Goal: Task Accomplishment & Management: Manage account settings

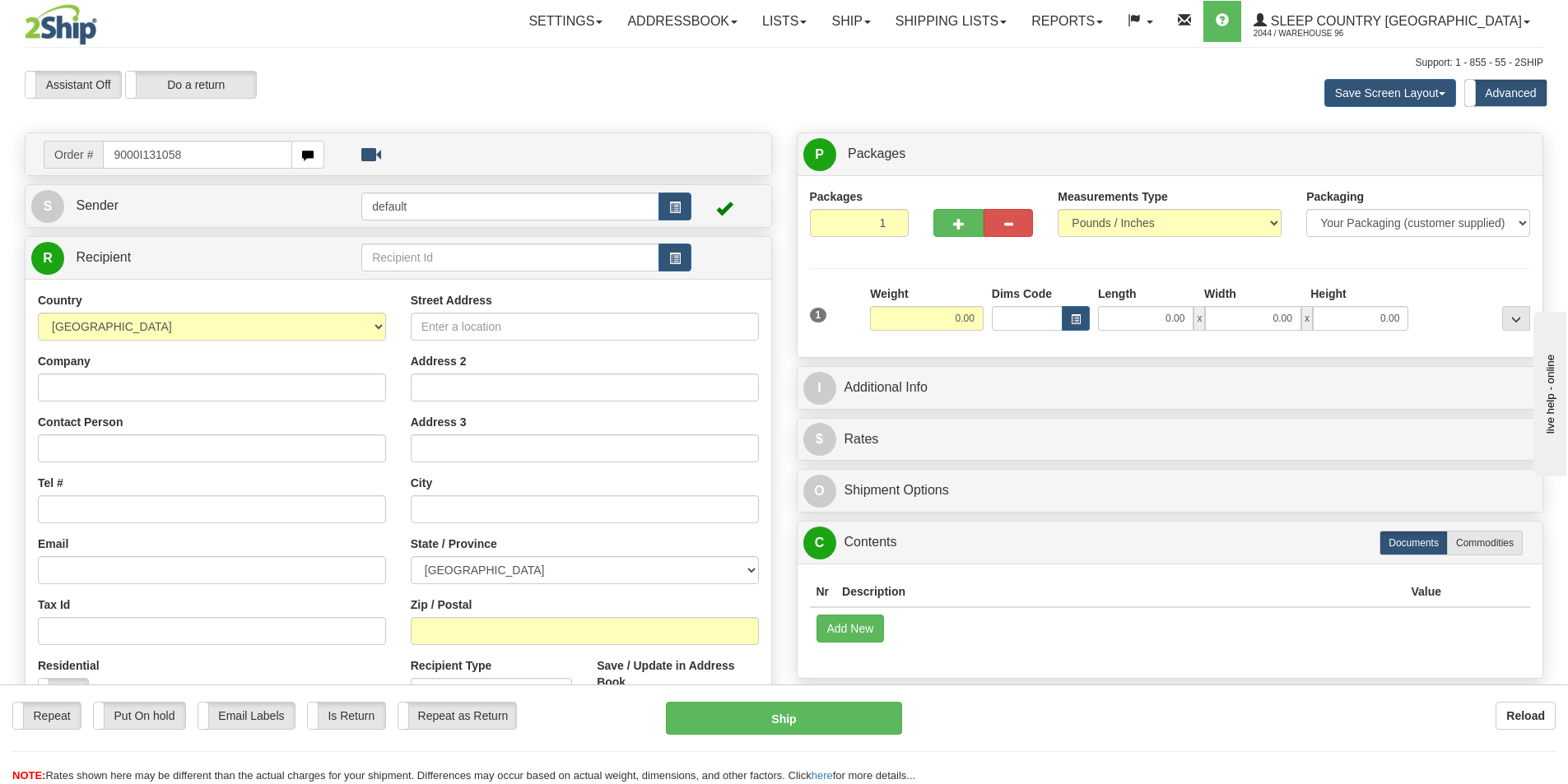
type input "9000I131058"
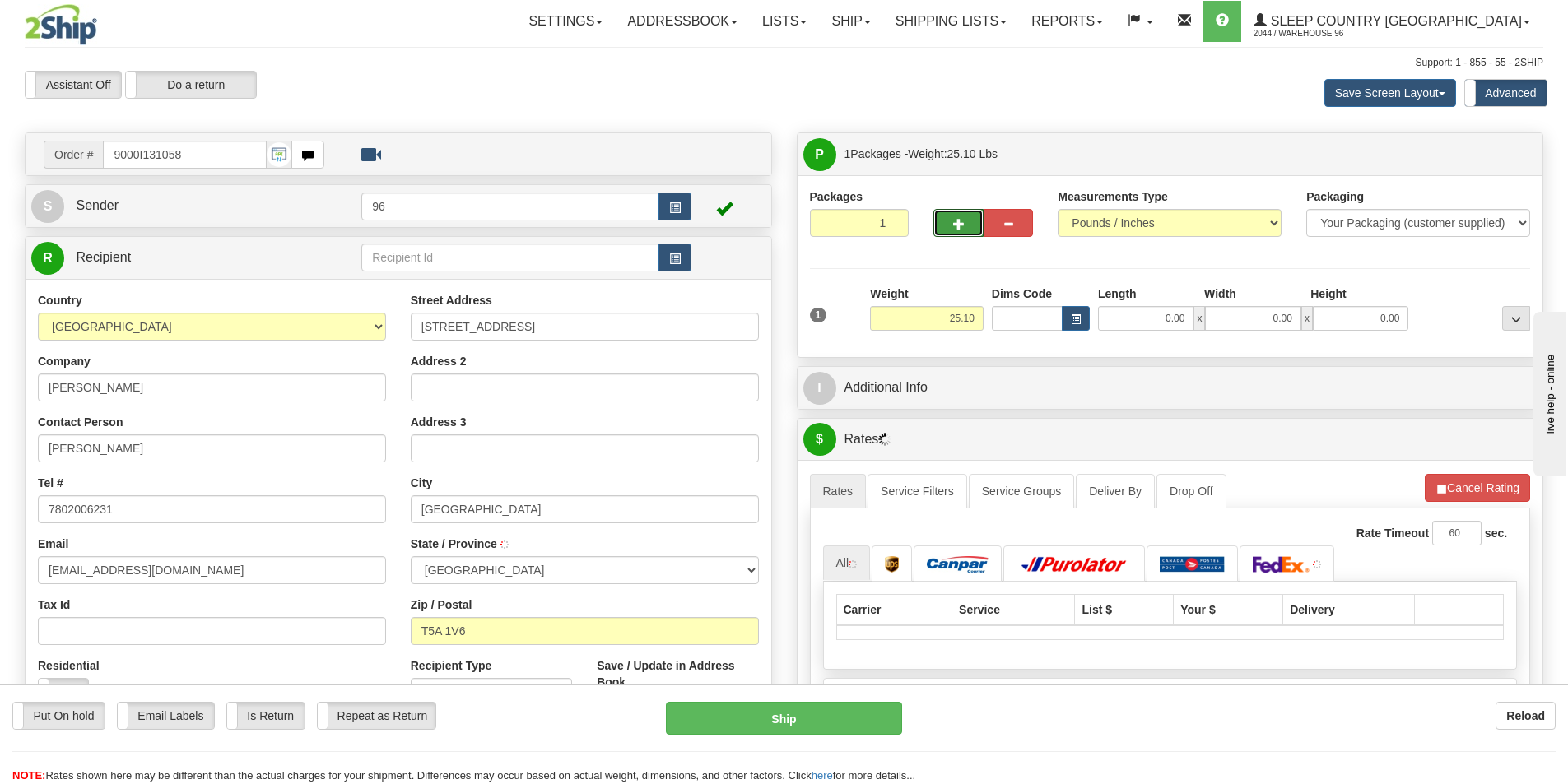
drag, startPoint x: 964, startPoint y: 231, endPoint x: 986, endPoint y: 260, distance: 36.4
click at [964, 231] on button "button" at bounding box center [958, 223] width 49 height 28
type input "2"
click at [1493, 163] on label "Package Level Pack.." at bounding box center [1495, 154] width 84 height 25
radio input "true"
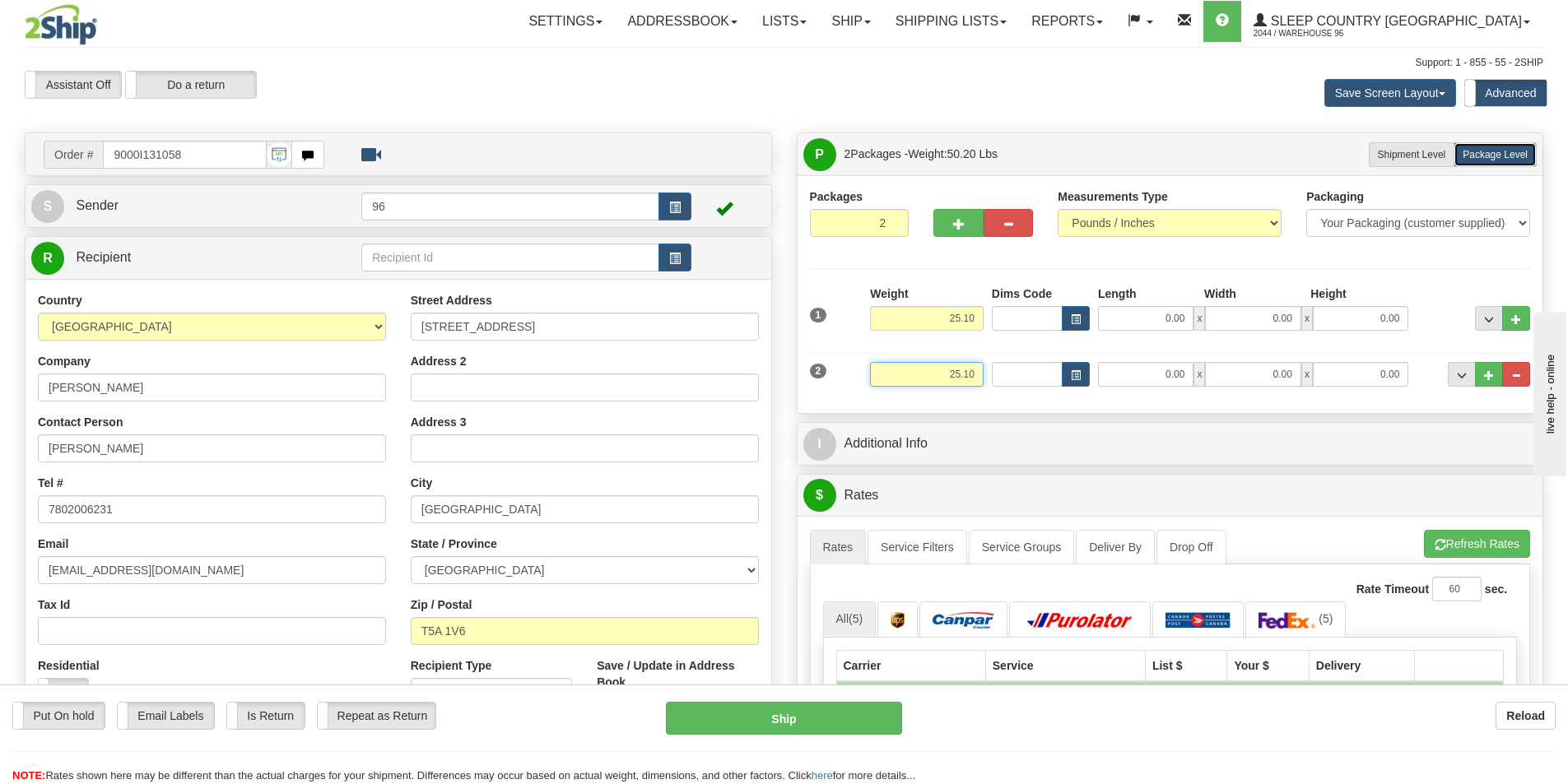
click at [973, 368] on input "25.10" at bounding box center [927, 373] width 114 height 25
type input "10.00"
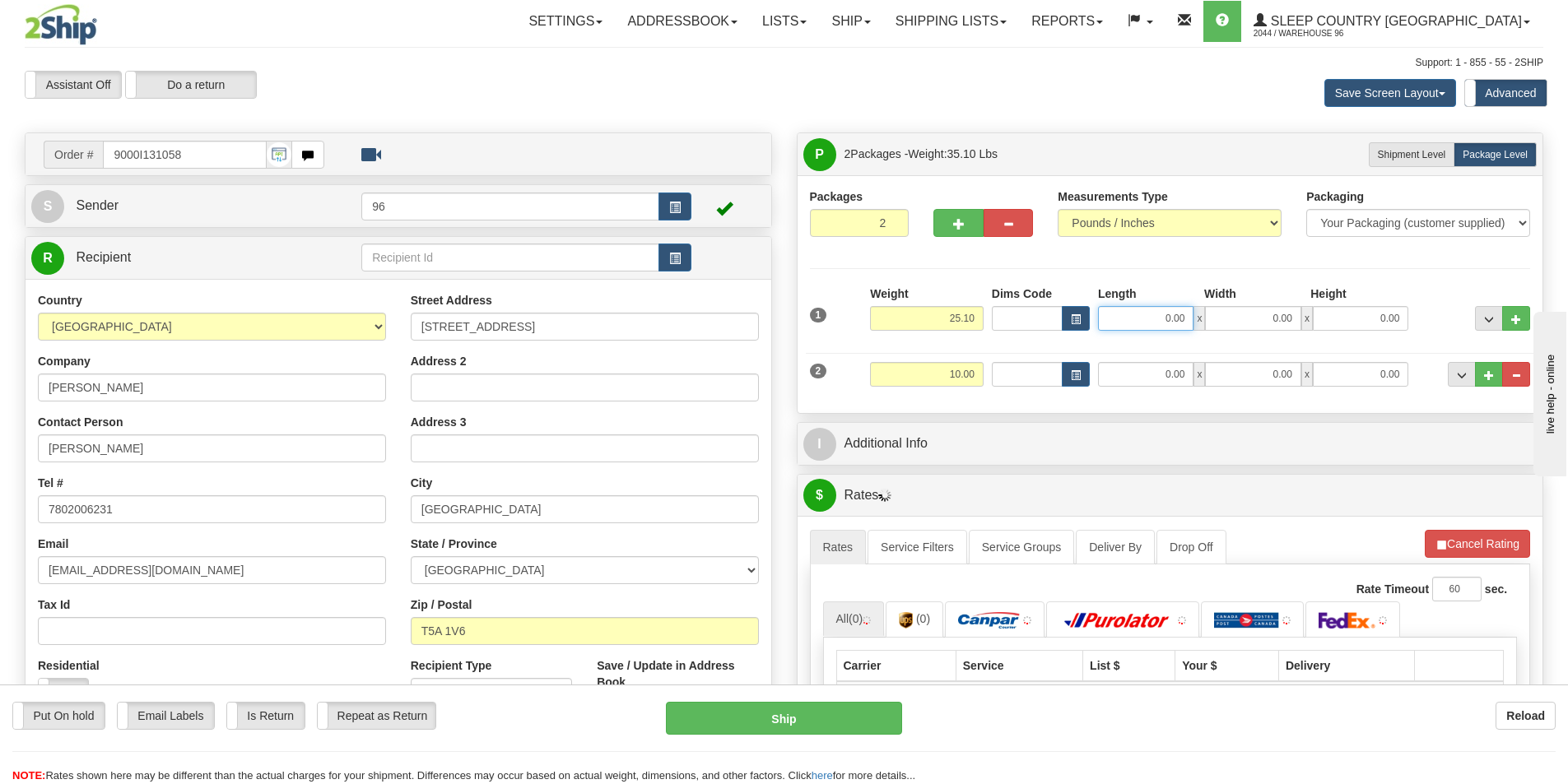
click at [1148, 311] on input "0.00" at bounding box center [1145, 318] width 95 height 25
click at [1148, 311] on input "Length" at bounding box center [1145, 318] width 95 height 25
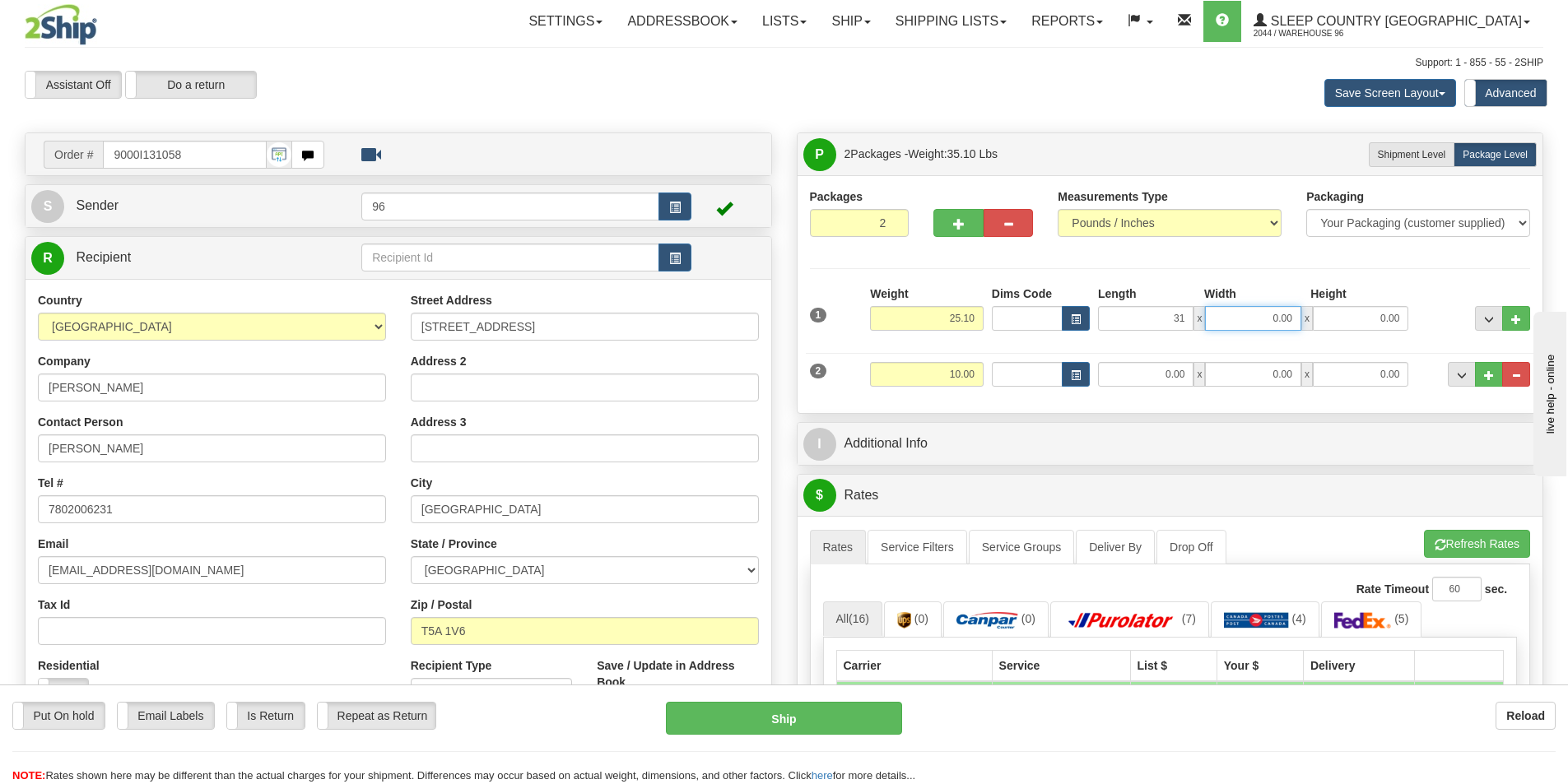
type input "31.00"
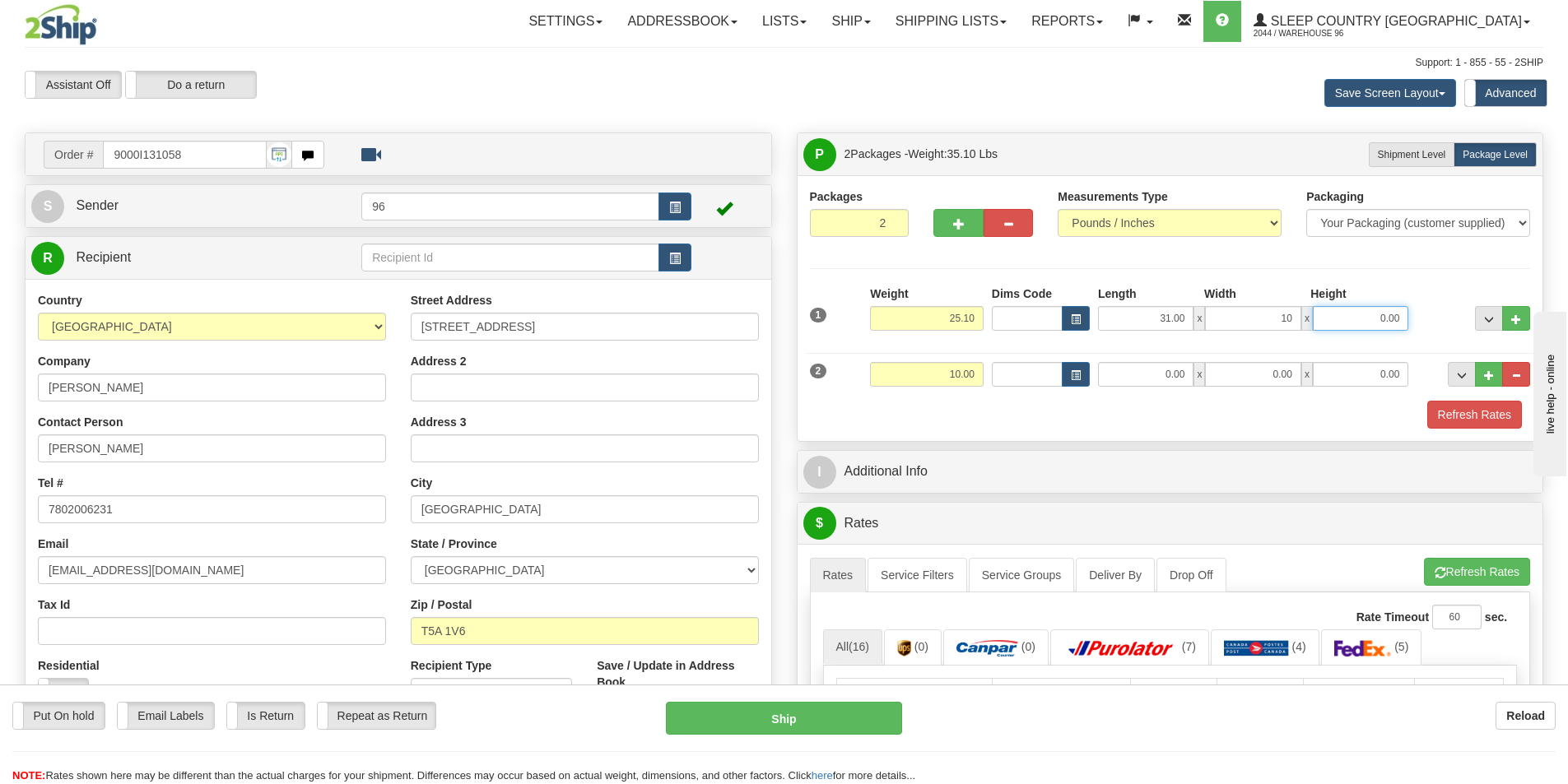
type input "10.00"
type input "8.00"
click at [1135, 368] on input "0.00" at bounding box center [1145, 373] width 95 height 25
click at [1135, 368] on input "Length" at bounding box center [1145, 373] width 95 height 25
type input "22.00"
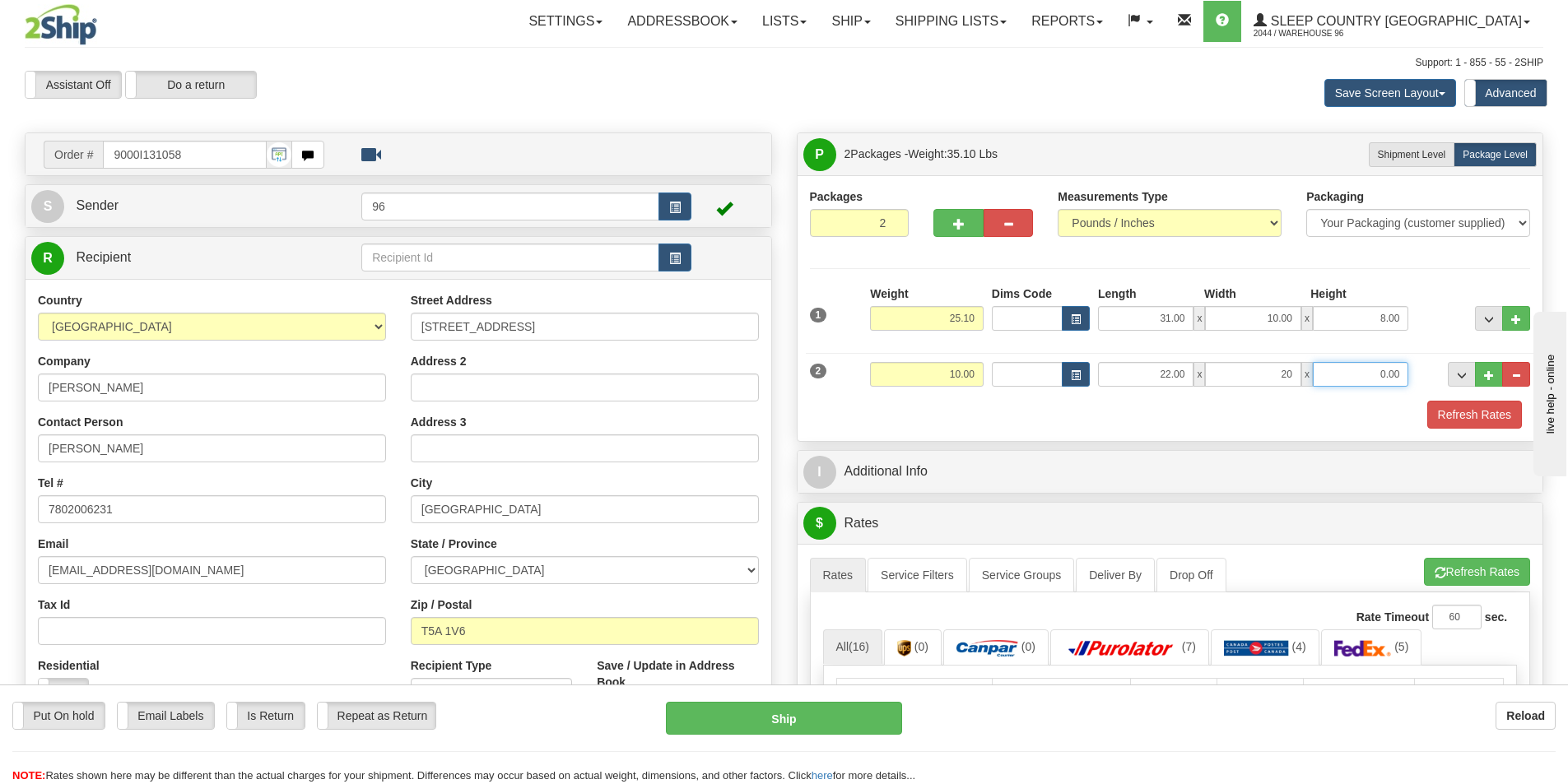
type input "20.00"
type input "7.00"
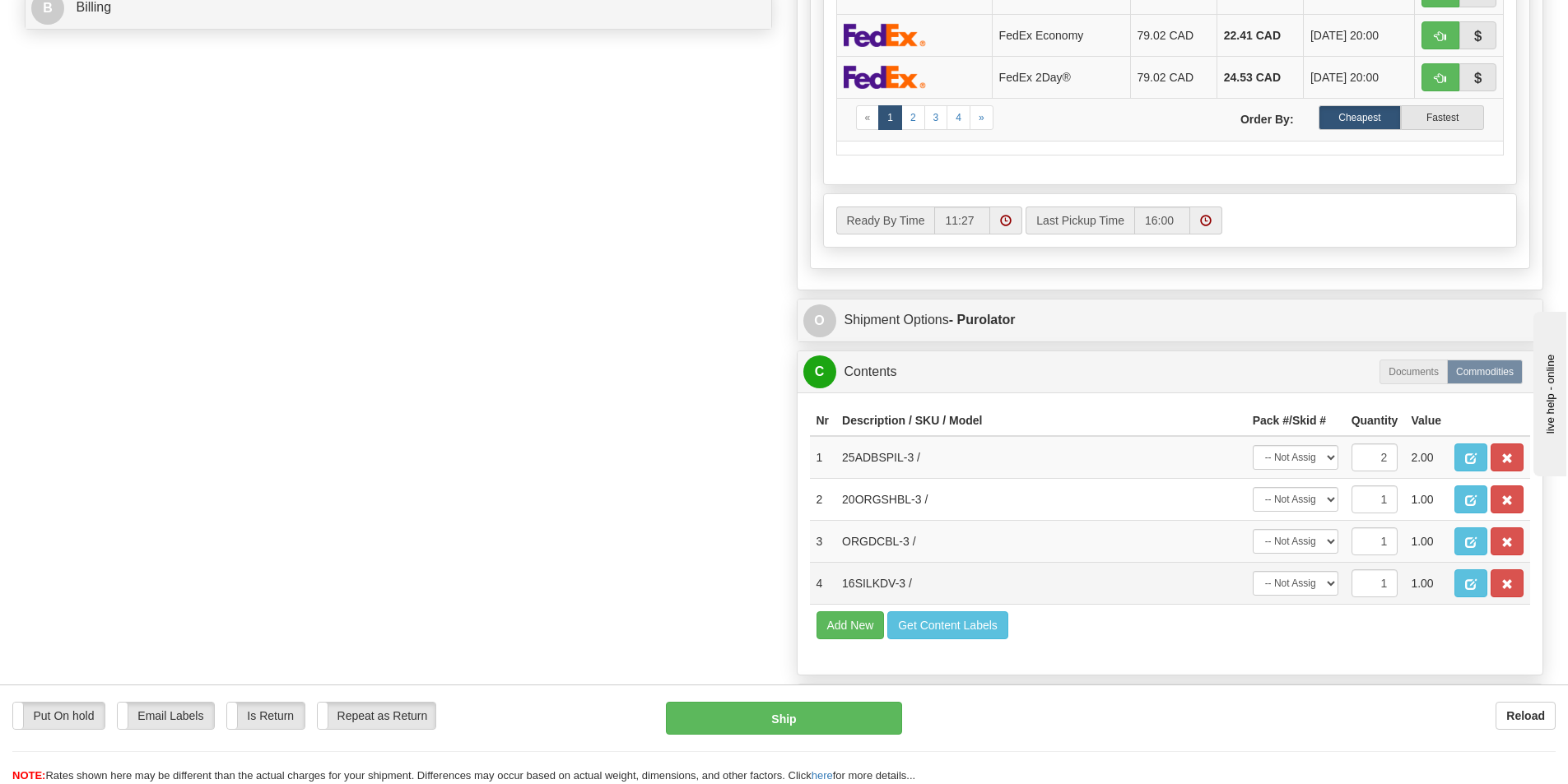
scroll to position [822, 0]
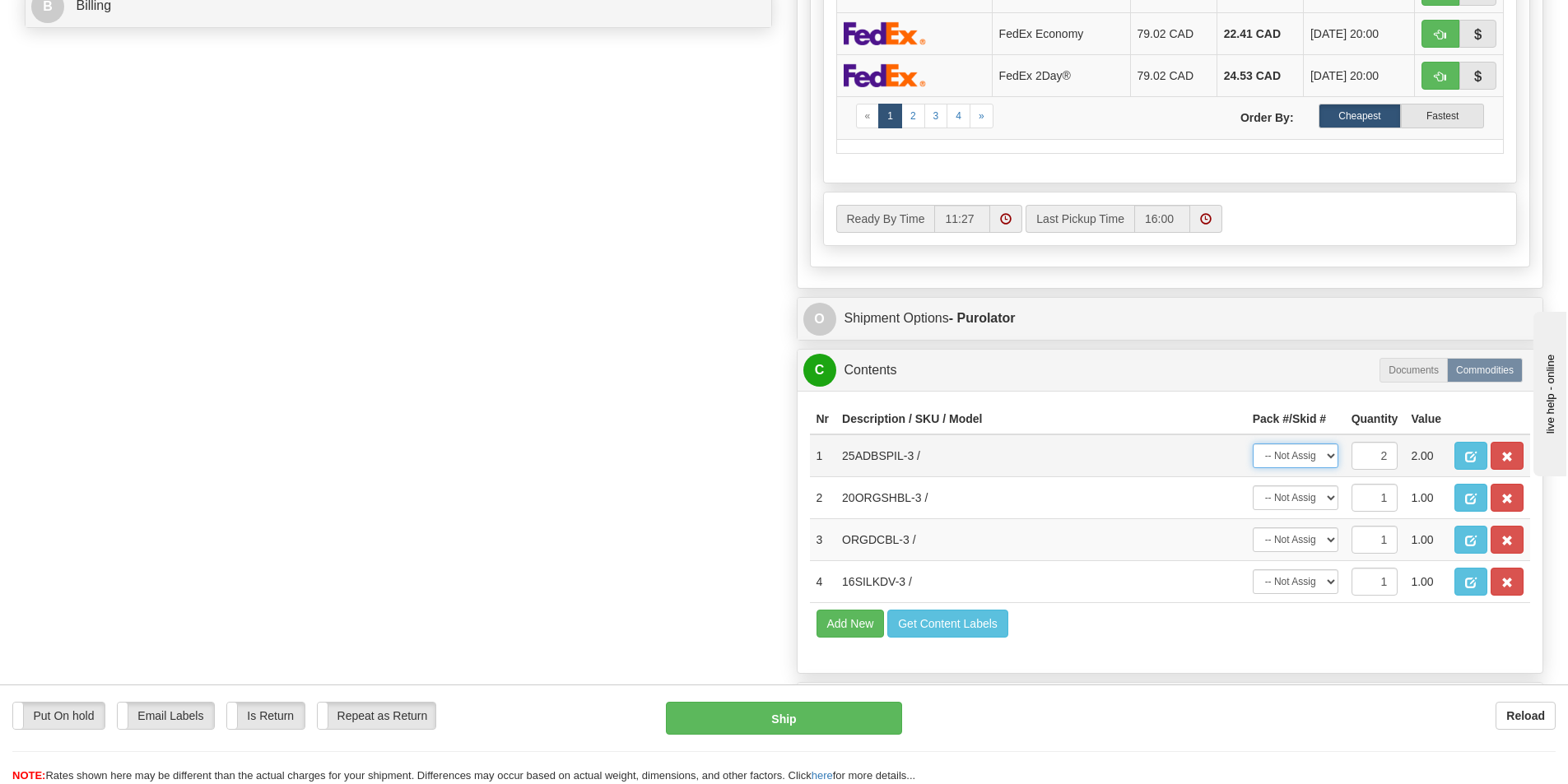
click at [1259, 449] on select "-- Not Assigned -- Package 1 Package 2 Split" at bounding box center [1296, 455] width 86 height 25
select select "0"
click at [1253, 443] on select "-- Not Assigned -- Package 1 Package 2 Split" at bounding box center [1296, 455] width 86 height 25
drag, startPoint x: 1286, startPoint y: 478, endPoint x: 1286, endPoint y: 488, distance: 10.0
click at [1286, 478] on td "-- Not Assigned -- Package 1 Package 2" at bounding box center [1296, 498] width 98 height 42
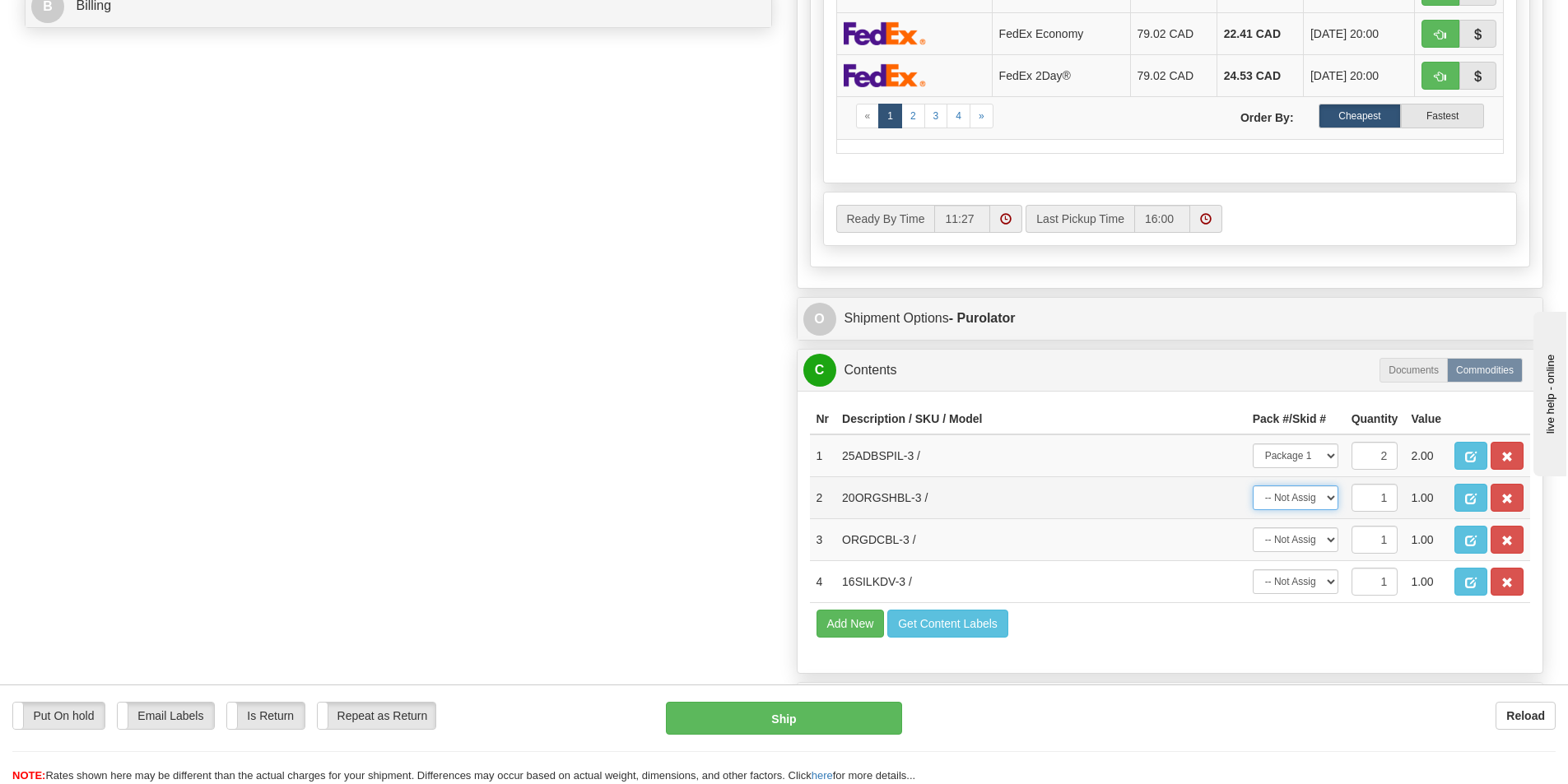
drag, startPoint x: 1288, startPoint y: 497, endPoint x: 1292, endPoint y: 510, distance: 13.6
click at [1288, 497] on select "-- Not Assigned -- Package 1 Package 2" at bounding box center [1296, 497] width 86 height 25
select select "0"
click at [1253, 485] on select "-- Not Assigned -- Package 1 Package 2" at bounding box center [1296, 497] width 86 height 25
click at [1299, 533] on select "-- Not Assigned -- Package 1 Package 2" at bounding box center [1296, 539] width 86 height 25
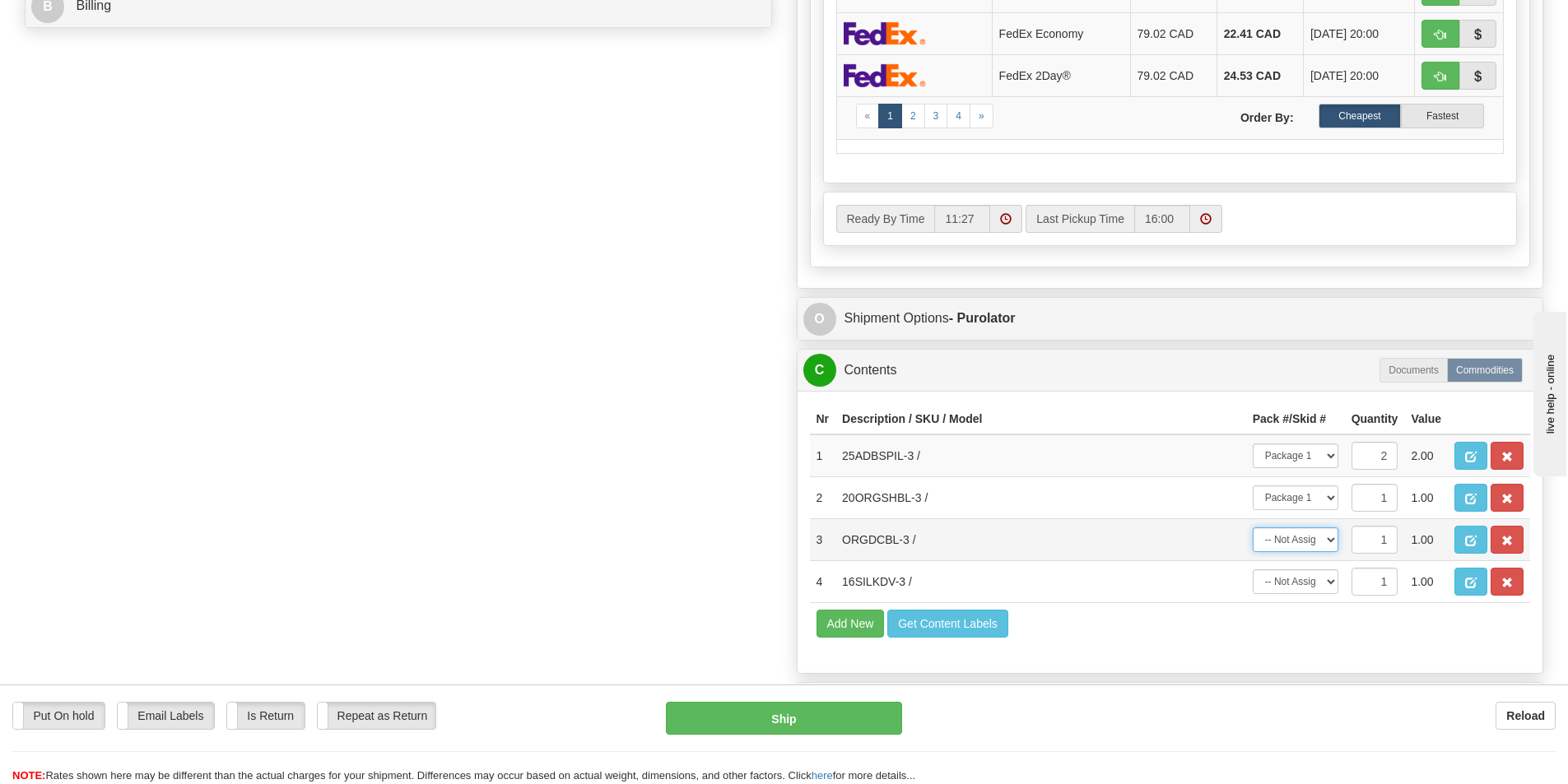
select select "0"
click at [1253, 528] on select "-- Not Assigned -- Package 1 Package 2" at bounding box center [1296, 539] width 86 height 25
click at [1302, 583] on select "-- Not Assigned -- Package 1 Package 2" at bounding box center [1296, 581] width 86 height 25
select select "1"
click at [1253, 569] on select "-- Not Assigned -- Package 1 Package 2" at bounding box center [1296, 581] width 86 height 25
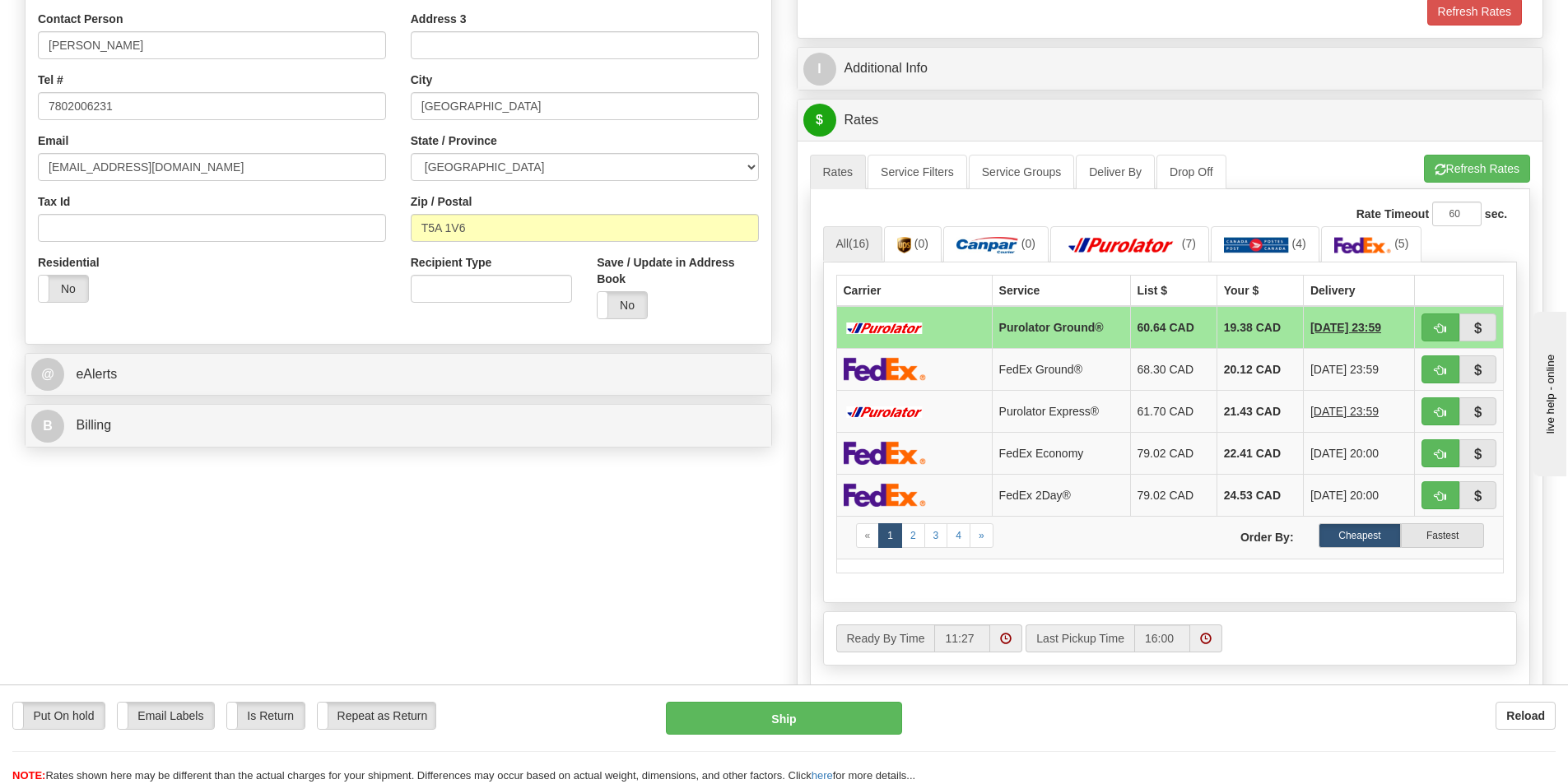
click at [1430, 141] on div "$ Rates Cancel" at bounding box center [1170, 120] width 746 height 42
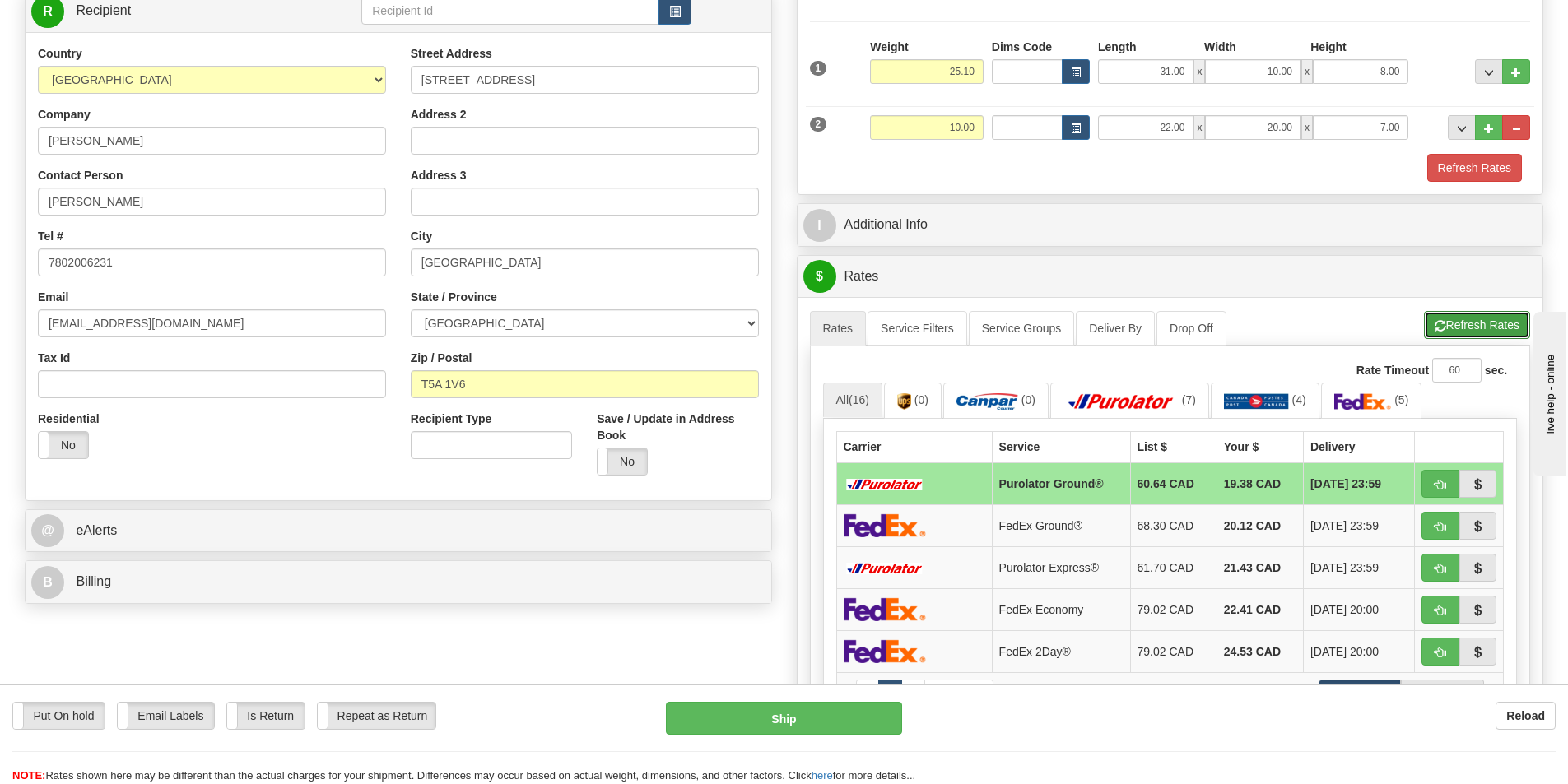
click at [1445, 331] on button "Refresh Rates" at bounding box center [1478, 325] width 106 height 28
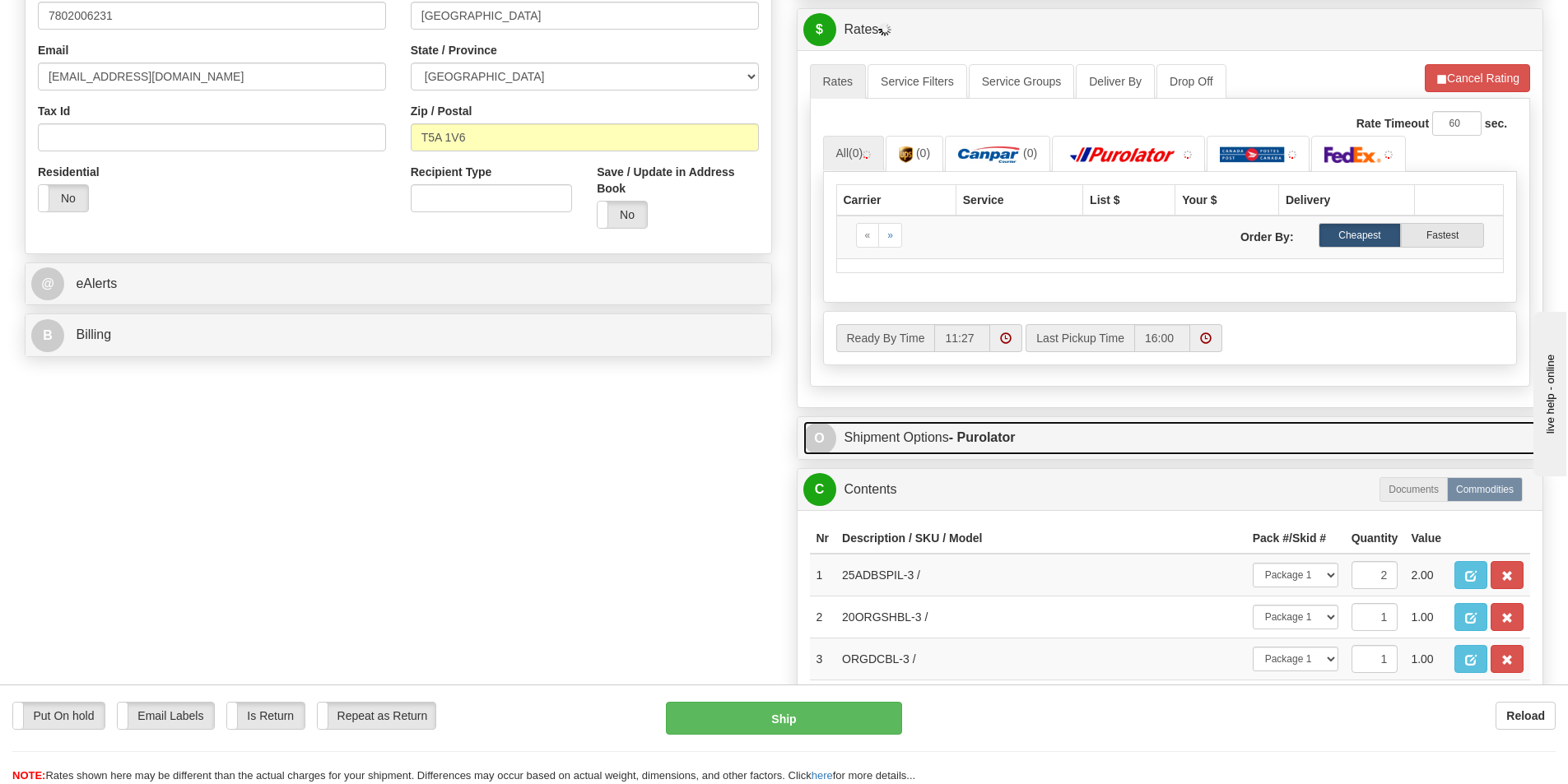
click at [1016, 434] on strong "- Purolator" at bounding box center [983, 437] width 67 height 14
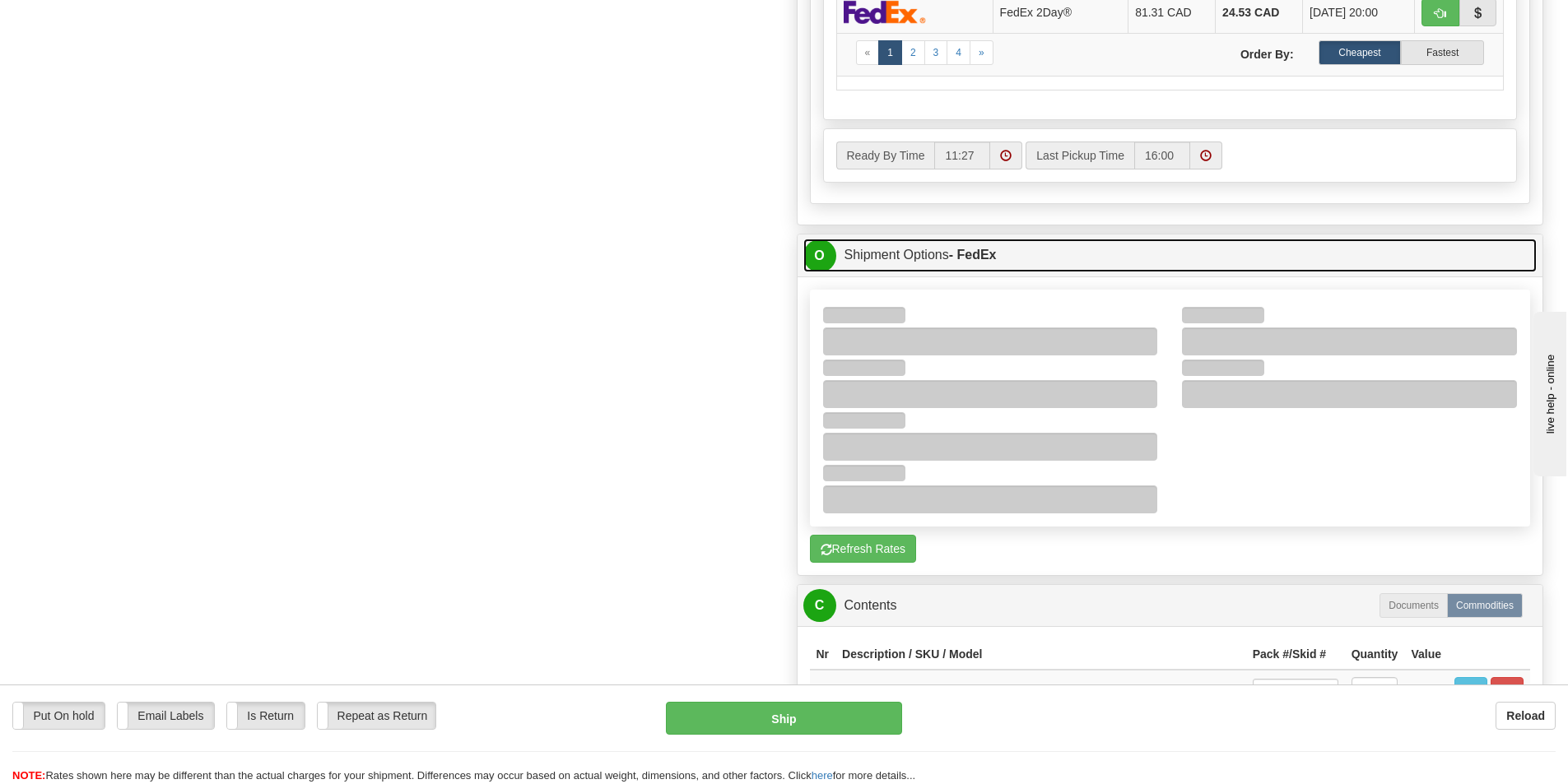
scroll to position [905, 0]
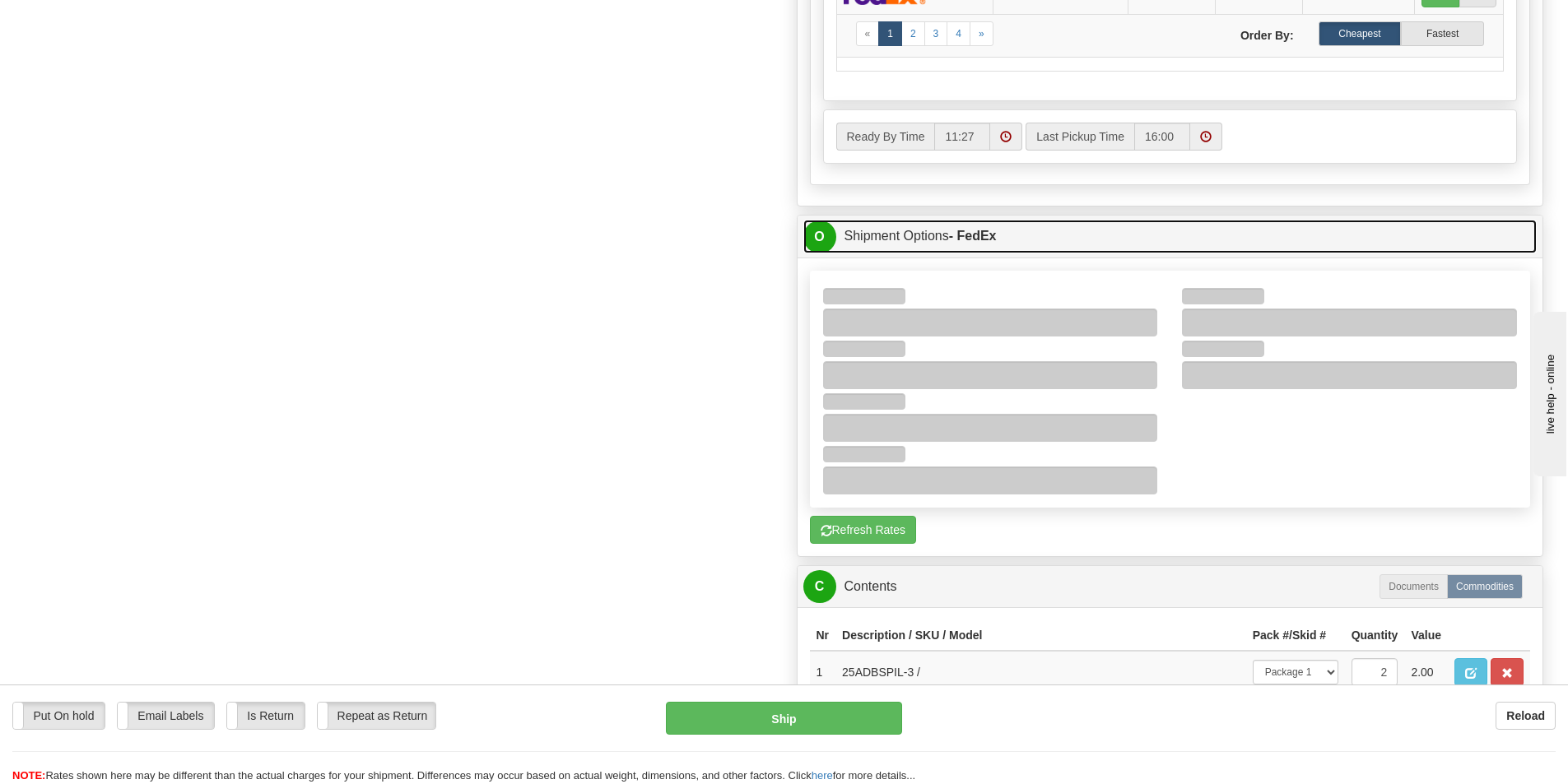
click at [1076, 249] on link "O Shipment Options - FedEx" at bounding box center [1170, 237] width 734 height 33
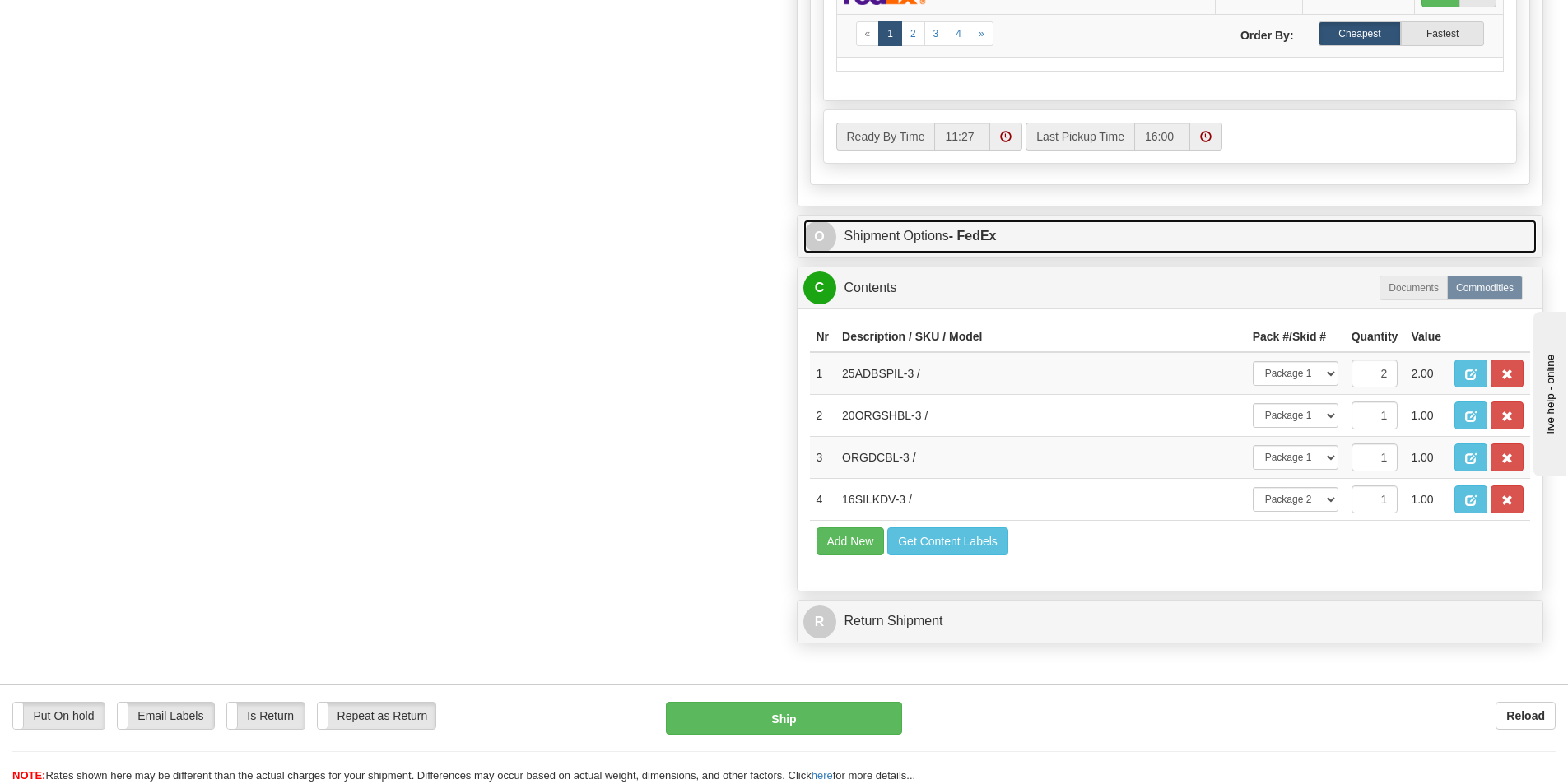
click at [1076, 249] on link "O Shipment Options - FedEx" at bounding box center [1170, 237] width 734 height 33
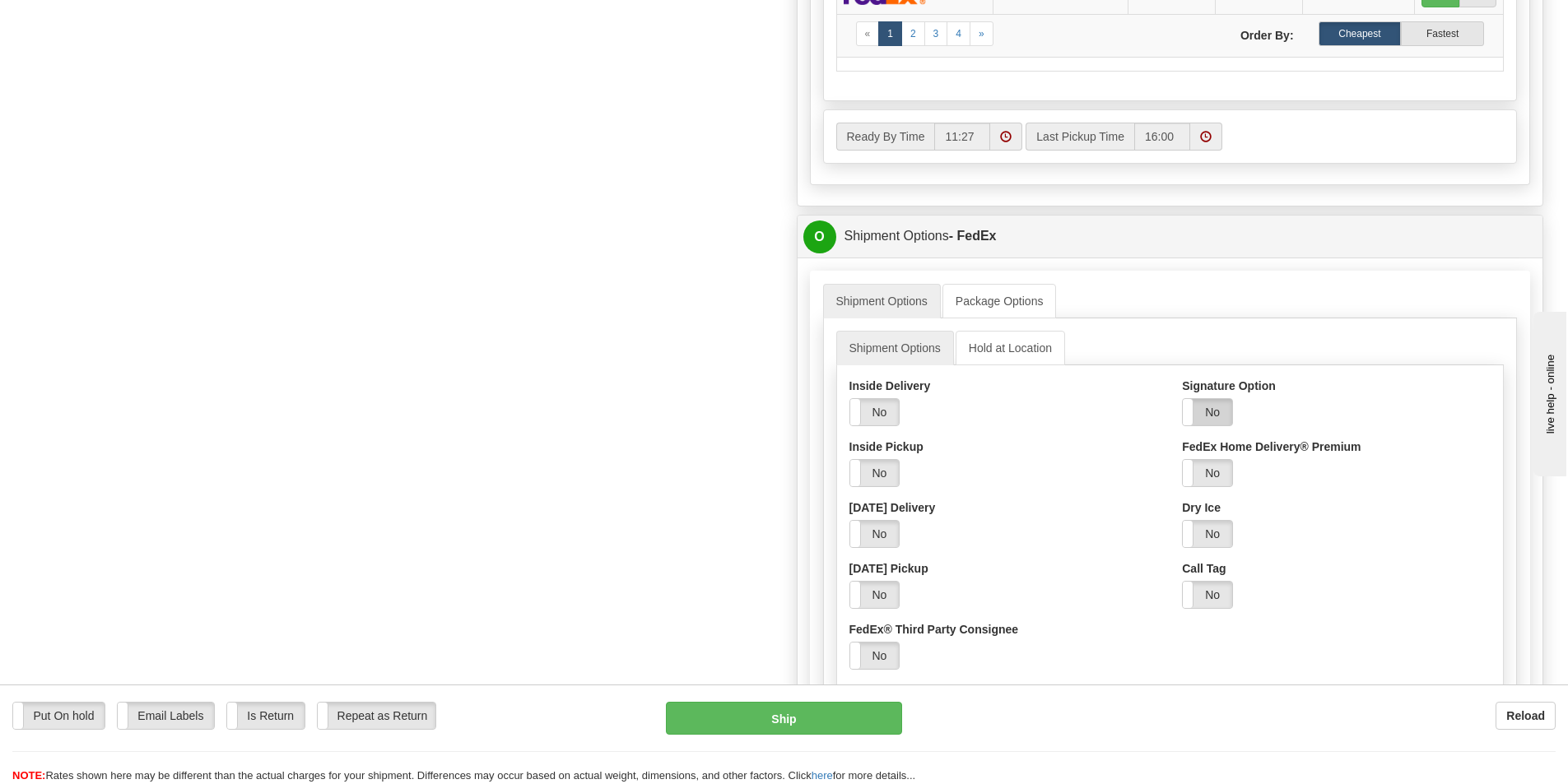
click at [1223, 417] on label "No" at bounding box center [1207, 412] width 49 height 27
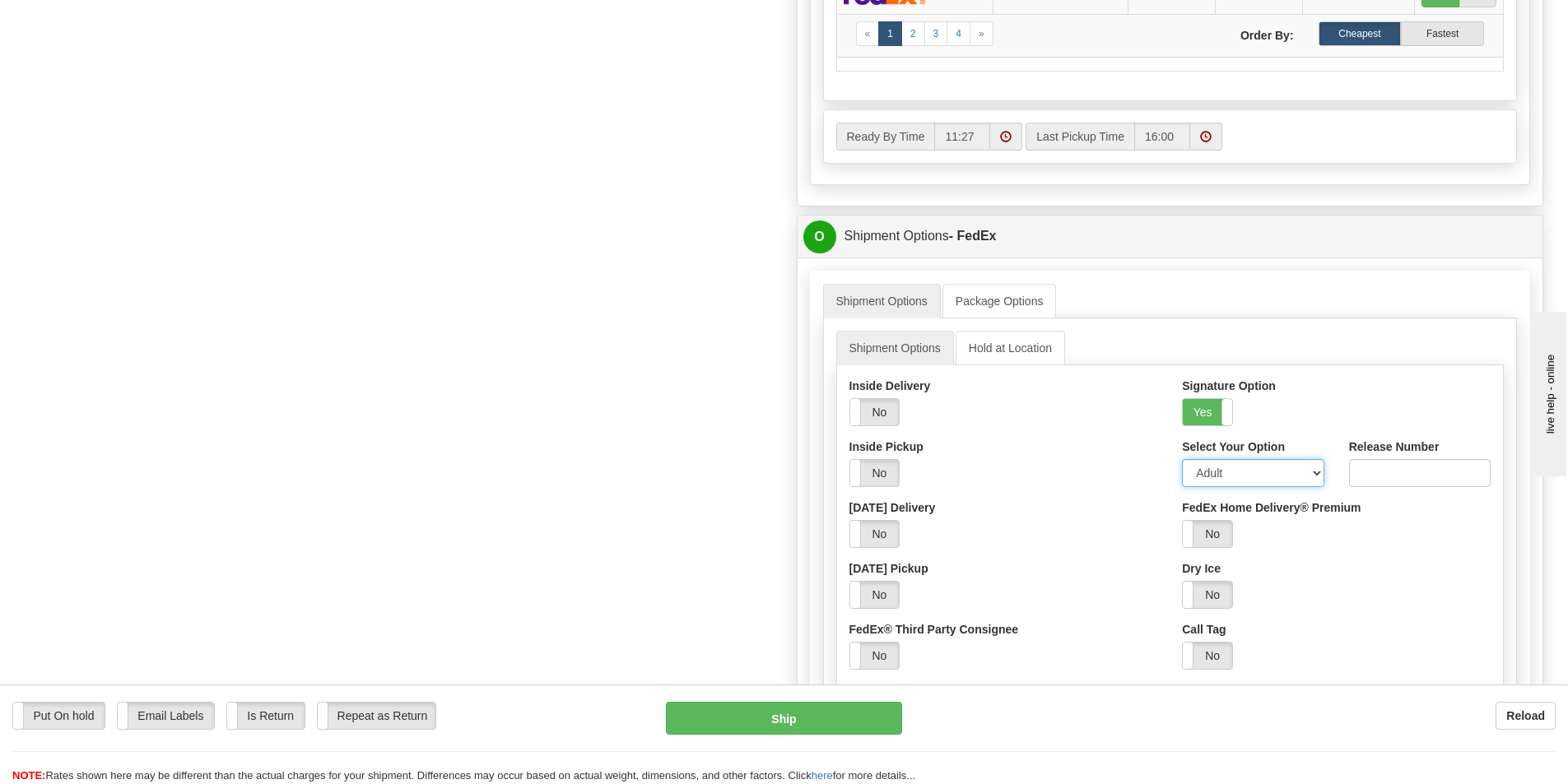
click at [1253, 478] on select "Adult Direct Indirect No Signature Required Service Default" at bounding box center [1253, 473] width 142 height 28
select select "2"
click at [1183, 459] on select "Adult Direct Indirect No Signature Required Service Default" at bounding box center [1253, 473] width 142 height 28
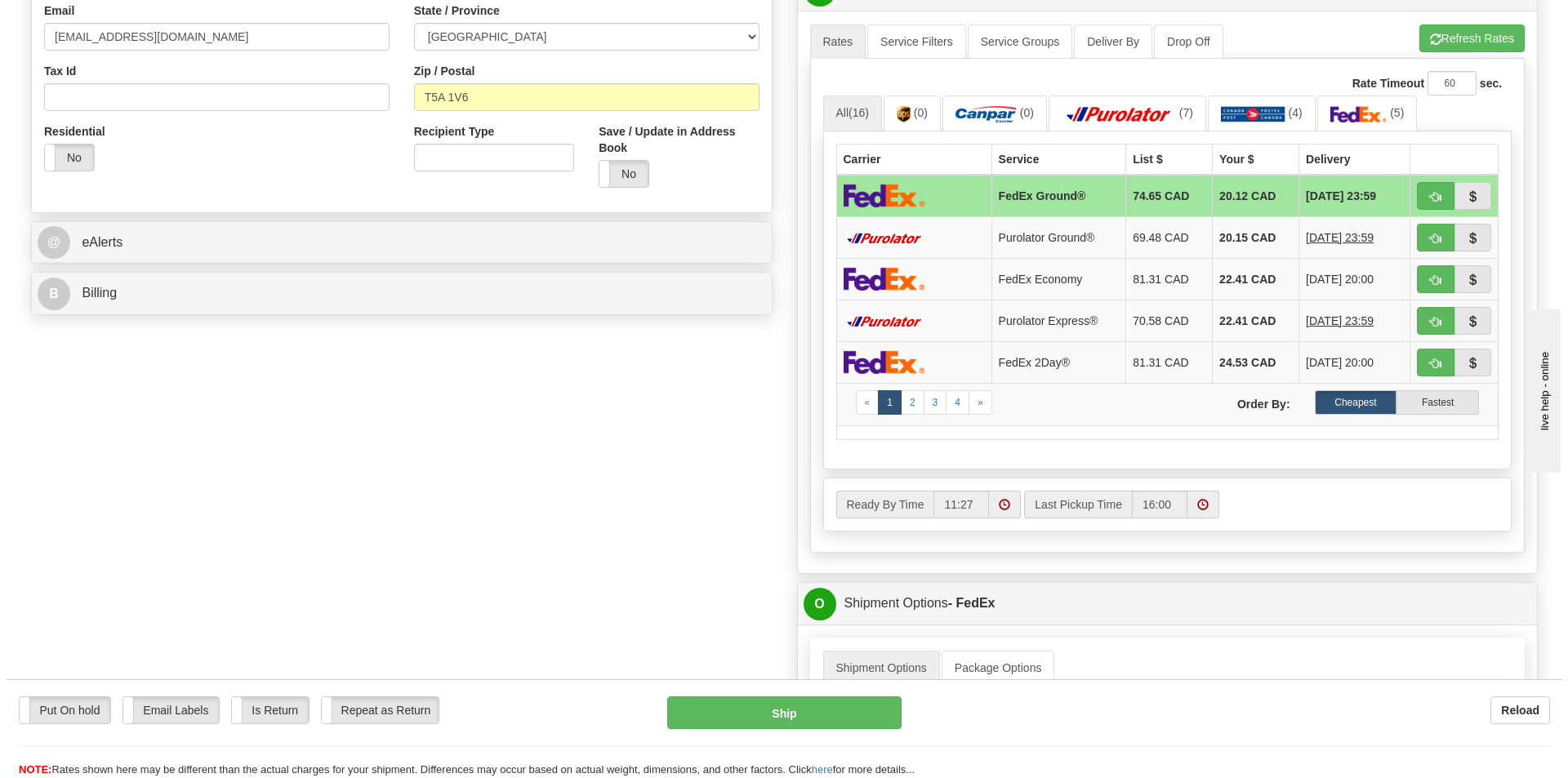
scroll to position [408, 0]
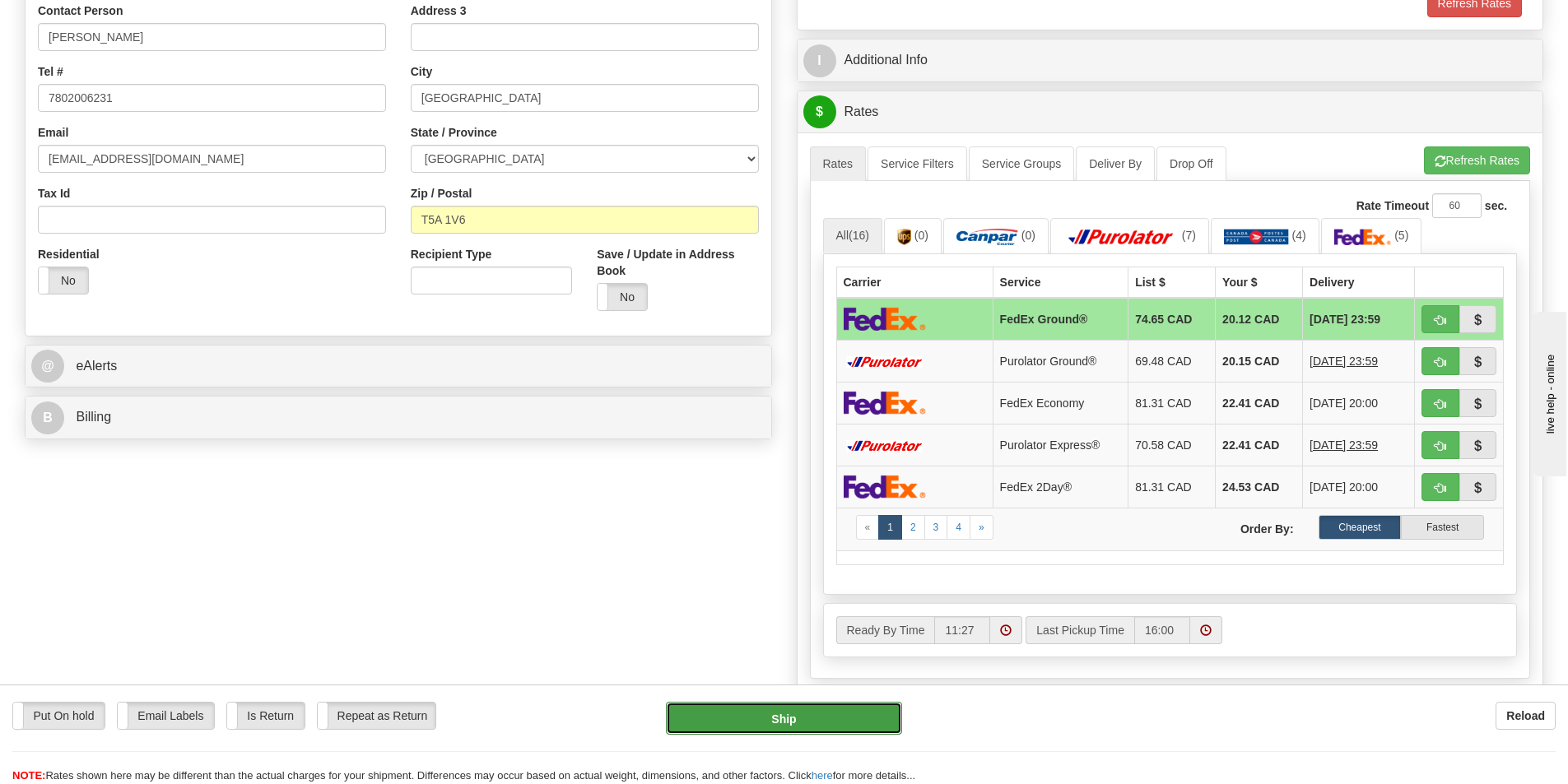
click at [802, 730] on button "Ship" at bounding box center [784, 717] width 236 height 32
type input "92"
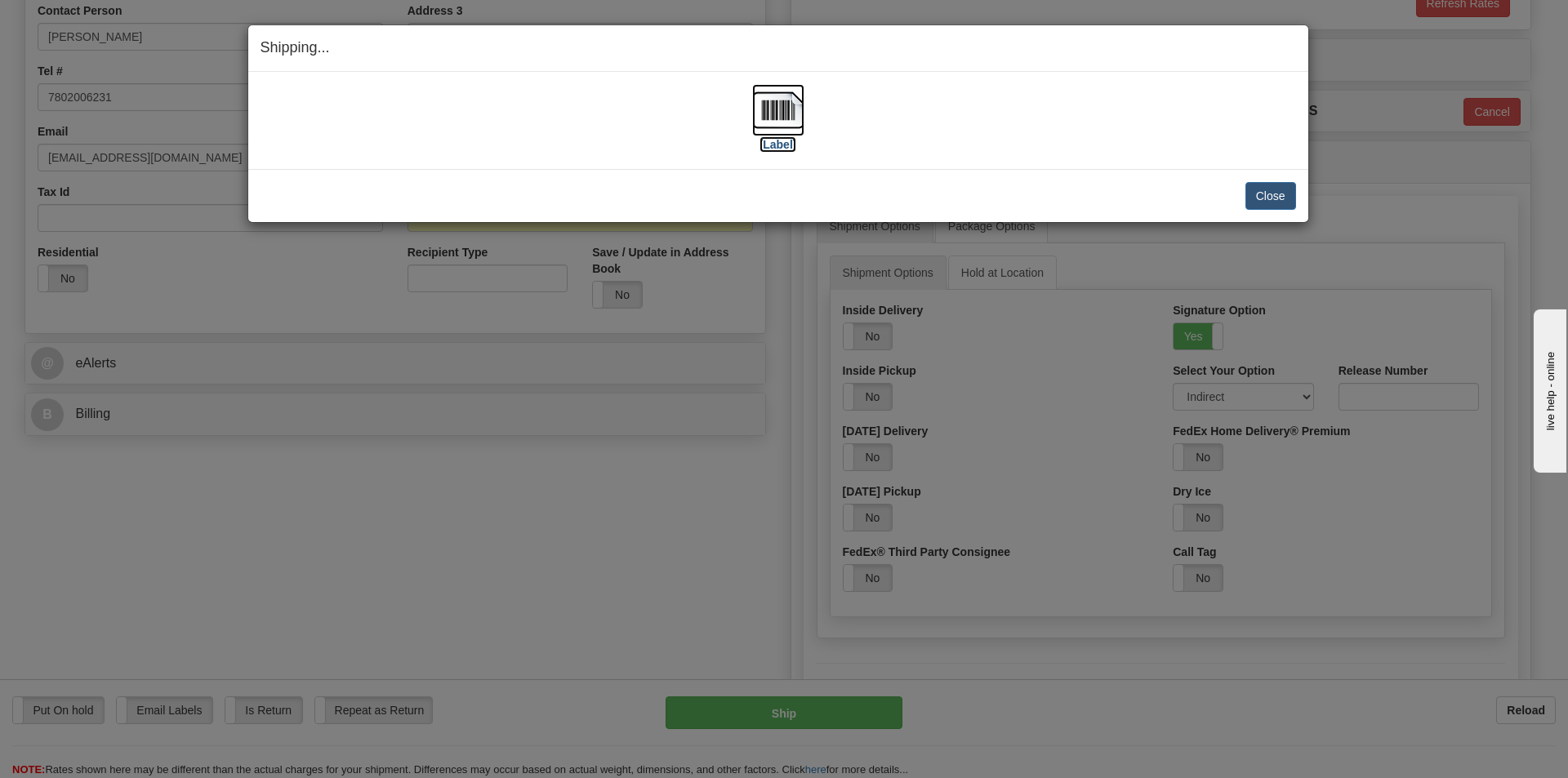
click at [793, 122] on img at bounding box center [778, 110] width 53 height 53
click at [1274, 208] on button "Close" at bounding box center [1271, 196] width 51 height 27
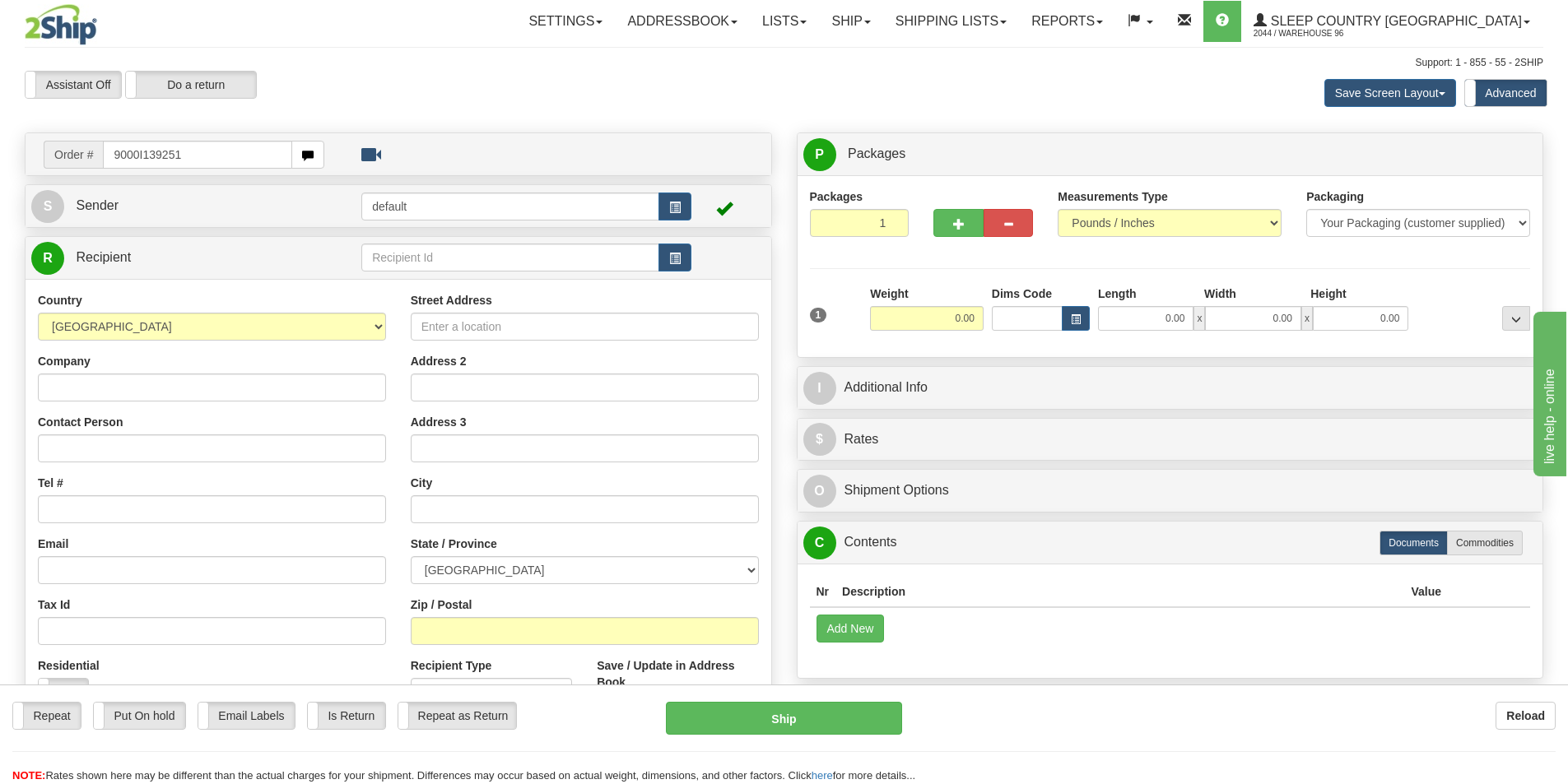
type input "9000I139251"
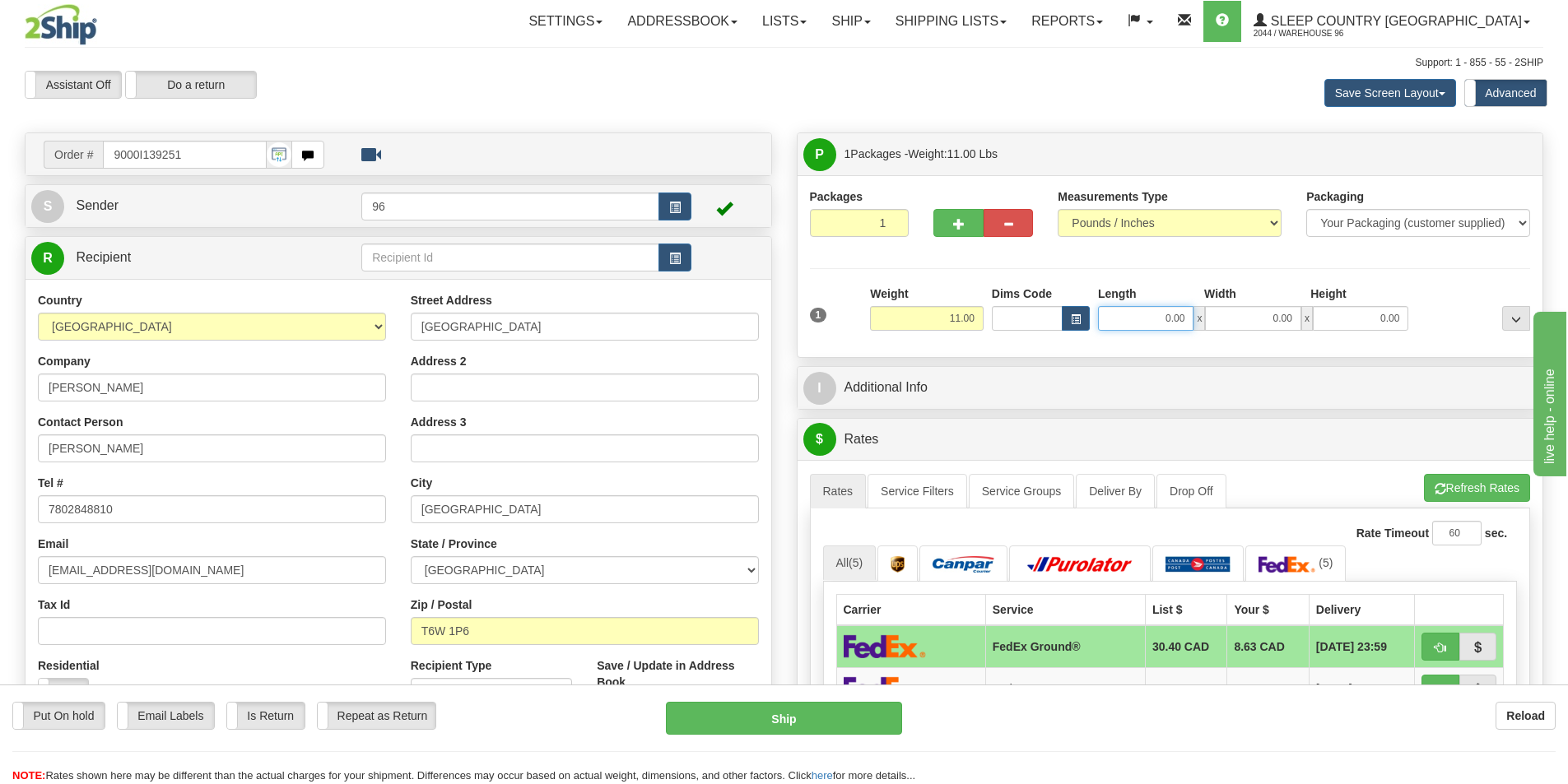
click at [1169, 312] on input "0.00" at bounding box center [1145, 318] width 95 height 25
type input "19.00"
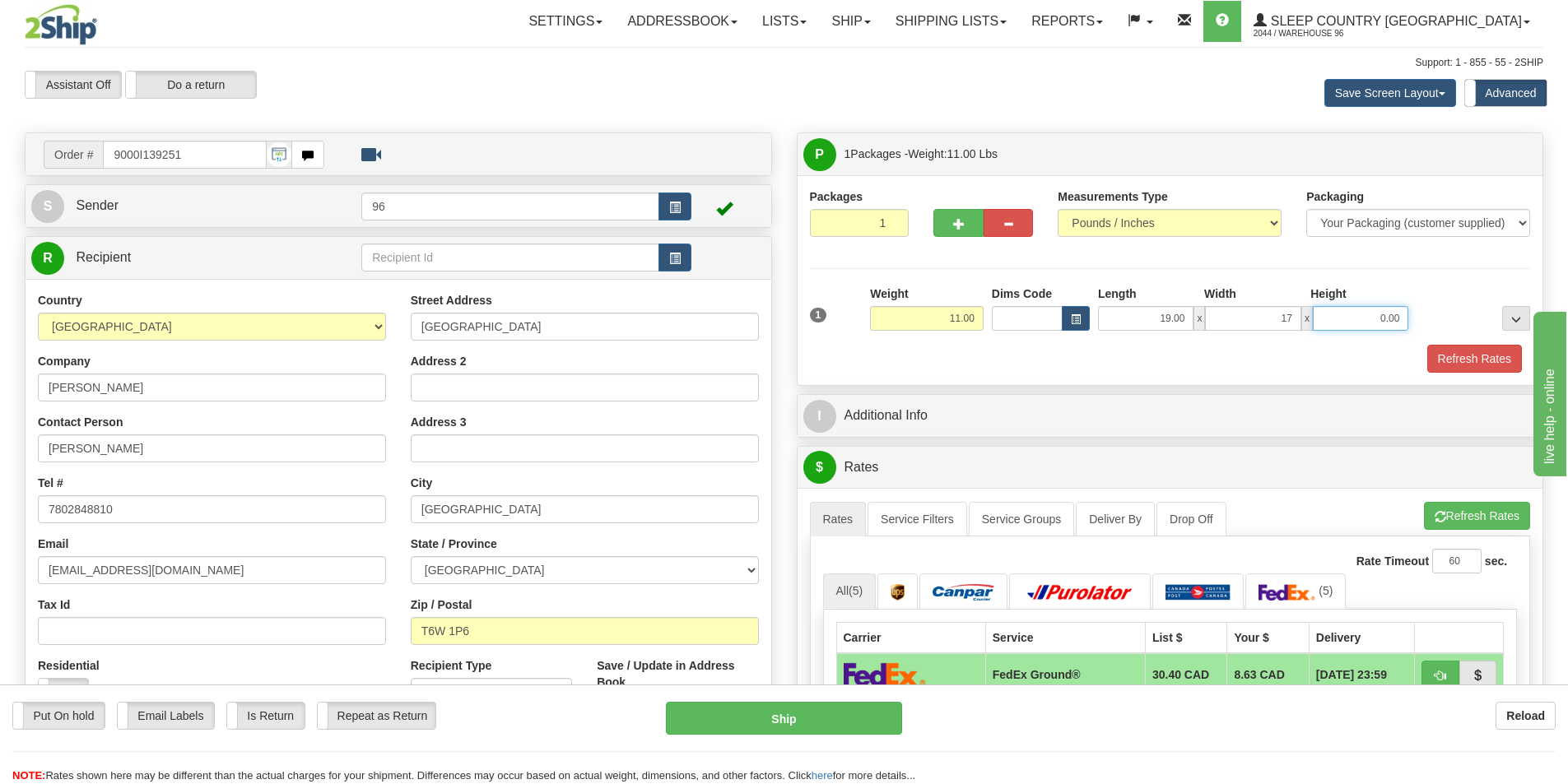
type input "17.00"
type input "9.00"
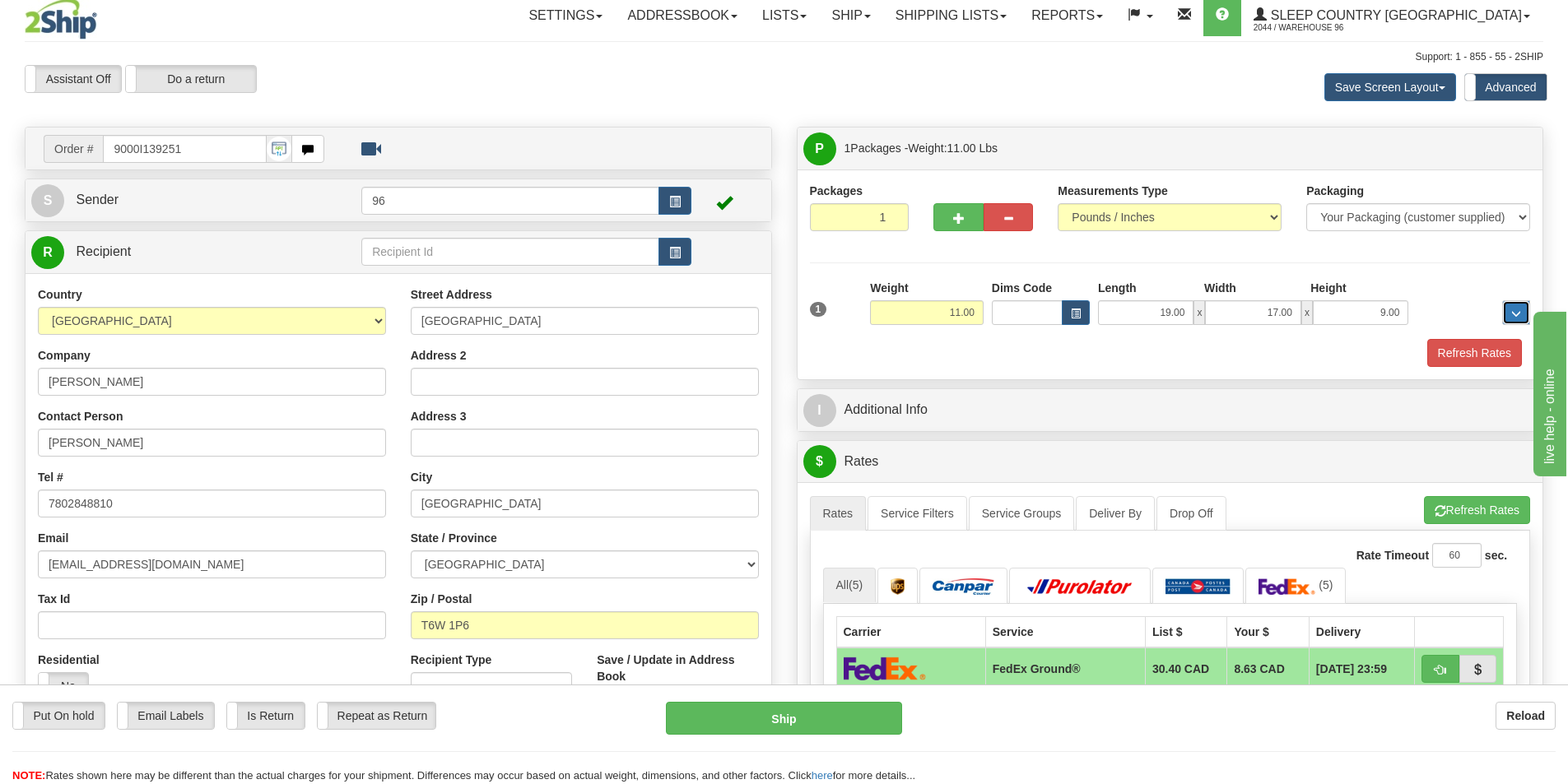
scroll to position [905, 0]
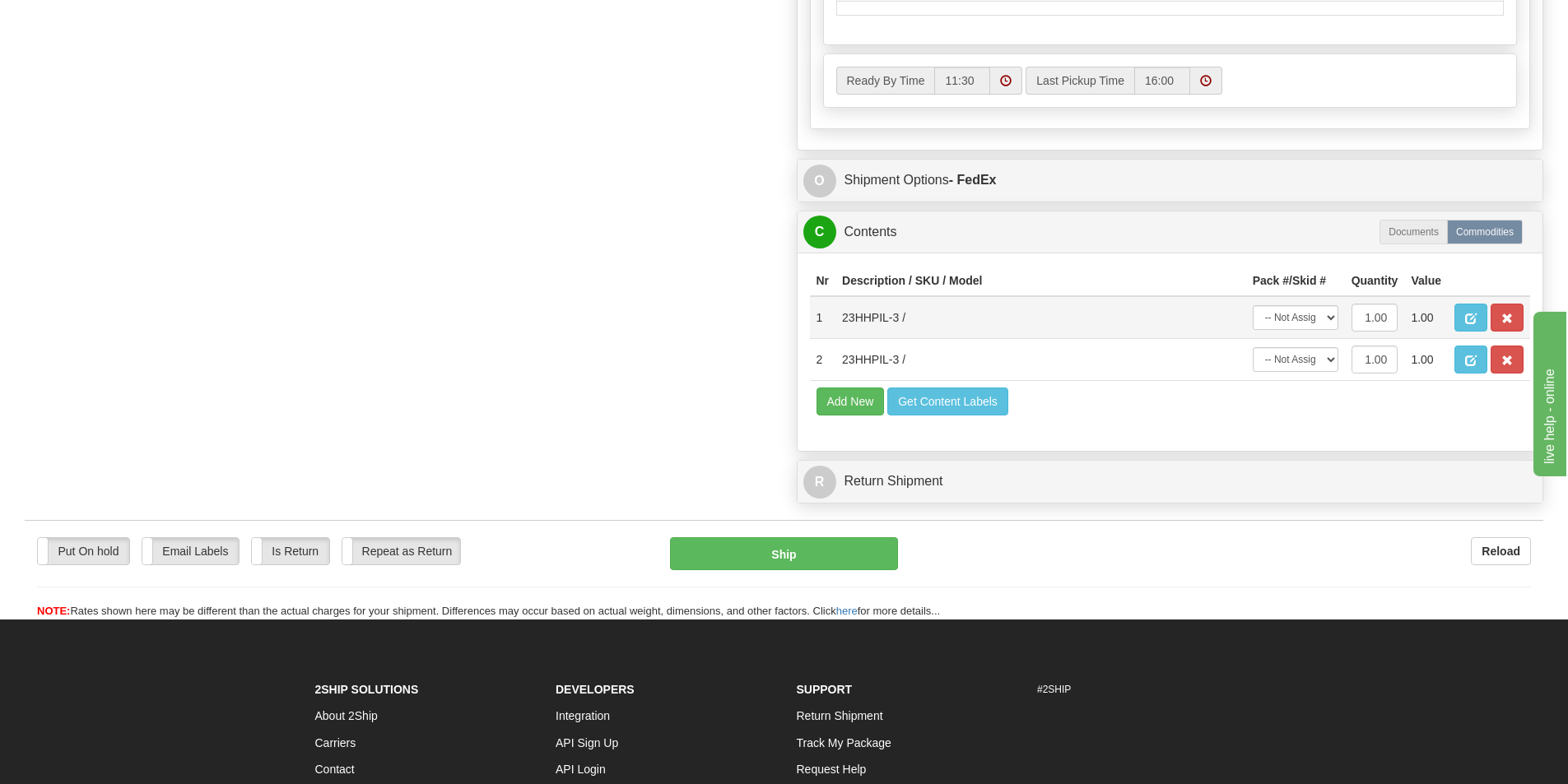
drag, startPoint x: 1269, startPoint y: 307, endPoint x: 1278, endPoint y: 319, distance: 15.0
click at [1273, 313] on td "-- Not Assigned -- Package 1" at bounding box center [1296, 317] width 98 height 43
click at [1278, 319] on select "-- Not Assigned -- Package 1" at bounding box center [1296, 317] width 86 height 25
select select "0"
click at [1253, 310] on select "-- Not Assigned -- Package 1" at bounding box center [1296, 317] width 86 height 25
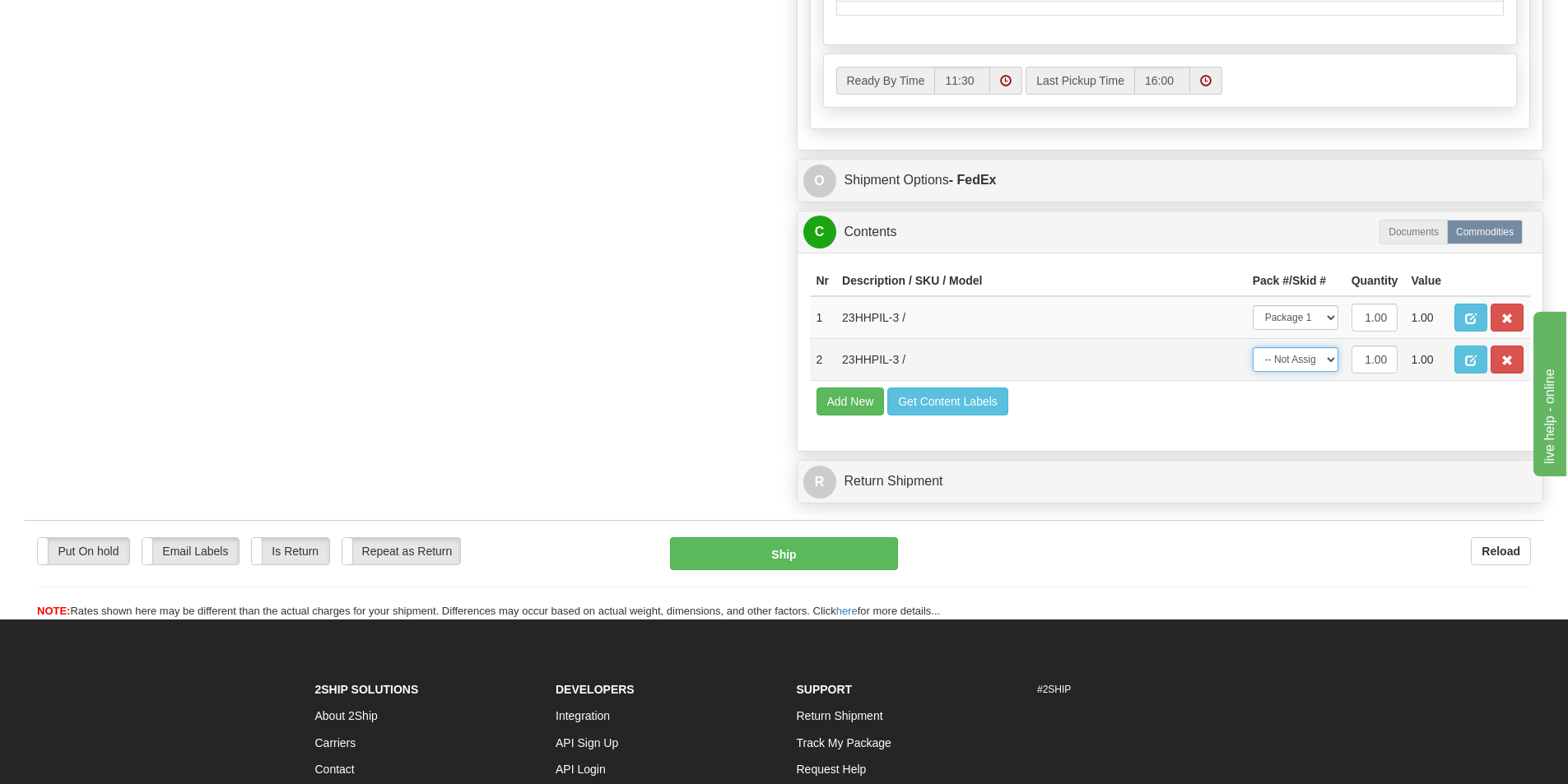
drag, startPoint x: 1280, startPoint y: 360, endPoint x: 1280, endPoint y: 377, distance: 17.0
click at [1280, 360] on select "-- Not Assigned -- Package 1" at bounding box center [1296, 359] width 86 height 25
select select "0"
click at [1253, 352] on select "-- Not Assigned -- Package 1" at bounding box center [1296, 359] width 86 height 25
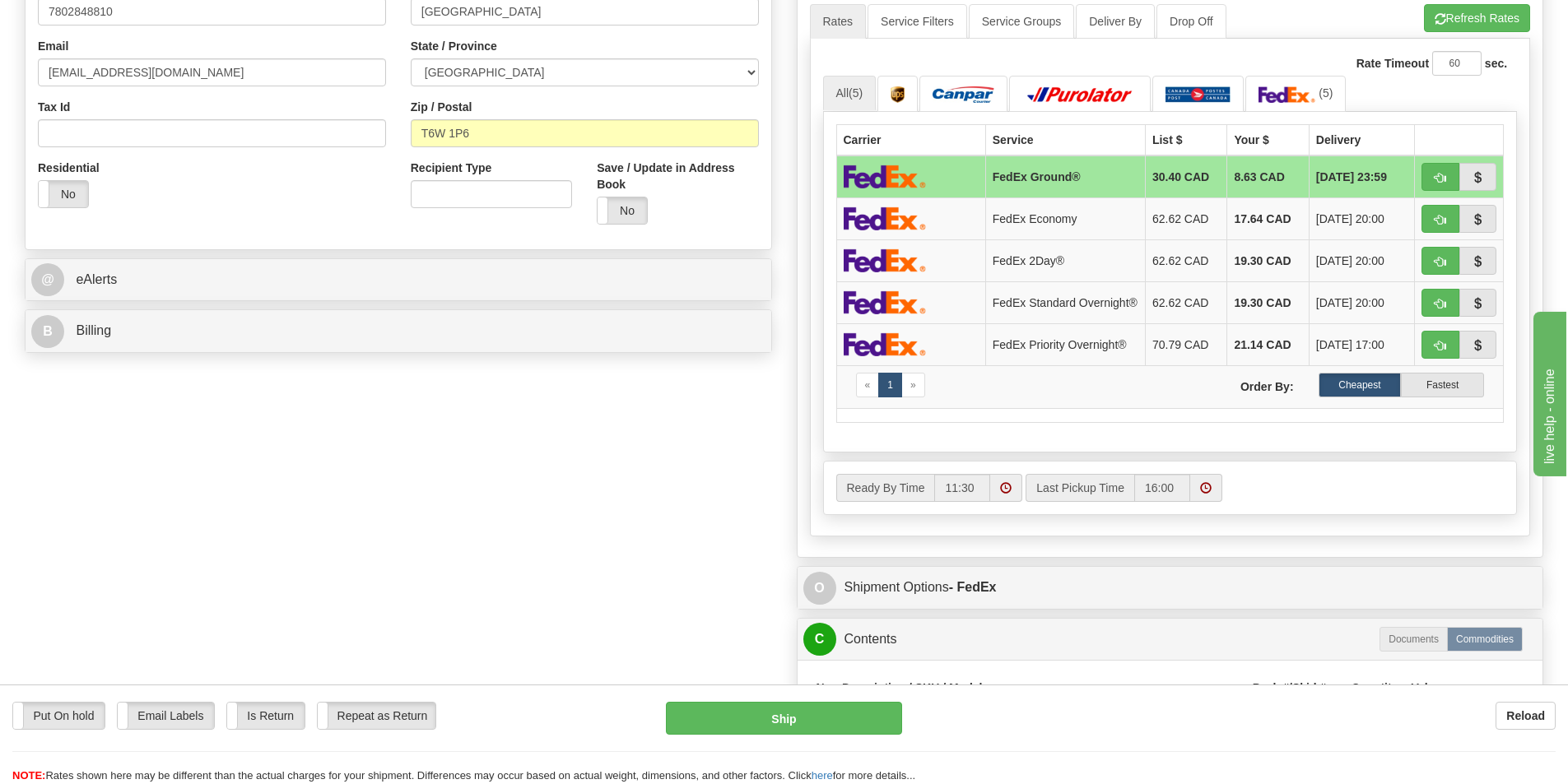
scroll to position [493, 0]
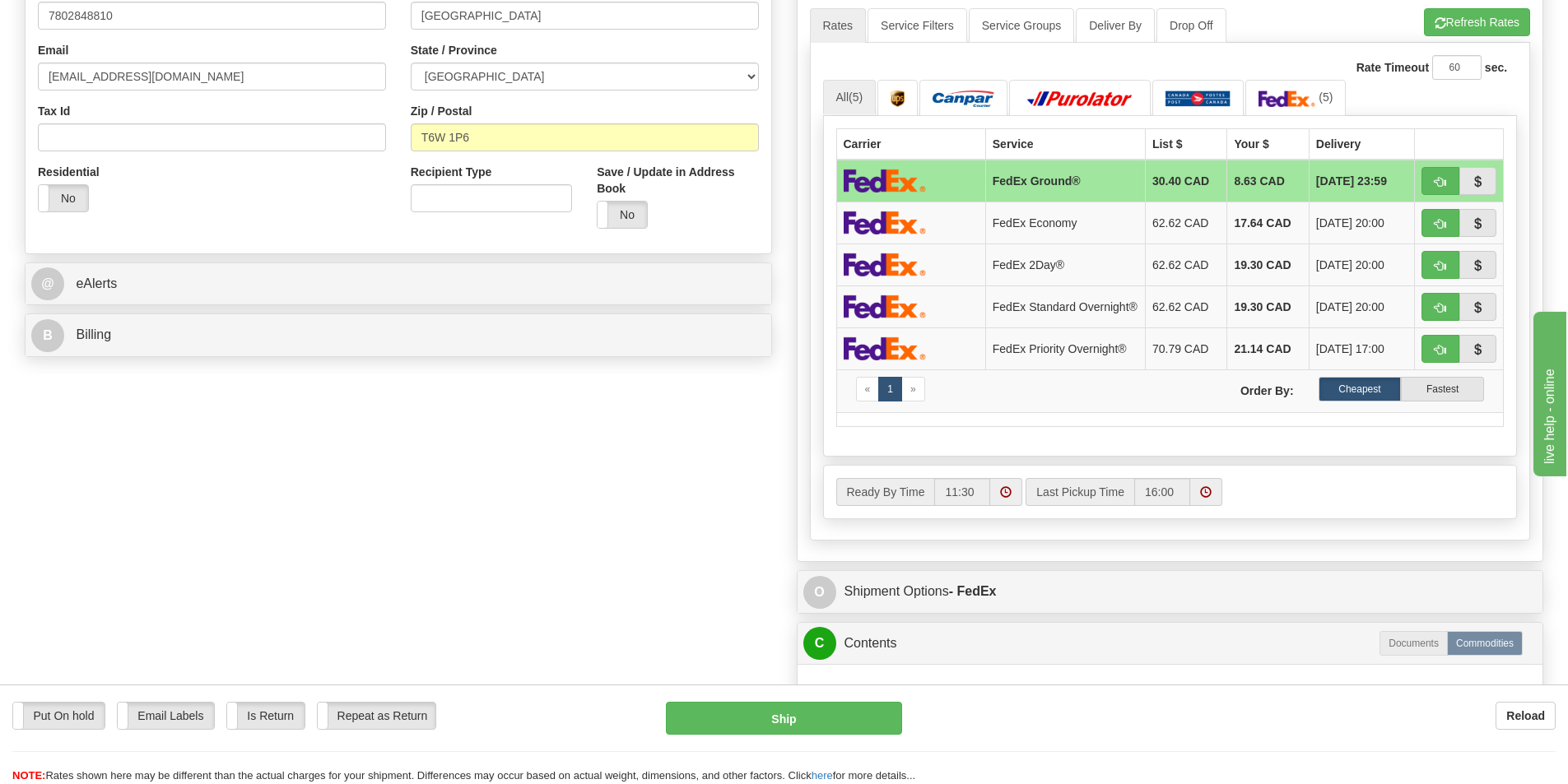
click at [1447, 38] on ul "Rates Service Filters Service Groups Deliver By Drop Off Pickup Refresh Rates C…" at bounding box center [1171, 25] width 722 height 34
drag, startPoint x: 1447, startPoint y: 38, endPoint x: 1435, endPoint y: 16, distance: 25.1
click at [1438, 20] on ul "Rates Service Filters Service Groups Deliver By Drop Off Pickup Refresh Rates C…" at bounding box center [1171, 25] width 722 height 34
click at [1483, 35] on button "Refresh Rates" at bounding box center [1478, 22] width 106 height 28
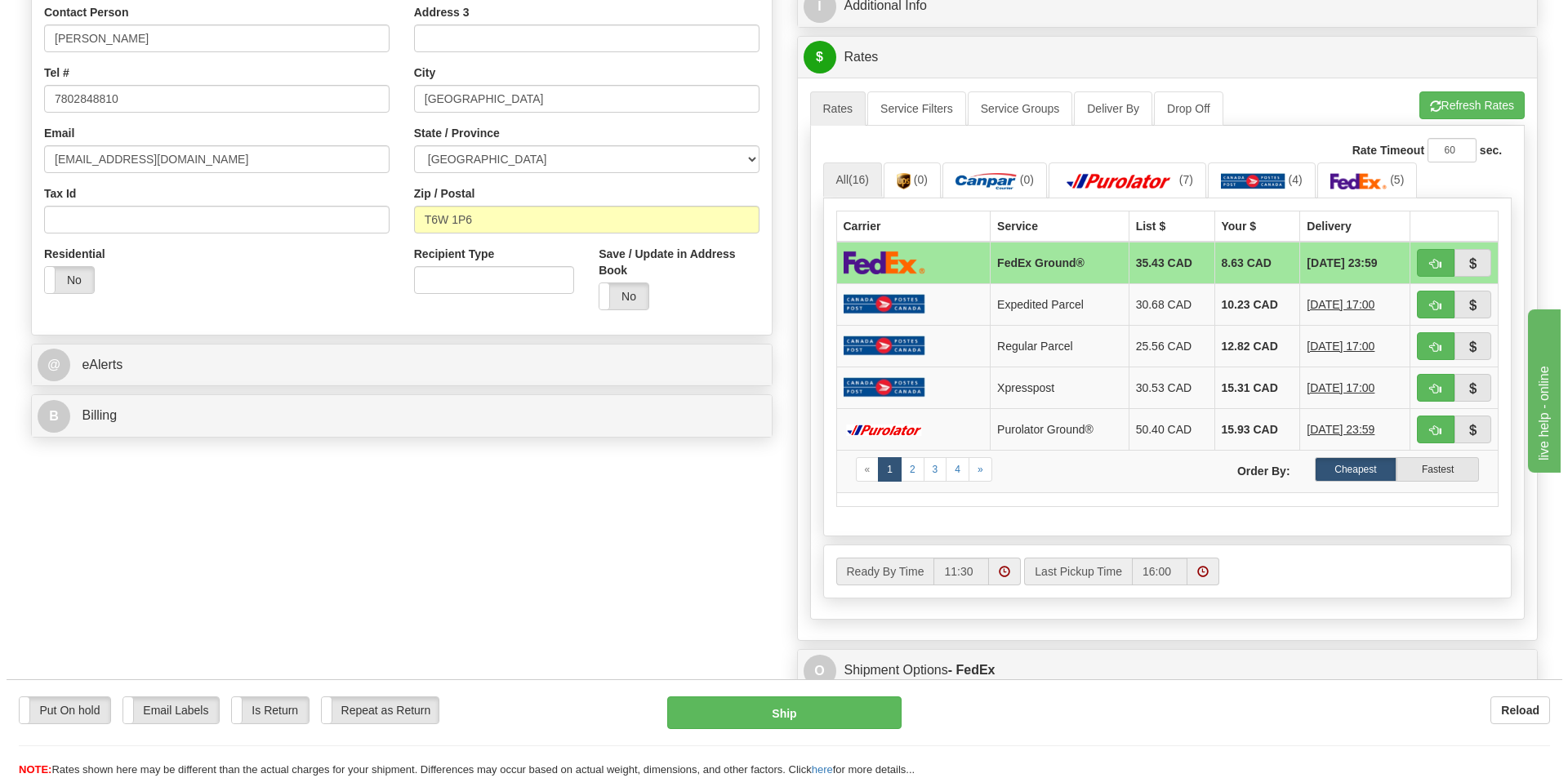
scroll to position [408, 0]
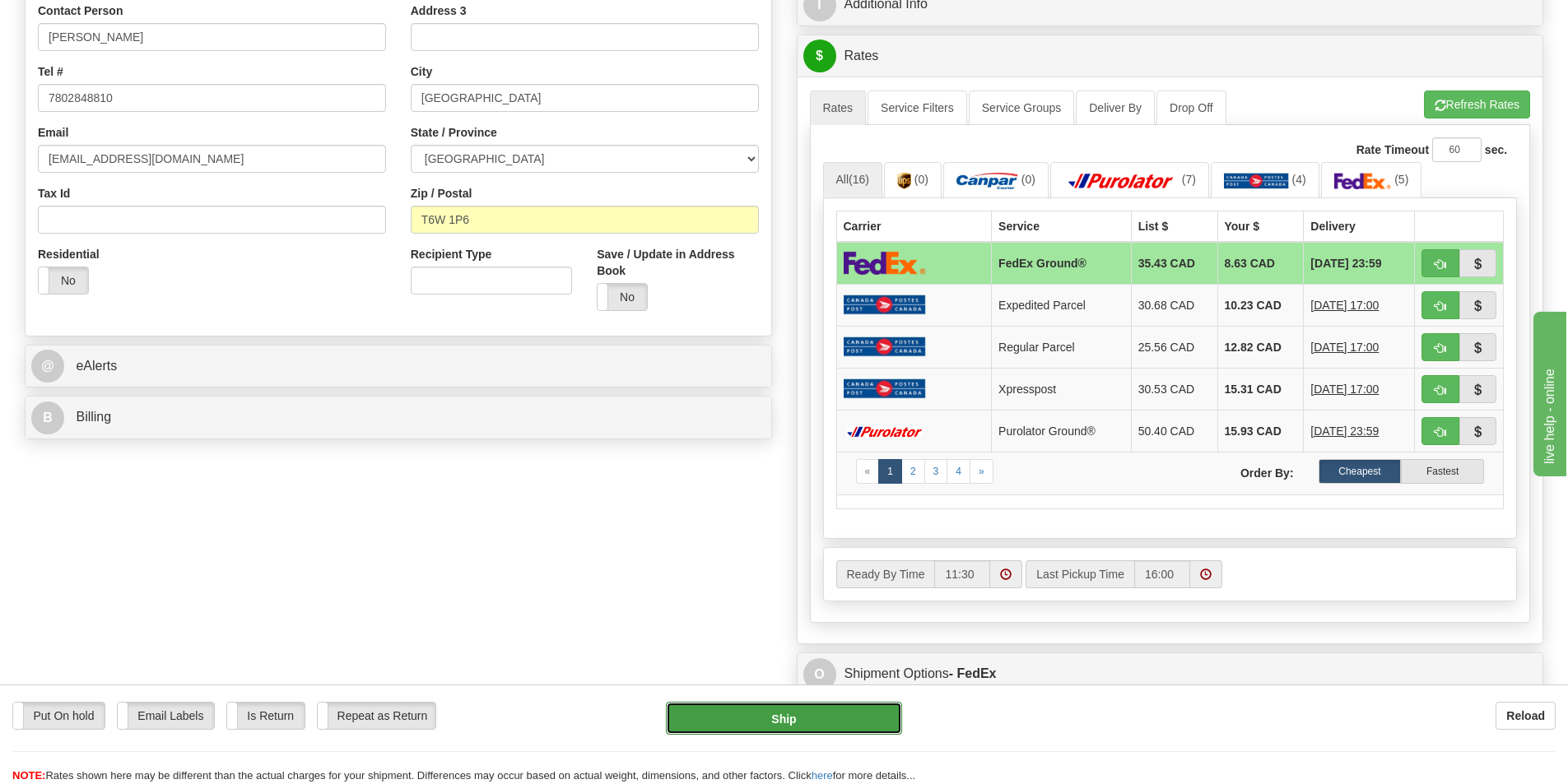
click at [861, 729] on button "Ship" at bounding box center [784, 717] width 236 height 32
type input "92"
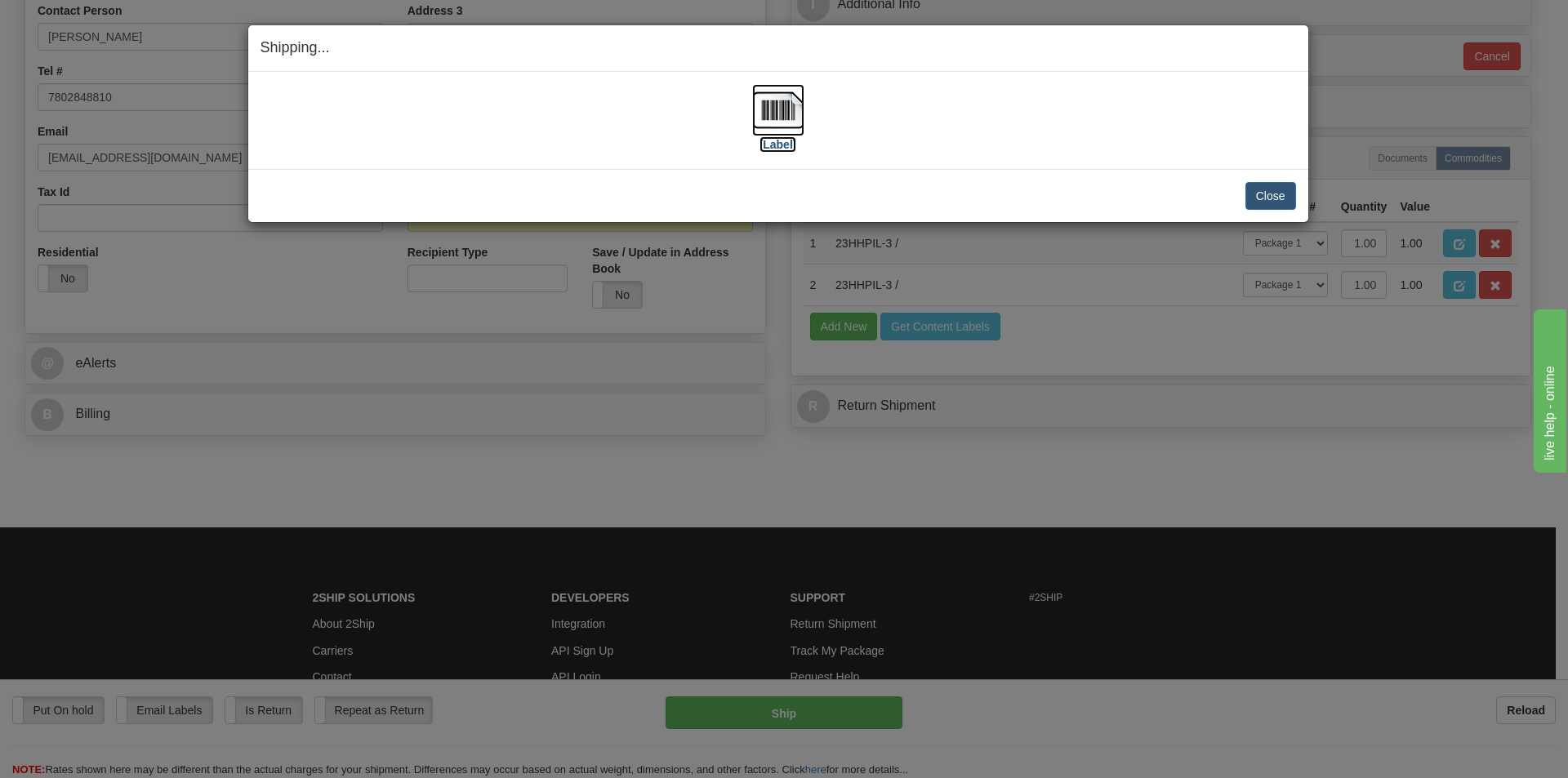
click at [780, 105] on img at bounding box center [778, 110] width 53 height 53
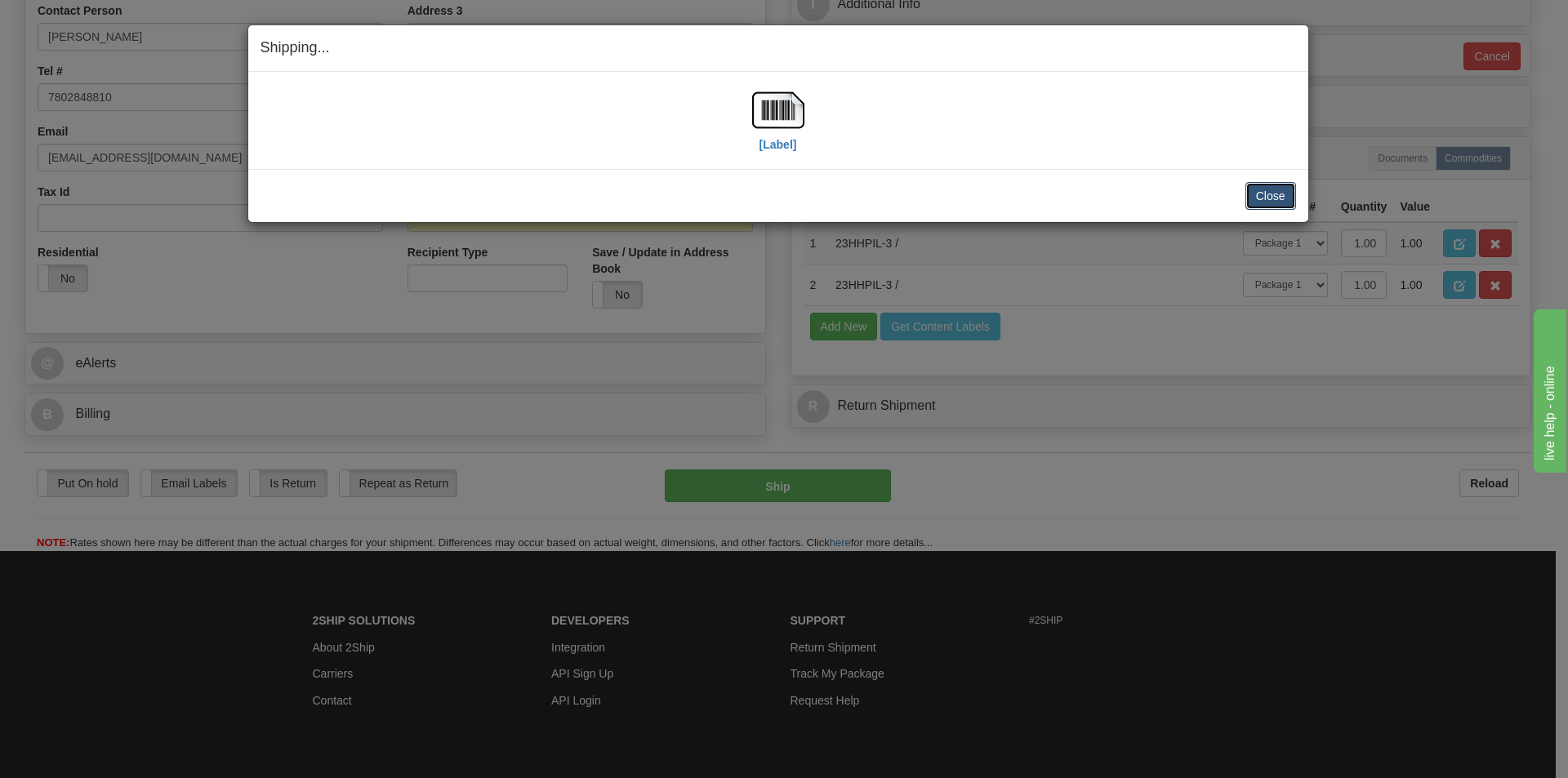
click at [1261, 183] on button "Close" at bounding box center [1271, 196] width 51 height 27
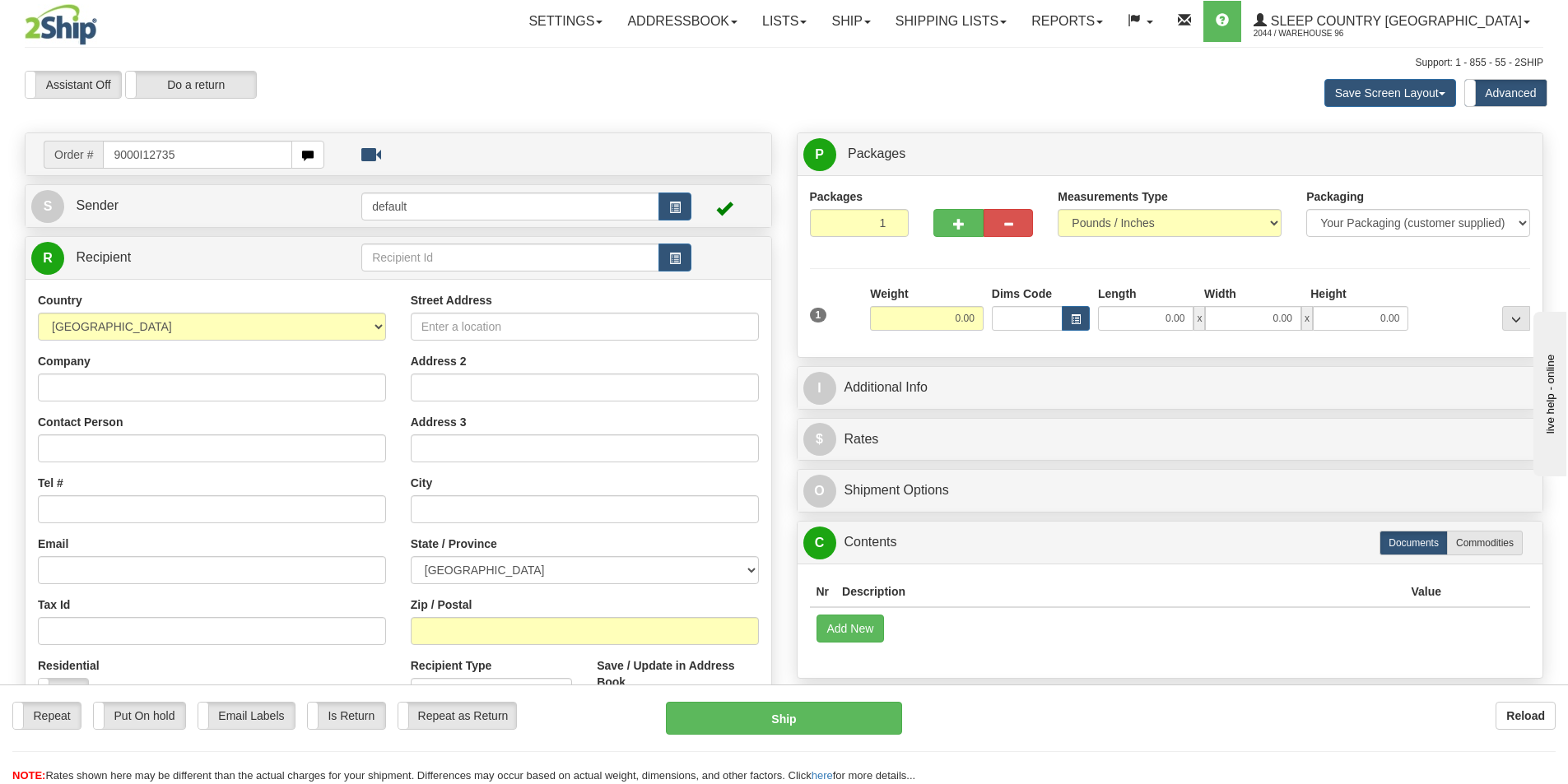
type input "9000I127357"
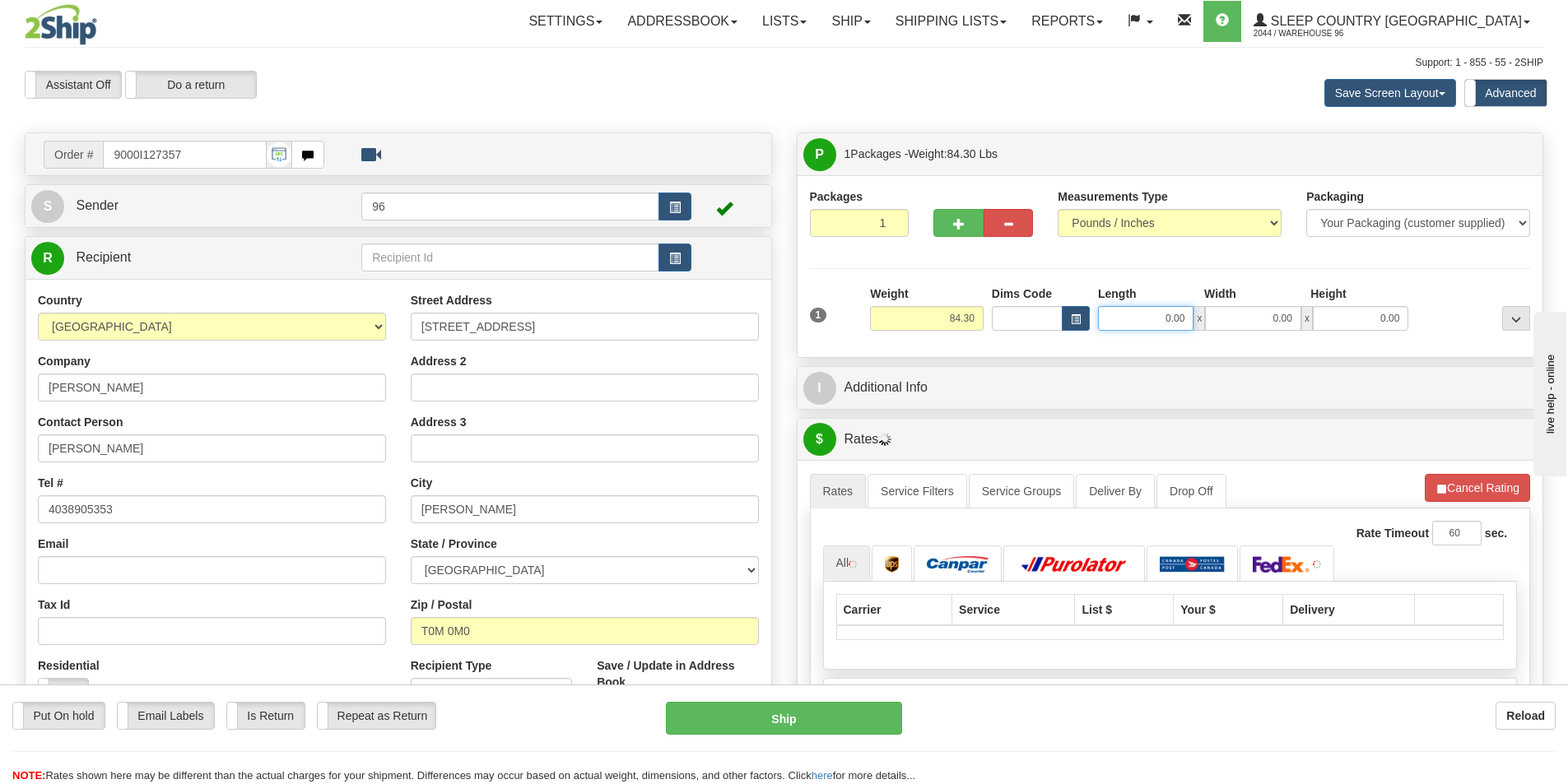
click at [1172, 308] on input "0.00" at bounding box center [1145, 318] width 95 height 25
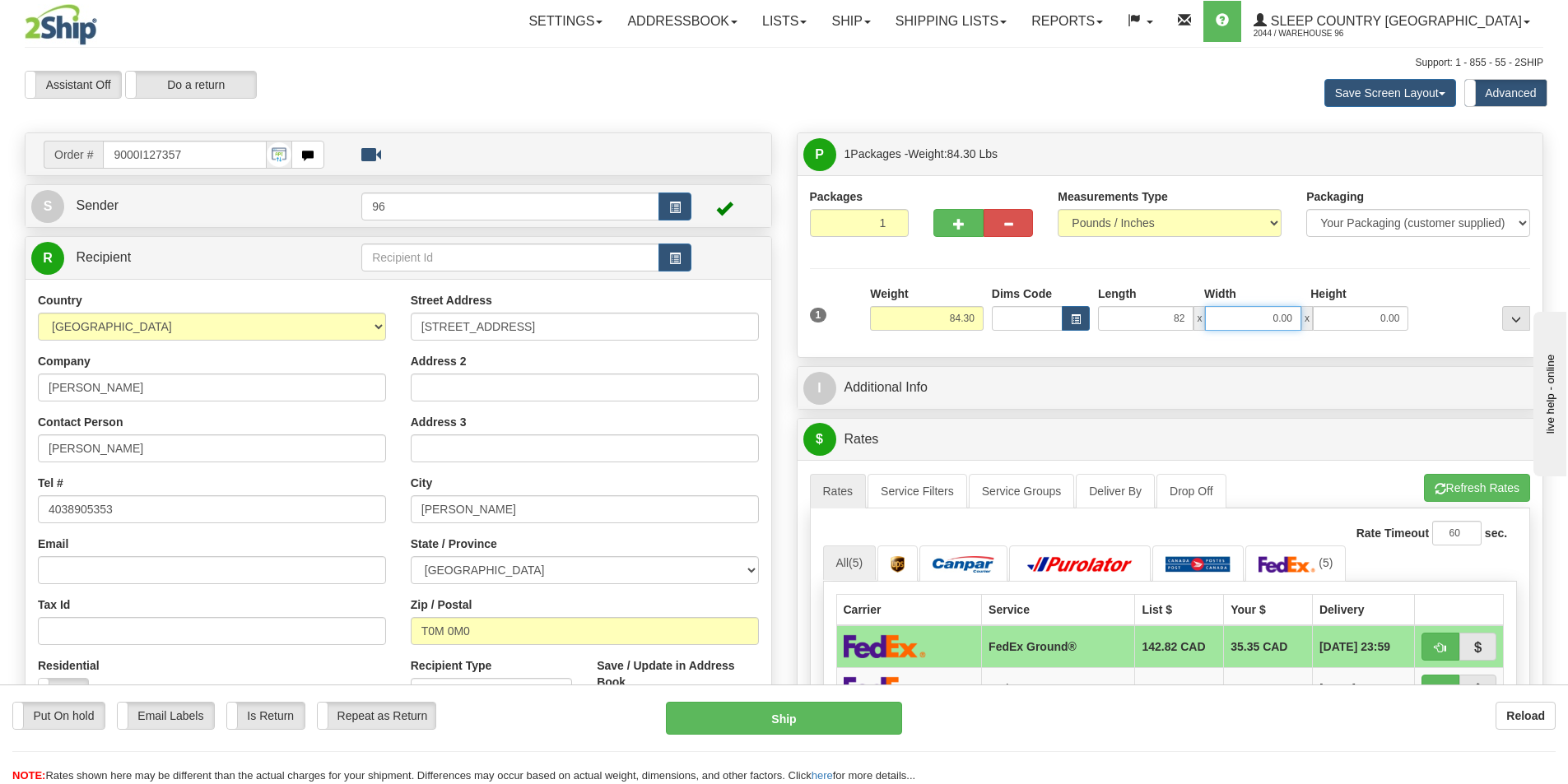
type input "82.00"
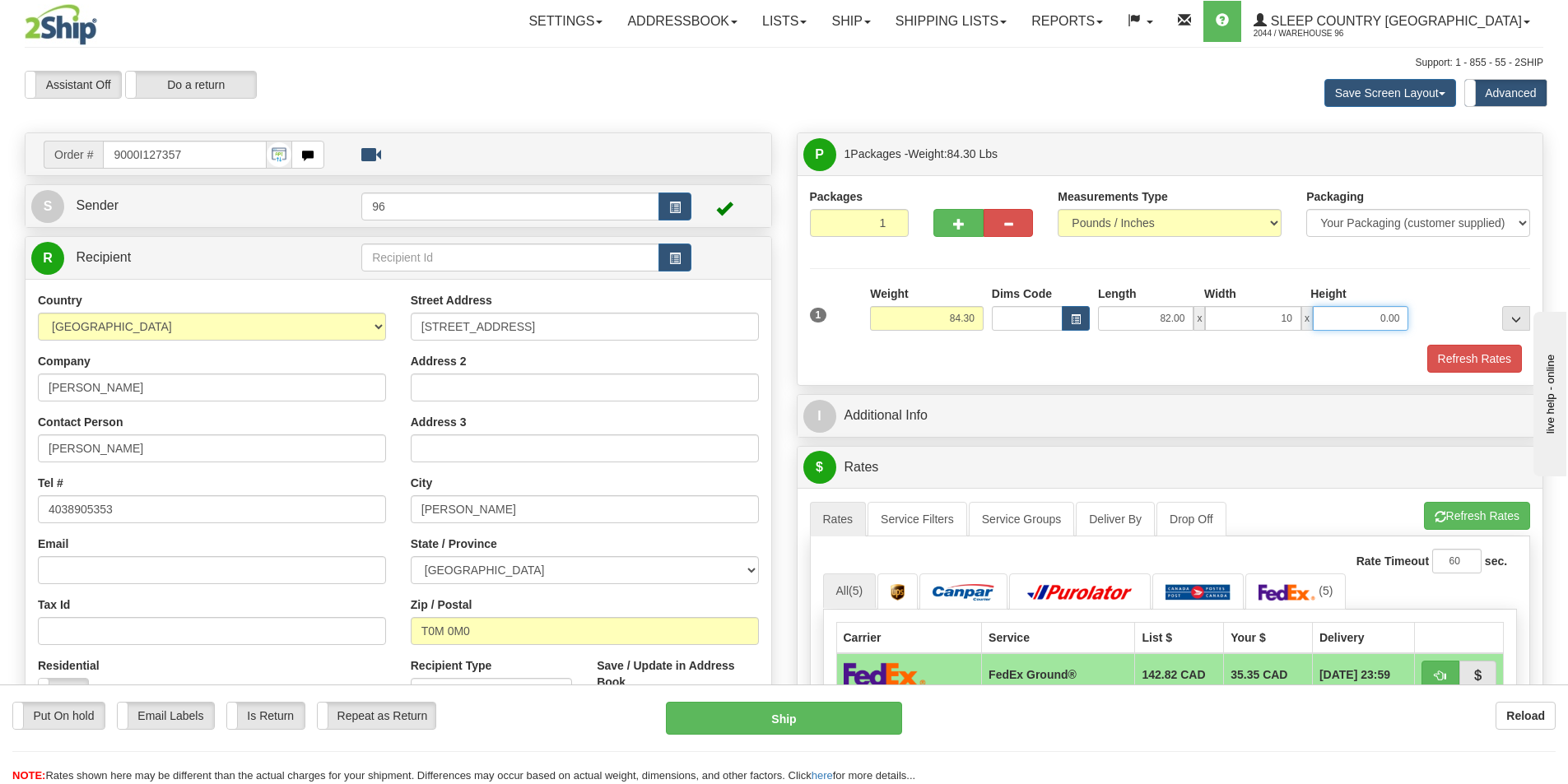
type input "10.00"
type input "17.00"
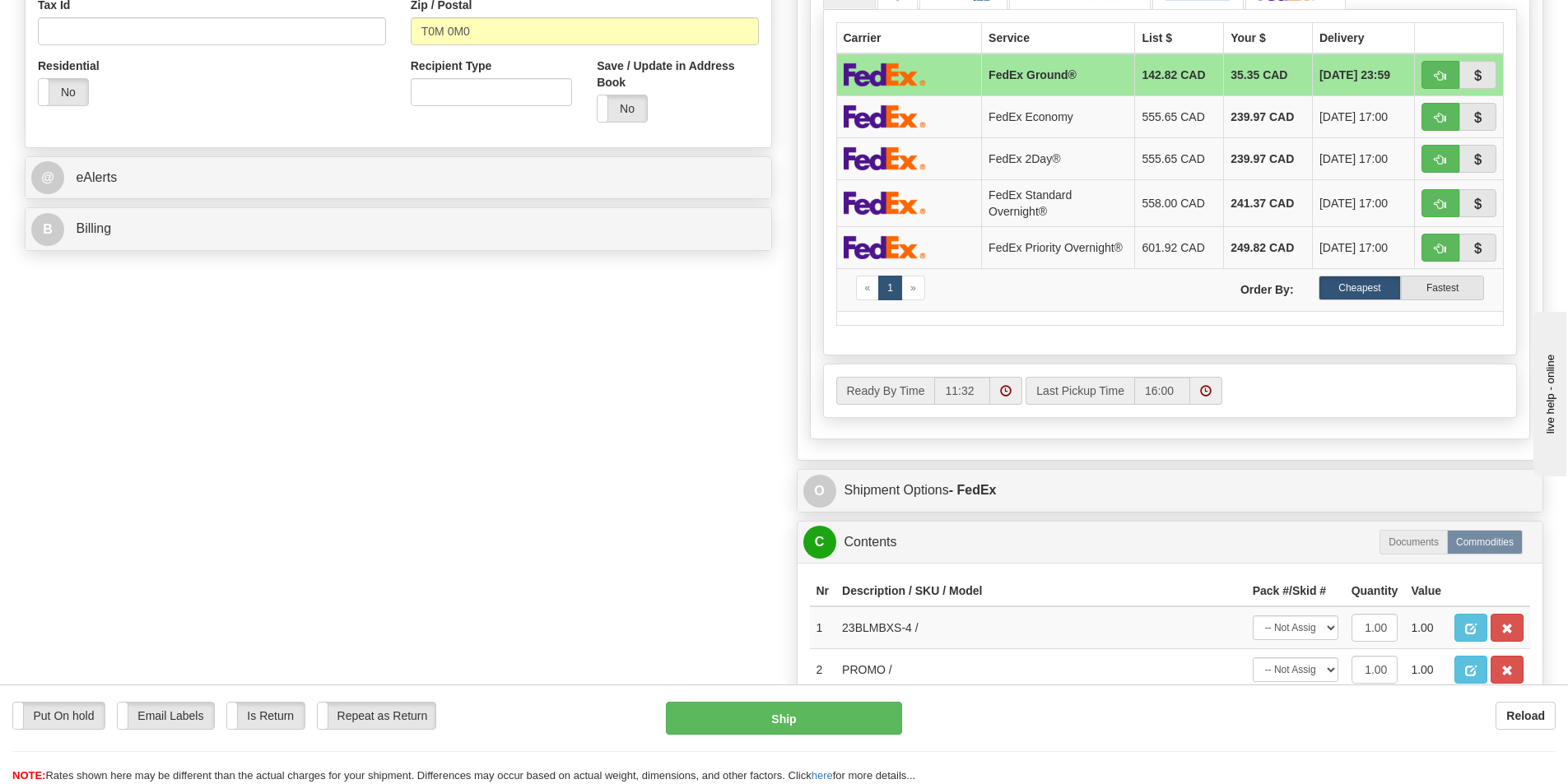
scroll to position [822, 0]
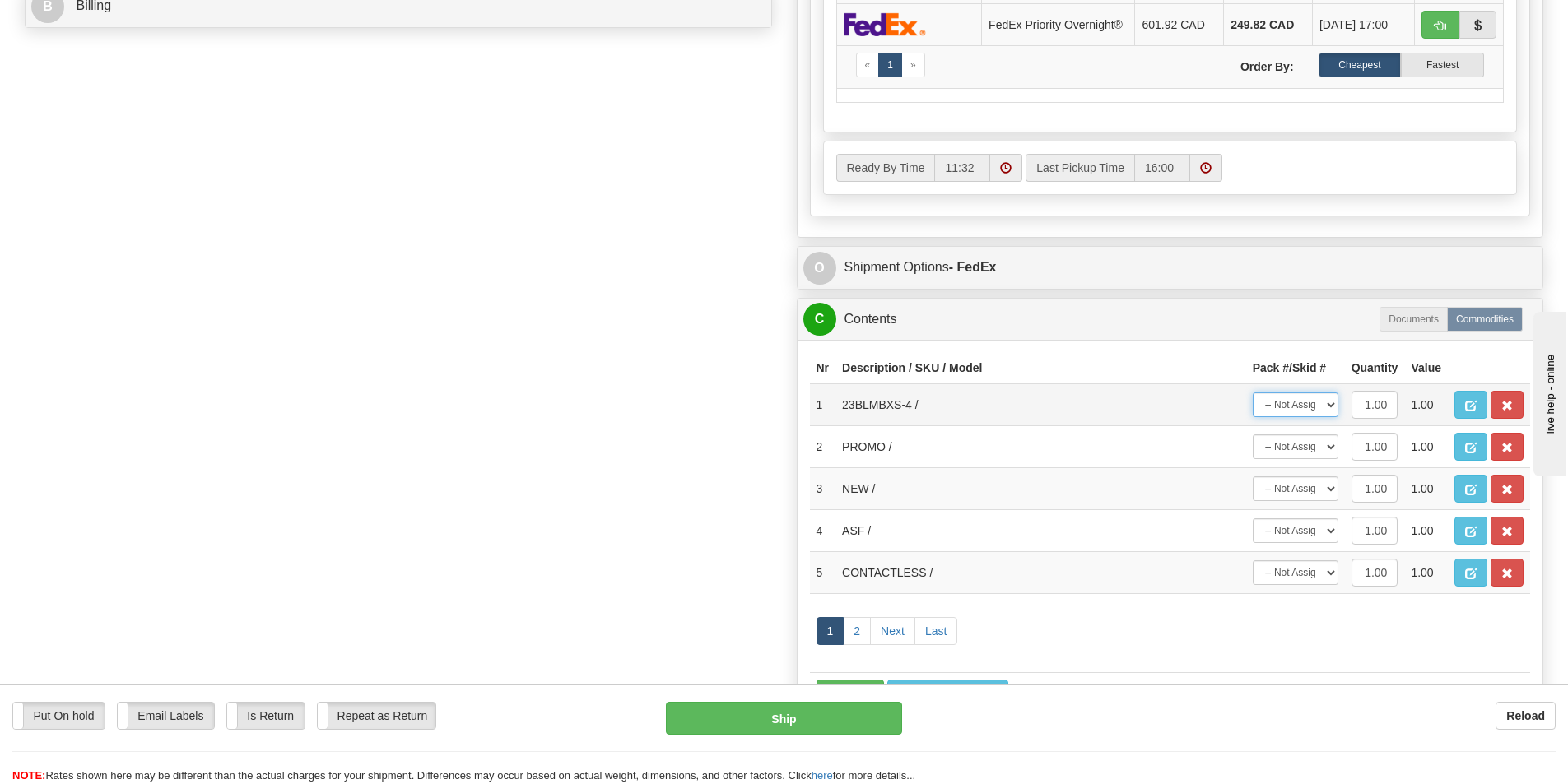
click at [1309, 418] on select "-- Not Assigned -- Package 1" at bounding box center [1296, 404] width 86 height 25
select select "0"
click at [1253, 397] on select "-- Not Assigned -- Package 1" at bounding box center [1296, 404] width 86 height 25
click at [1313, 457] on select "-- Not Assigned -- Package 1" at bounding box center [1296, 446] width 86 height 25
select select "0"
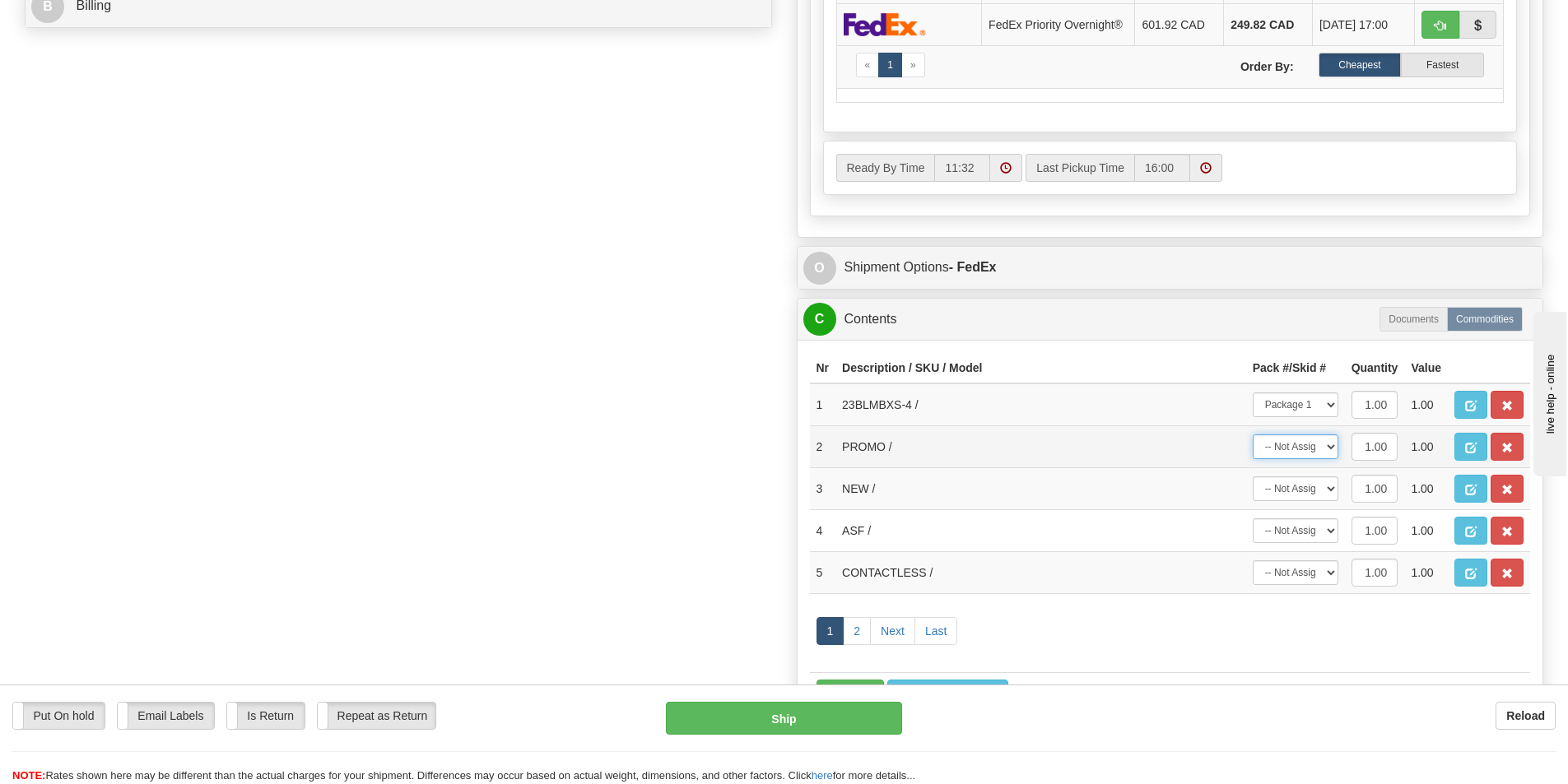
click at [1253, 439] on select "-- Not Assigned -- Package 1" at bounding box center [1296, 446] width 86 height 25
click at [1307, 491] on select "-- Not Assigned -- Package 1" at bounding box center [1296, 488] width 86 height 25
select select "0"
click at [1253, 481] on select "-- Not Assigned -- Package 1" at bounding box center [1296, 488] width 86 height 25
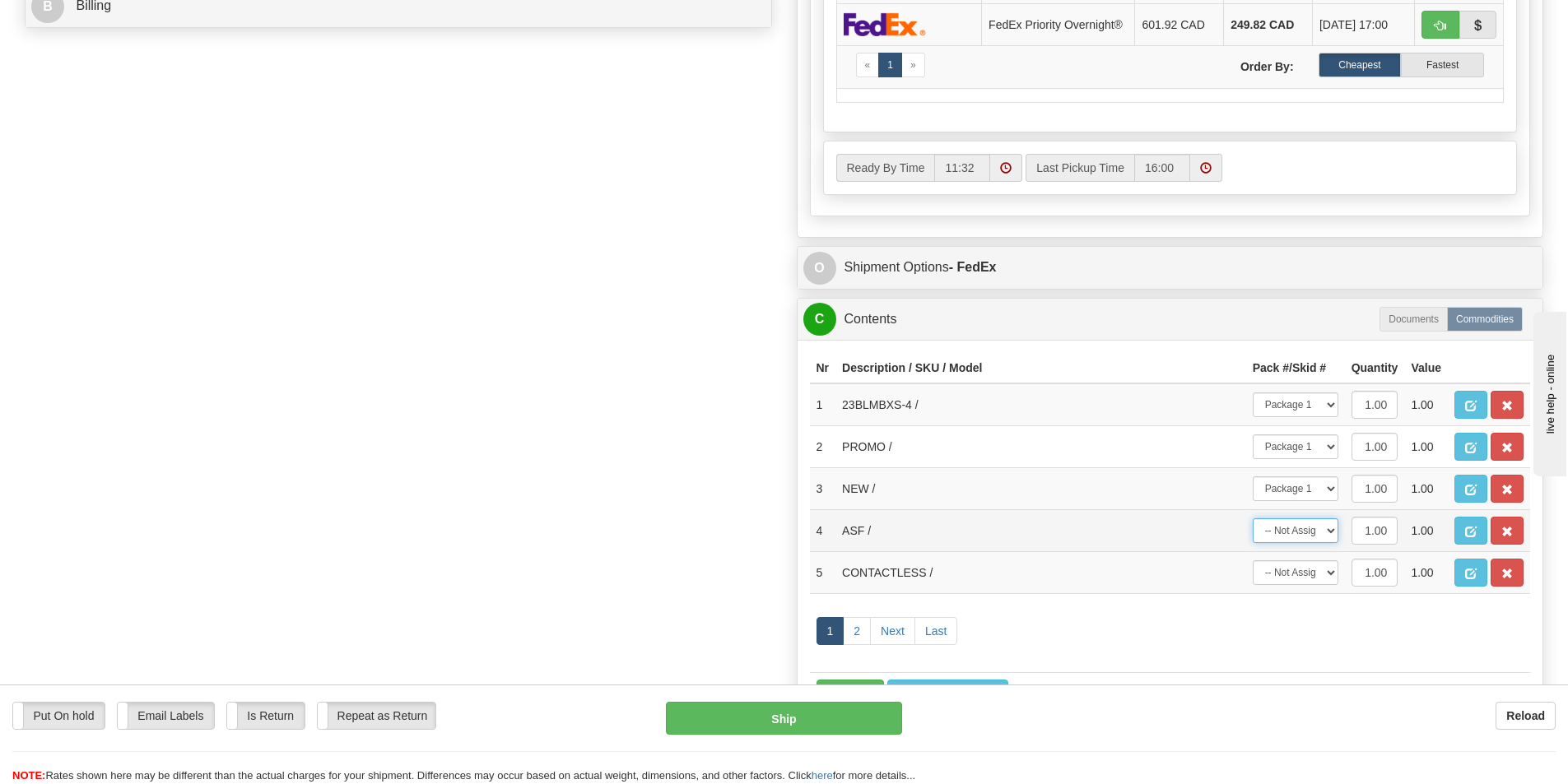
click at [1311, 533] on select "-- Not Assigned -- Package 1" at bounding box center [1296, 531] width 86 height 25
select select "0"
click at [1253, 524] on select "-- Not Assigned -- Package 1" at bounding box center [1296, 531] width 86 height 25
click at [1315, 585] on select "-- Not Assigned -- Package 1" at bounding box center [1296, 572] width 86 height 25
select select "0"
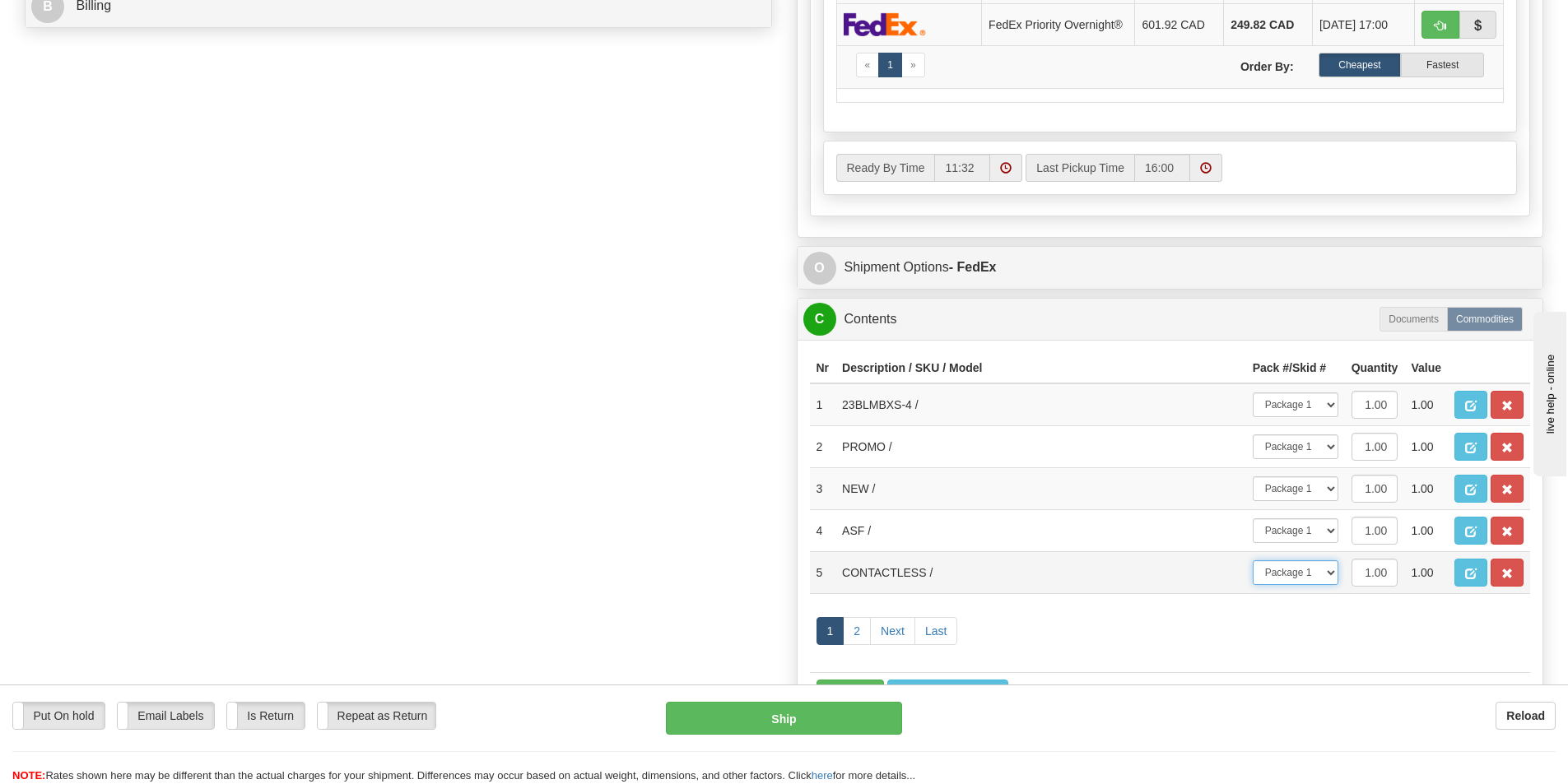
click at [1253, 565] on select "-- Not Assigned -- Package 1" at bounding box center [1296, 572] width 86 height 25
click at [858, 641] on link "2" at bounding box center [857, 631] width 28 height 28
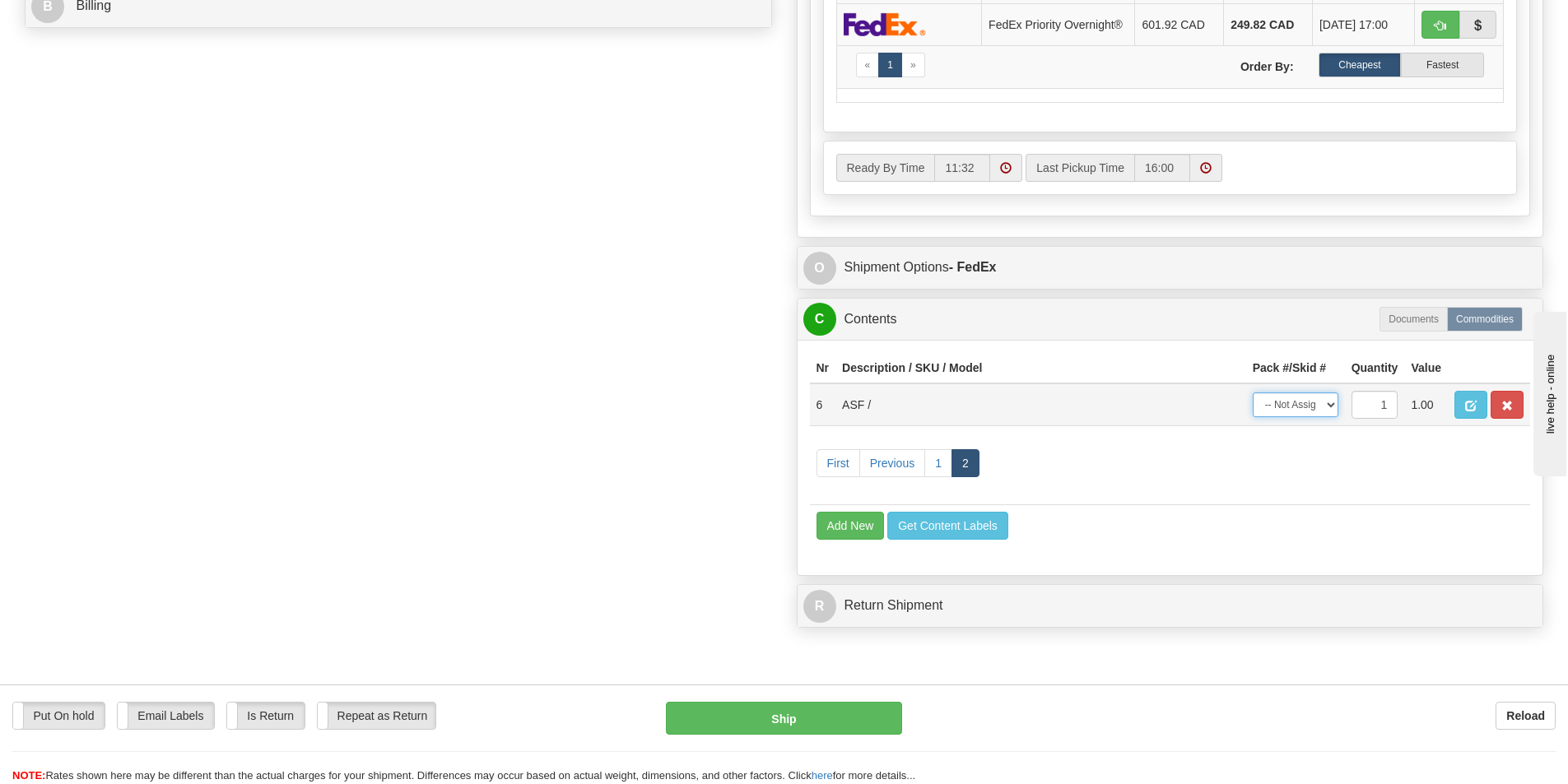
click at [1293, 416] on select "-- Not Assigned -- Package 1" at bounding box center [1296, 404] width 86 height 25
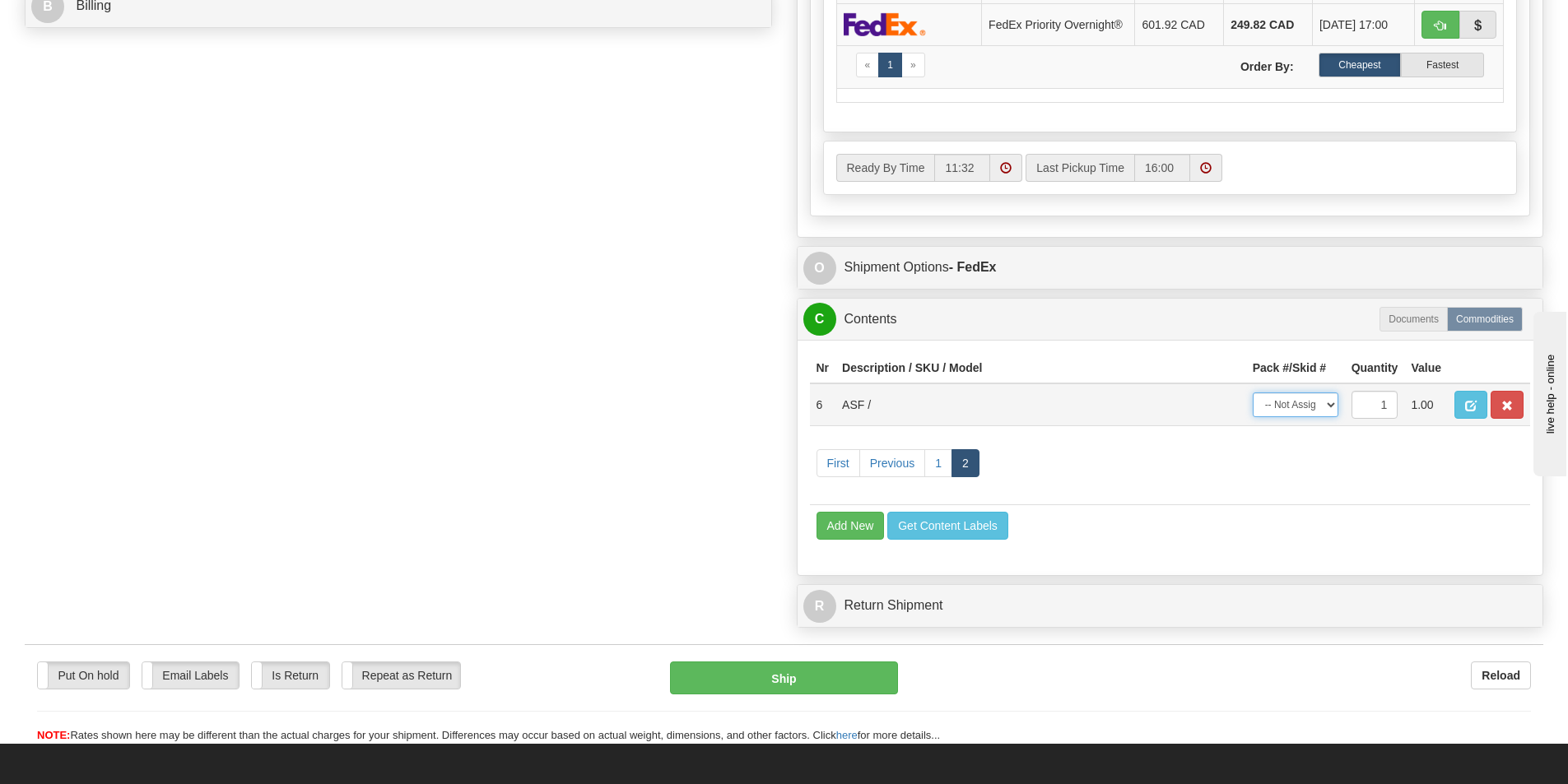
select select "0"
click at [1253, 397] on select "-- Not Assigned -- Package 1" at bounding box center [1296, 404] width 86 height 25
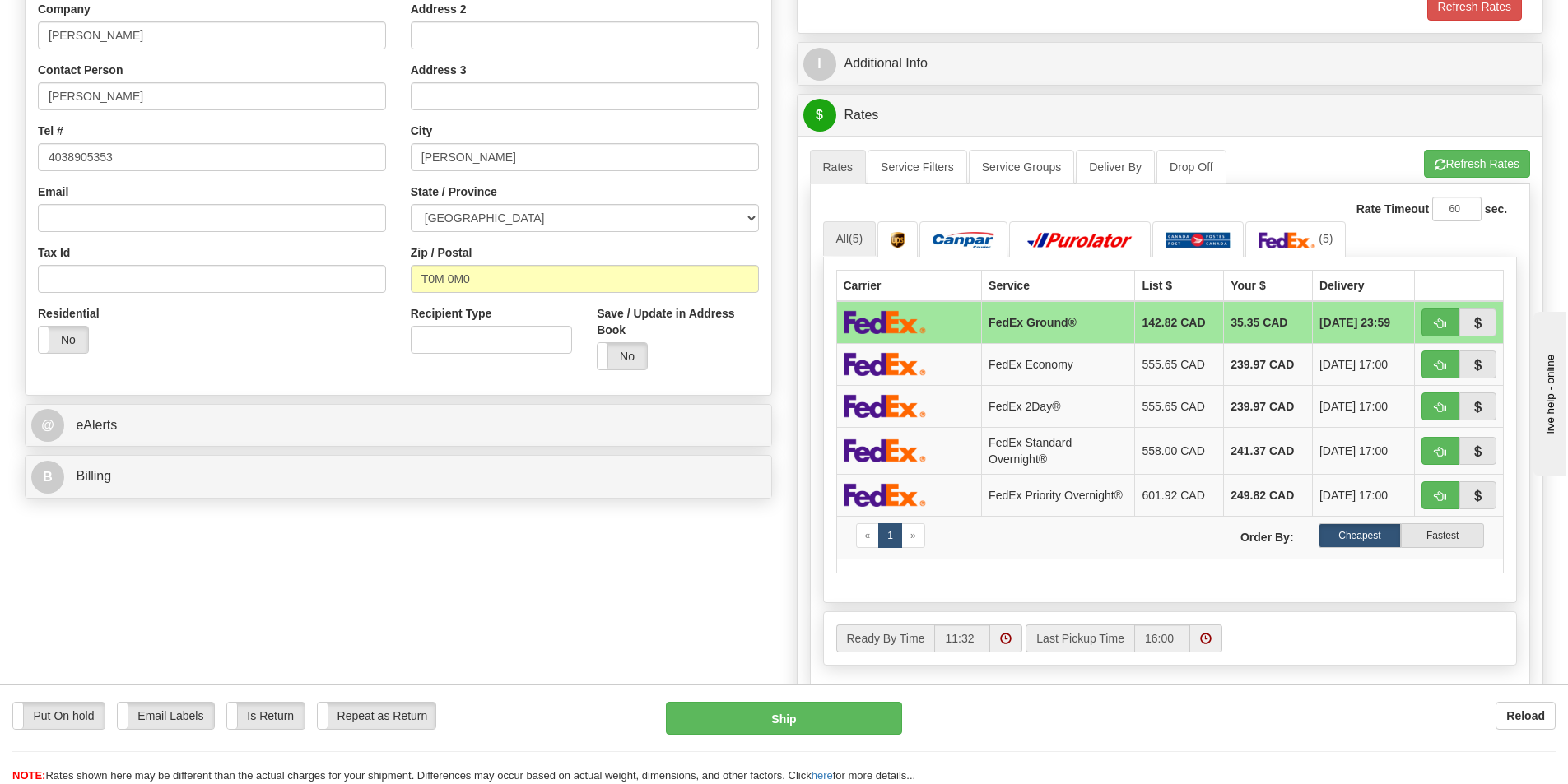
scroll to position [329, 0]
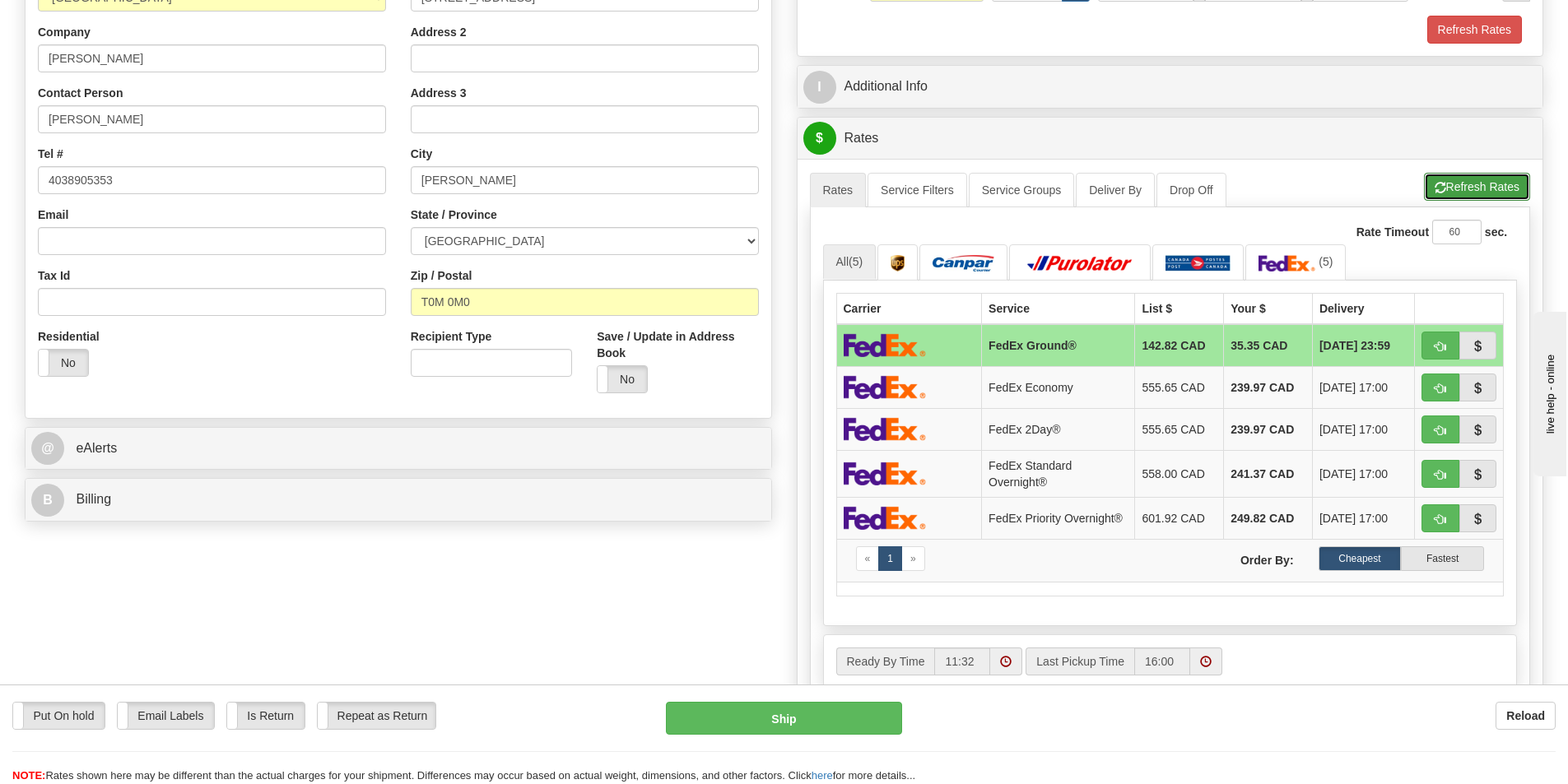
click at [1466, 182] on button "Refresh Rates" at bounding box center [1478, 187] width 106 height 28
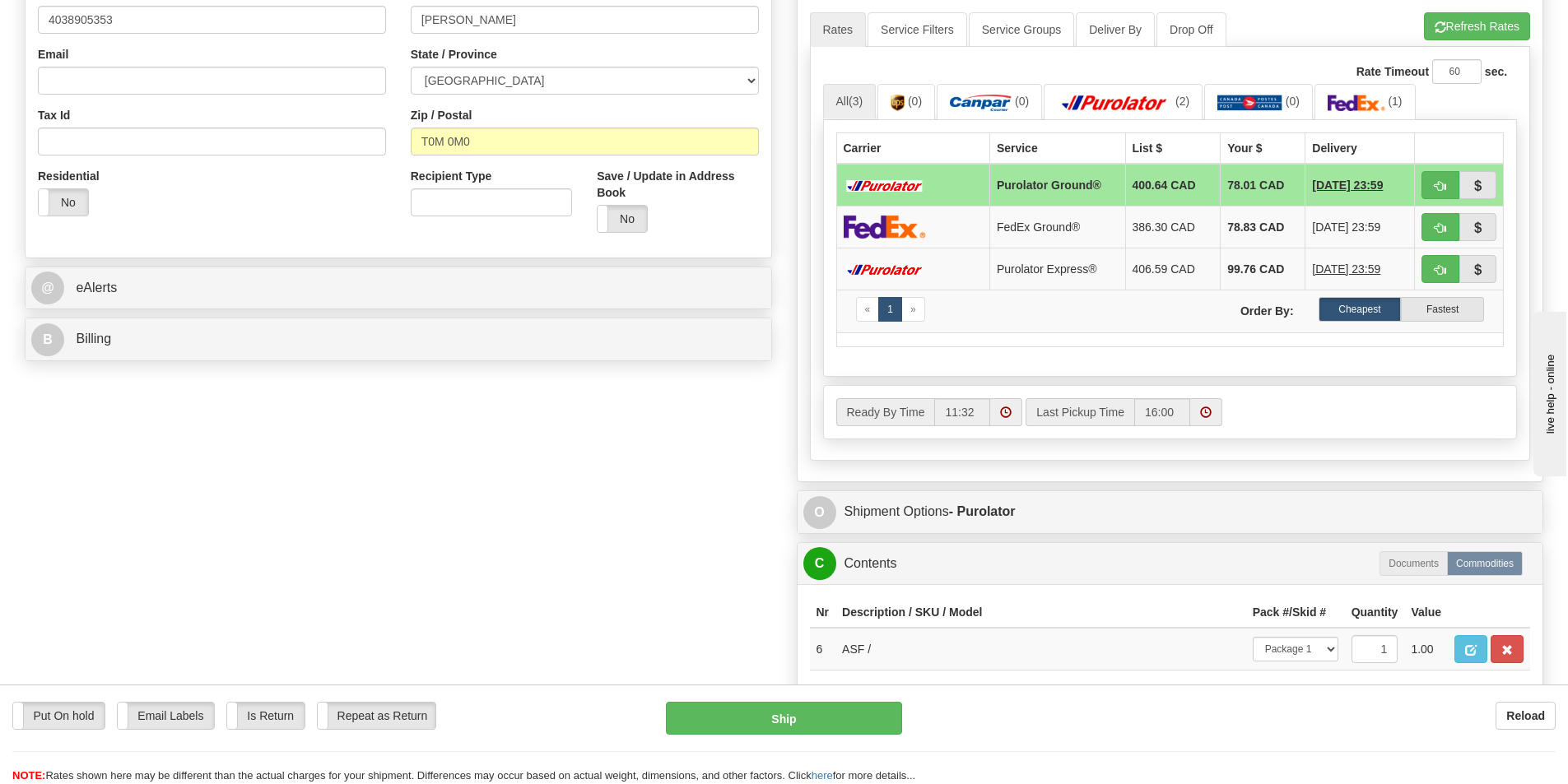
scroll to position [493, 0]
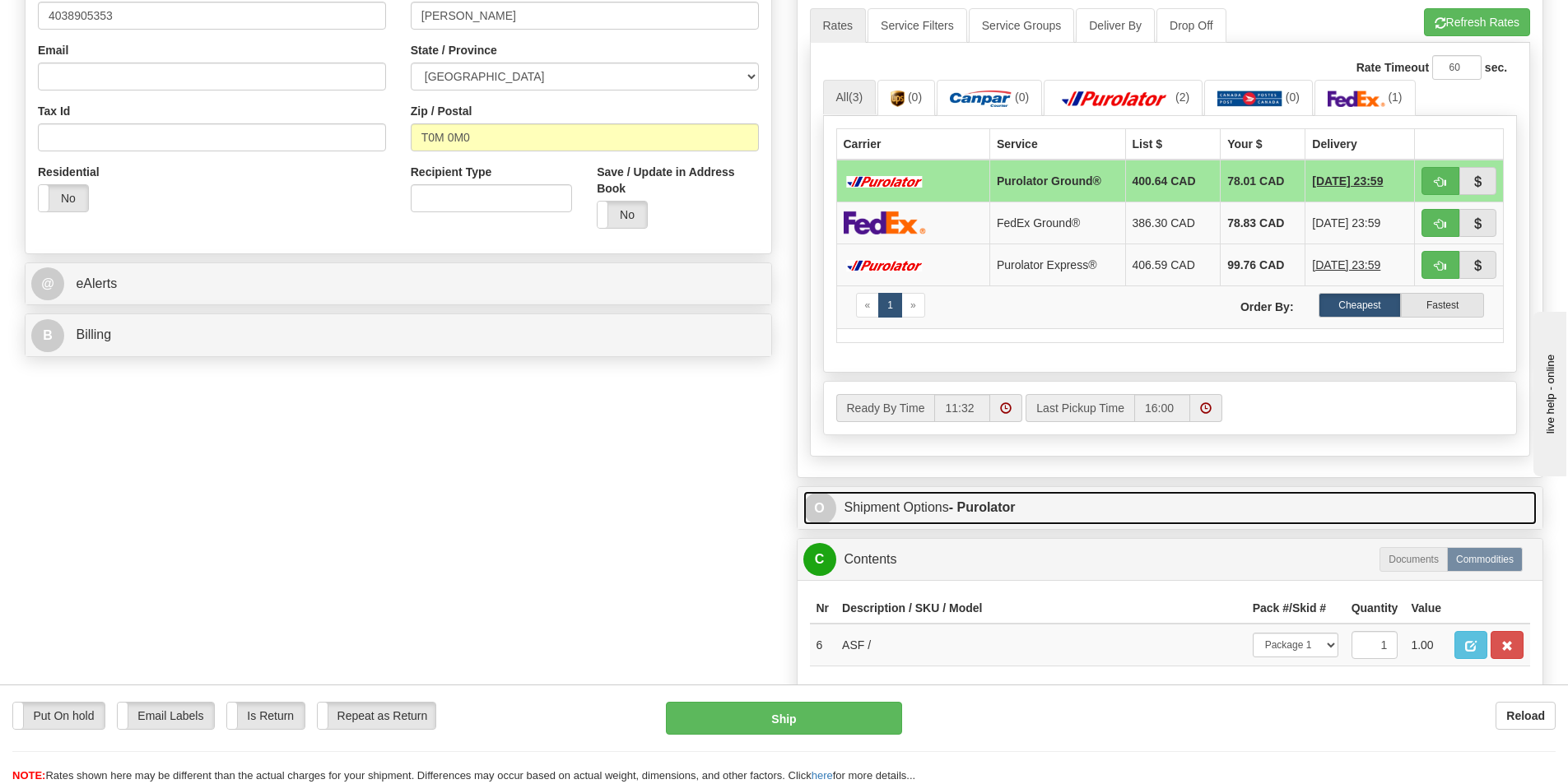
click at [1154, 514] on link "O Shipment Options - Purolator" at bounding box center [1170, 508] width 734 height 33
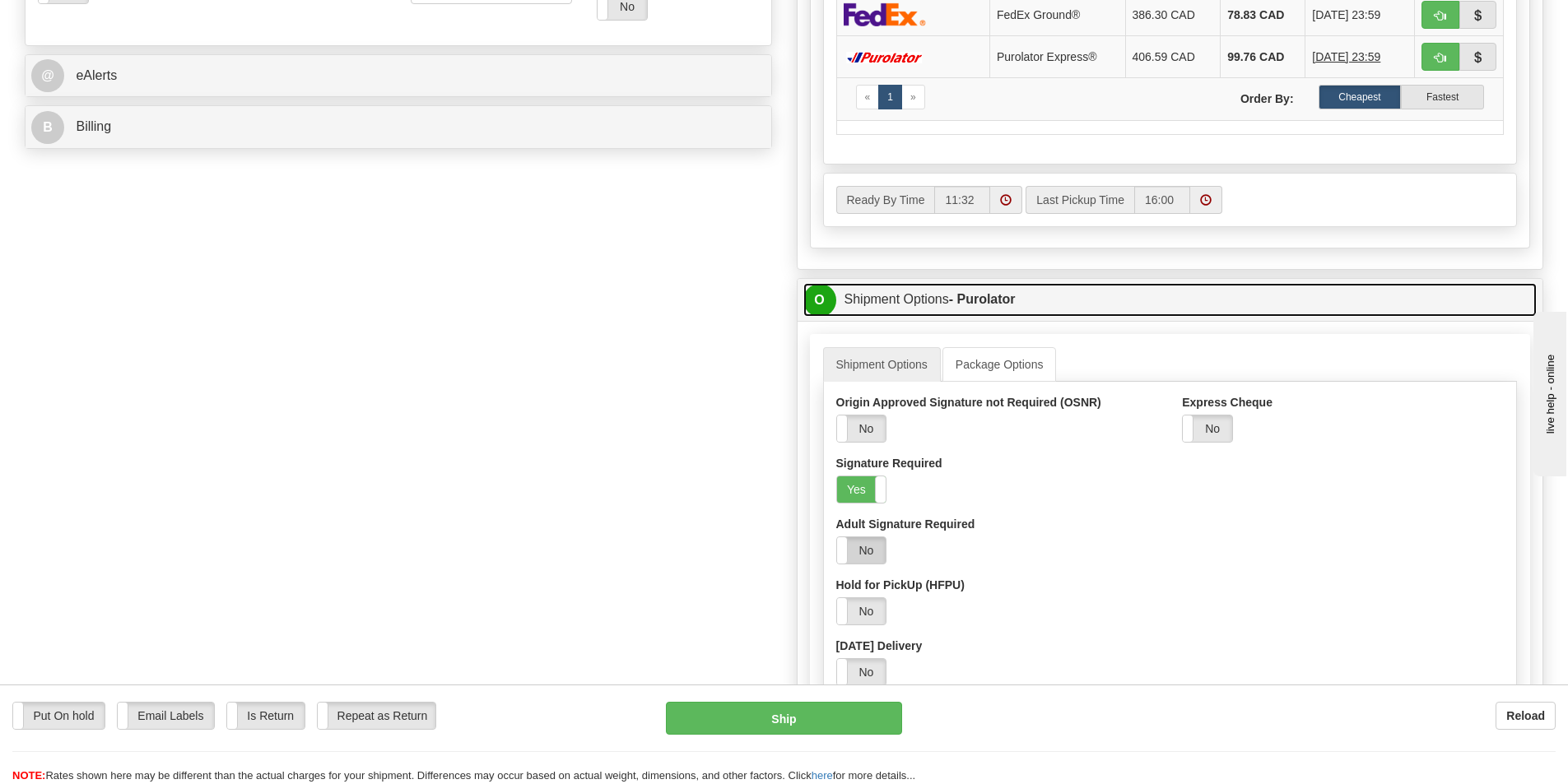
scroll to position [741, 0]
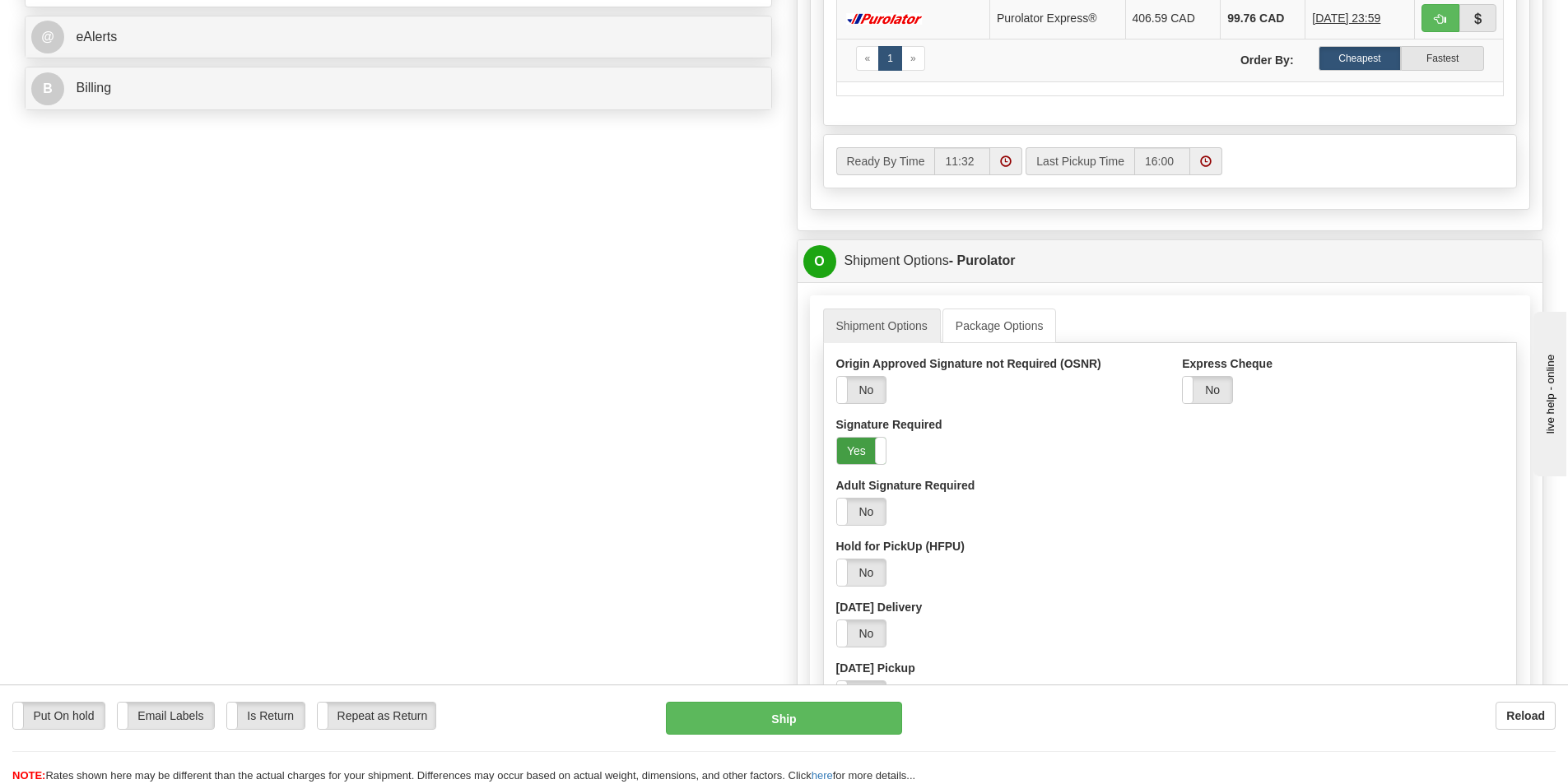
click at [869, 443] on label "Yes" at bounding box center [862, 451] width 49 height 27
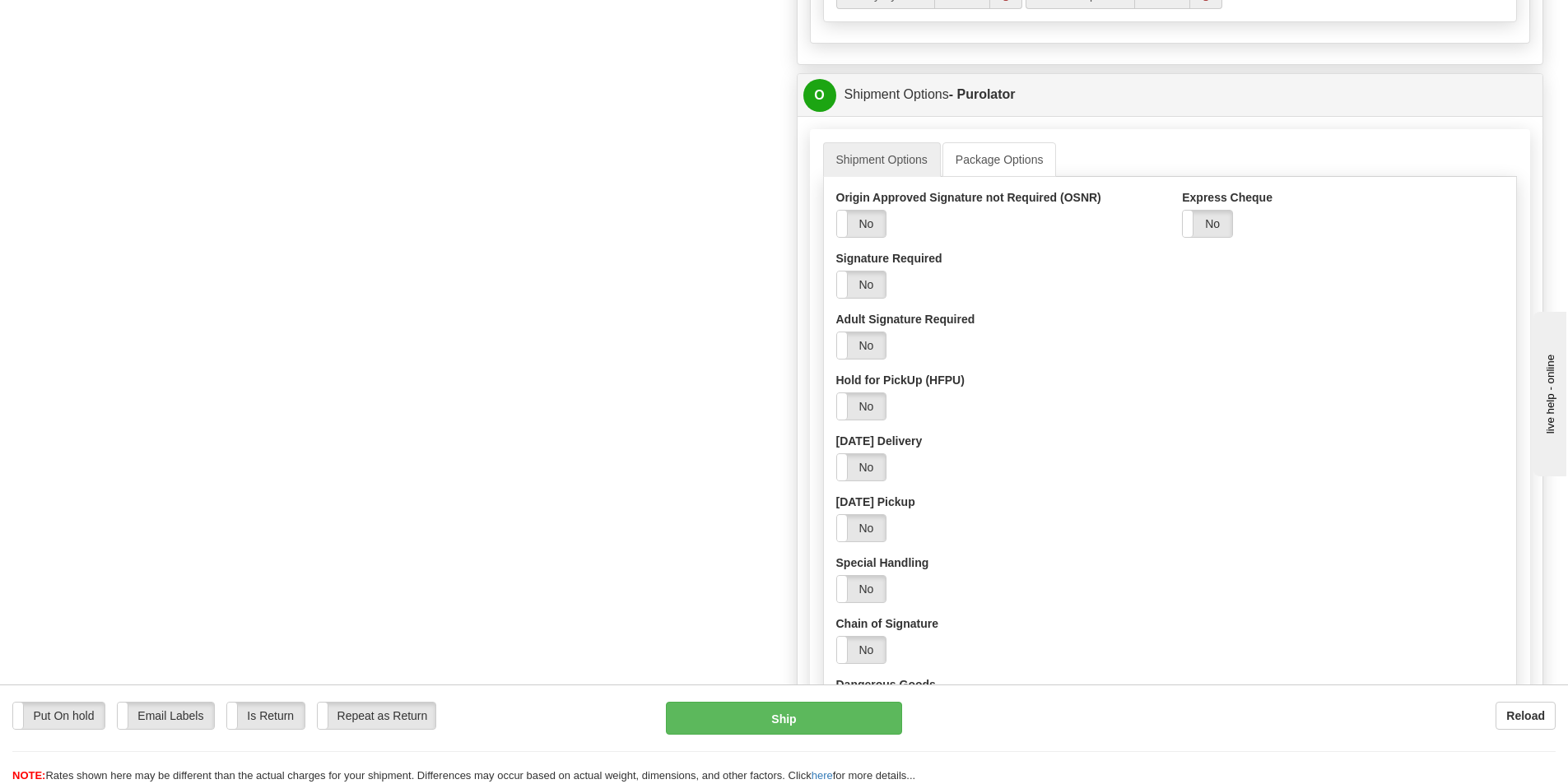
scroll to position [905, 0]
click at [868, 295] on label "No" at bounding box center [862, 286] width 49 height 27
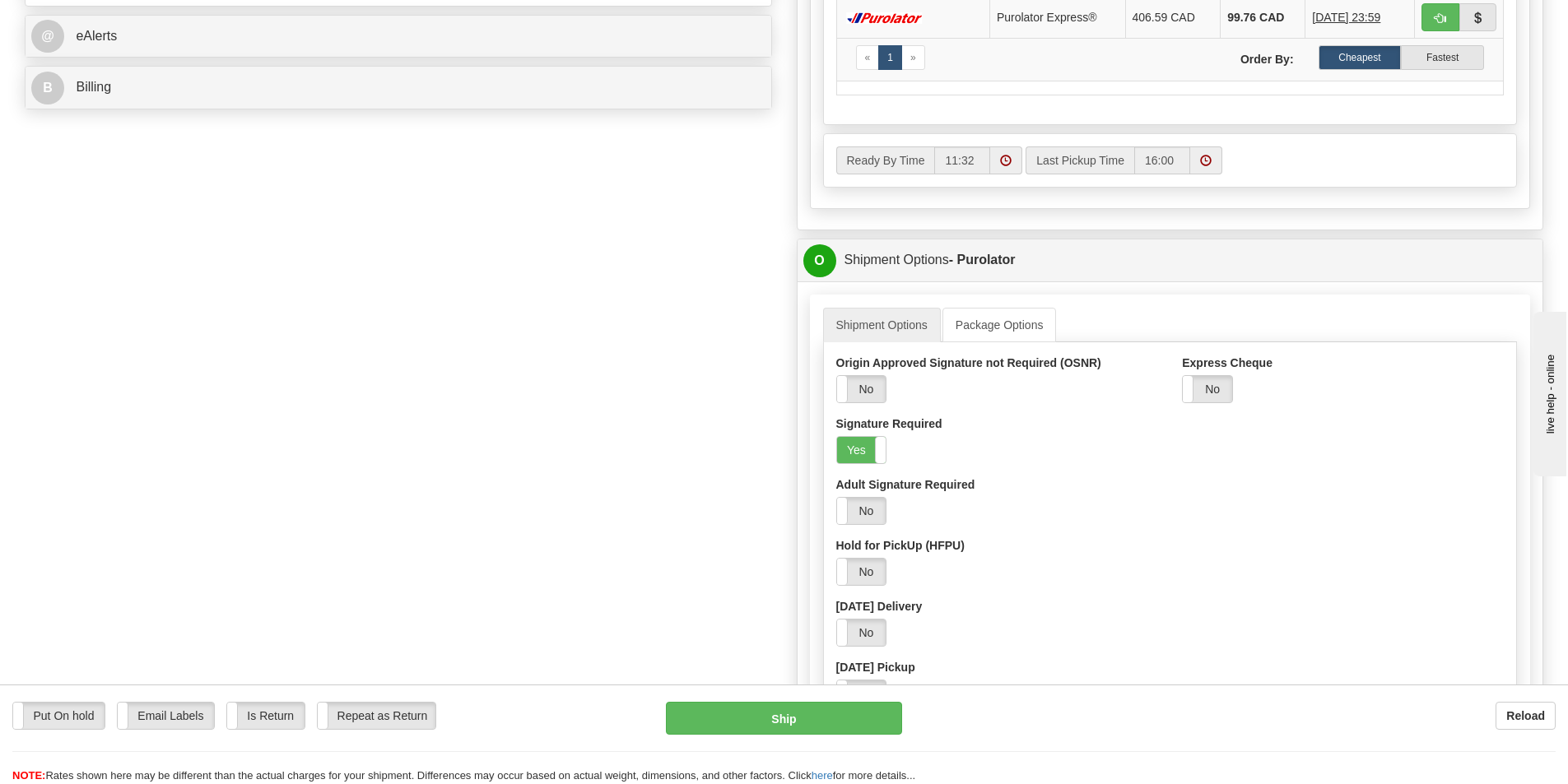
scroll to position [741, 0]
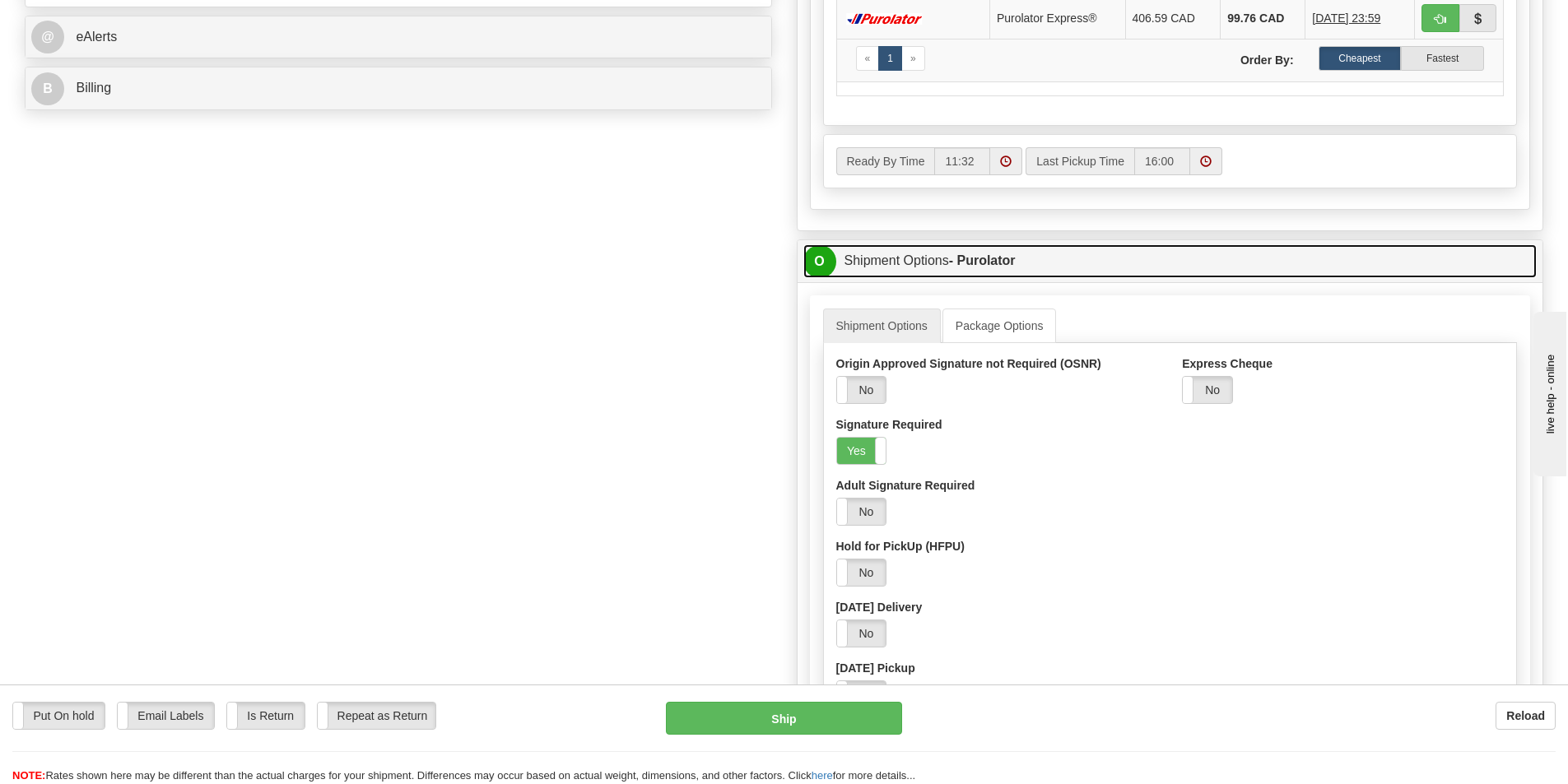
click at [1021, 248] on link "O Shipment Options - Purolator" at bounding box center [1170, 261] width 734 height 33
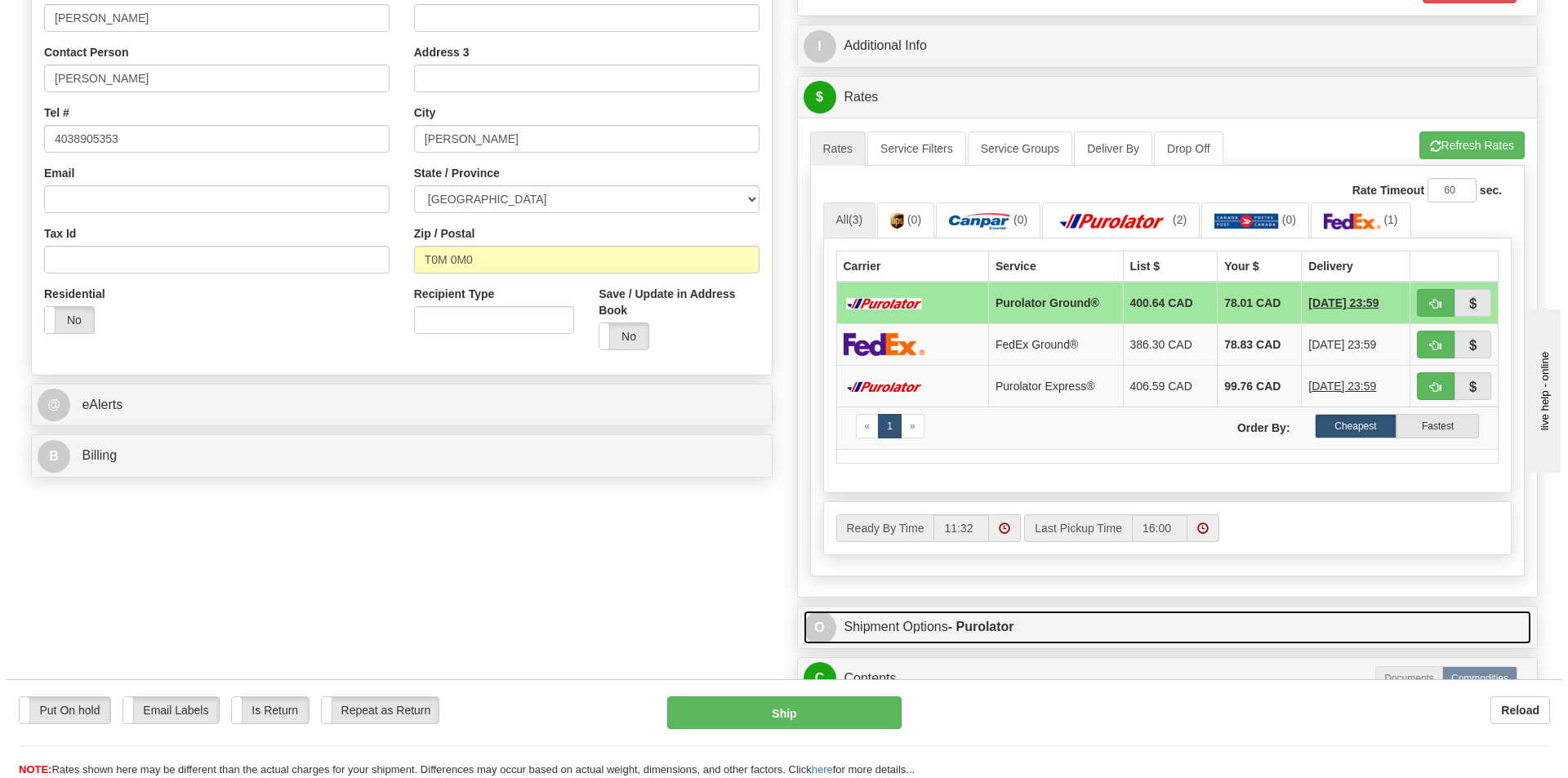
scroll to position [327, 0]
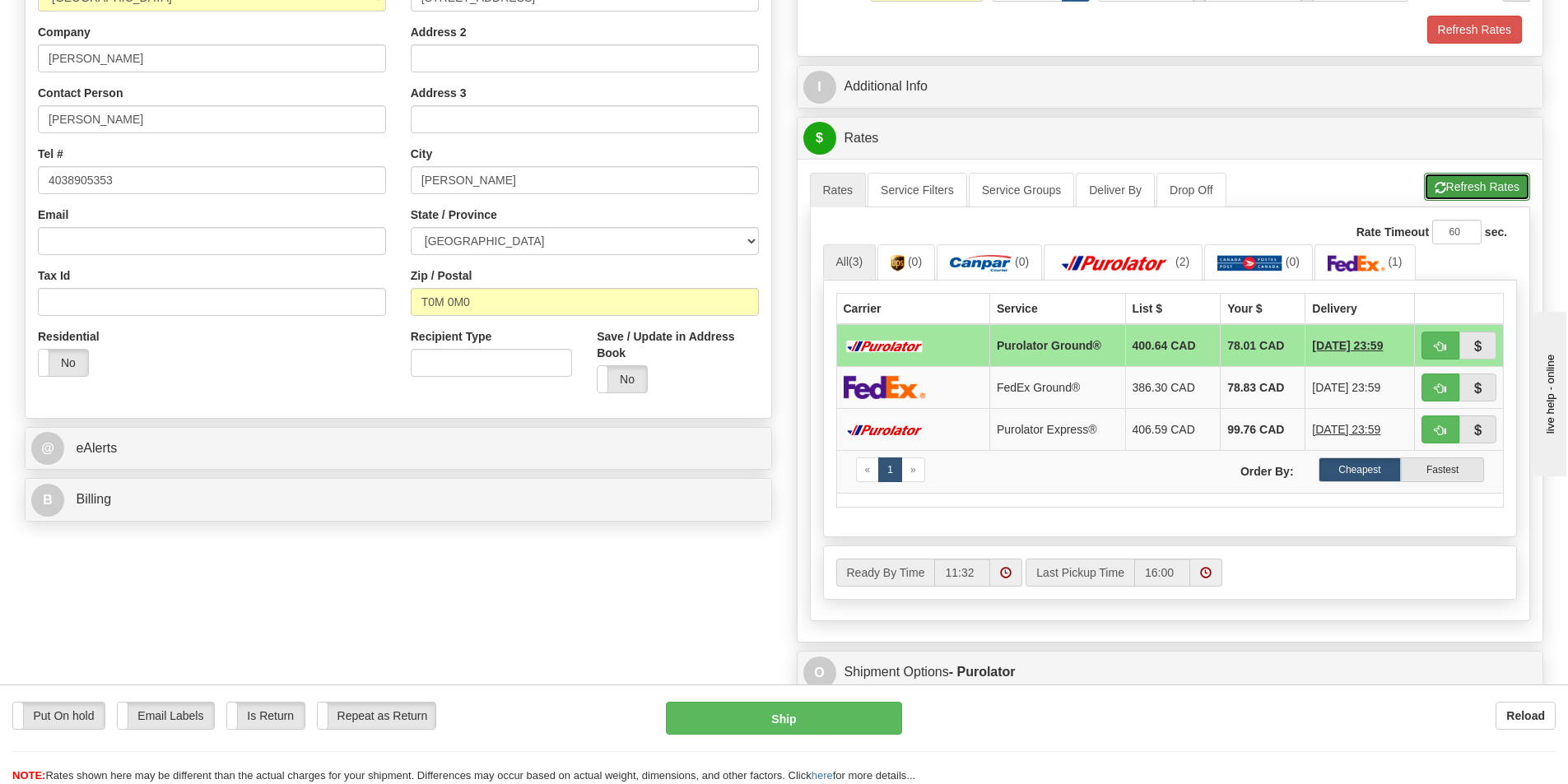
click at [1462, 193] on button "Refresh Rates" at bounding box center [1478, 187] width 106 height 28
click at [826, 712] on button "Ship" at bounding box center [784, 717] width 236 height 32
type input "260"
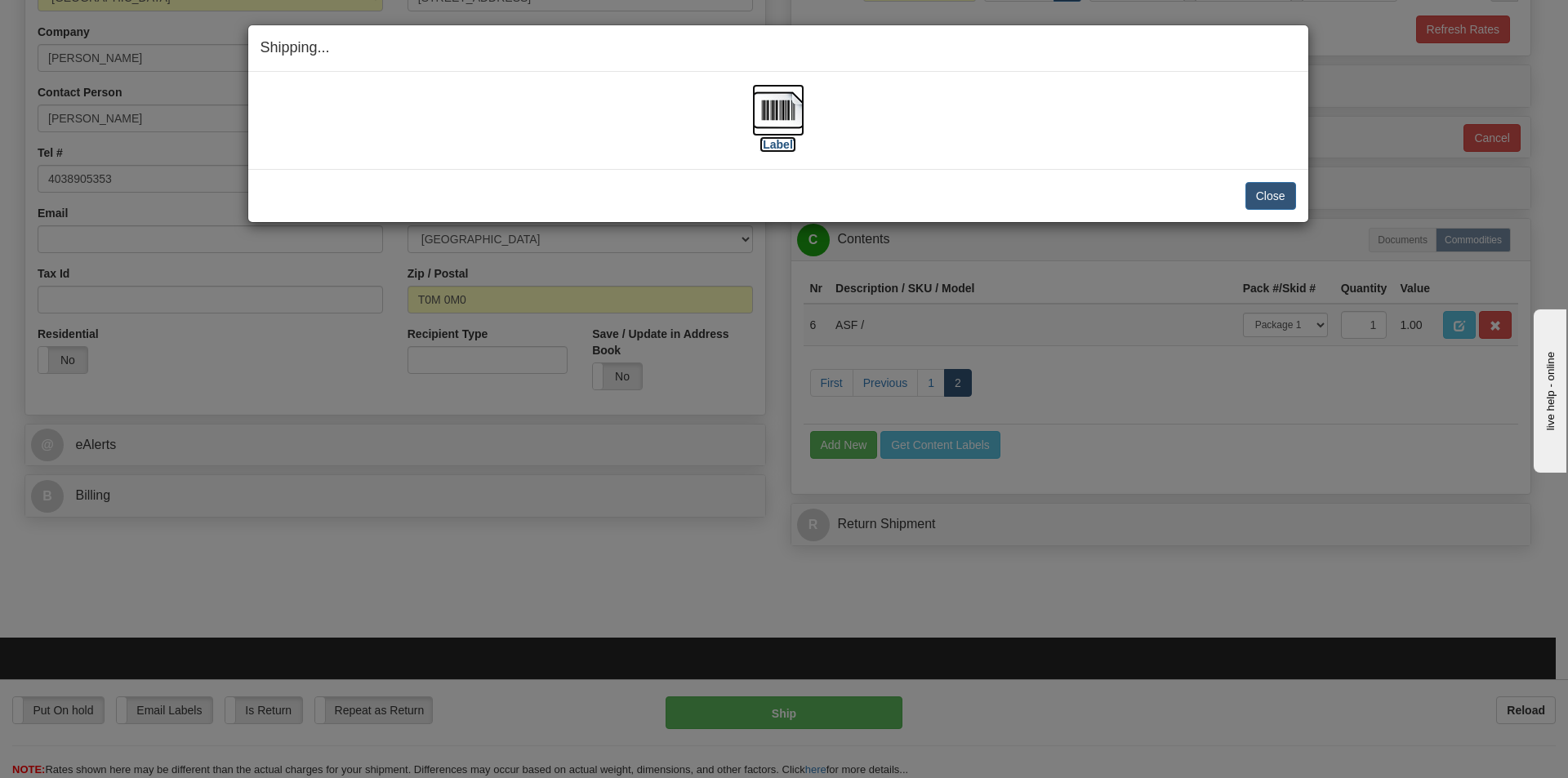
click at [775, 95] on img at bounding box center [778, 110] width 53 height 53
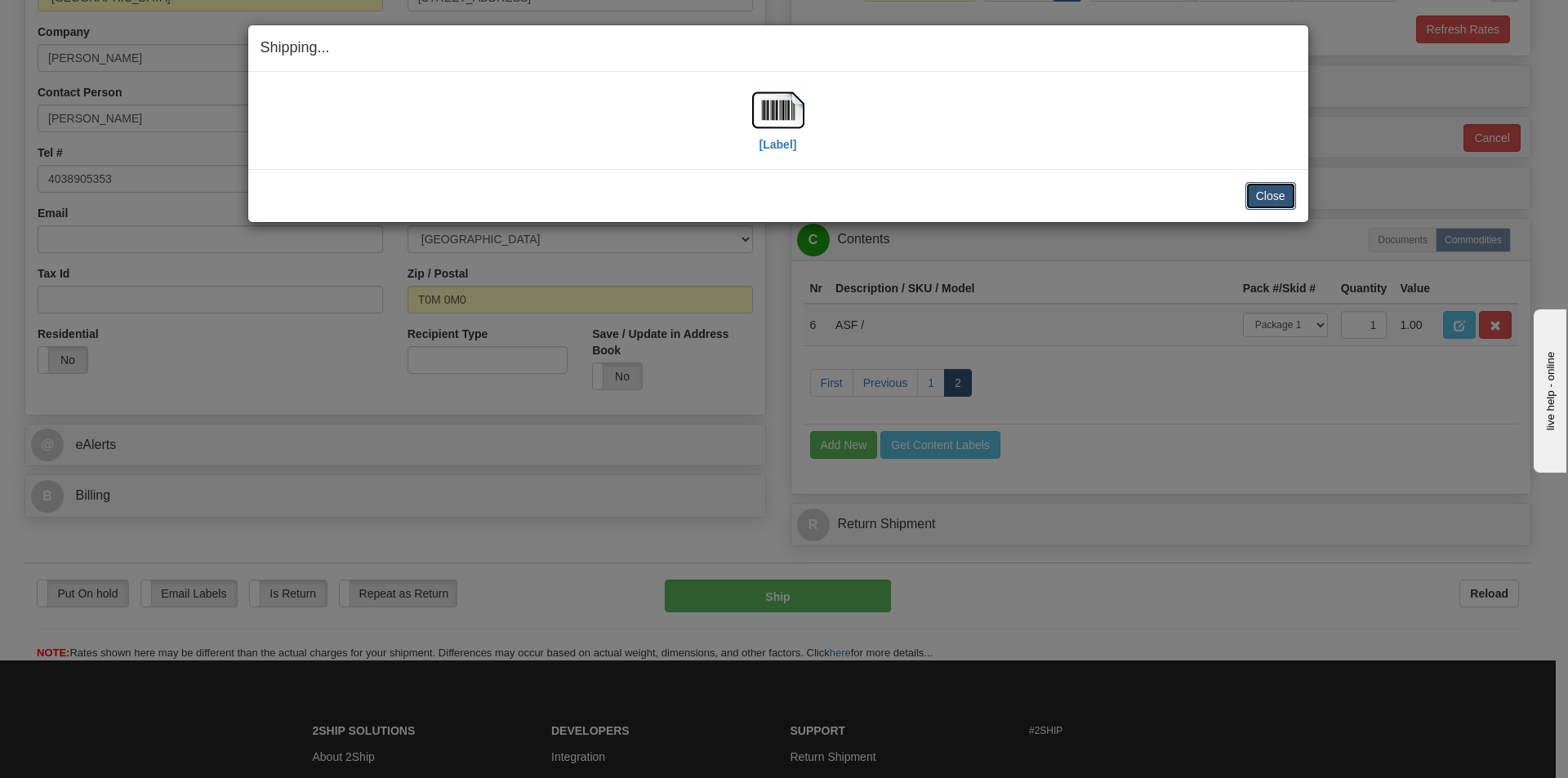
click at [1274, 197] on button "Close" at bounding box center [1271, 196] width 51 height 27
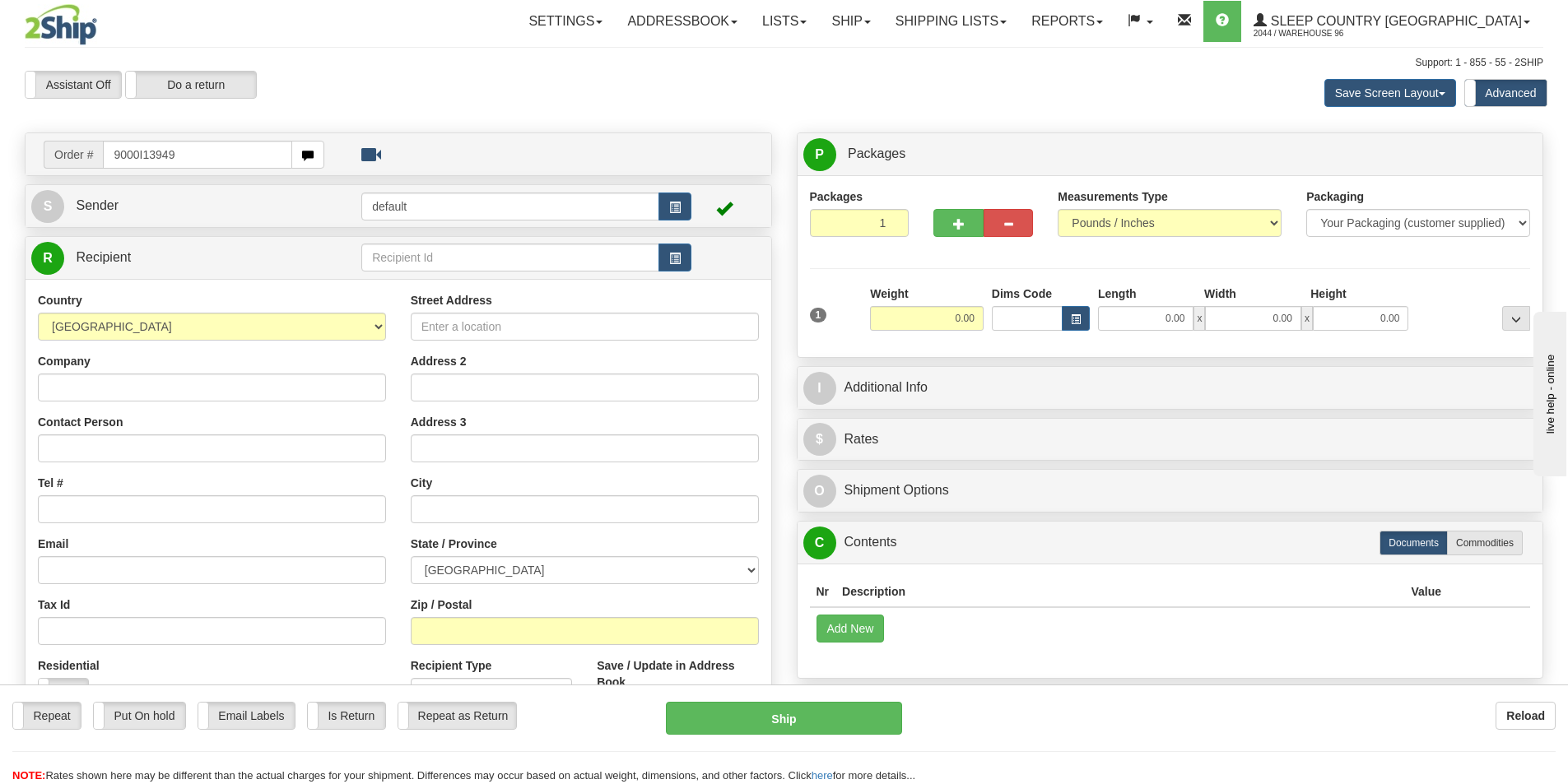
type input "9000I139499"
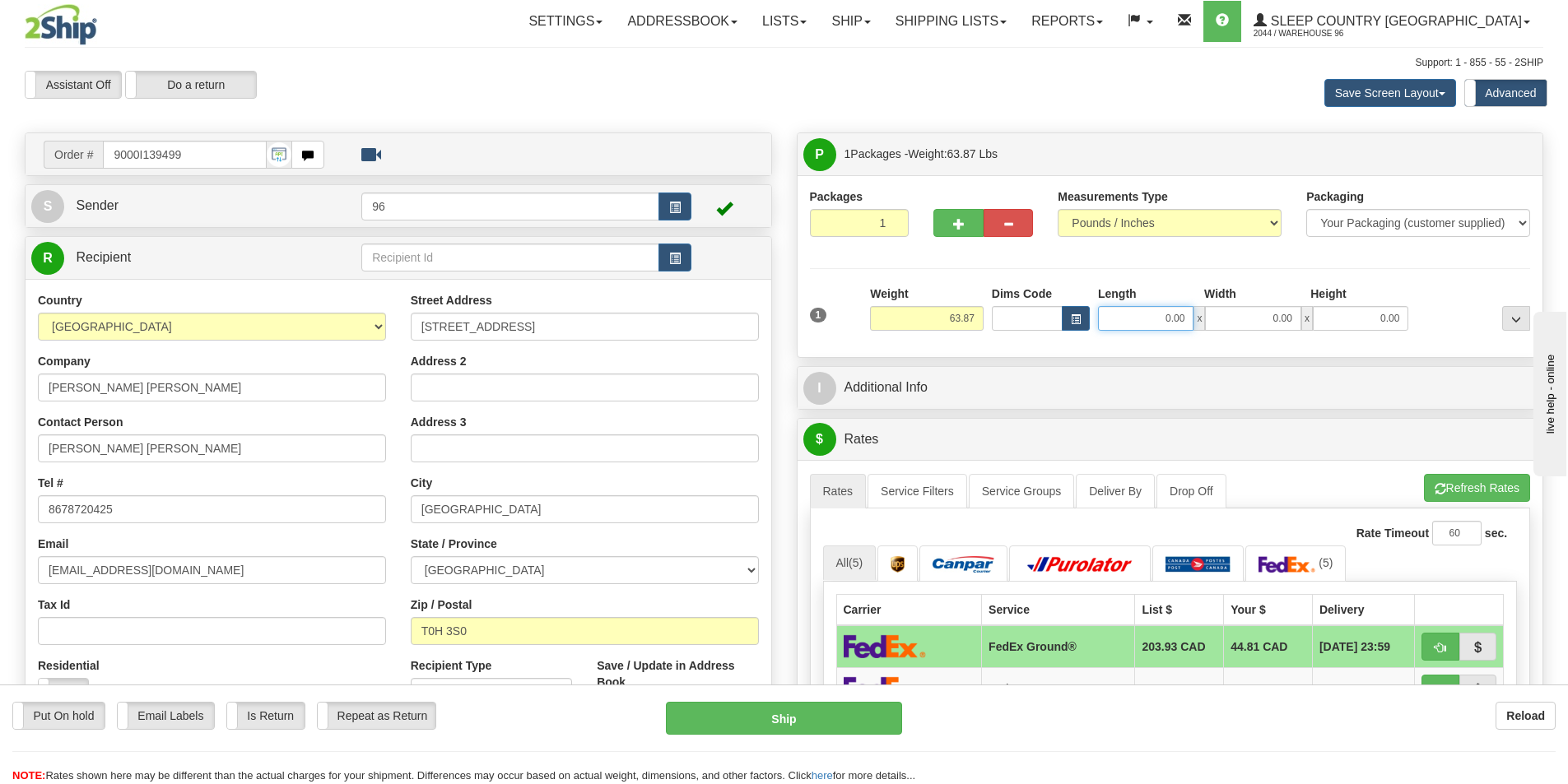
click at [1172, 310] on input "0.00" at bounding box center [1145, 318] width 95 height 25
type input "0.00"
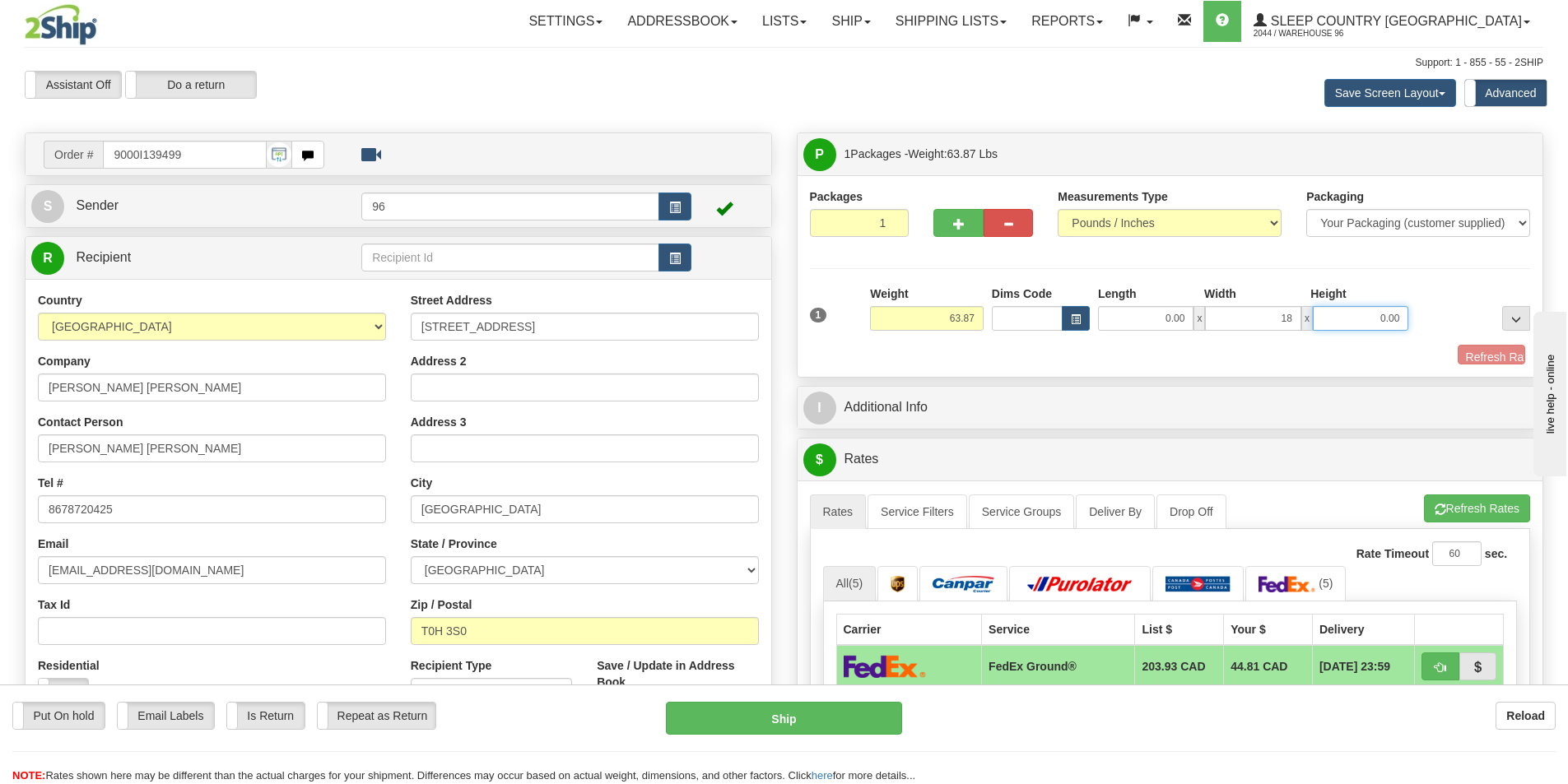
type input "18.00"
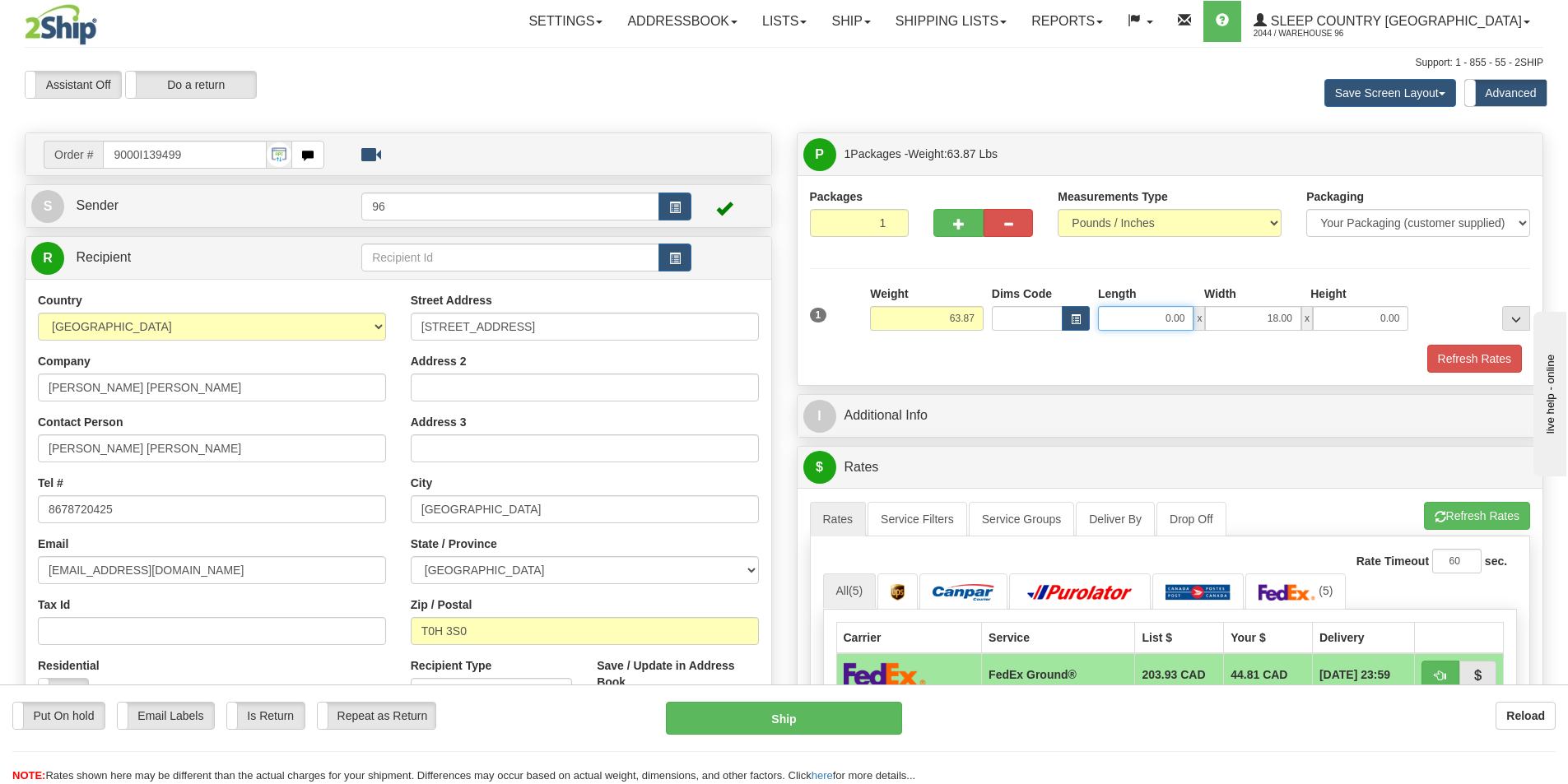
click at [1170, 309] on input "0.00" at bounding box center [1145, 318] width 95 height 25
type input "18.00"
click at [1324, 313] on input "0.00" at bounding box center [1361, 318] width 95 height 25
type input "42.00"
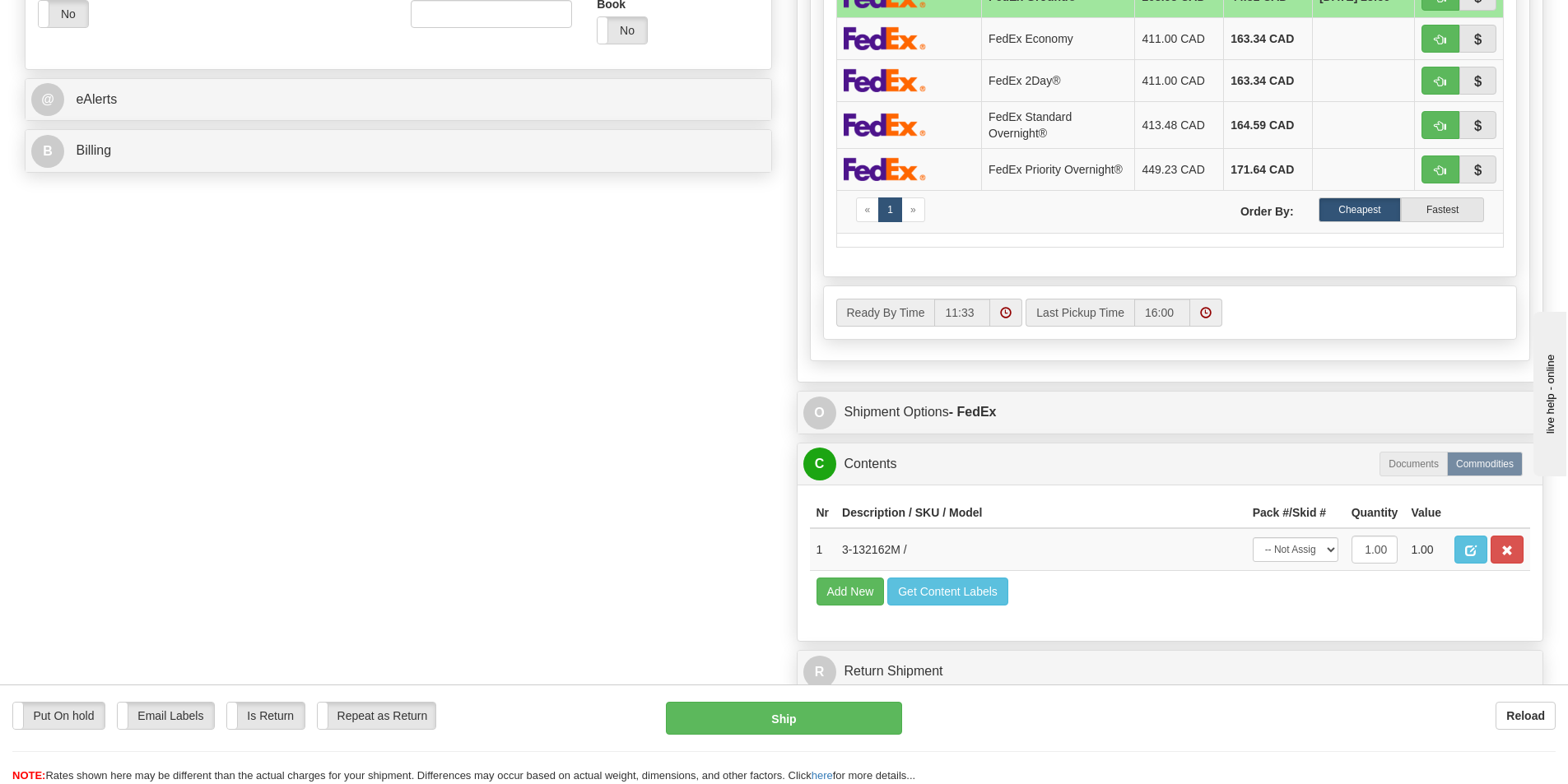
scroll to position [741, 0]
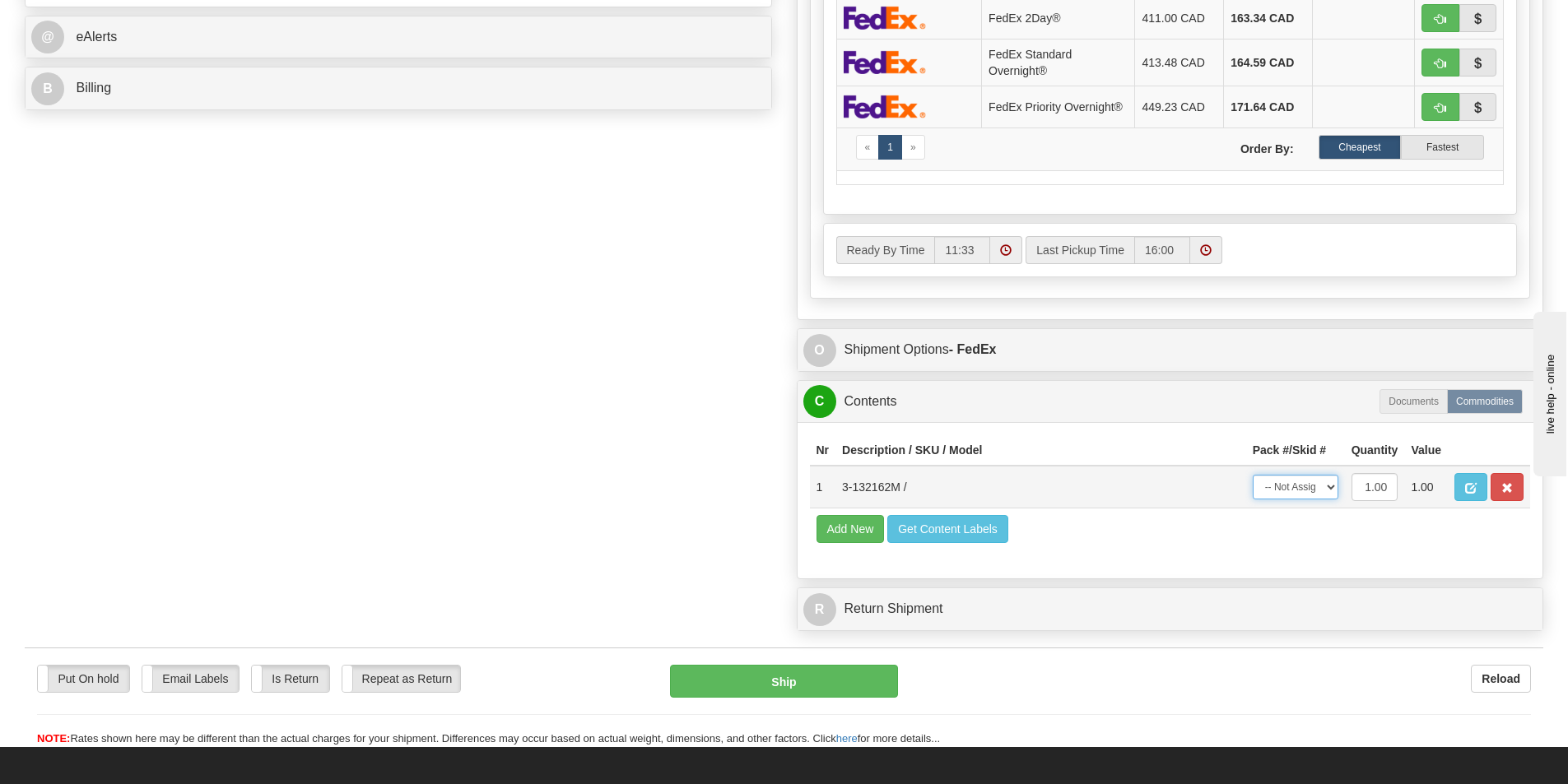
click at [1297, 483] on select "-- Not Assigned -- Package 1" at bounding box center [1296, 486] width 86 height 25
click at [1314, 548] on td "Add New Get Content Labels" at bounding box center [1171, 530] width 722 height 42
click at [1301, 487] on select "-- Not Assigned -- Package 1" at bounding box center [1296, 486] width 86 height 25
select select "0"
click at [1253, 479] on select "-- Not Assigned -- Package 1" at bounding box center [1296, 486] width 86 height 25
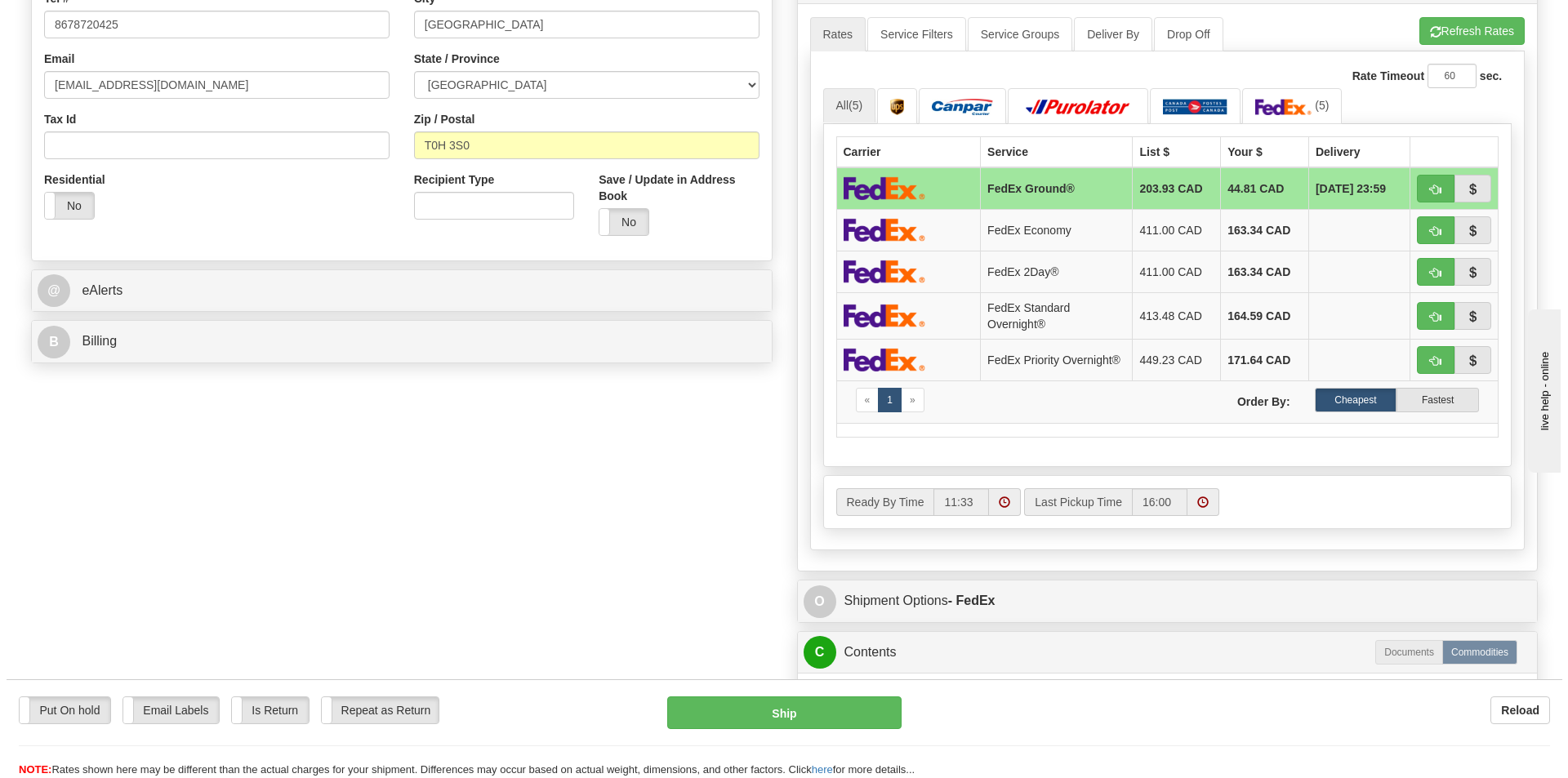
scroll to position [163, 0]
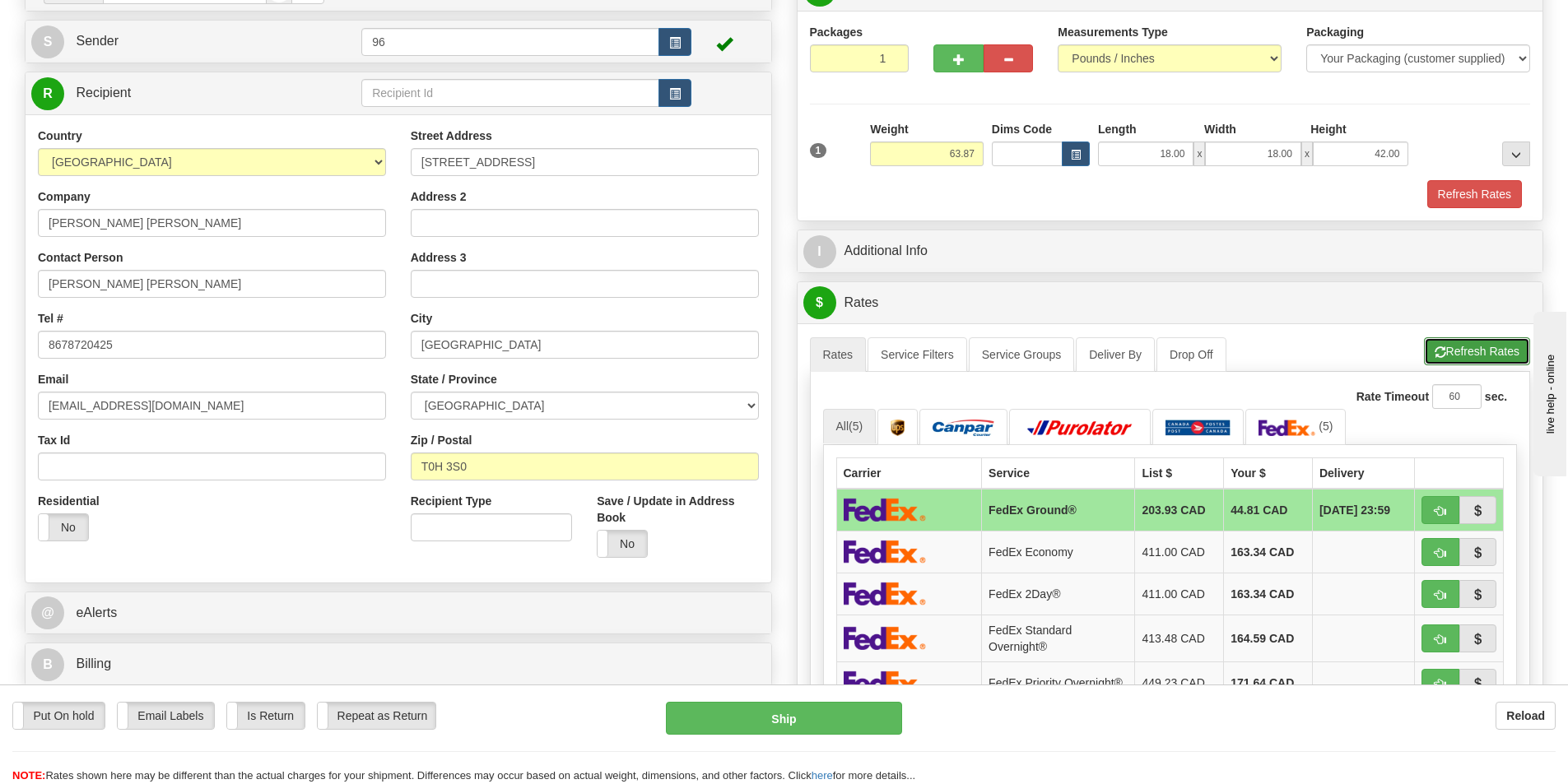
click at [1435, 354] on span "button" at bounding box center [1441, 352] width 12 height 11
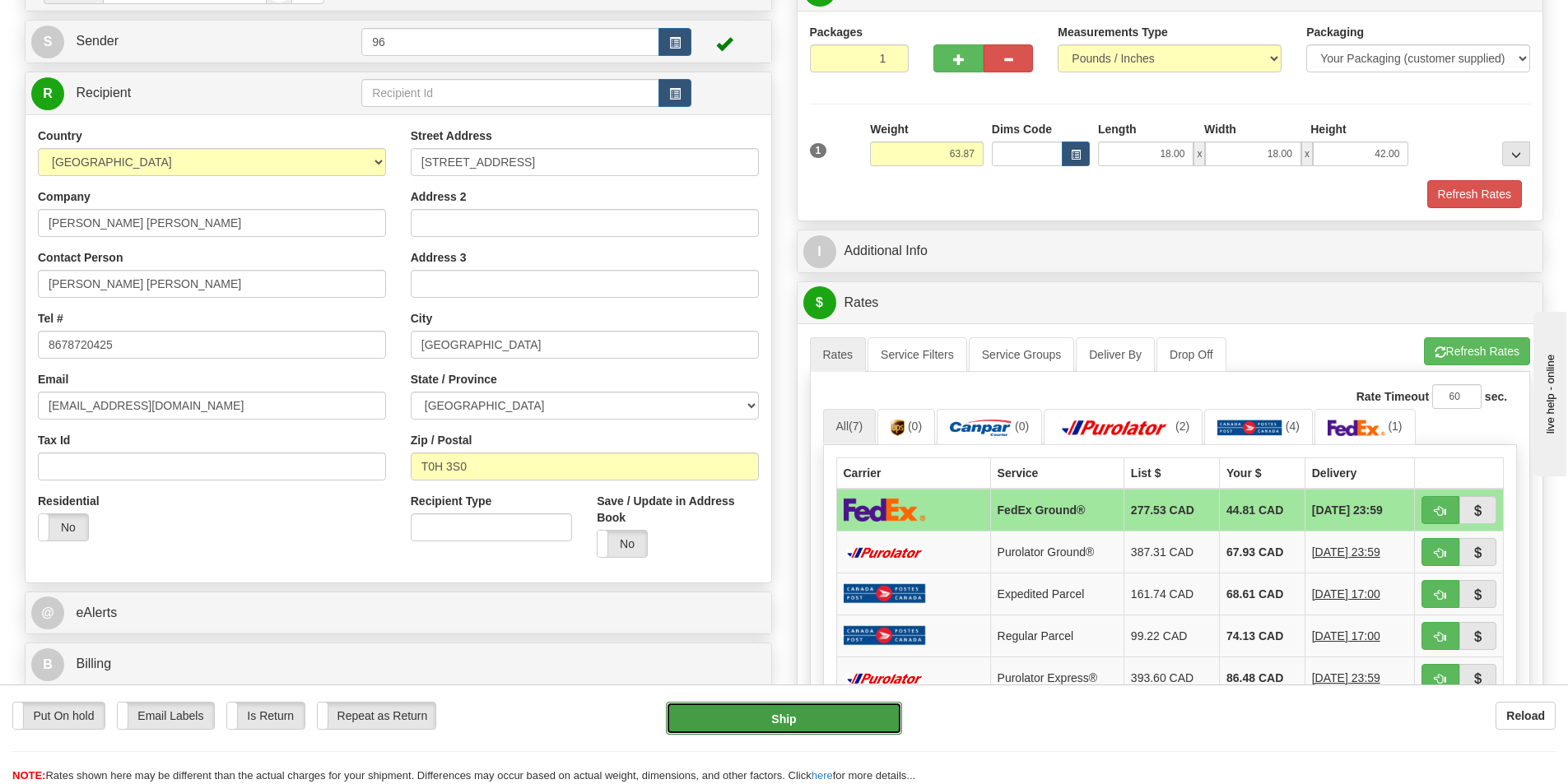
click at [829, 722] on button "Ship" at bounding box center [784, 717] width 236 height 32
type input "92"
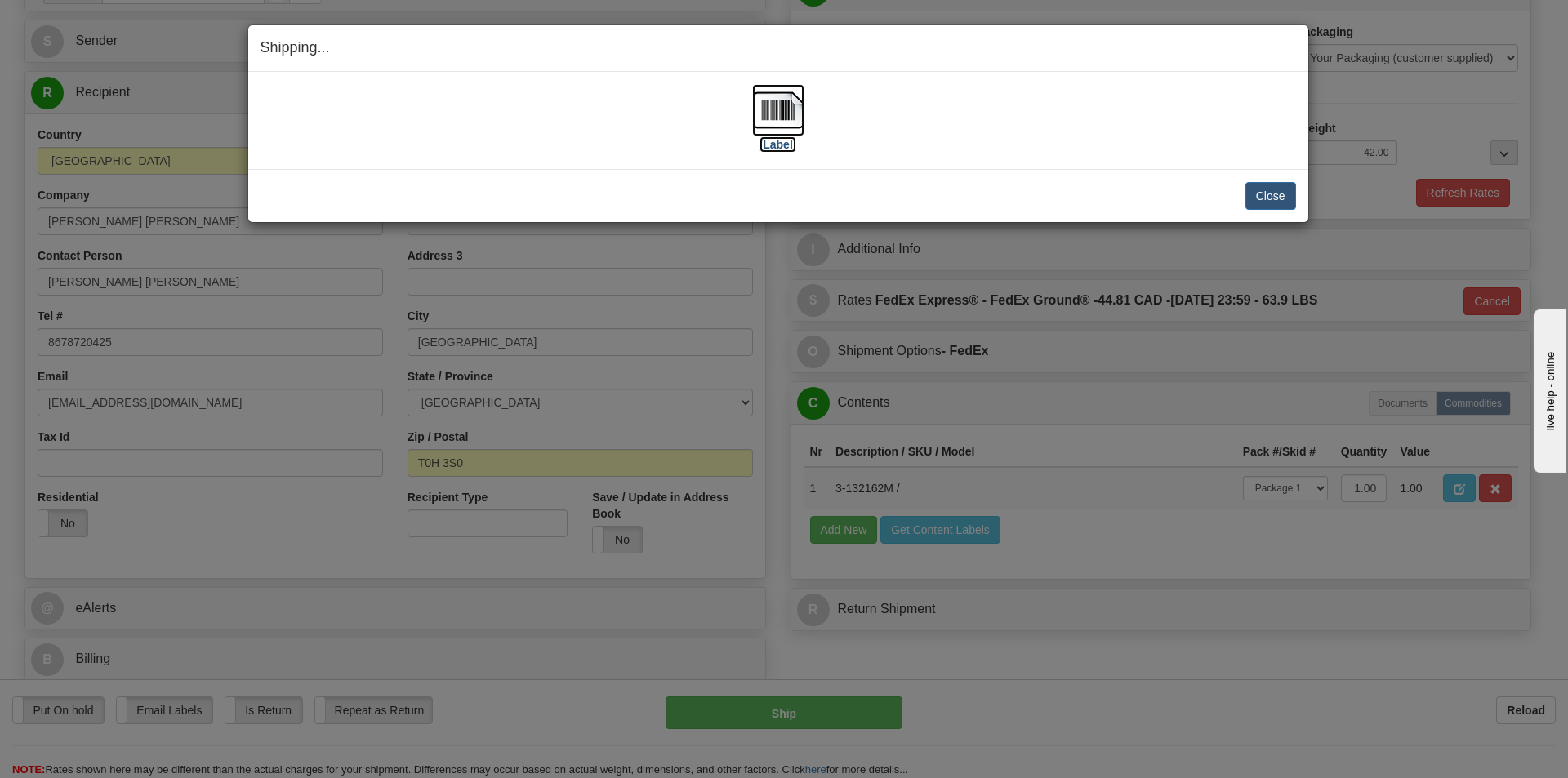
click at [763, 101] on img at bounding box center [778, 110] width 53 height 53
click at [1261, 197] on button "Close" at bounding box center [1271, 196] width 51 height 27
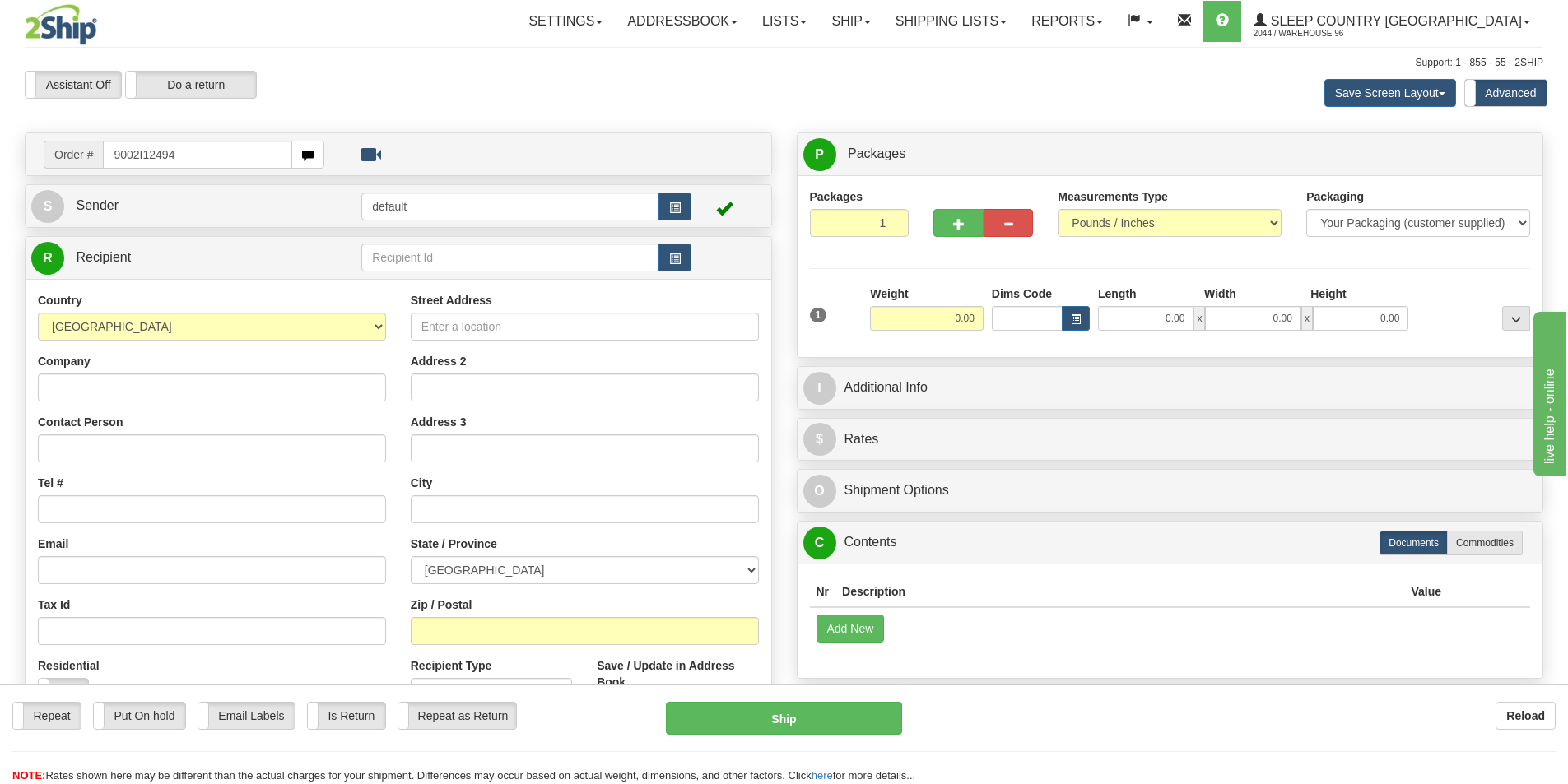
type input "9002I124941"
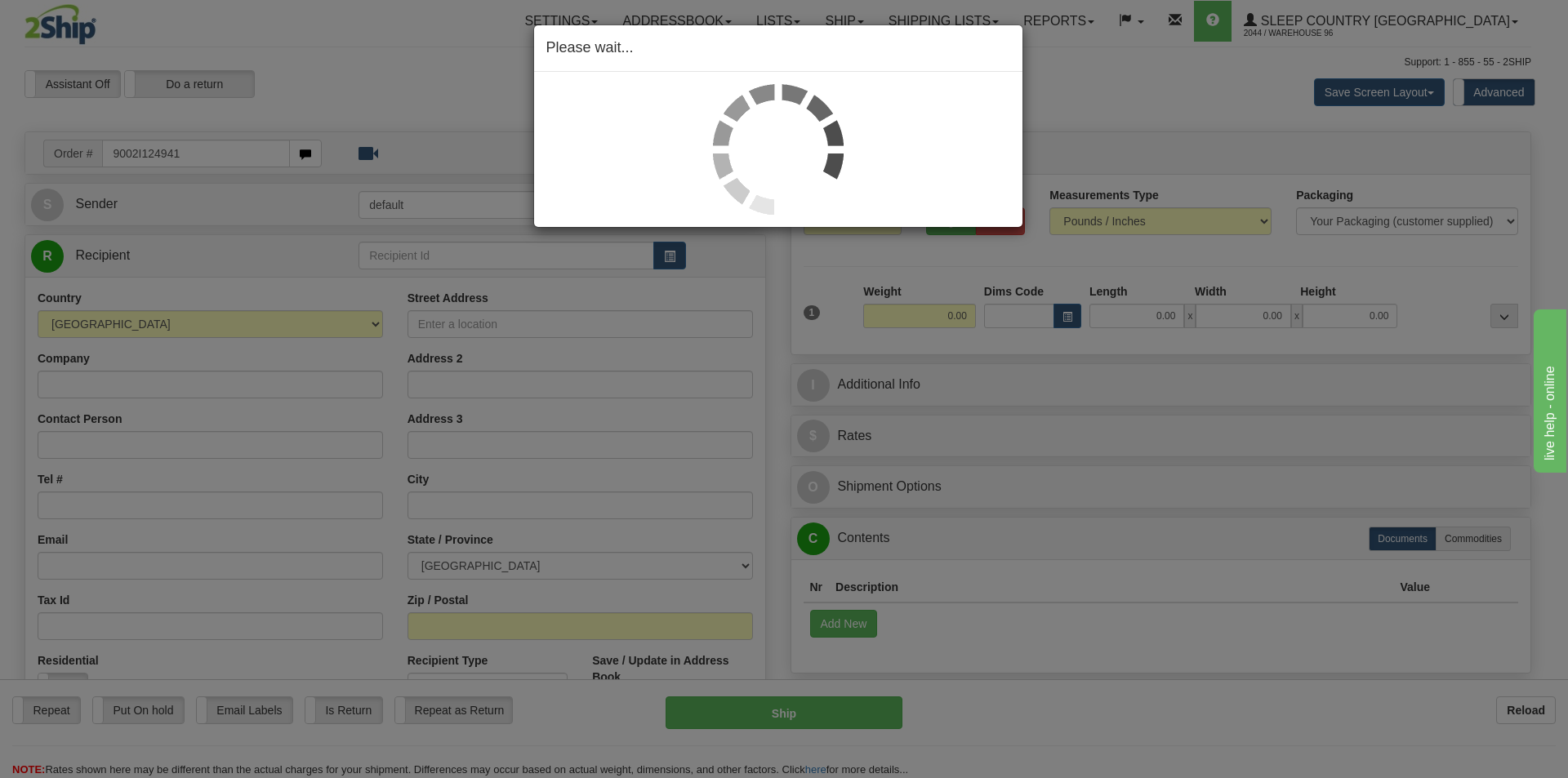
click at [1138, 321] on div "Please wait..." at bounding box center [784, 389] width 1568 height 778
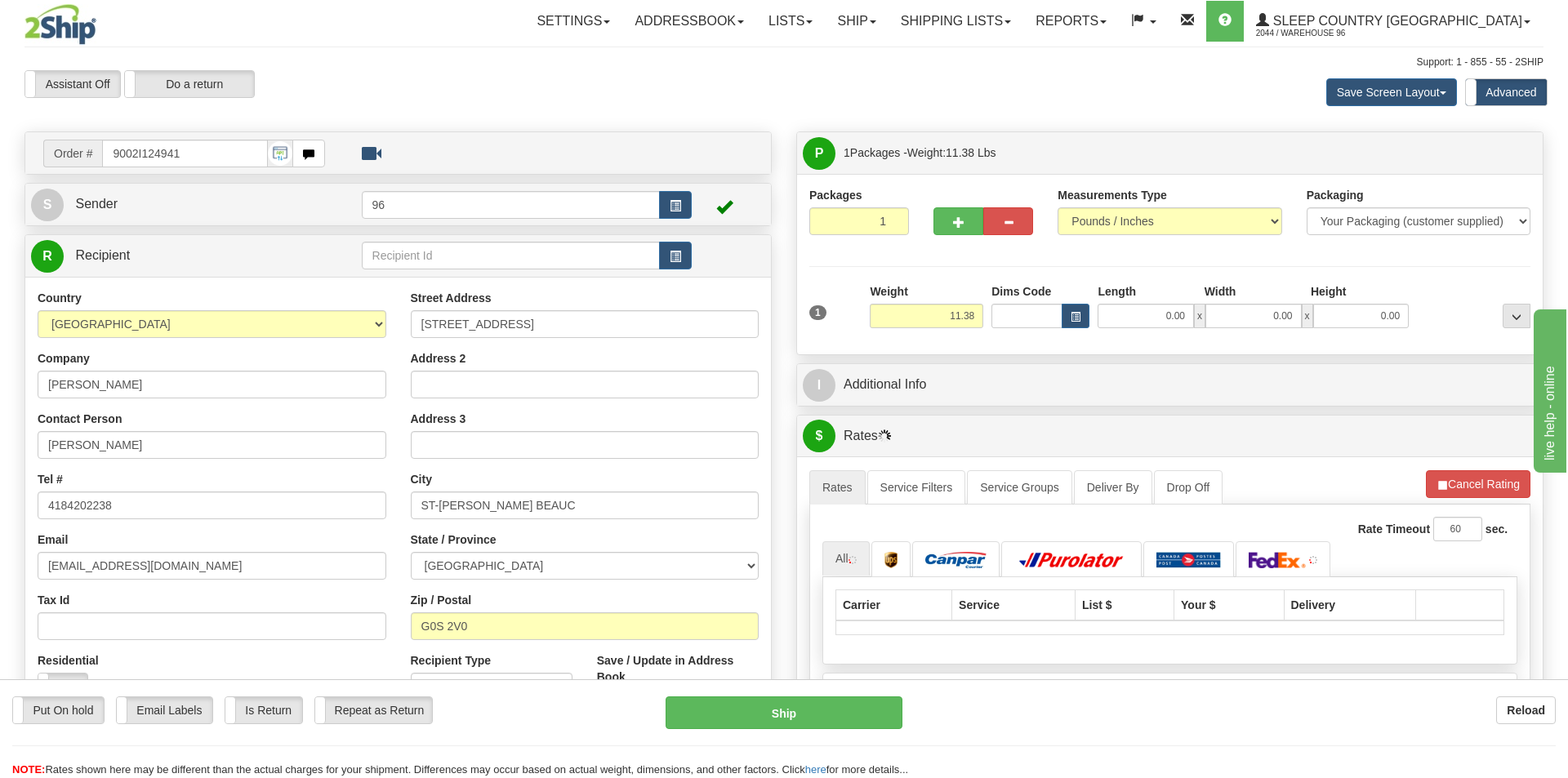
type input "SAINT-JOSEPH-DE-BEAUCE"
click at [1142, 315] on input "0.00" at bounding box center [1136, 316] width 95 height 24
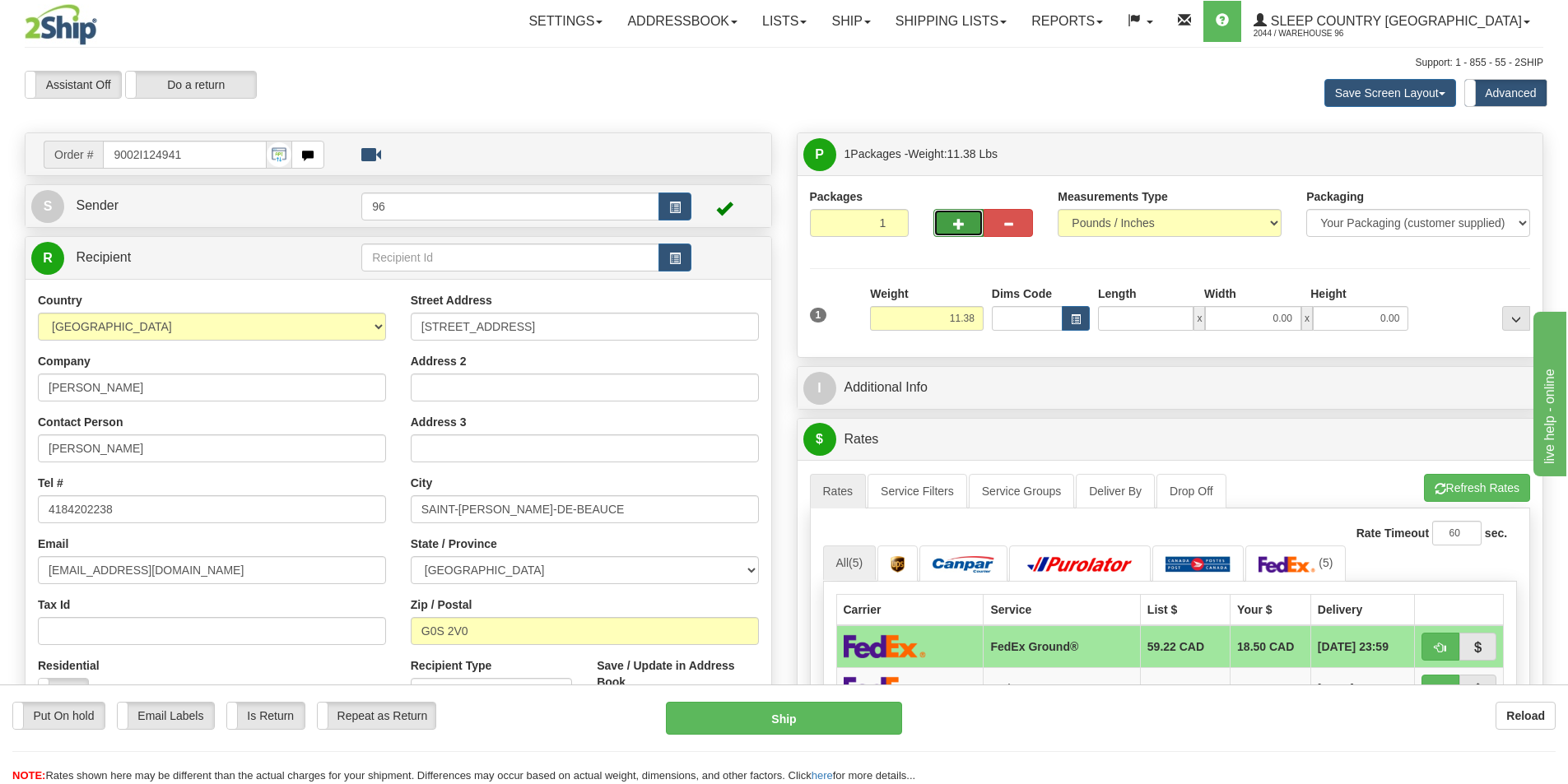
type input "0.00"
click at [959, 236] on button "button" at bounding box center [958, 223] width 49 height 28
type input "2"
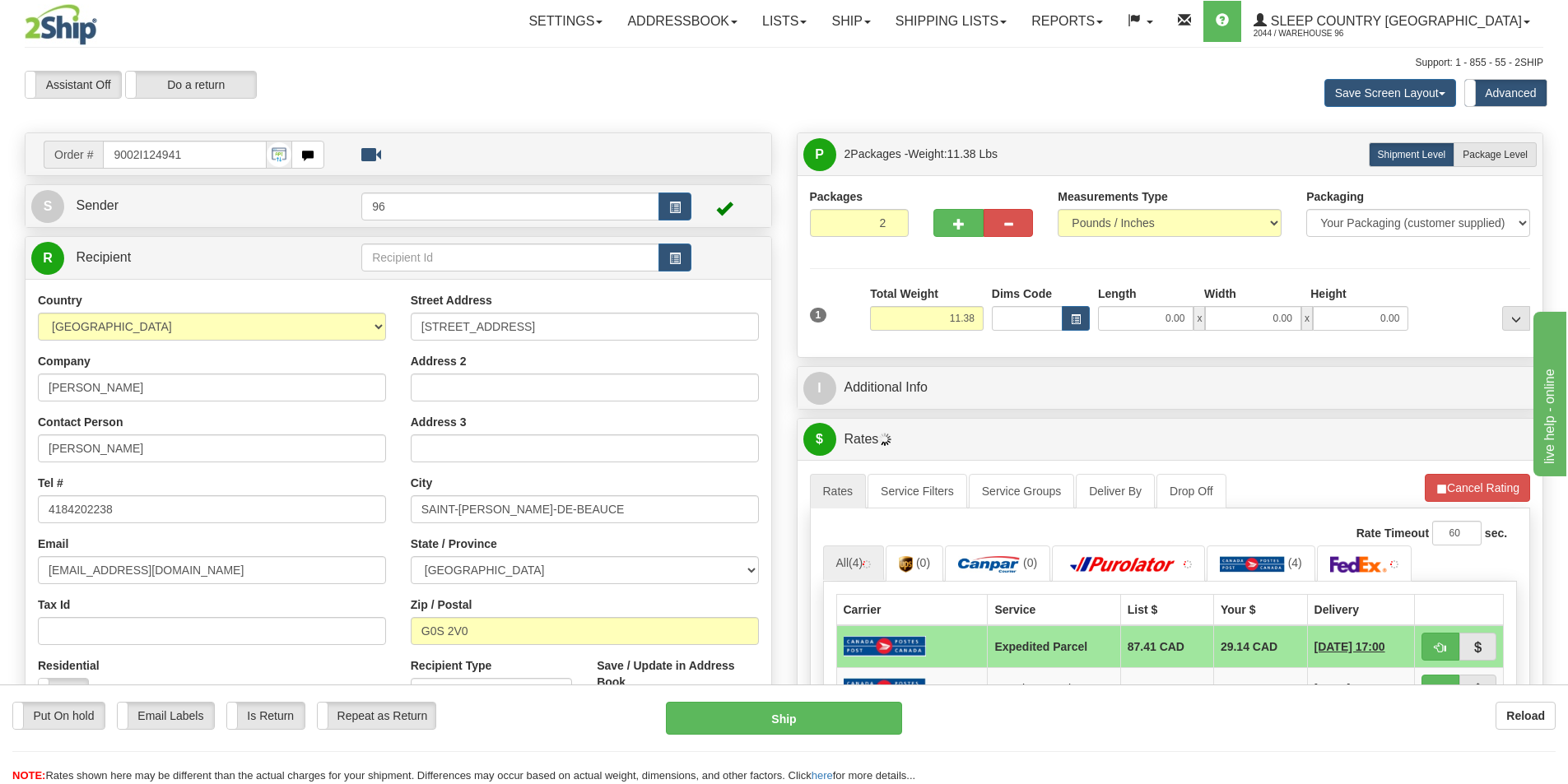
drag, startPoint x: 1563, startPoint y: 138, endPoint x: 1549, endPoint y: 141, distance: 14.3
drag, startPoint x: 1548, startPoint y: 141, endPoint x: 1539, endPoint y: 144, distance: 9.5
click at [1533, 145] on label "Package Level Pack.." at bounding box center [1495, 154] width 84 height 25
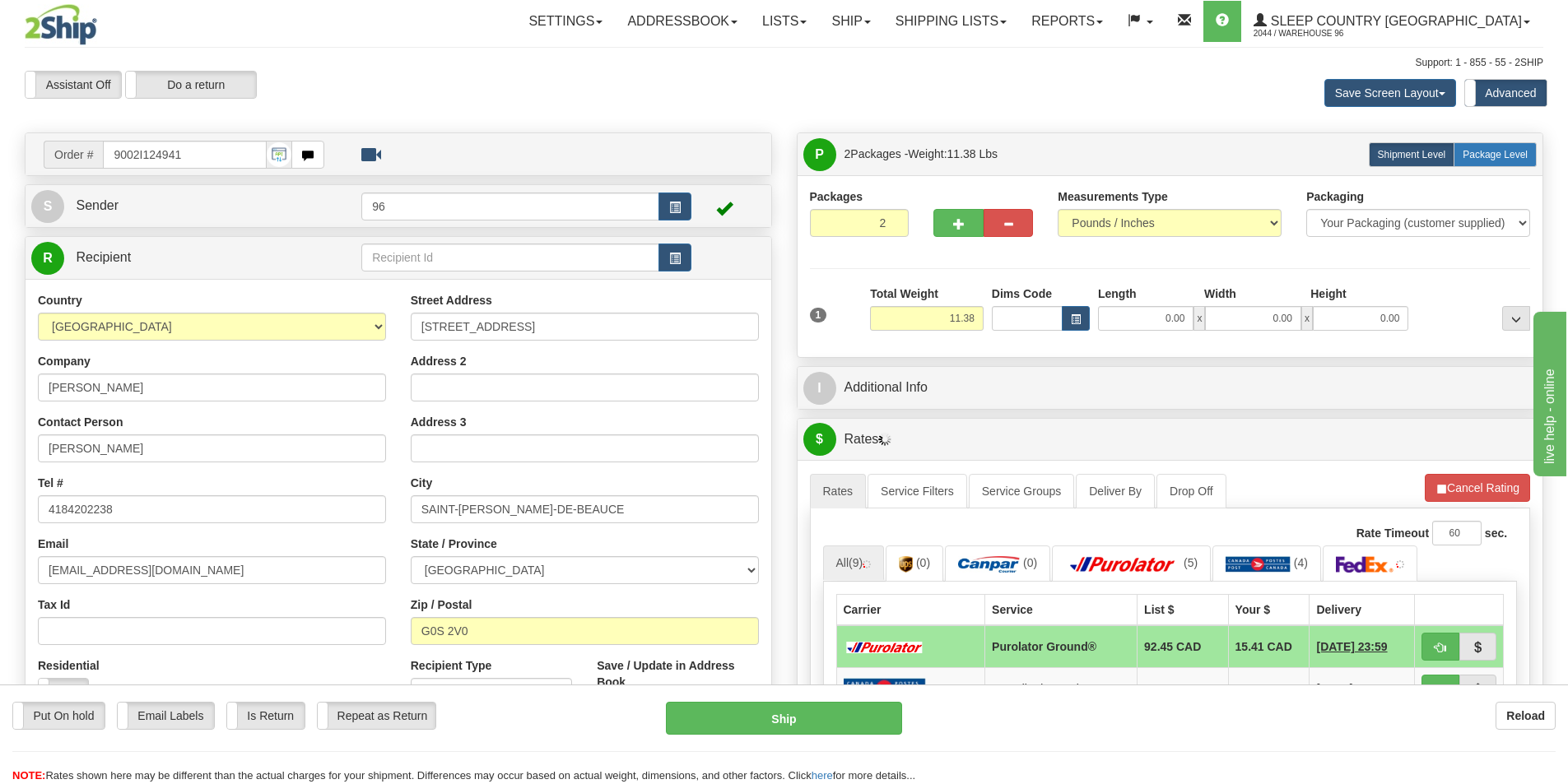
radio input "true"
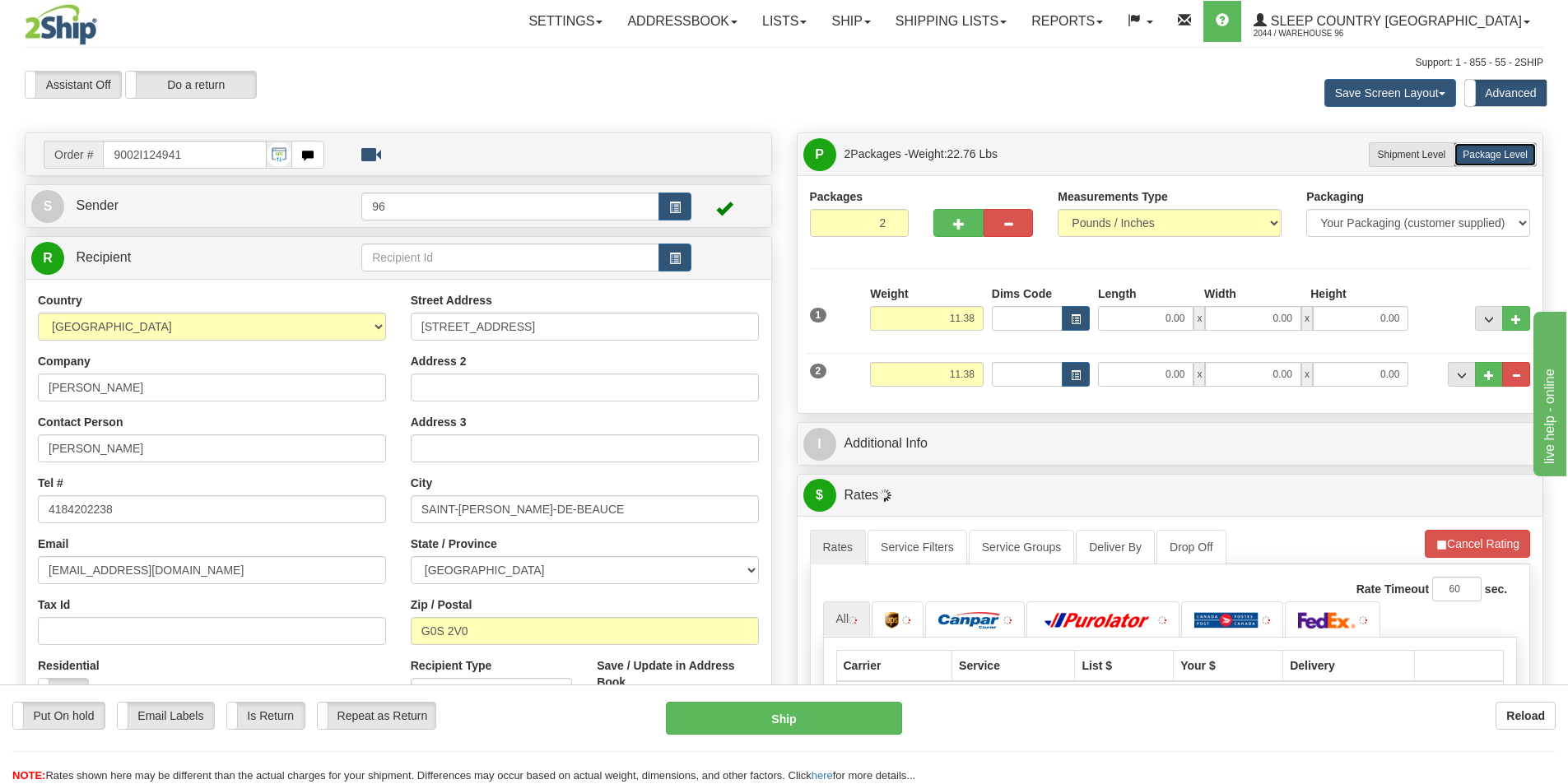
click at [955, 359] on div "2 Weight 11.38 Dims Code Length Width Height" at bounding box center [1171, 372] width 729 height 55
click at [959, 375] on input "11.38" at bounding box center [927, 373] width 114 height 25
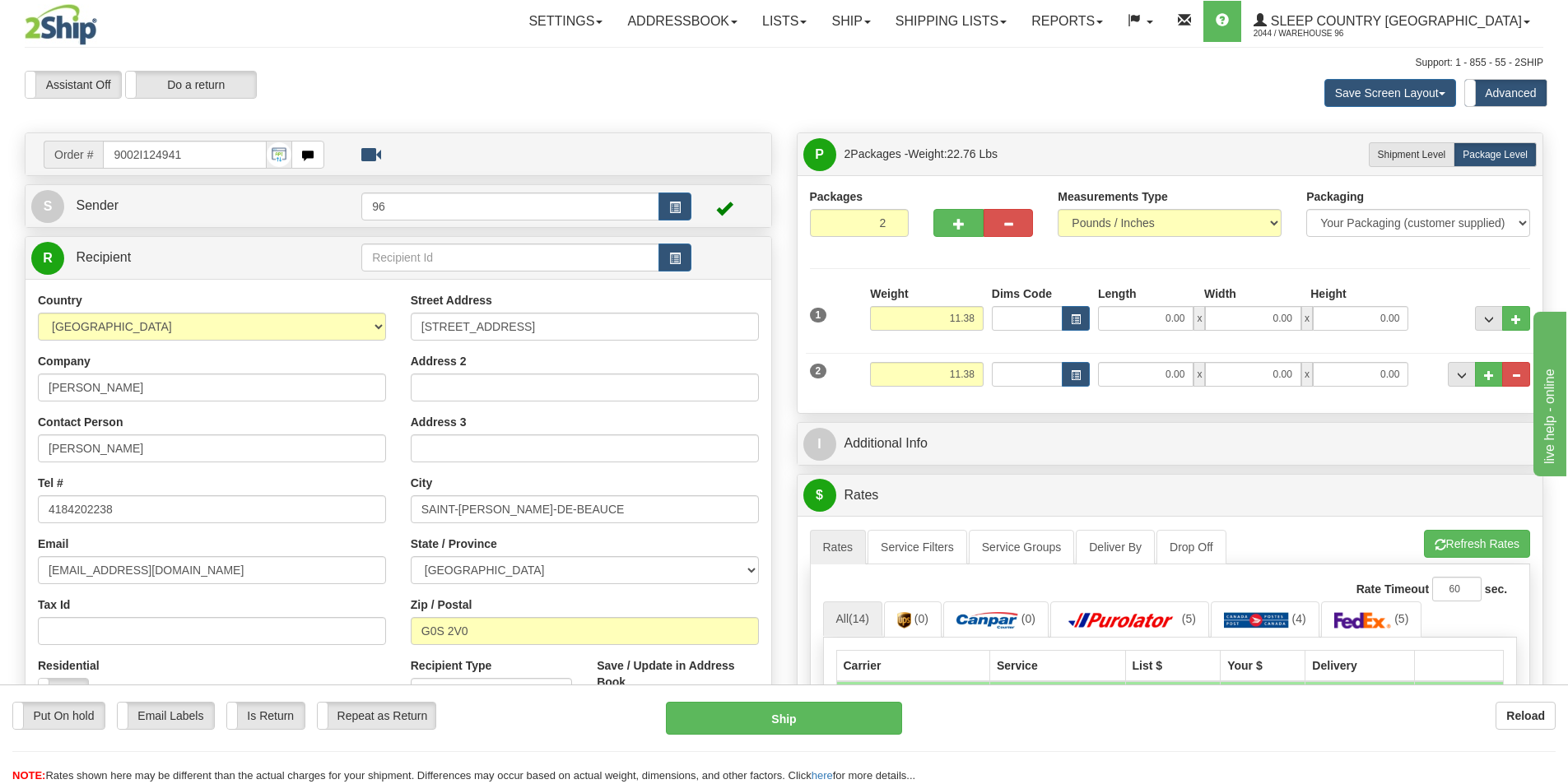
click at [961, 336] on div "Weight 11.38" at bounding box center [927, 314] width 122 height 58
click at [955, 307] on input "11.38" at bounding box center [927, 318] width 114 height 25
click at [954, 319] on input "11.38" at bounding box center [927, 318] width 114 height 25
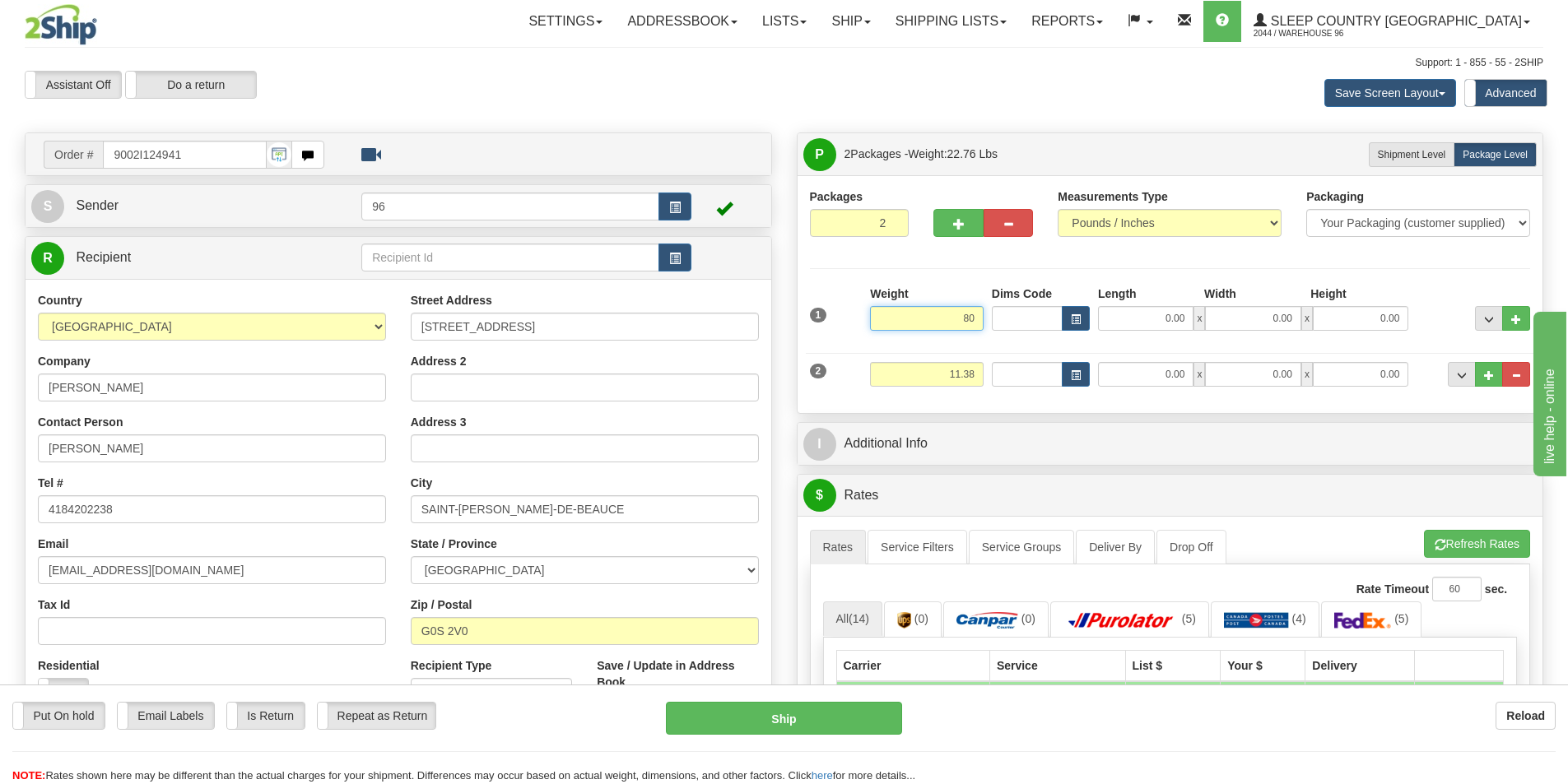
click at [962, 323] on input "80" at bounding box center [927, 318] width 114 height 25
type input "75.00"
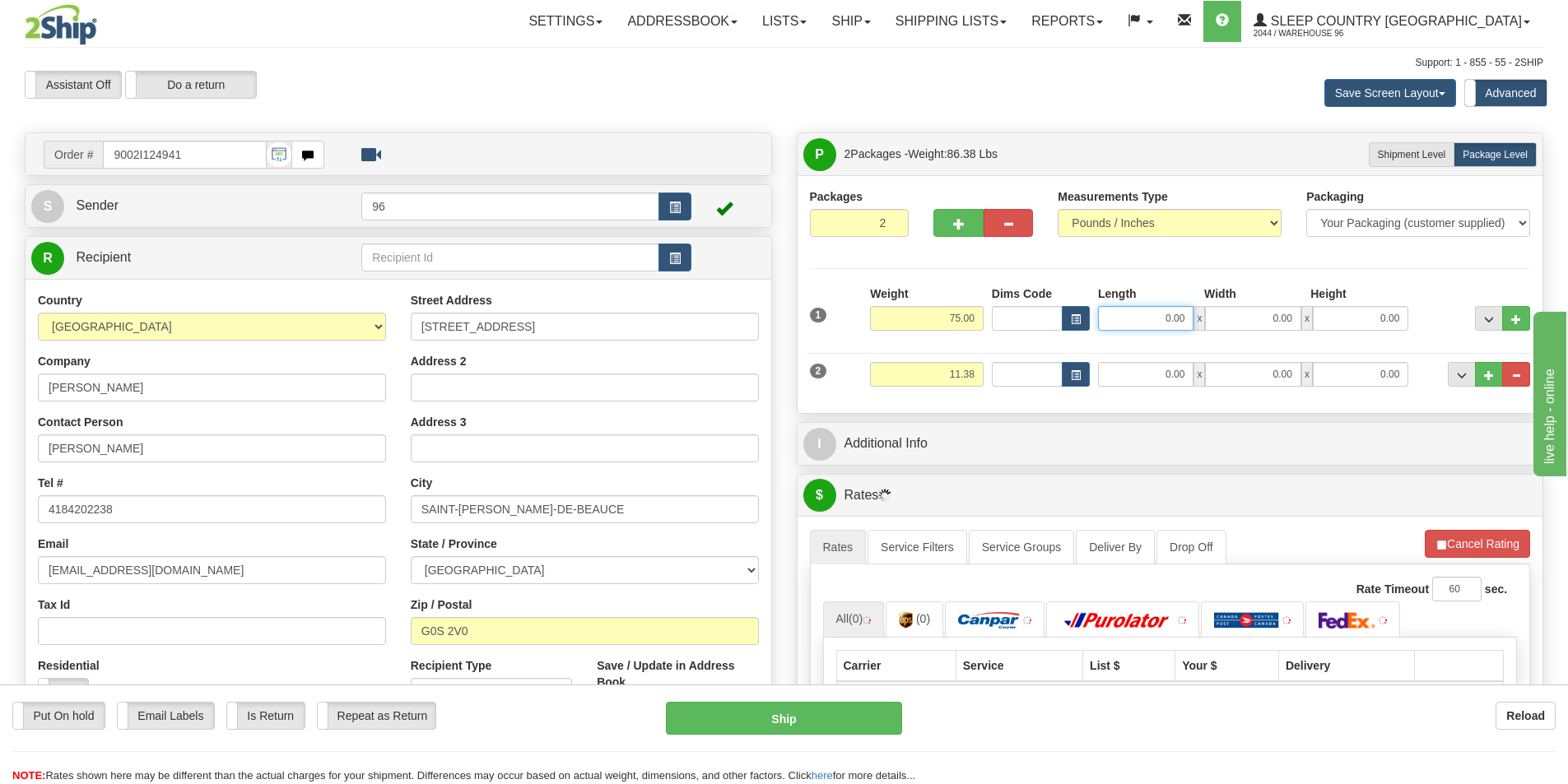
click at [1152, 325] on input "0.00" at bounding box center [1145, 318] width 95 height 25
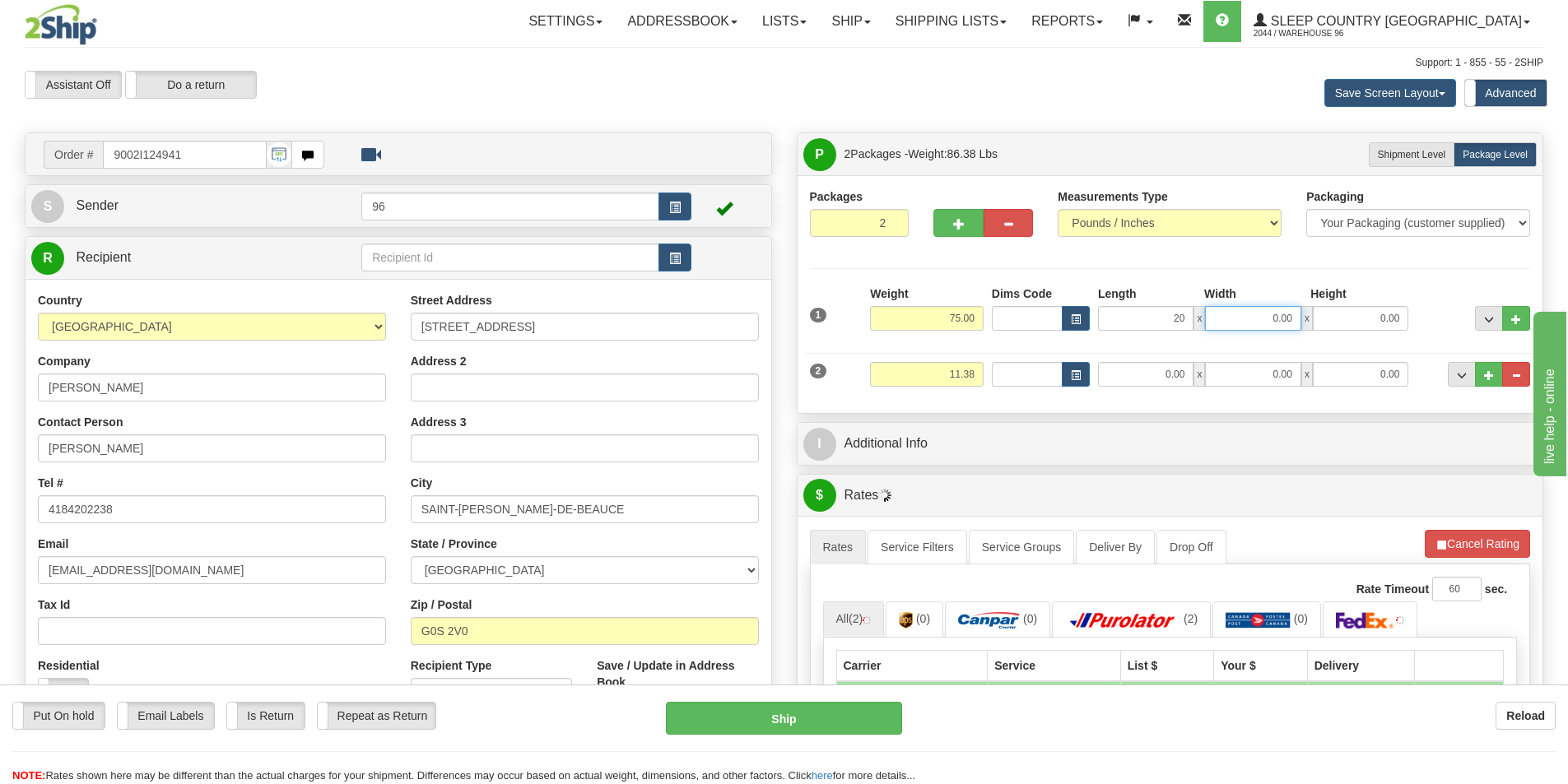
type input "20.00"
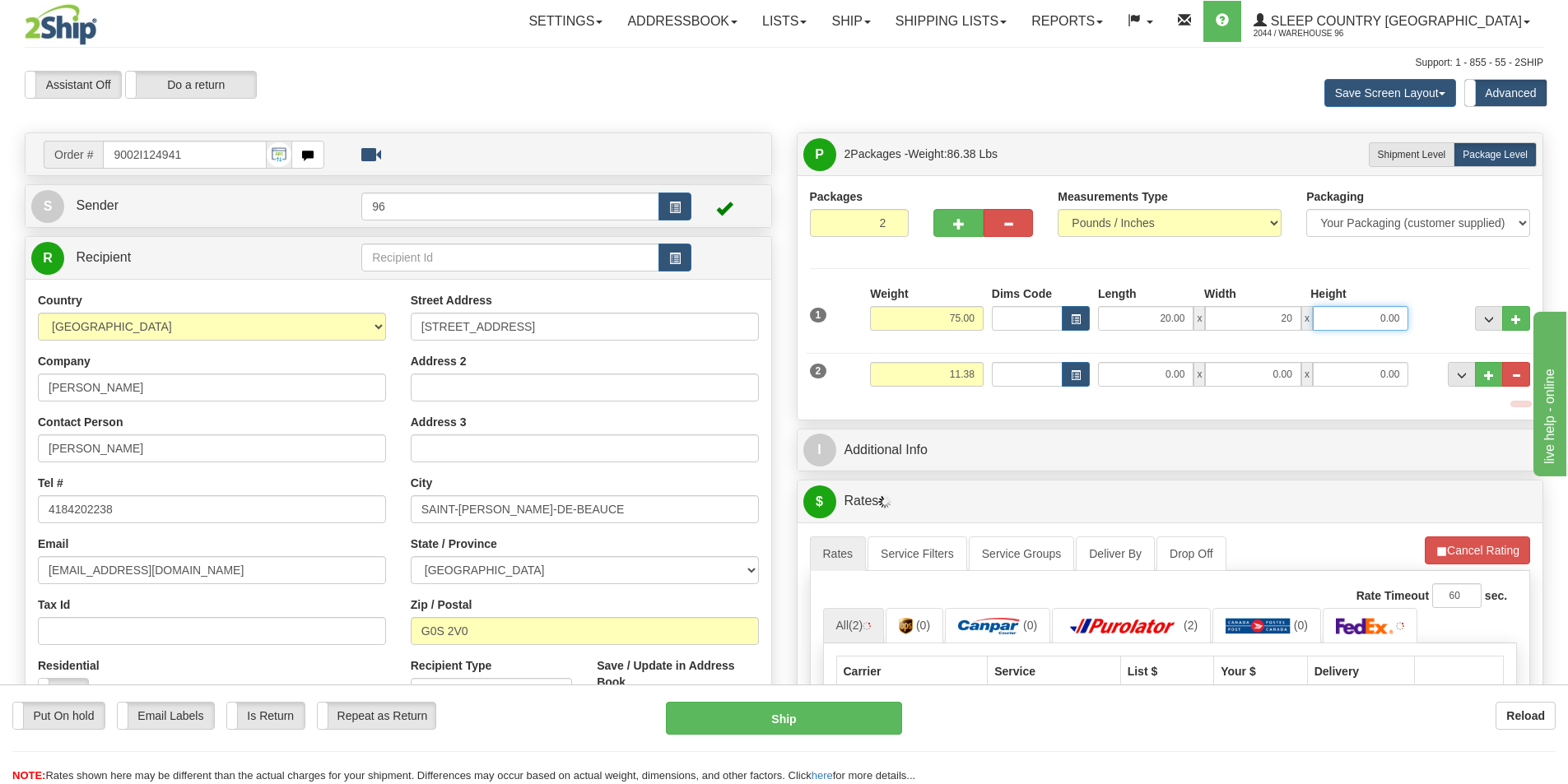
type input "20.00"
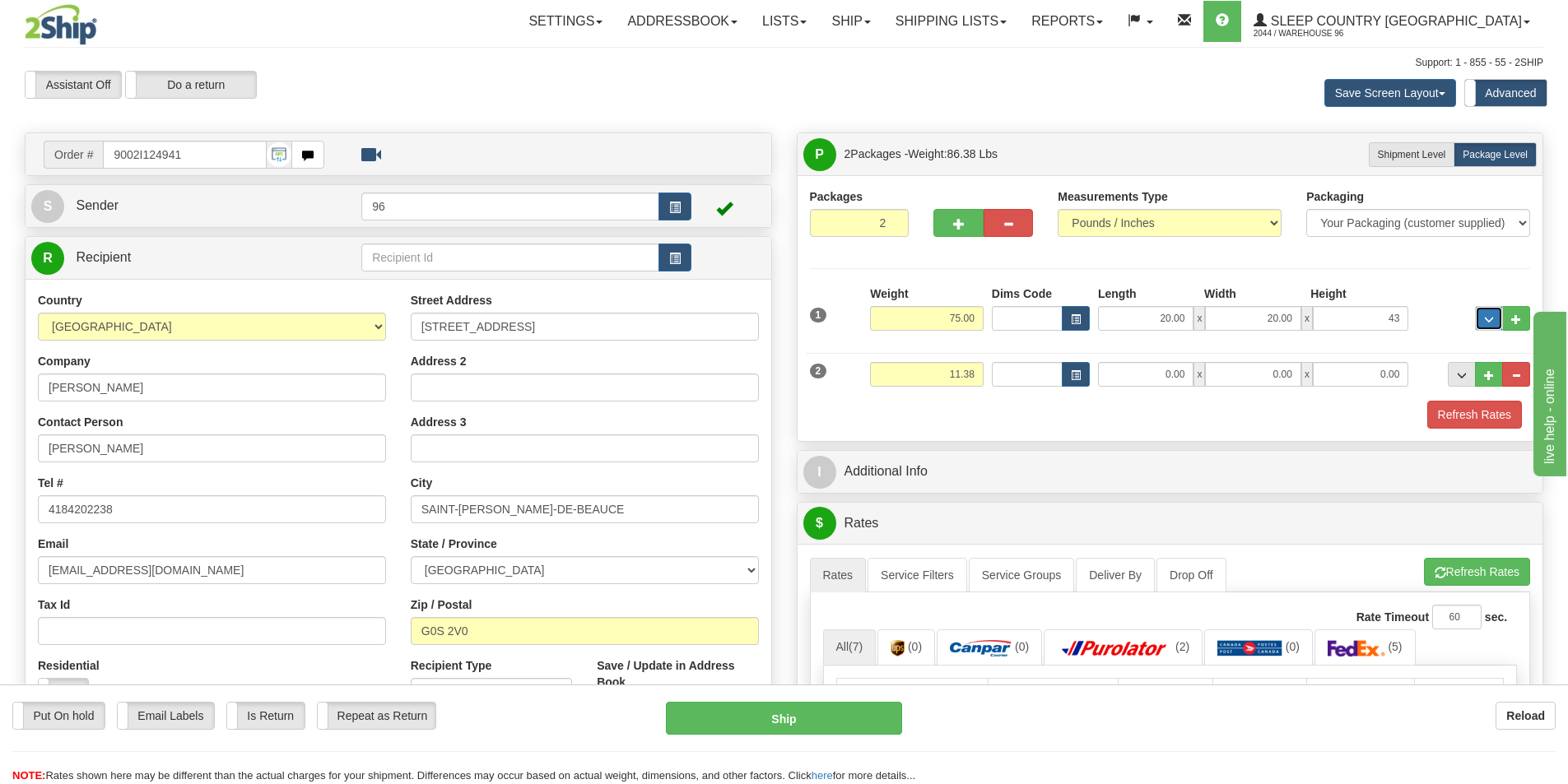
type input "43.00"
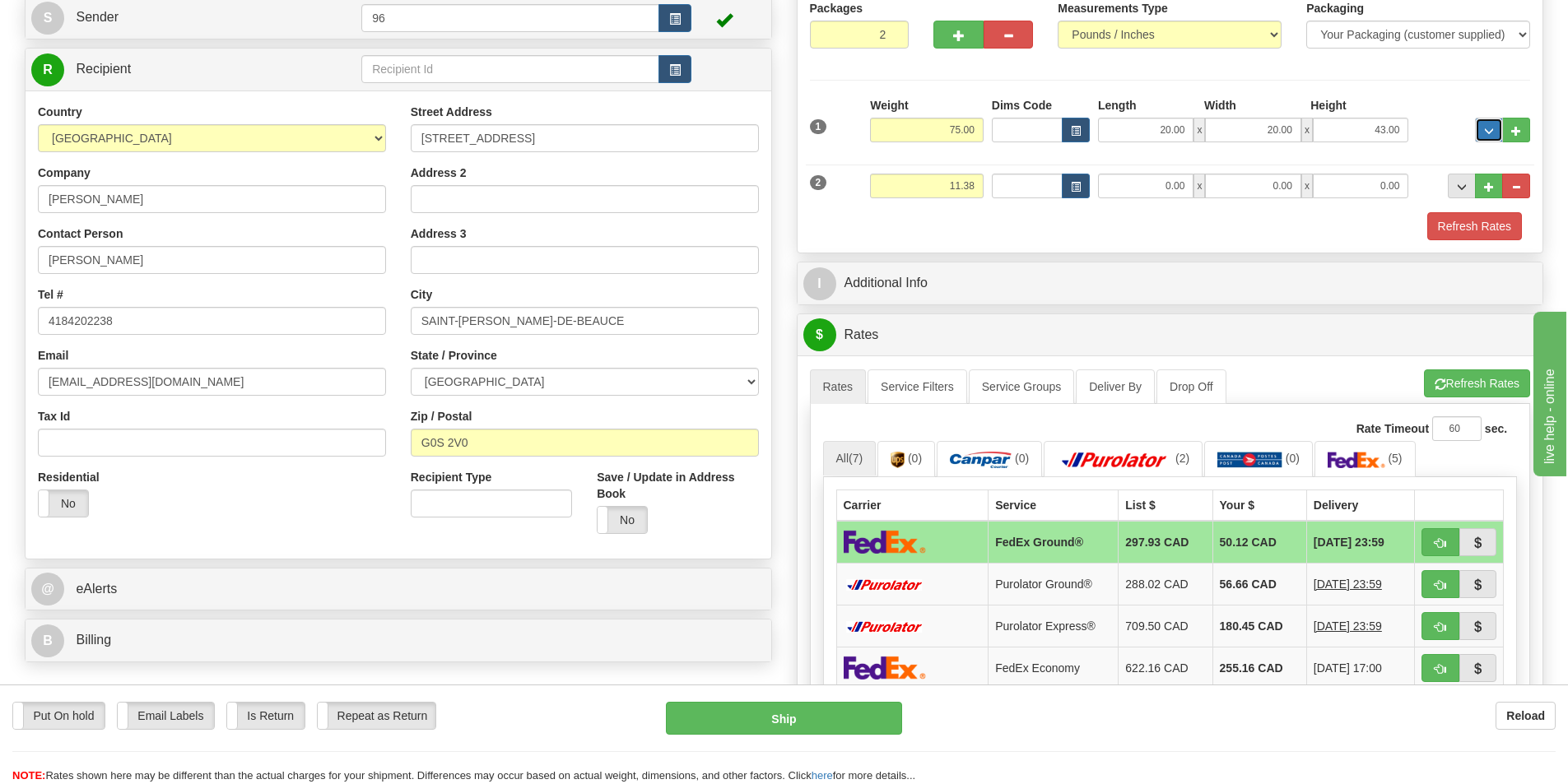
scroll to position [164, 0]
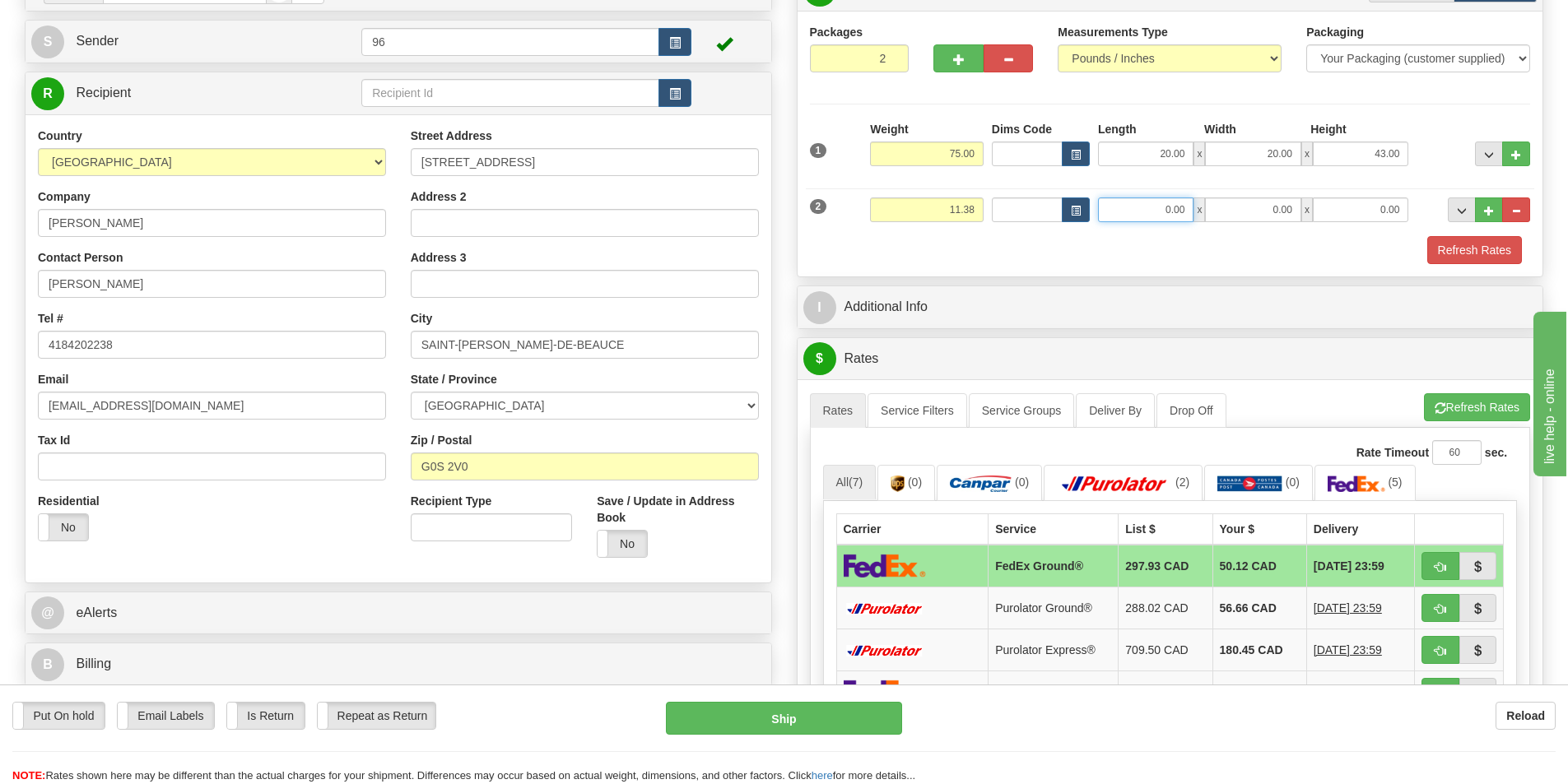
click at [1156, 204] on input "0.00" at bounding box center [1145, 209] width 95 height 25
type input "22.00"
type input "4"
type input "14.00"
type input "8.00"
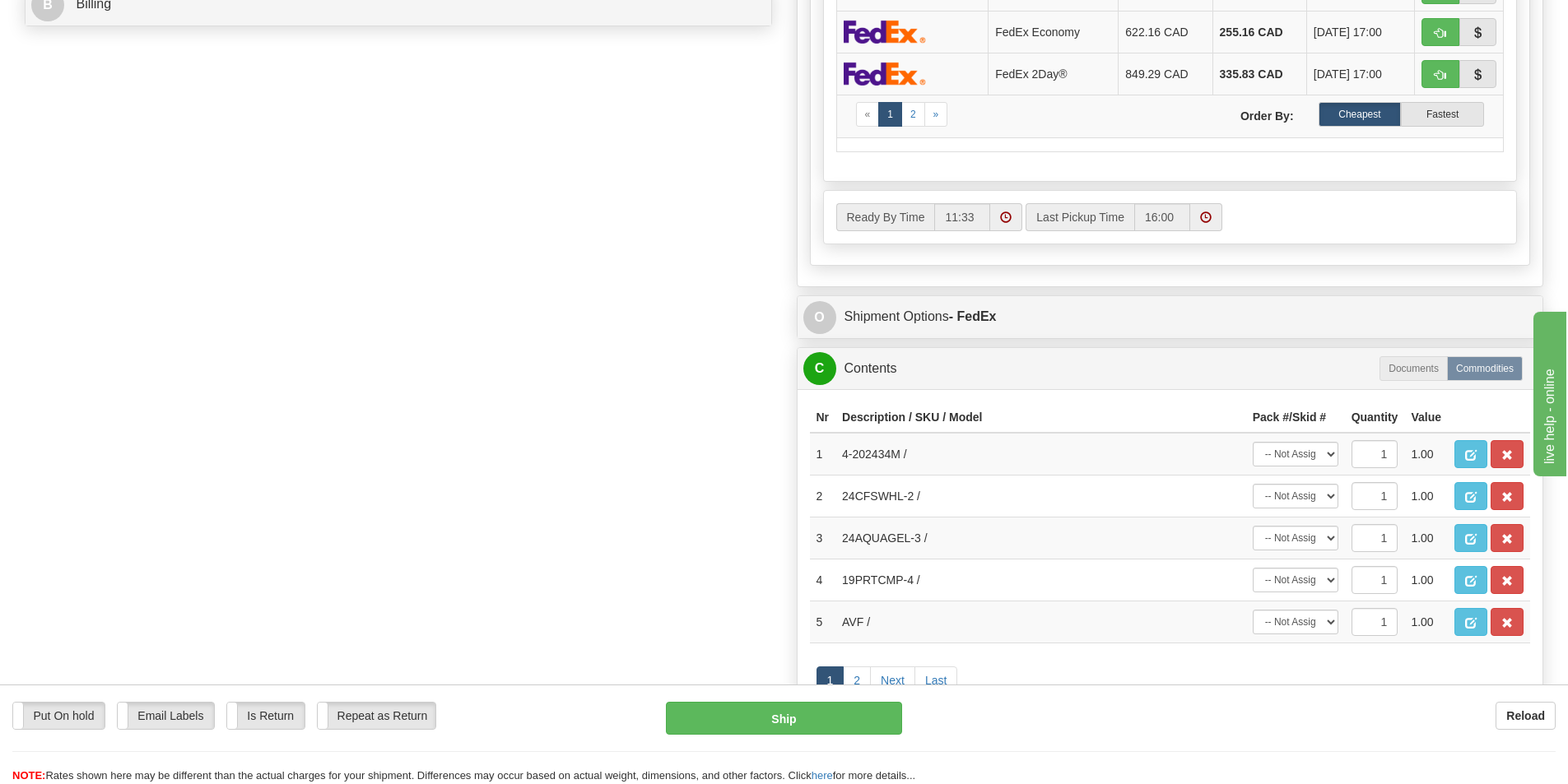
scroll to position [905, 0]
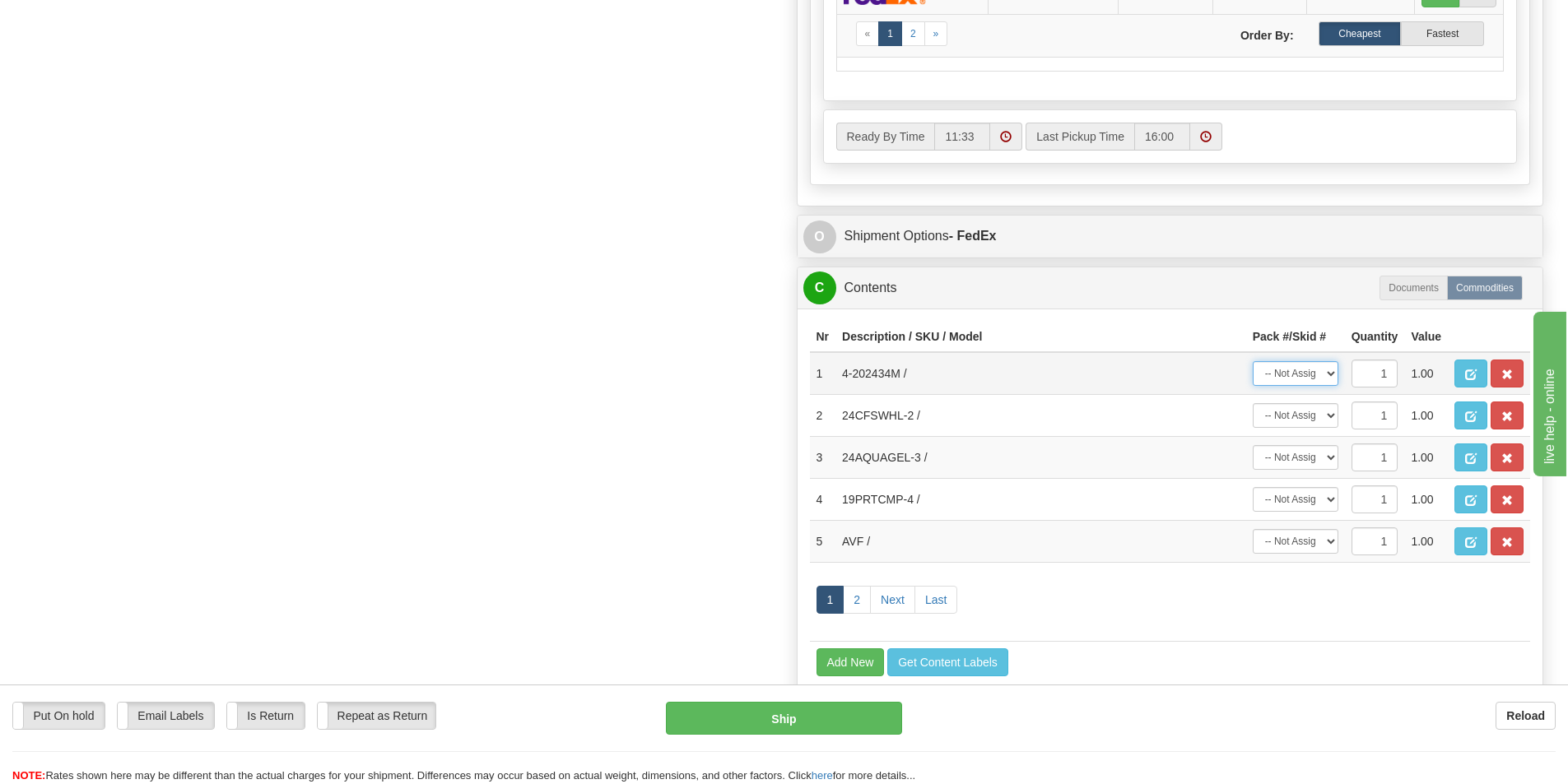
click at [1296, 372] on select "-- Not Assigned -- Package 1 Package 2" at bounding box center [1296, 373] width 86 height 25
select select "0"
click at [1253, 362] on select "-- Not Assigned -- Package 1 Package 2" at bounding box center [1296, 373] width 86 height 25
click at [1298, 413] on select "-- Not Assigned -- Package 1 Package 2" at bounding box center [1296, 415] width 86 height 25
select select "1"
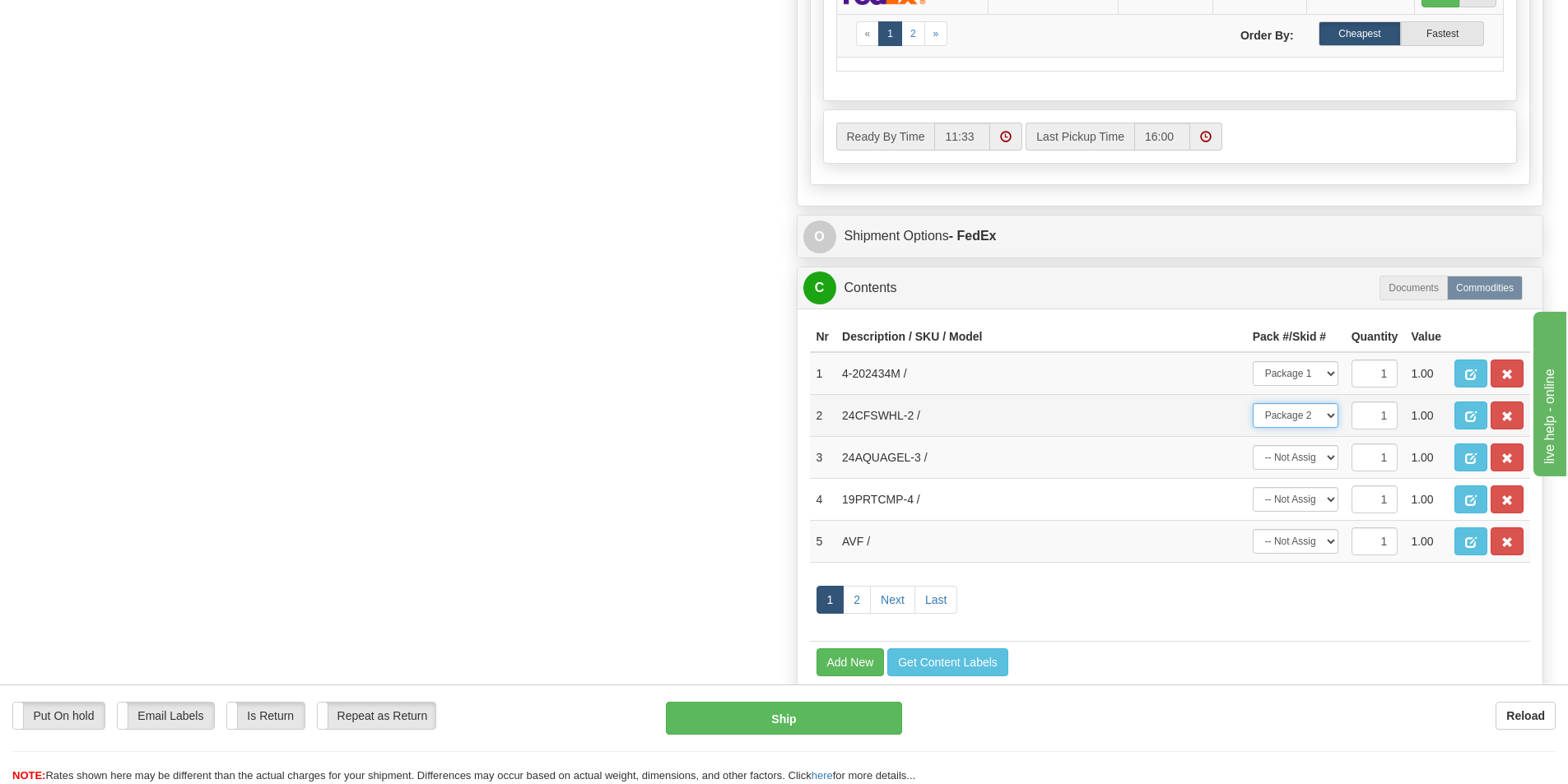
click at [1253, 403] on select "-- Not Assigned -- Package 1 Package 2" at bounding box center [1296, 415] width 86 height 25
click at [1303, 455] on select "-- Not Assigned -- Package 1 Package 2" at bounding box center [1296, 457] width 86 height 25
select select "1"
click at [1253, 445] on select "-- Not Assigned -- Package 1 Package 2" at bounding box center [1296, 457] width 86 height 25
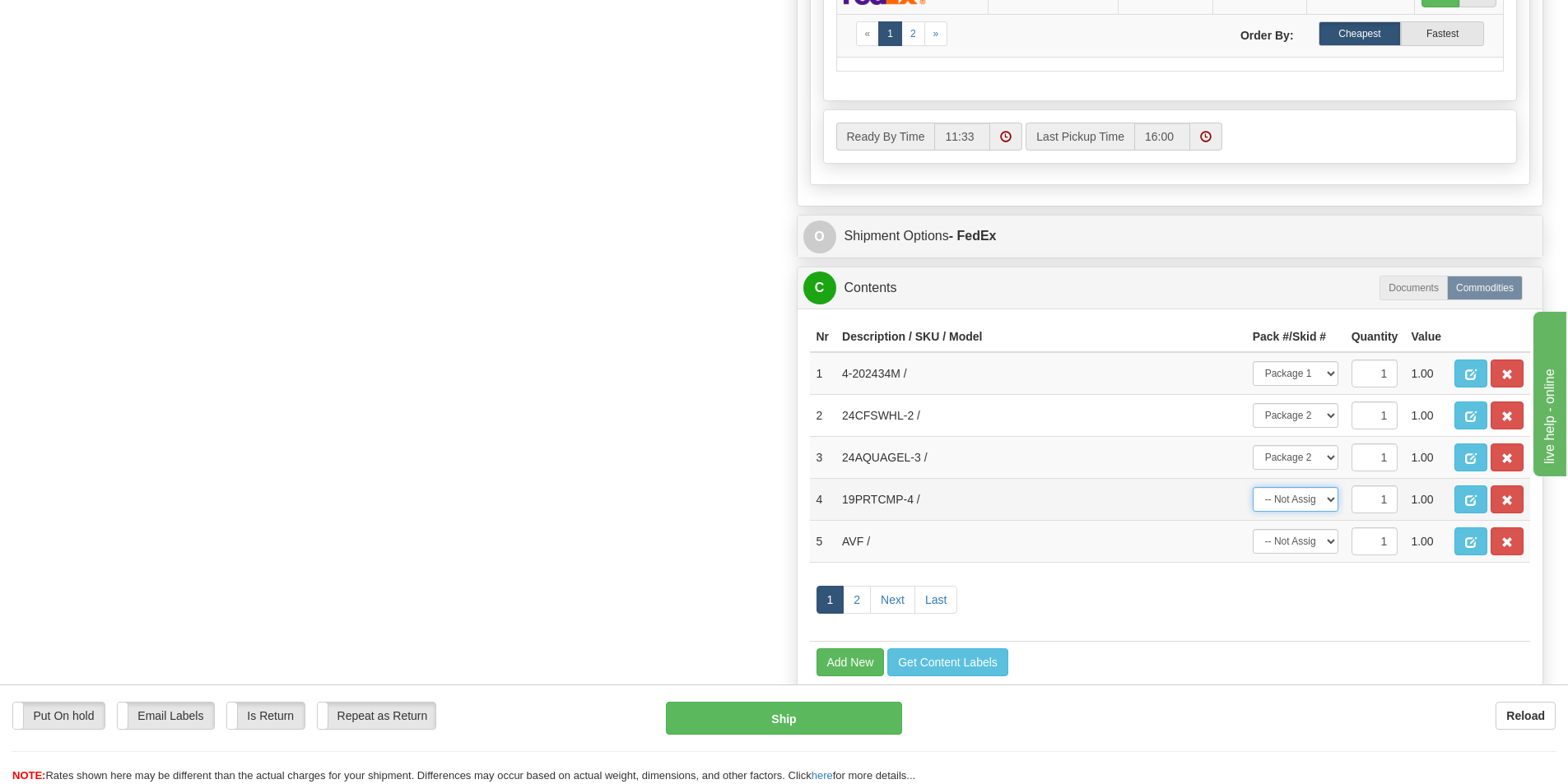
click at [1302, 491] on select "-- Not Assigned -- Package 1 Package 2" at bounding box center [1296, 499] width 86 height 25
select select "1"
click at [1253, 487] on select "-- Not Assigned -- Package 1 Package 2" at bounding box center [1296, 499] width 86 height 25
click at [1308, 542] on select "-- Not Assigned -- Package 1 Package 2" at bounding box center [1296, 540] width 86 height 25
select select "1"
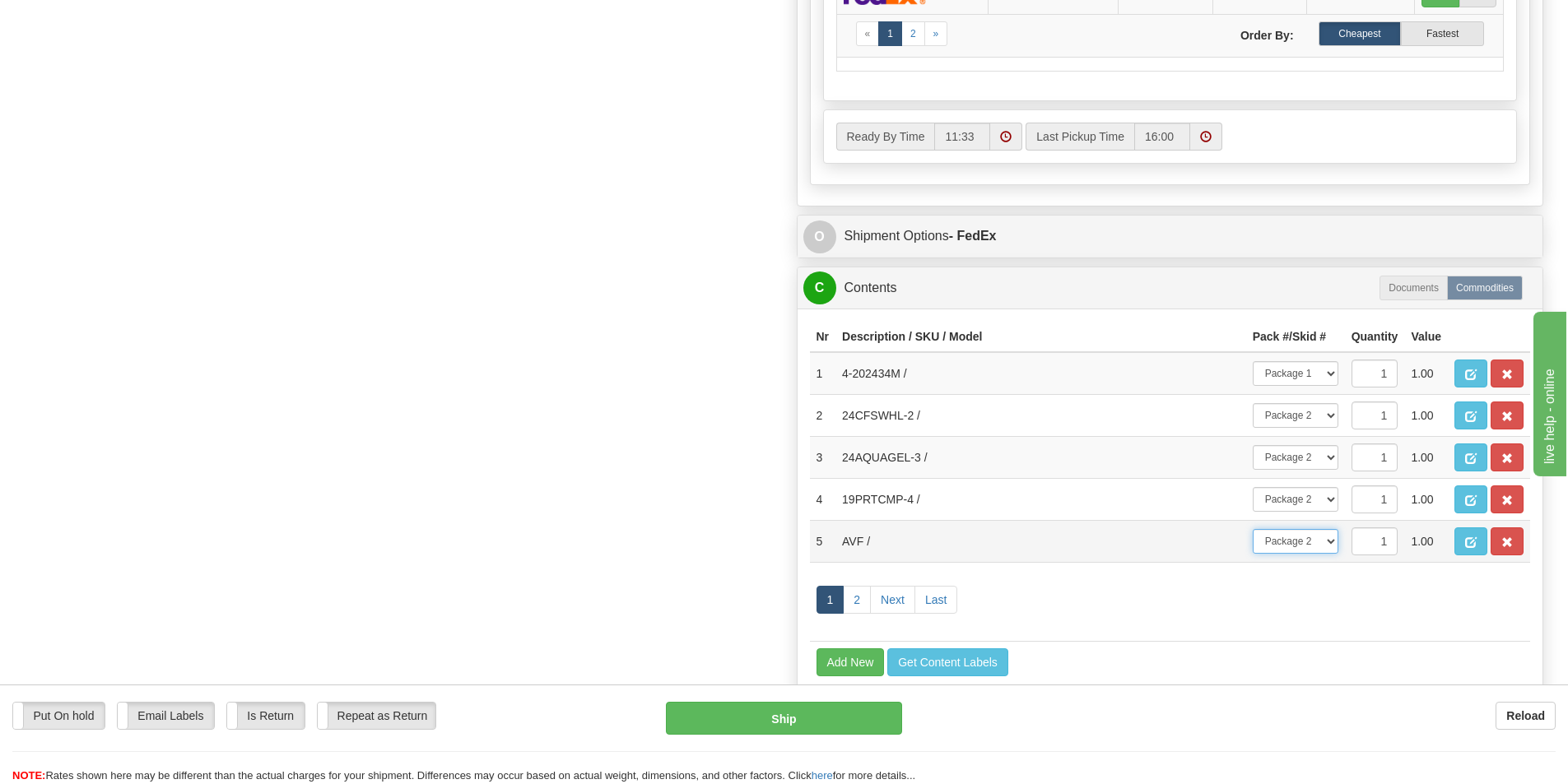
click at [1253, 529] on select "-- Not Assigned -- Package 1 Package 2" at bounding box center [1296, 540] width 86 height 25
click at [851, 604] on link "2" at bounding box center [857, 599] width 28 height 28
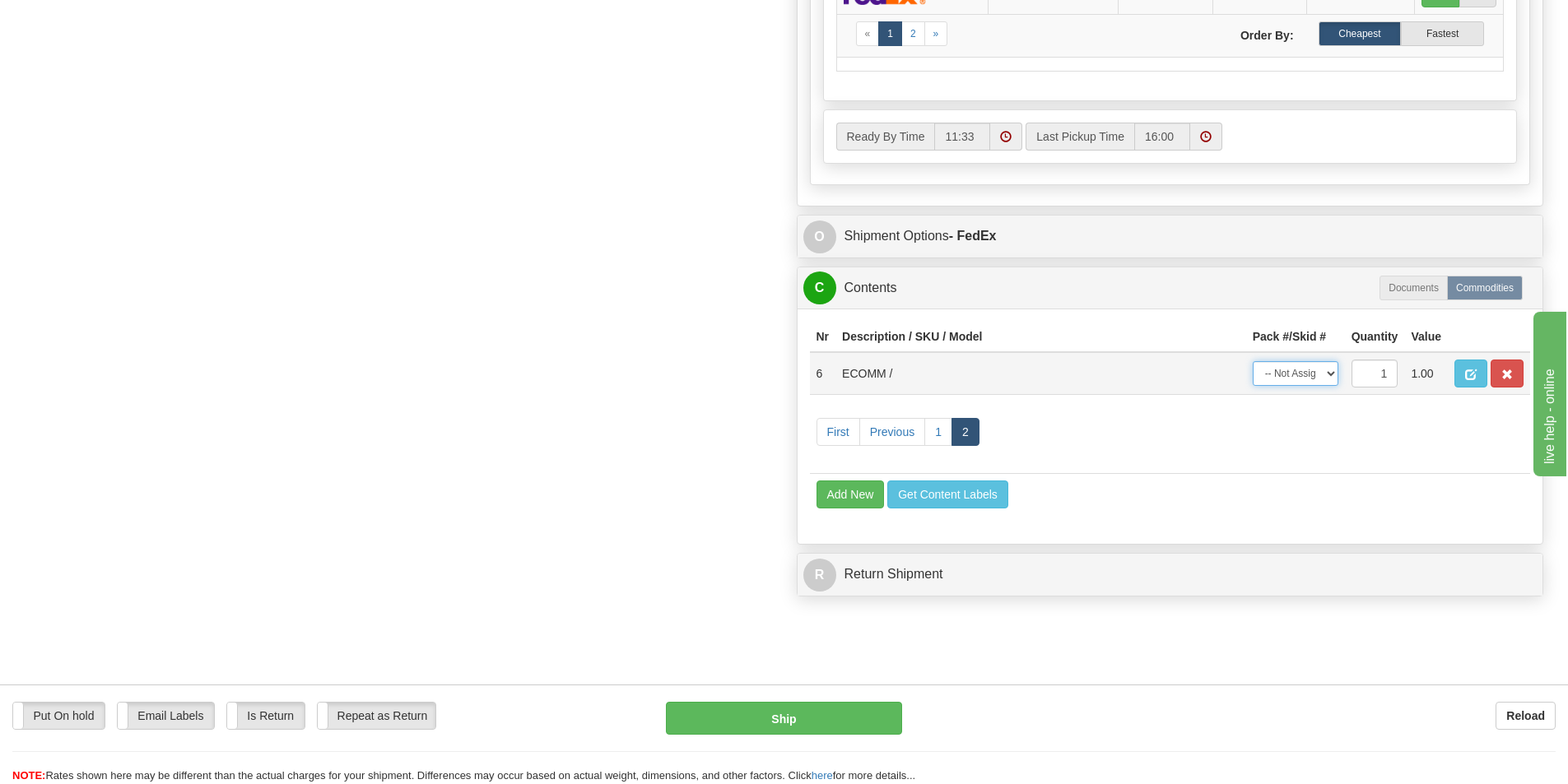
click at [1302, 371] on select "-- Not Assigned -- Package 1 Package 2" at bounding box center [1296, 373] width 86 height 25
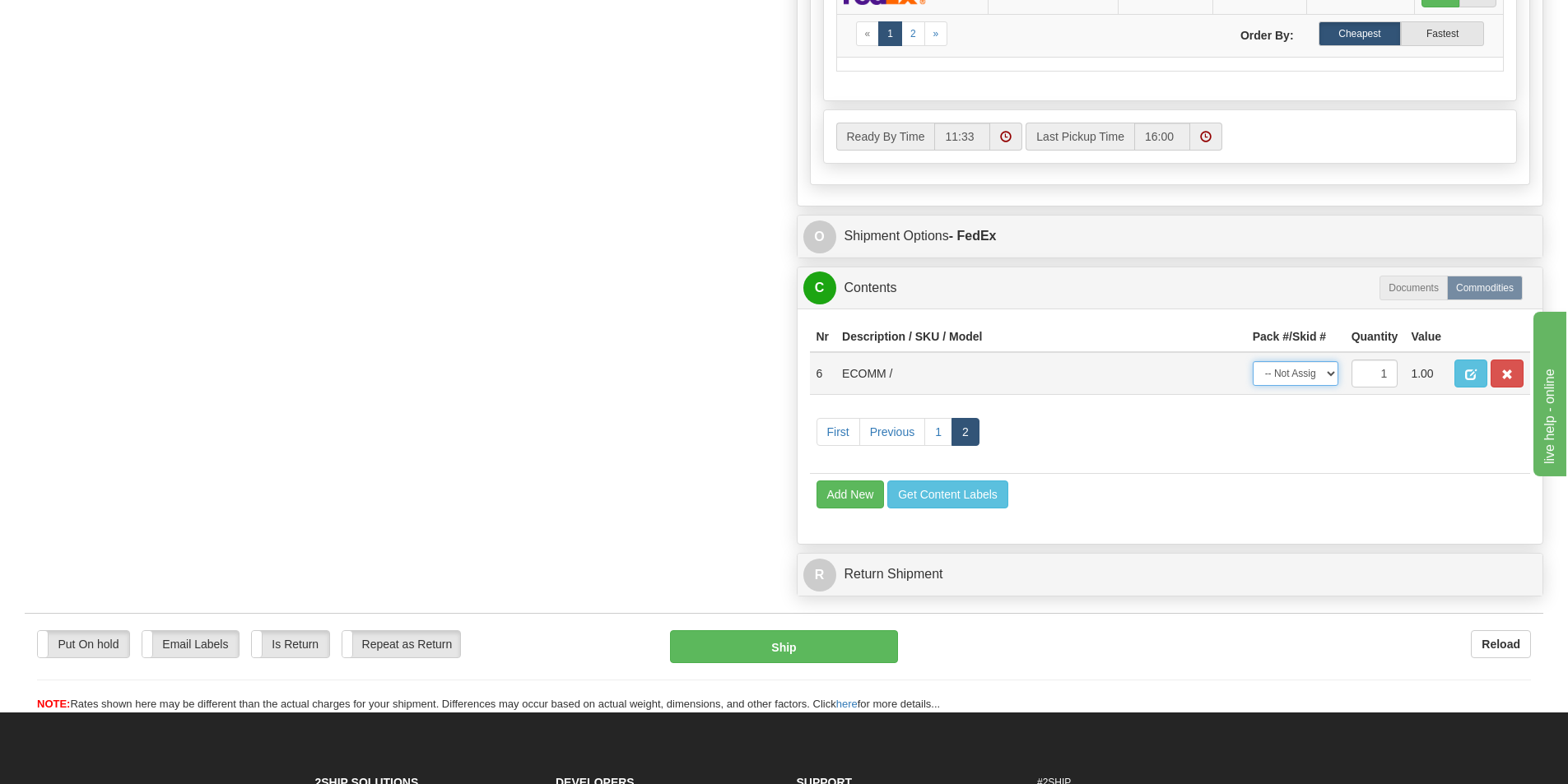
select select "1"
click at [1253, 362] on select "-- Not Assigned -- Package 1 Package 2" at bounding box center [1296, 373] width 86 height 25
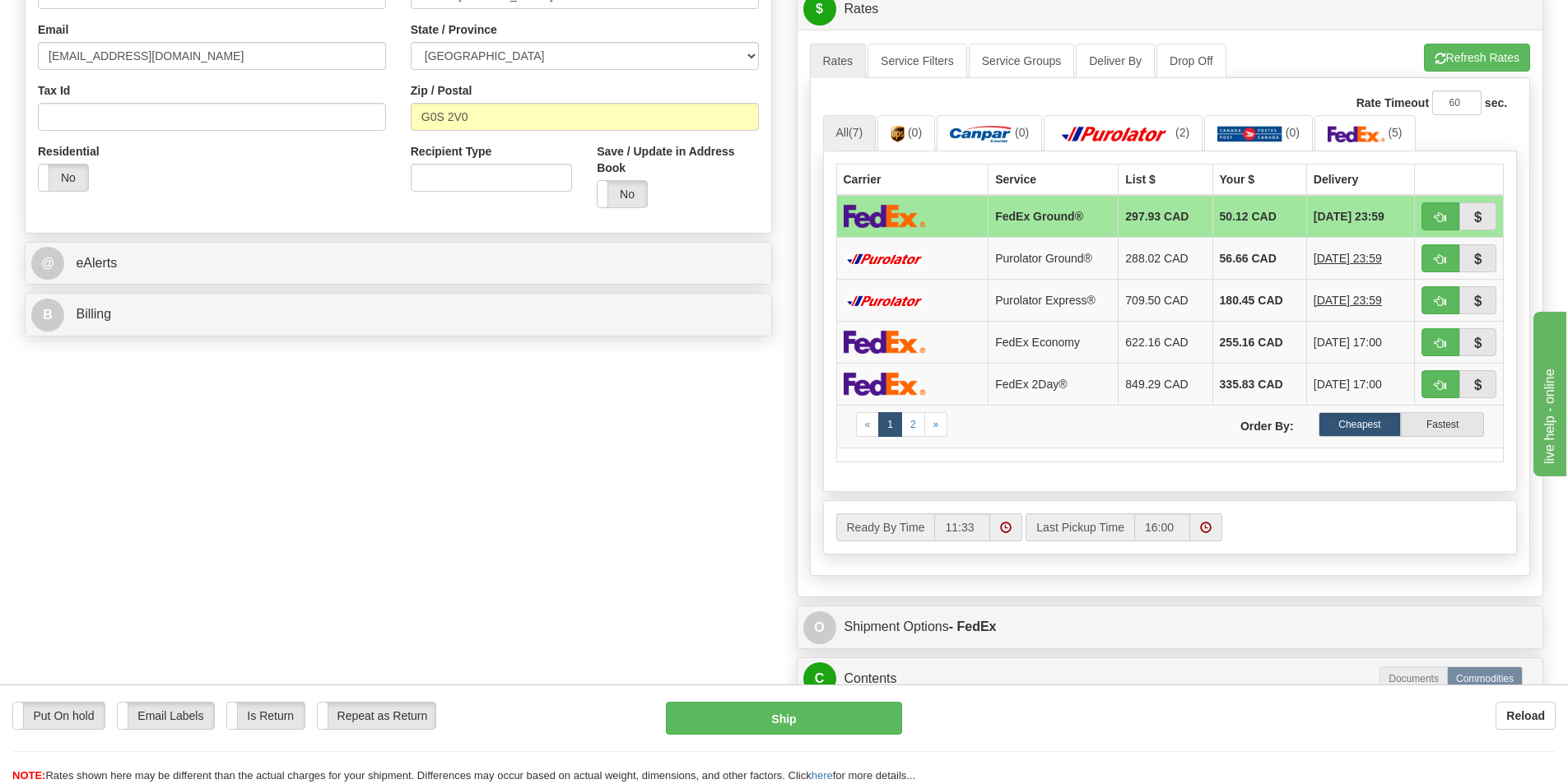
scroll to position [412, 0]
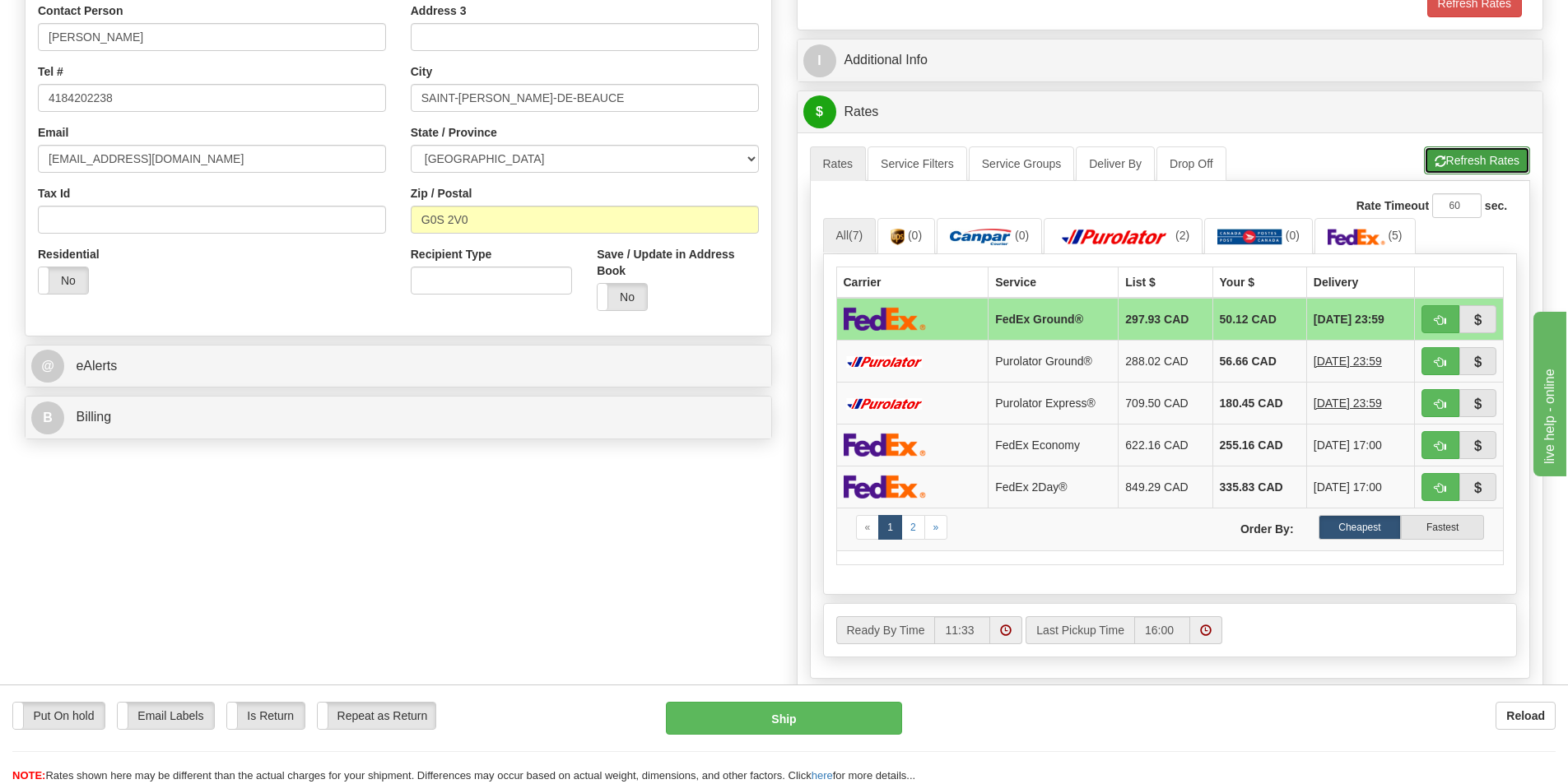
click at [1478, 166] on button "Refresh Rates" at bounding box center [1478, 160] width 106 height 28
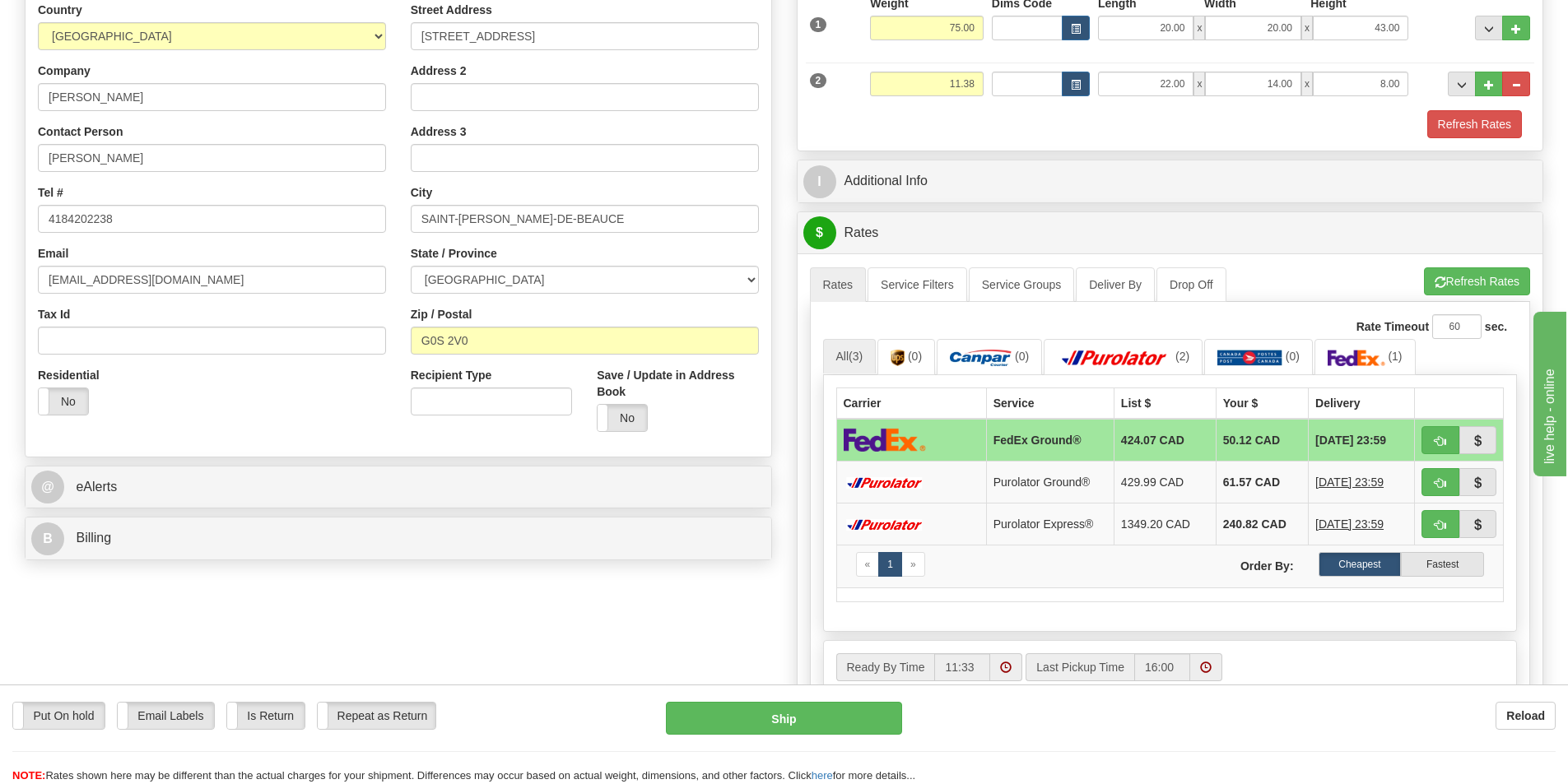
scroll to position [247, 0]
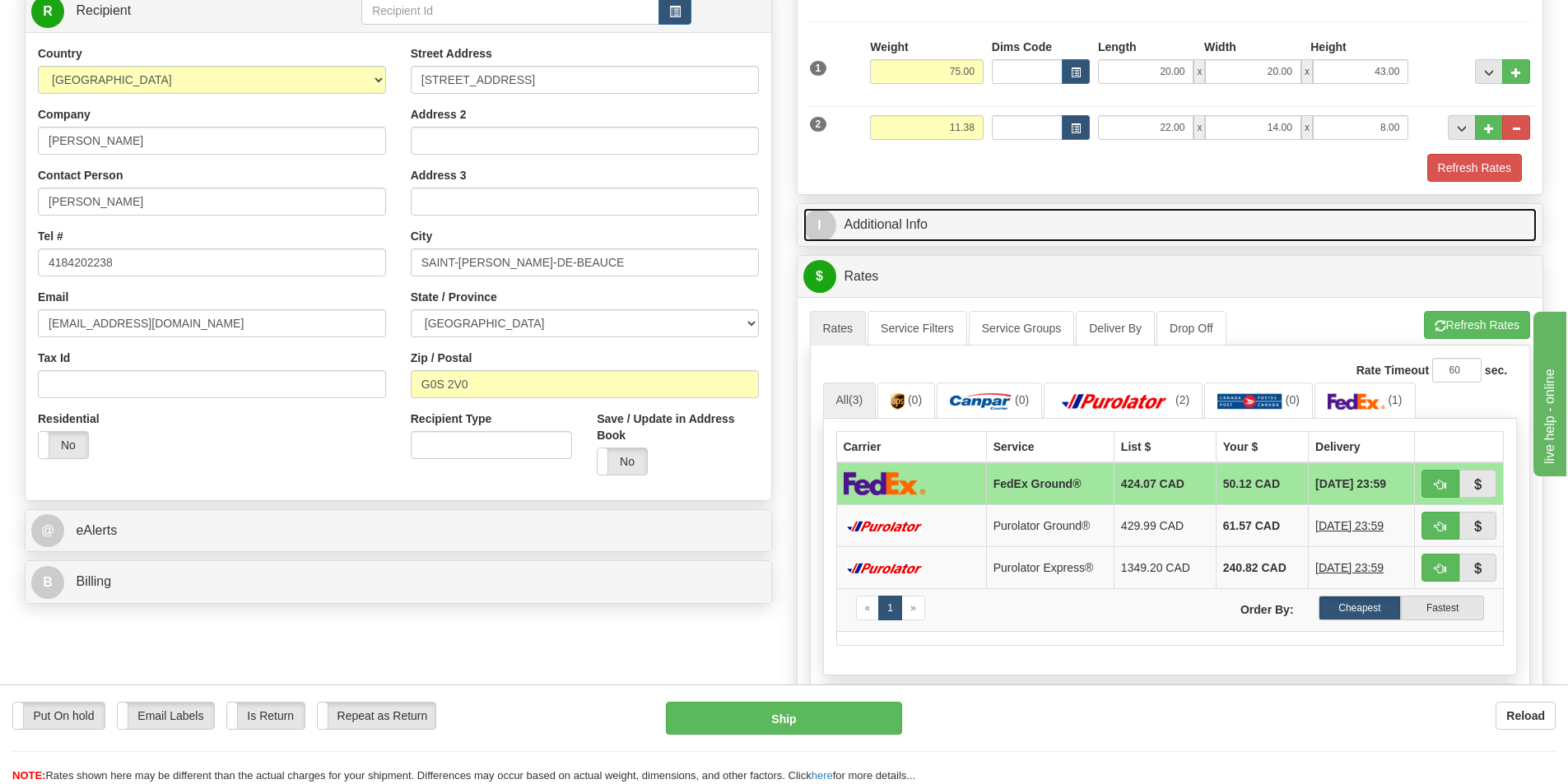
click at [1041, 214] on link "I Additional Info" at bounding box center [1170, 225] width 734 height 33
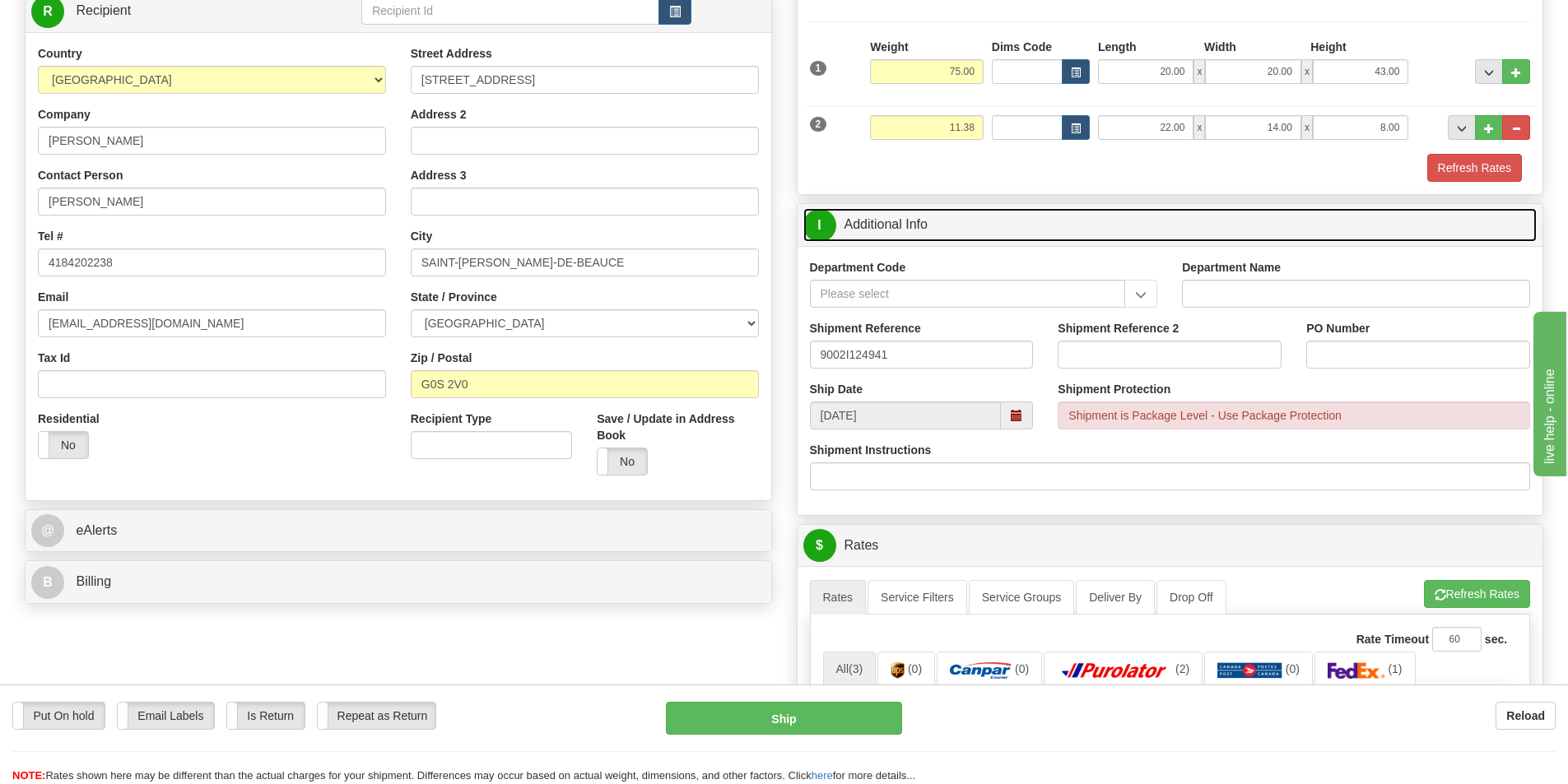
click at [1036, 241] on link "I Additional Info" at bounding box center [1170, 225] width 734 height 33
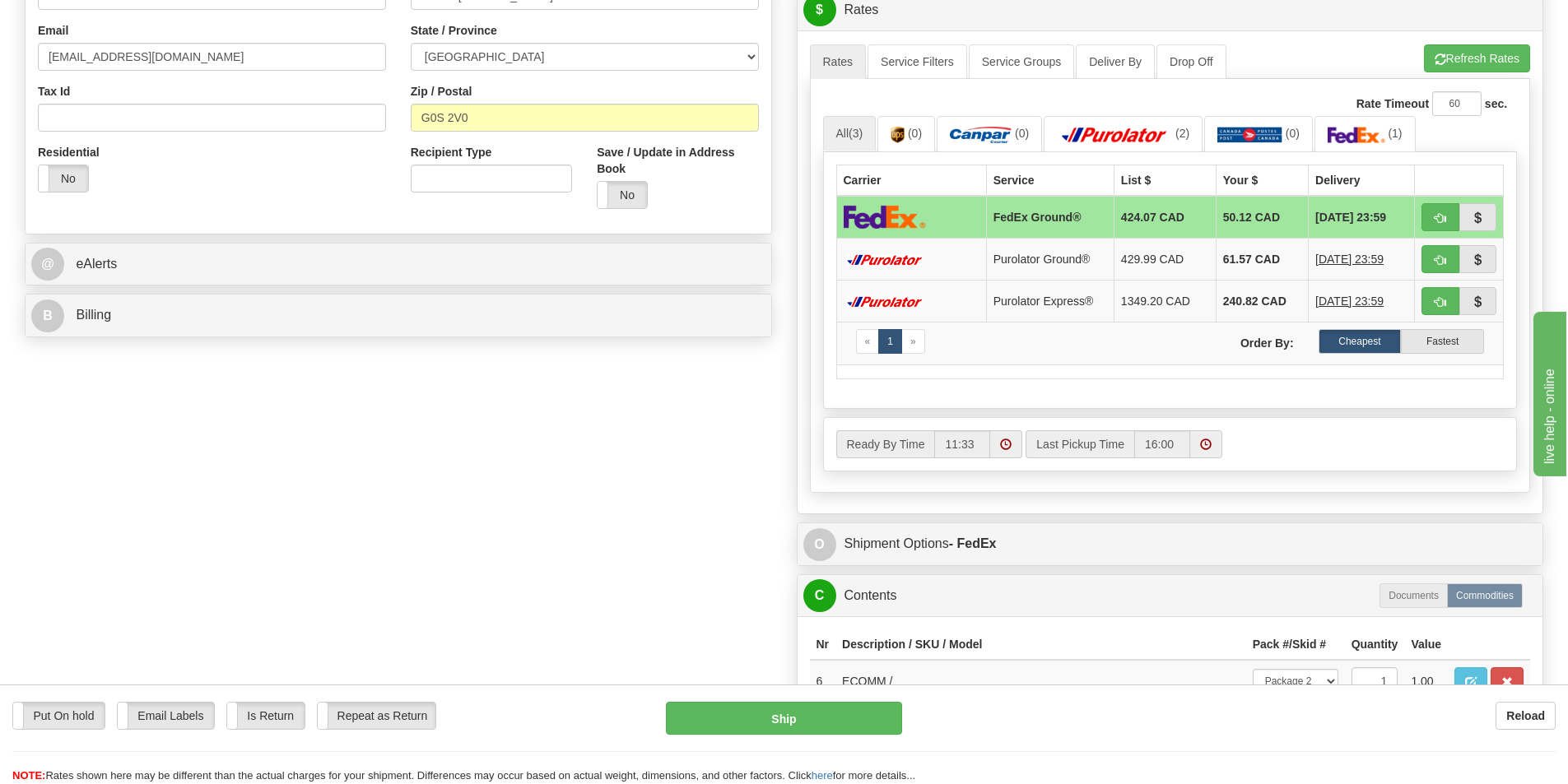
scroll to position [576, 0]
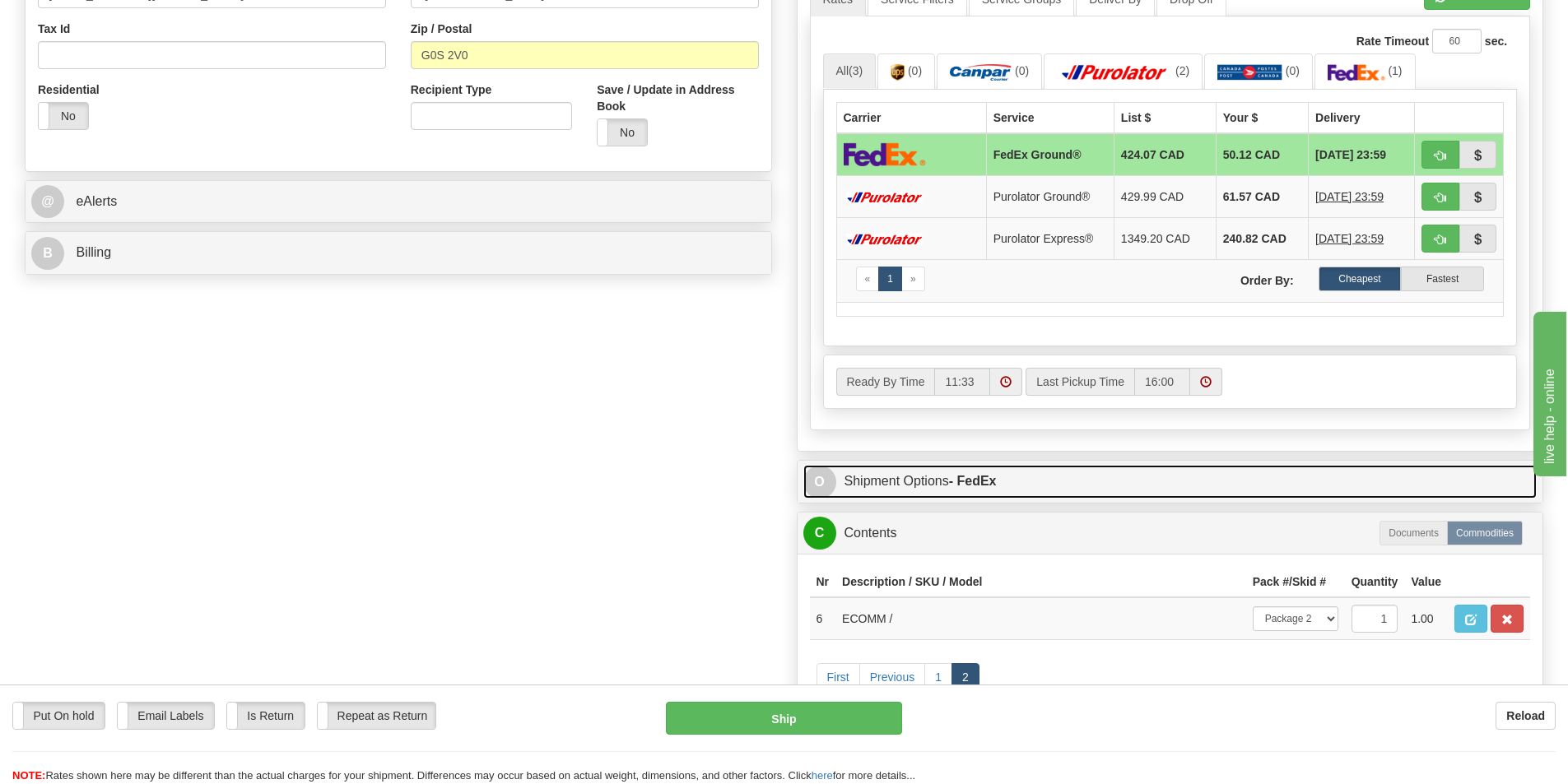
click at [1024, 468] on link "O Shipment Options - FedEx" at bounding box center [1170, 481] width 734 height 33
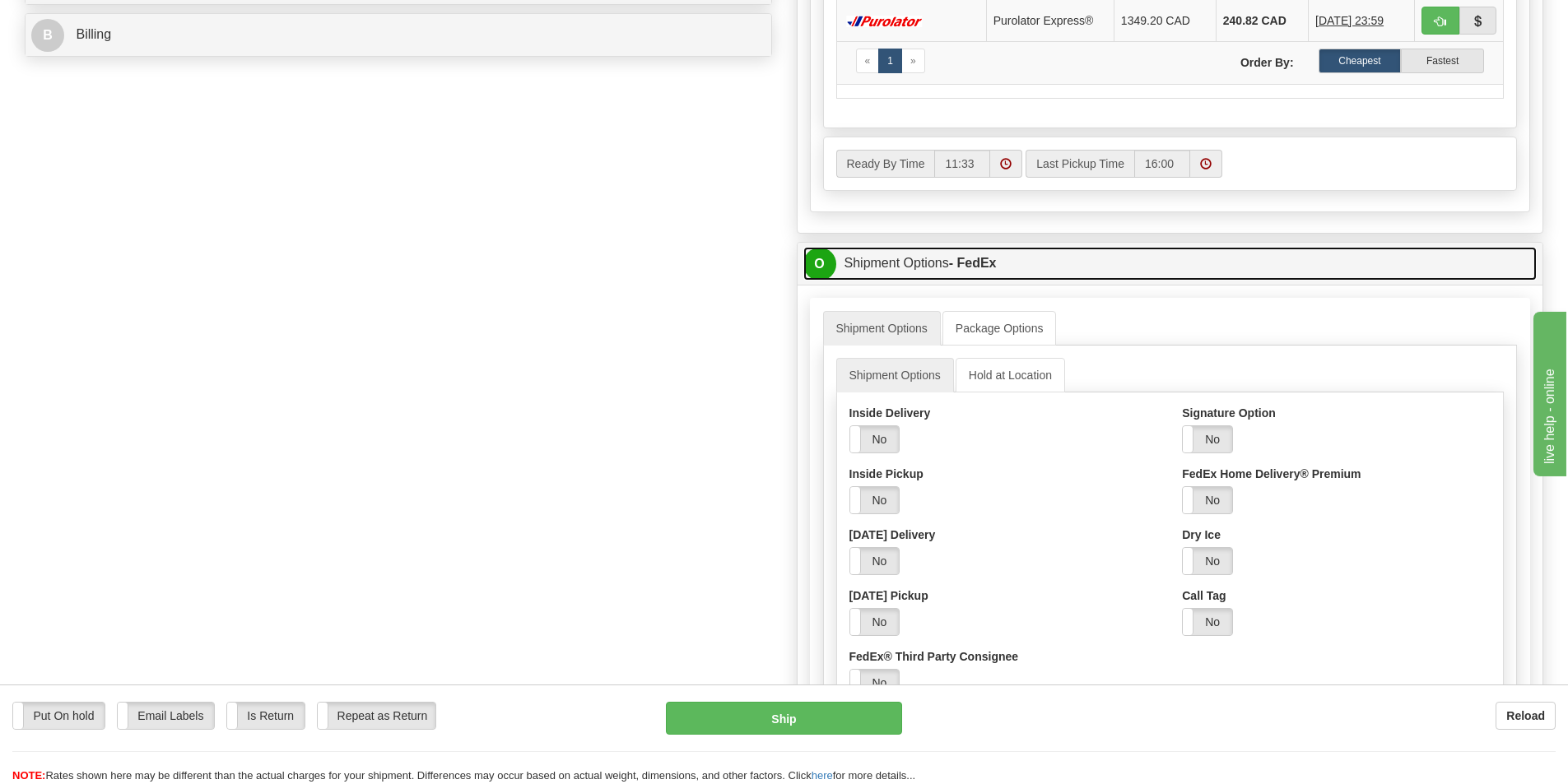
scroll to position [822, 0]
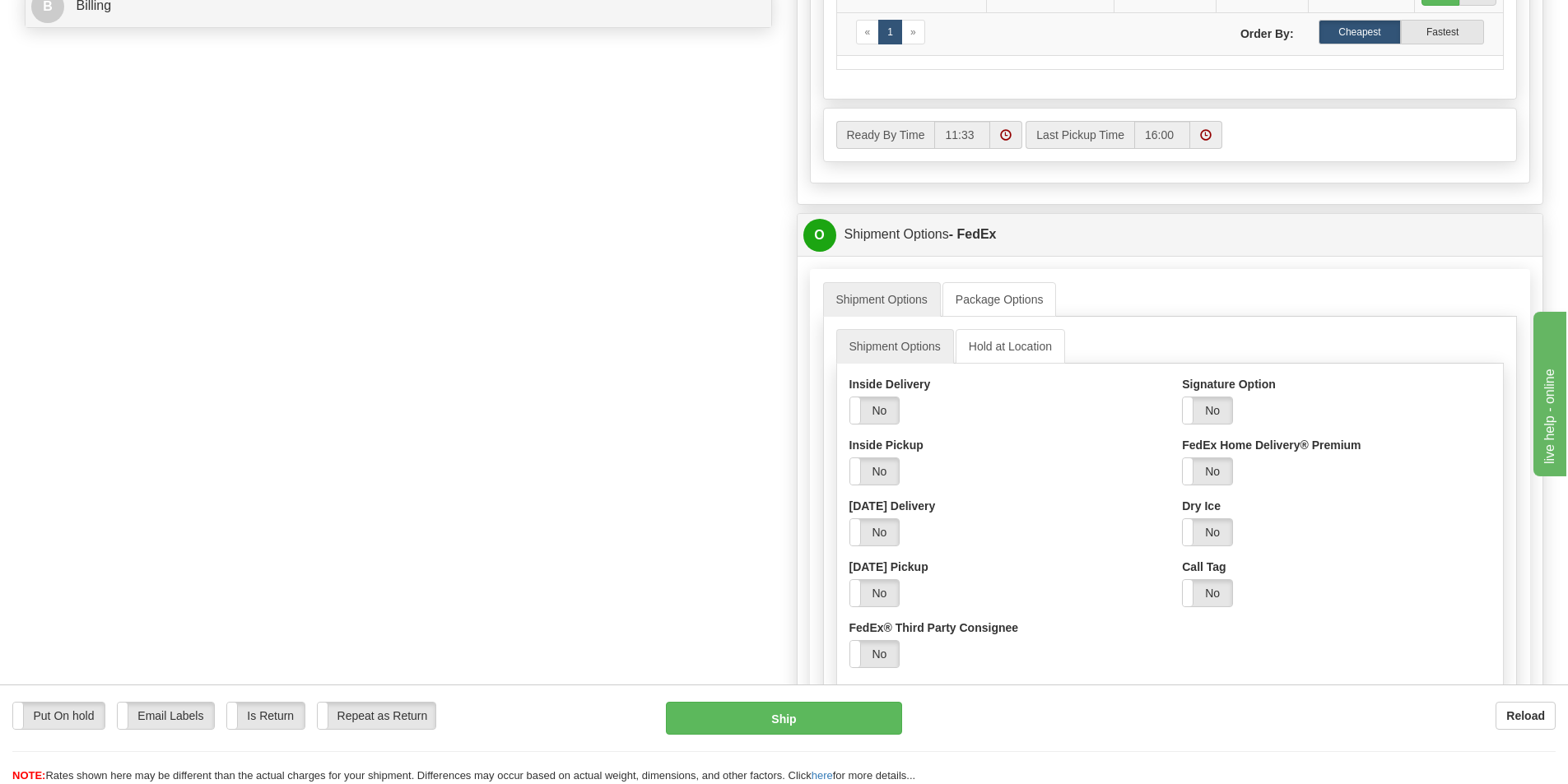
click at [1202, 395] on div "Signature Option Yes No" at bounding box center [1337, 400] width 309 height 48
click at [1213, 420] on label "No" at bounding box center [1207, 410] width 49 height 27
click at [1234, 456] on div "Select Your Option Adult Direct Indirect No Signature Required Service Default" at bounding box center [1253, 461] width 142 height 48
click at [1235, 465] on select "Adult Direct Indirect No Signature Required Service Default" at bounding box center [1253, 472] width 142 height 28
select select "2"
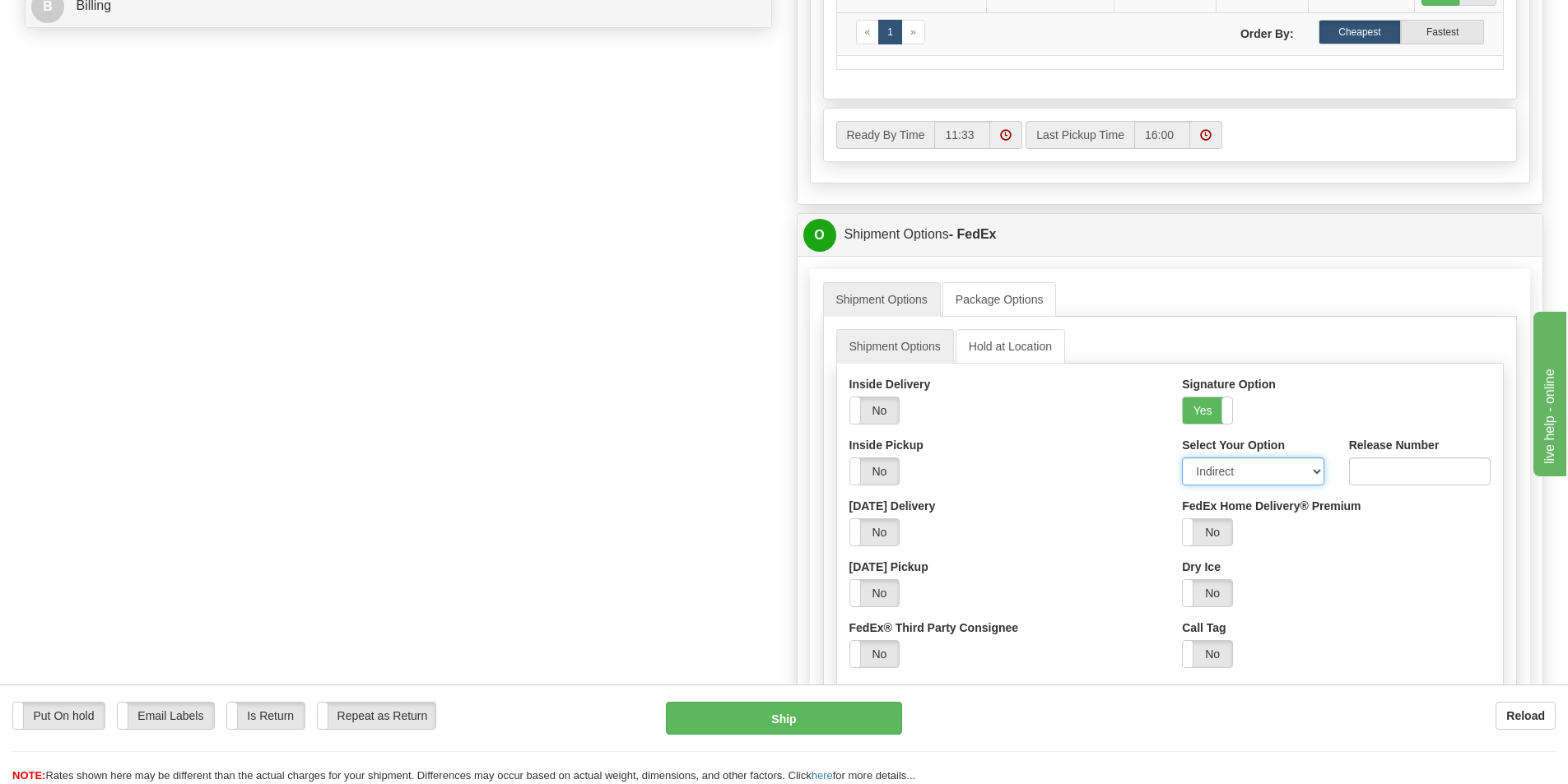
click at [1183, 458] on select "Adult Direct Indirect No Signature Required Service Default" at bounding box center [1253, 472] width 142 height 28
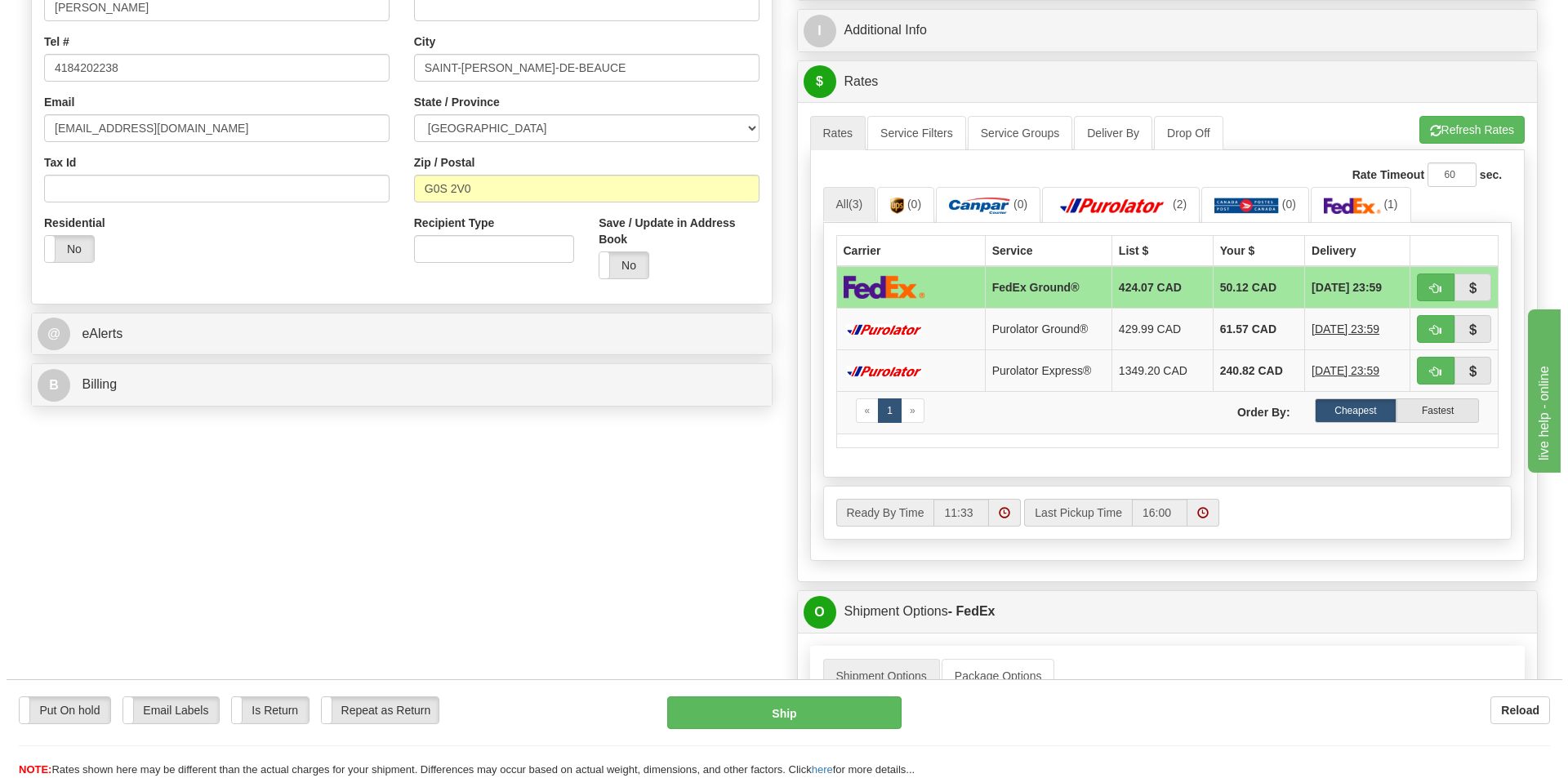
scroll to position [408, 0]
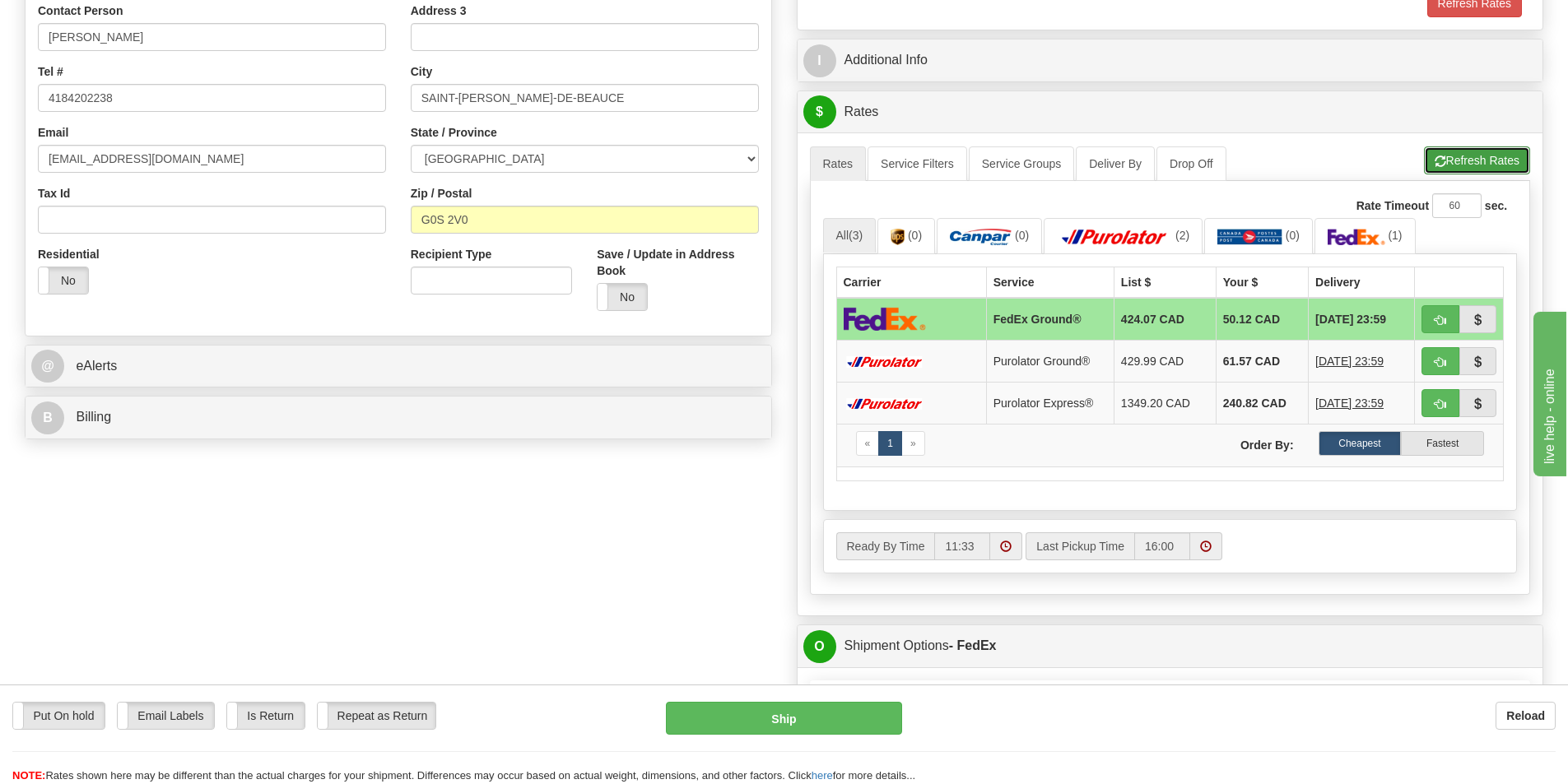
click at [1472, 154] on button "Refresh Rates" at bounding box center [1478, 160] width 106 height 28
click at [858, 714] on button "Ship" at bounding box center [784, 717] width 236 height 32
type input "92"
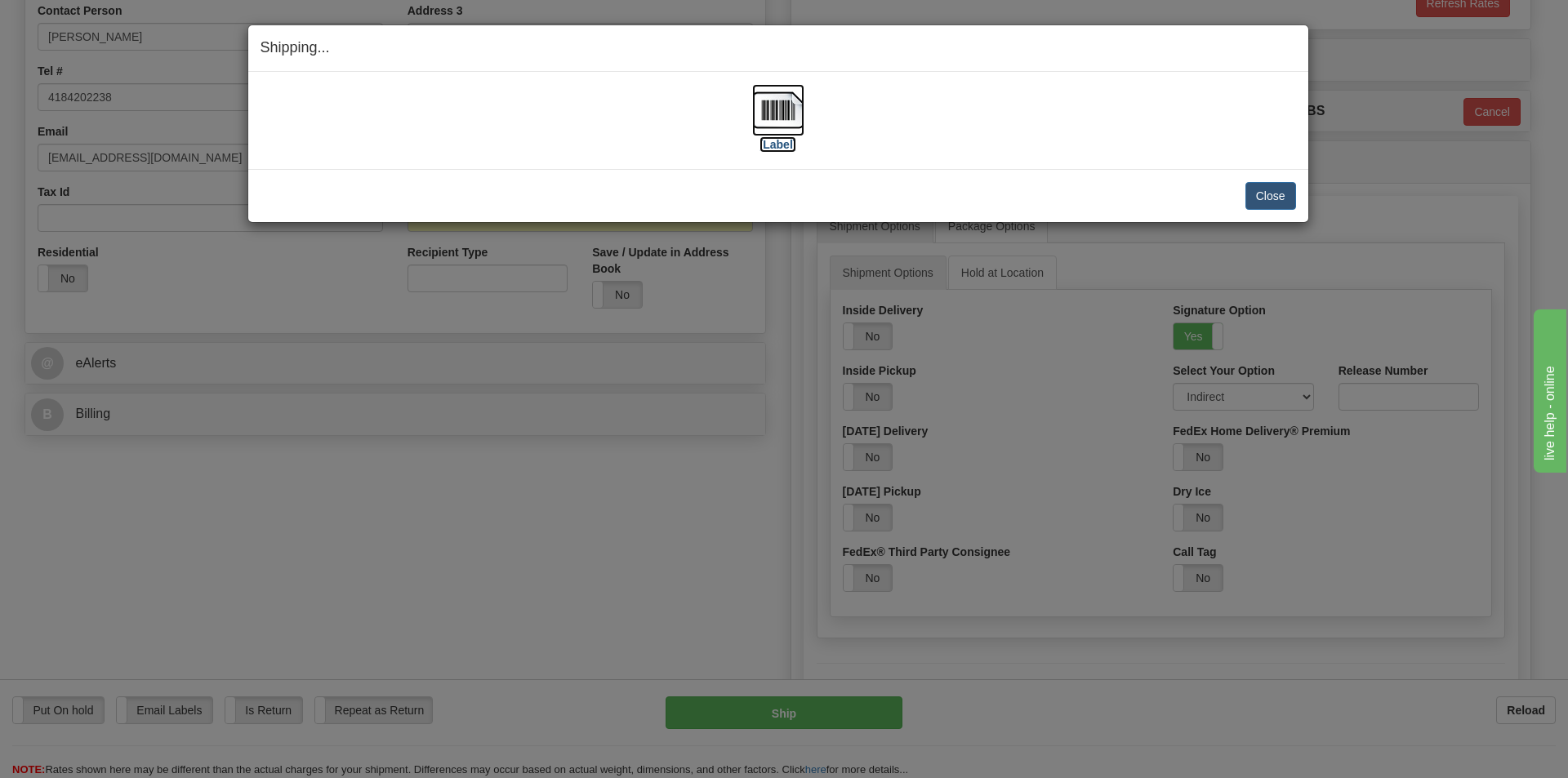
click at [787, 110] on img at bounding box center [778, 110] width 53 height 53
click at [1243, 191] on div "Close Cancel" at bounding box center [778, 196] width 1036 height 27
click at [1265, 191] on button "Close" at bounding box center [1271, 196] width 51 height 27
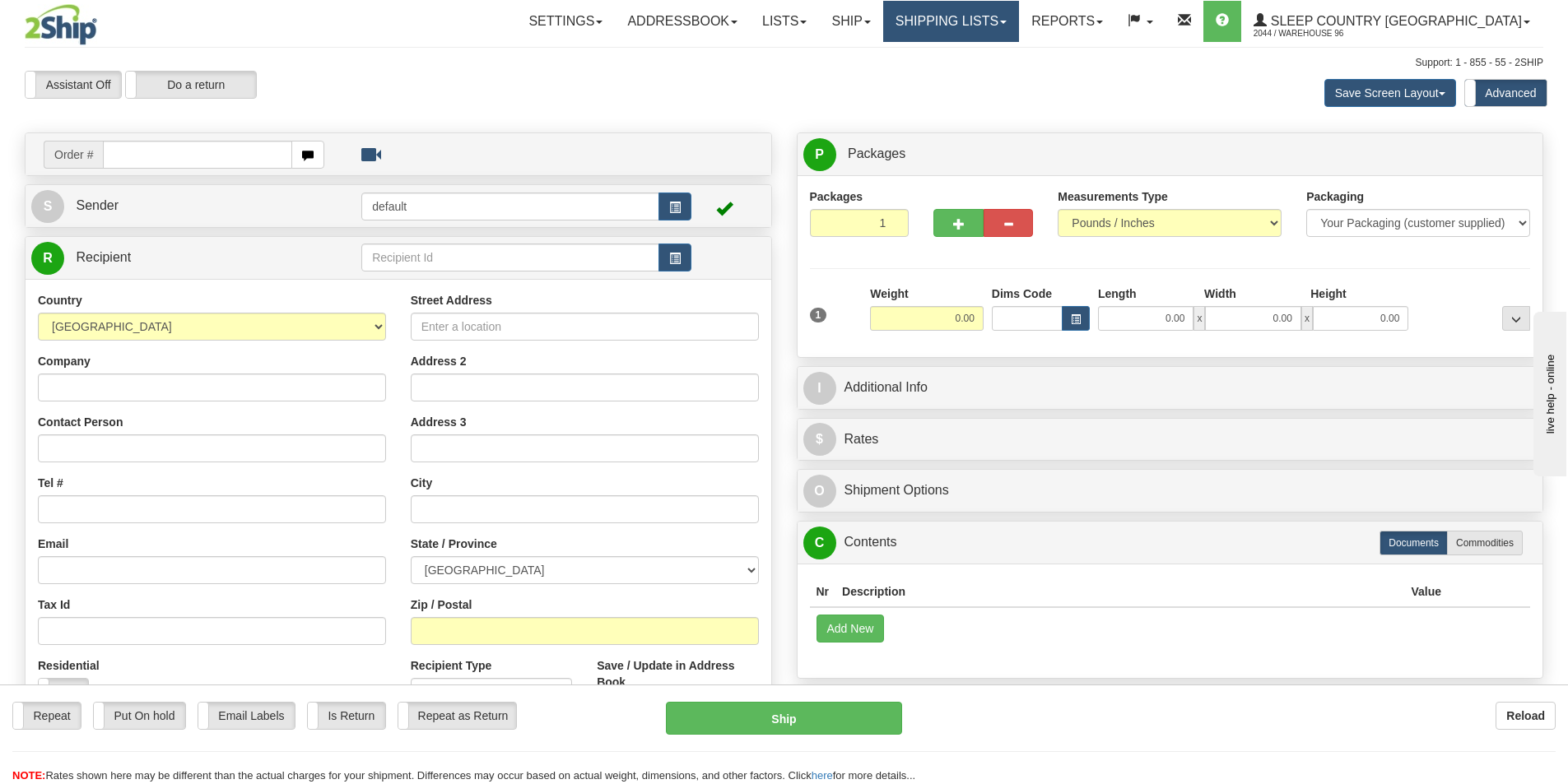
click at [1016, 17] on link "Shipping lists" at bounding box center [952, 22] width 136 height 41
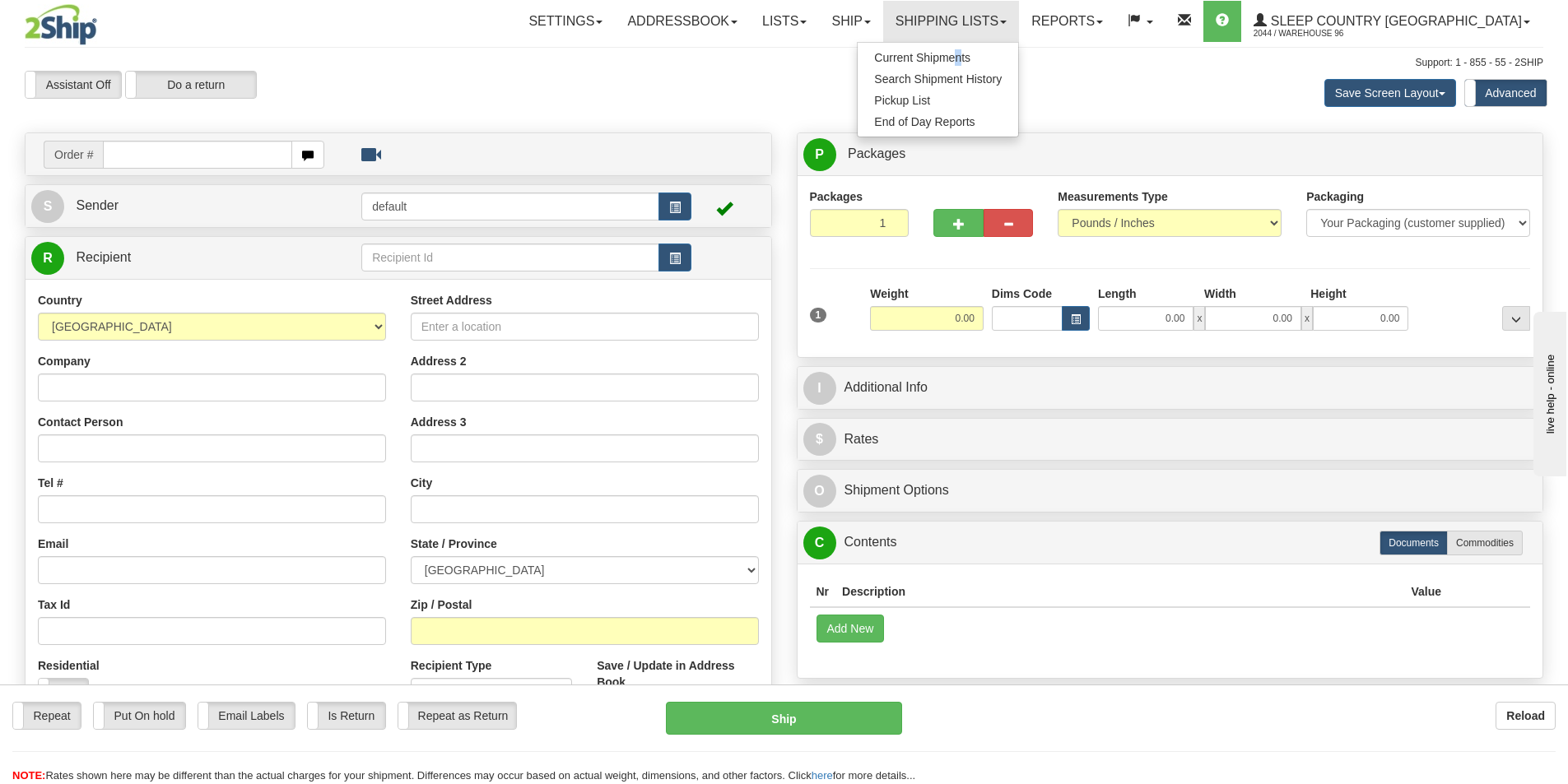
drag, startPoint x: 1041, startPoint y: 43, endPoint x: 1030, endPoint y: 52, distance: 14.2
click at [1019, 51] on ul "Current Shipments Search Shipment History Pickup List End of Day Reports" at bounding box center [938, 89] width 162 height 95
click at [1030, 52] on div "Toggle navigation Settings Shipping Preferences Fields Preferences New" at bounding box center [784, 472] width 1568 height 943
click at [1021, 43] on div "Toggle navigation Settings Shipping Preferences Fields Preferences New" at bounding box center [784, 472] width 1568 height 943
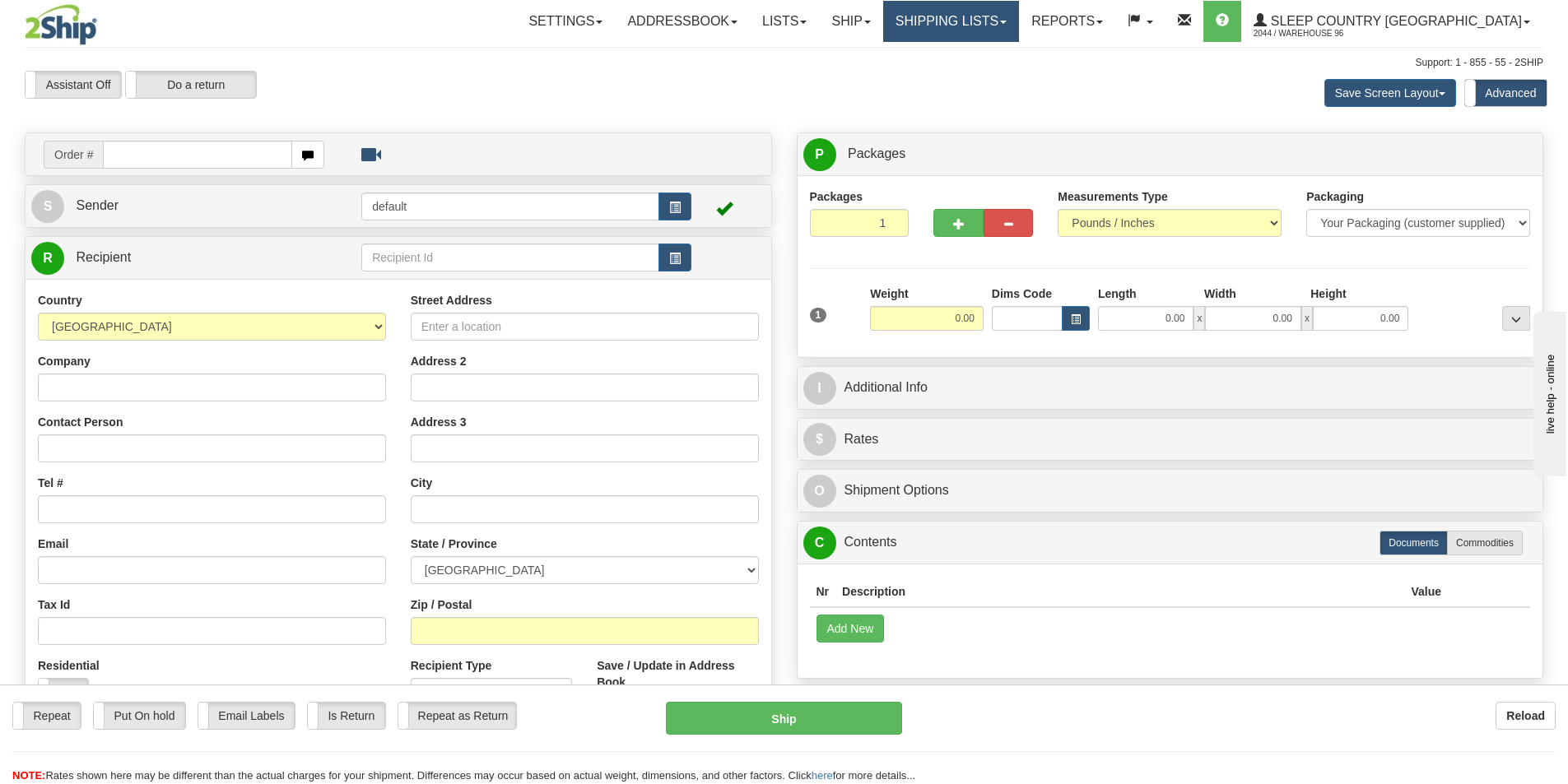
click at [1019, 28] on link "Shipping lists" at bounding box center [952, 22] width 136 height 41
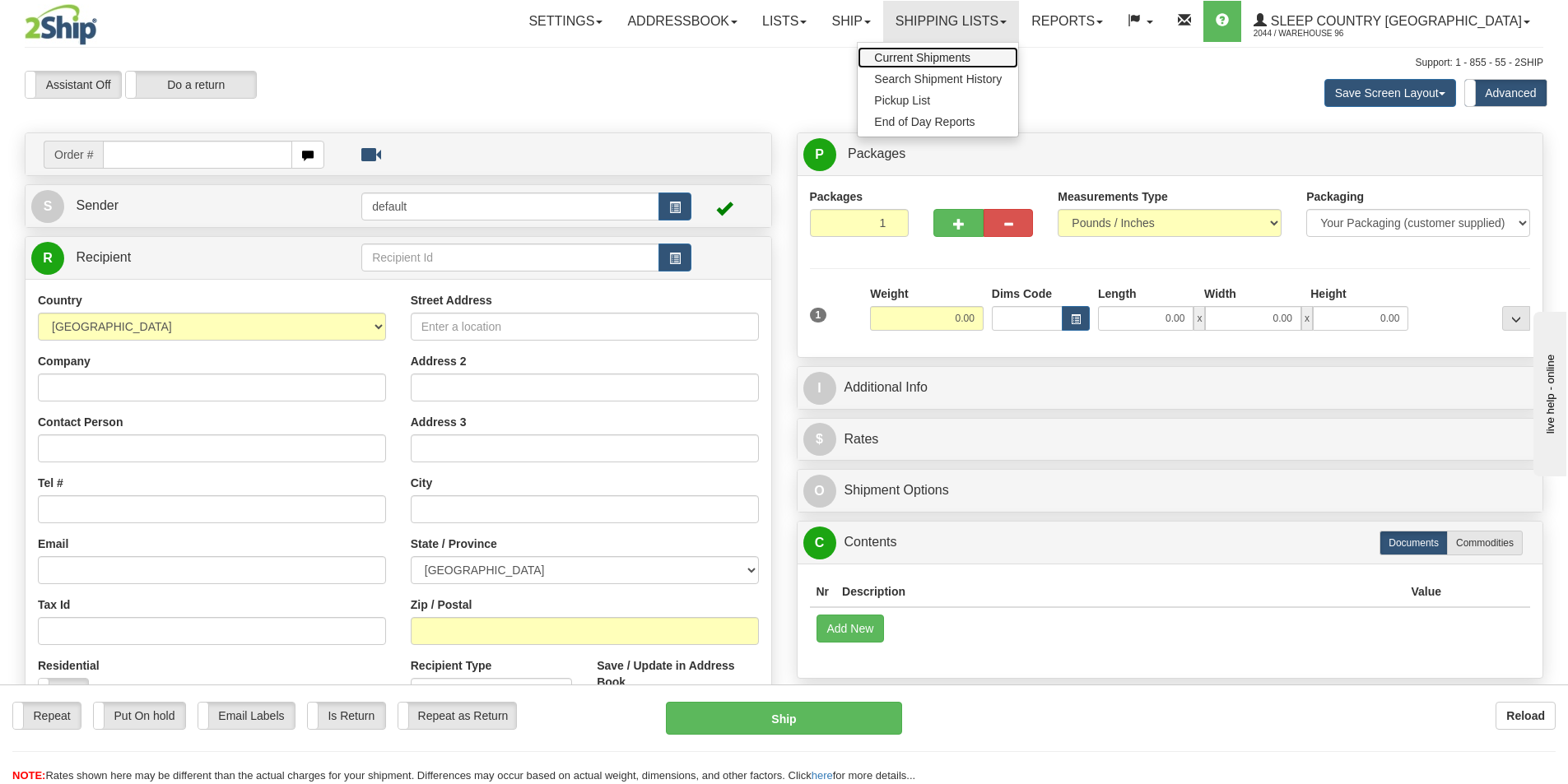
click at [970, 62] on span "Current Shipments" at bounding box center [922, 57] width 96 height 13
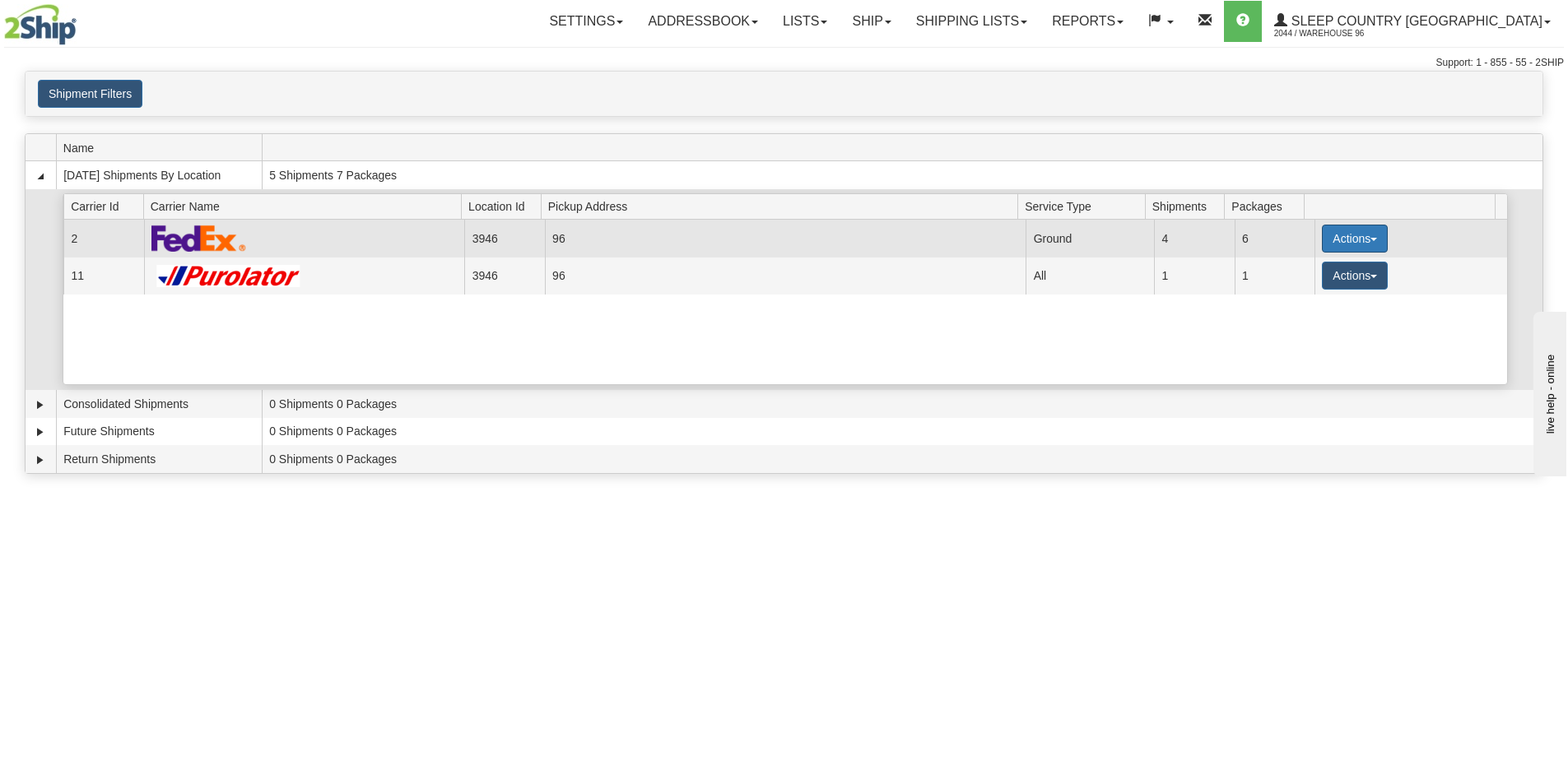
click at [1331, 238] on button "Actions" at bounding box center [1355, 239] width 66 height 28
click at [1309, 292] on span "Close" at bounding box center [1291, 291] width 38 height 12
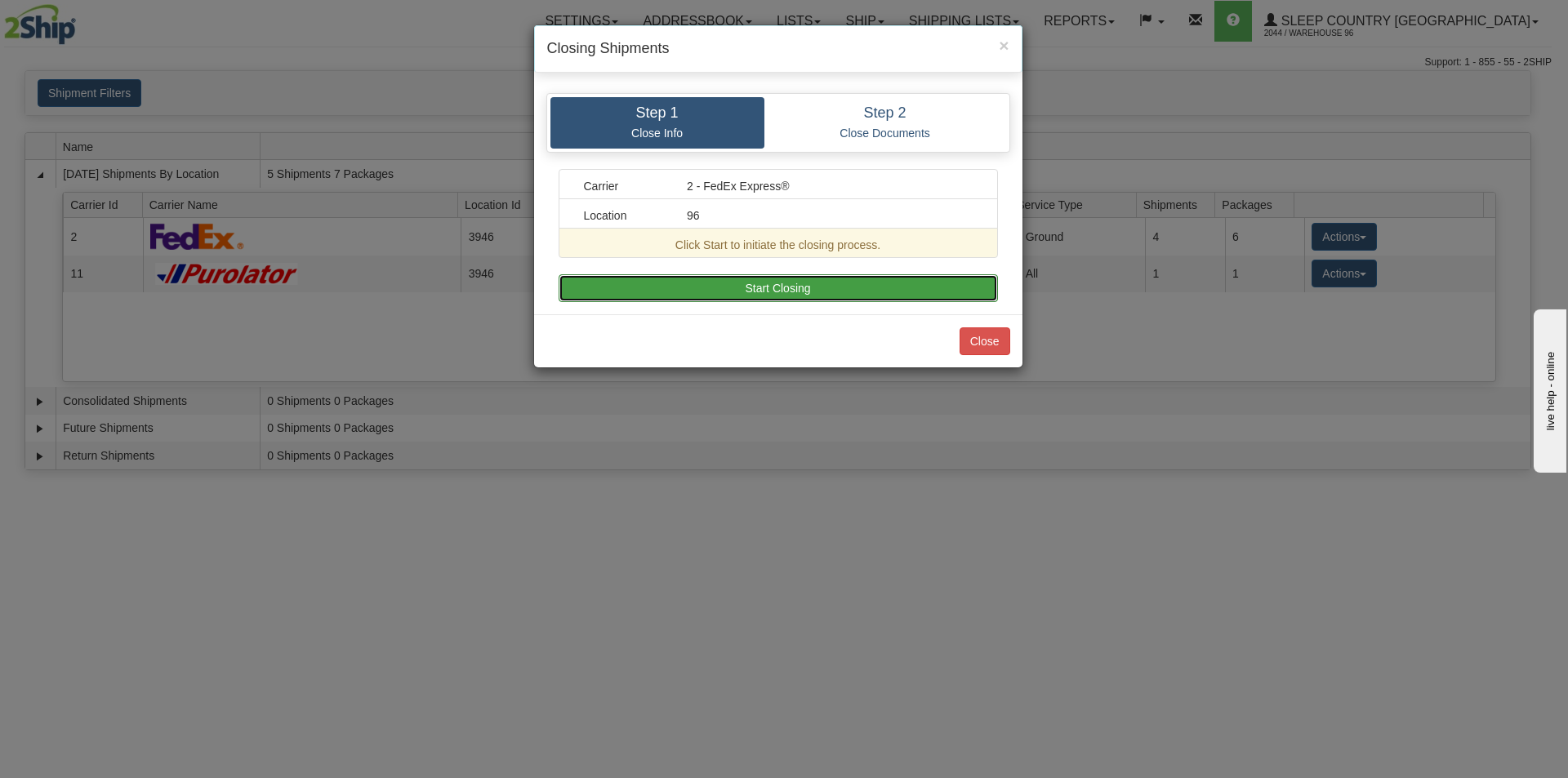
click at [872, 287] on button "Start Closing" at bounding box center [778, 288] width 440 height 27
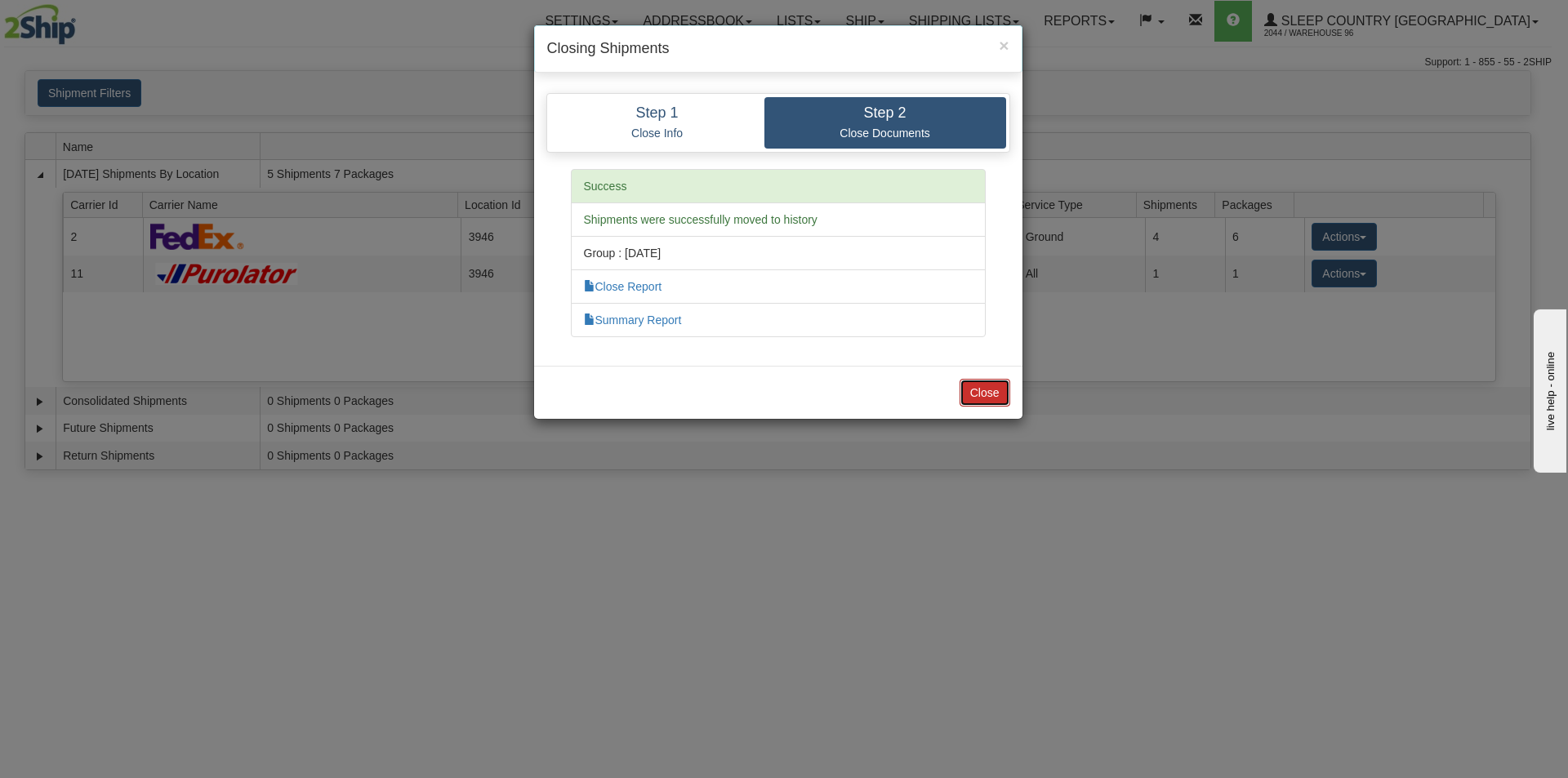
click at [999, 382] on button "Close" at bounding box center [985, 393] width 51 height 27
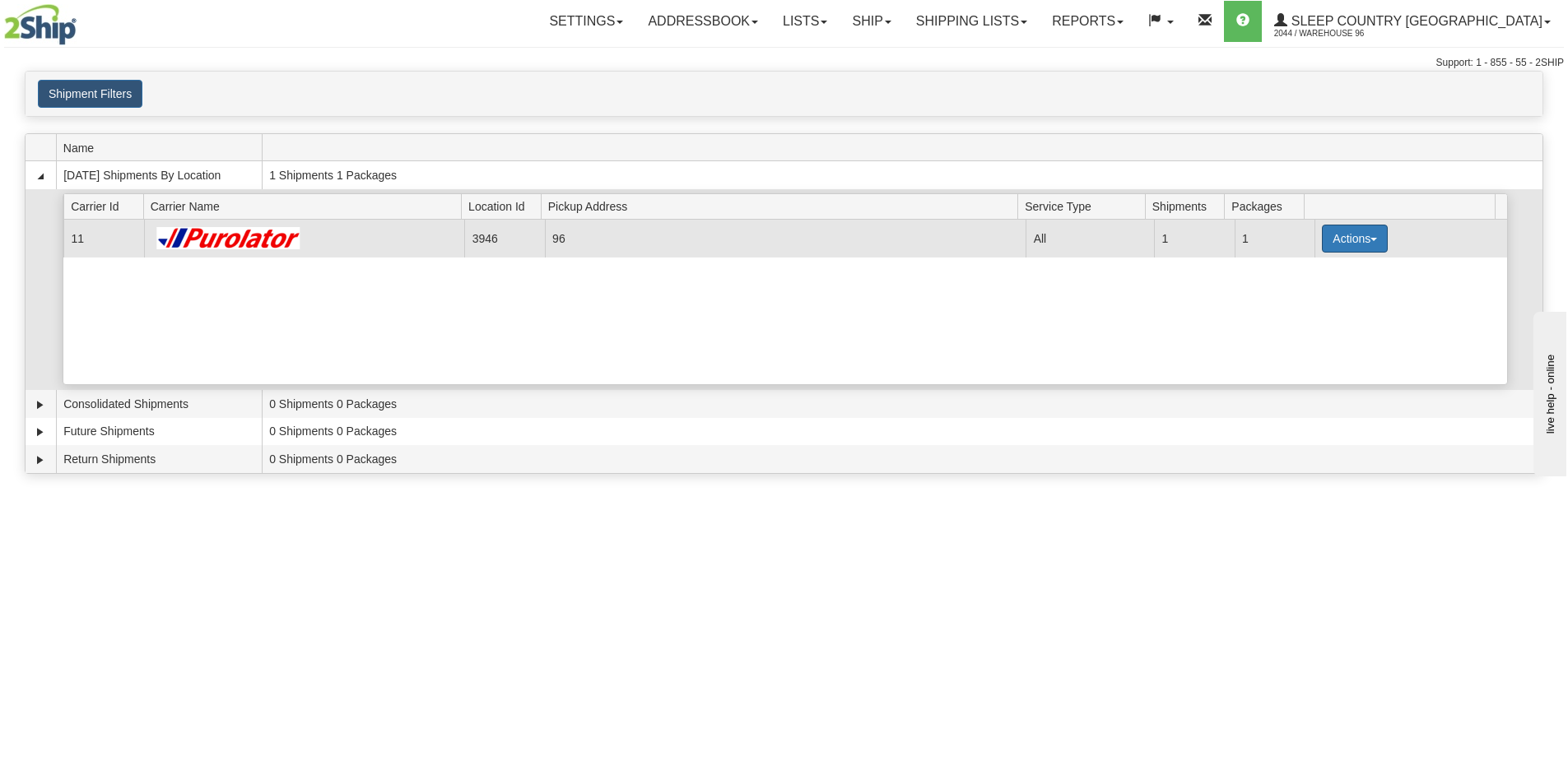
click at [1328, 238] on button "Actions" at bounding box center [1355, 239] width 66 height 28
click at [1344, 310] on link "Pickup" at bounding box center [1321, 312] width 132 height 22
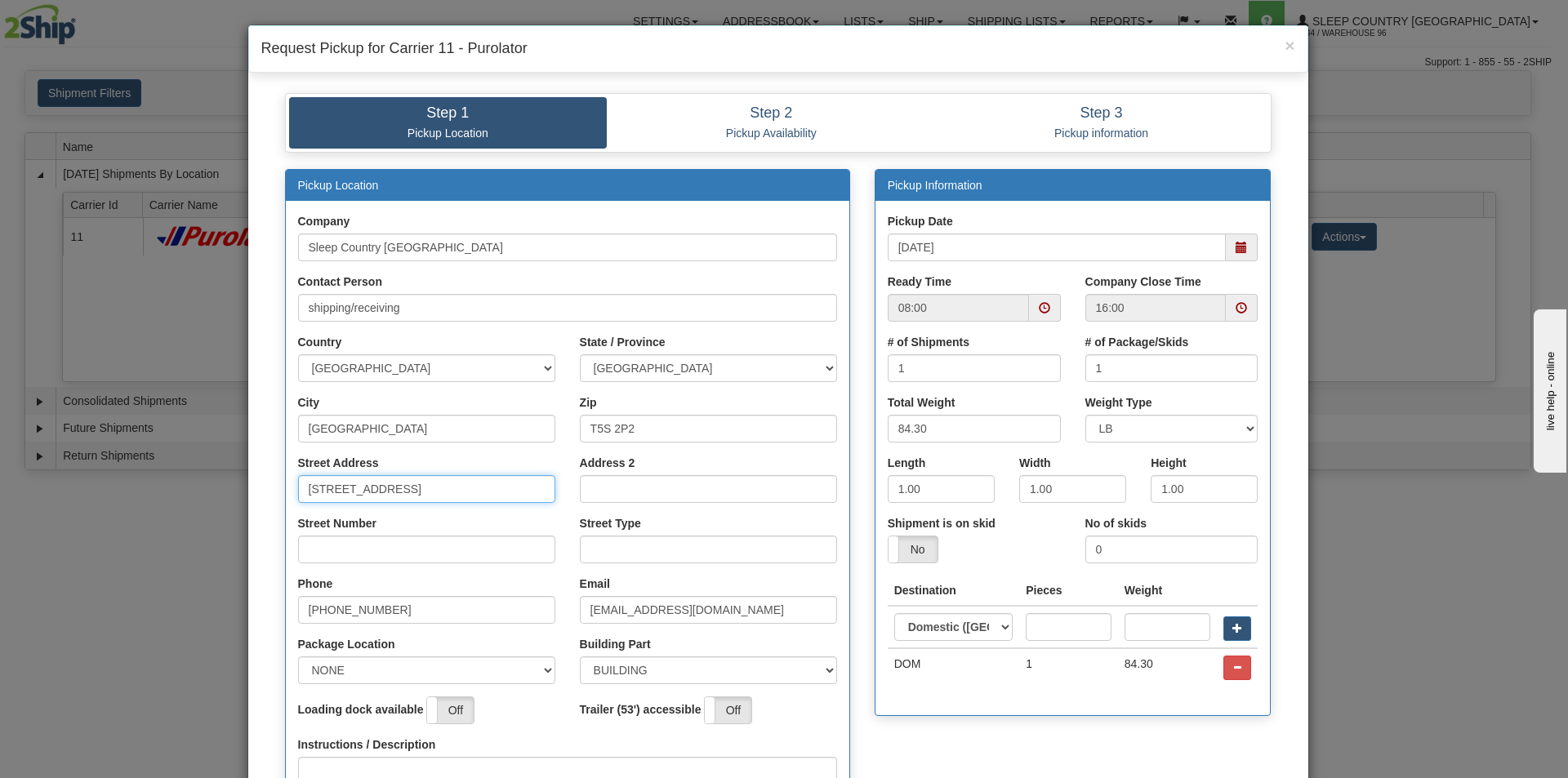
drag, startPoint x: 432, startPoint y: 486, endPoint x: 343, endPoint y: 492, distance: 89.2
click at [343, 492] on input "18137 111th Avenue NW" at bounding box center [427, 488] width 257 height 27
type input "18137"
click at [368, 535] on div "Street Number" at bounding box center [427, 538] width 257 height 48
click at [368, 546] on input "Street Number" at bounding box center [427, 549] width 257 height 27
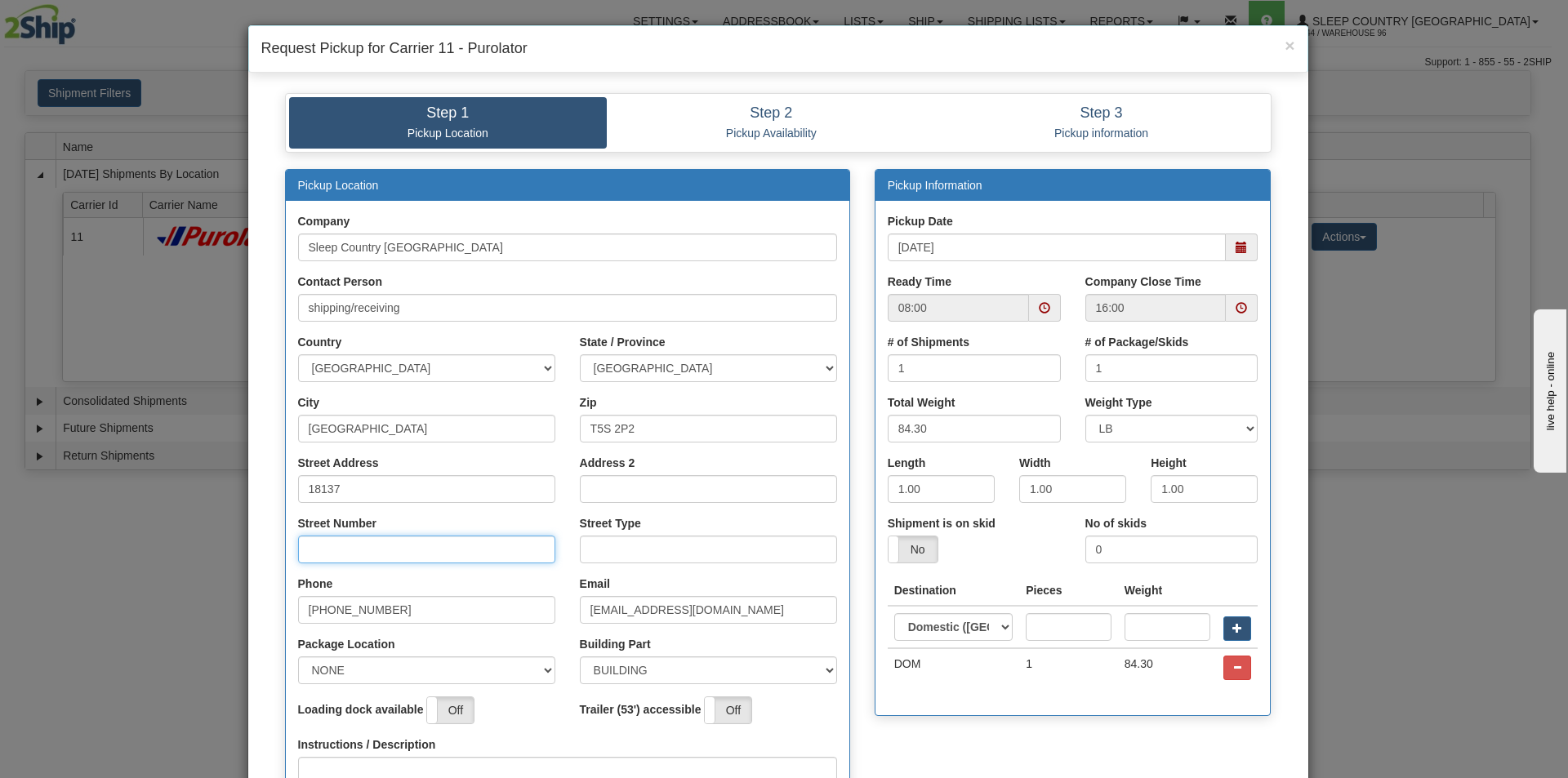
type input "111"
click at [398, 663] on select "NONE FRONT REAR SIDE" at bounding box center [427, 670] width 257 height 27
select select "2"
click at [298, 656] on select "NONE FRONT REAR SIDE" at bounding box center [427, 670] width 257 height 27
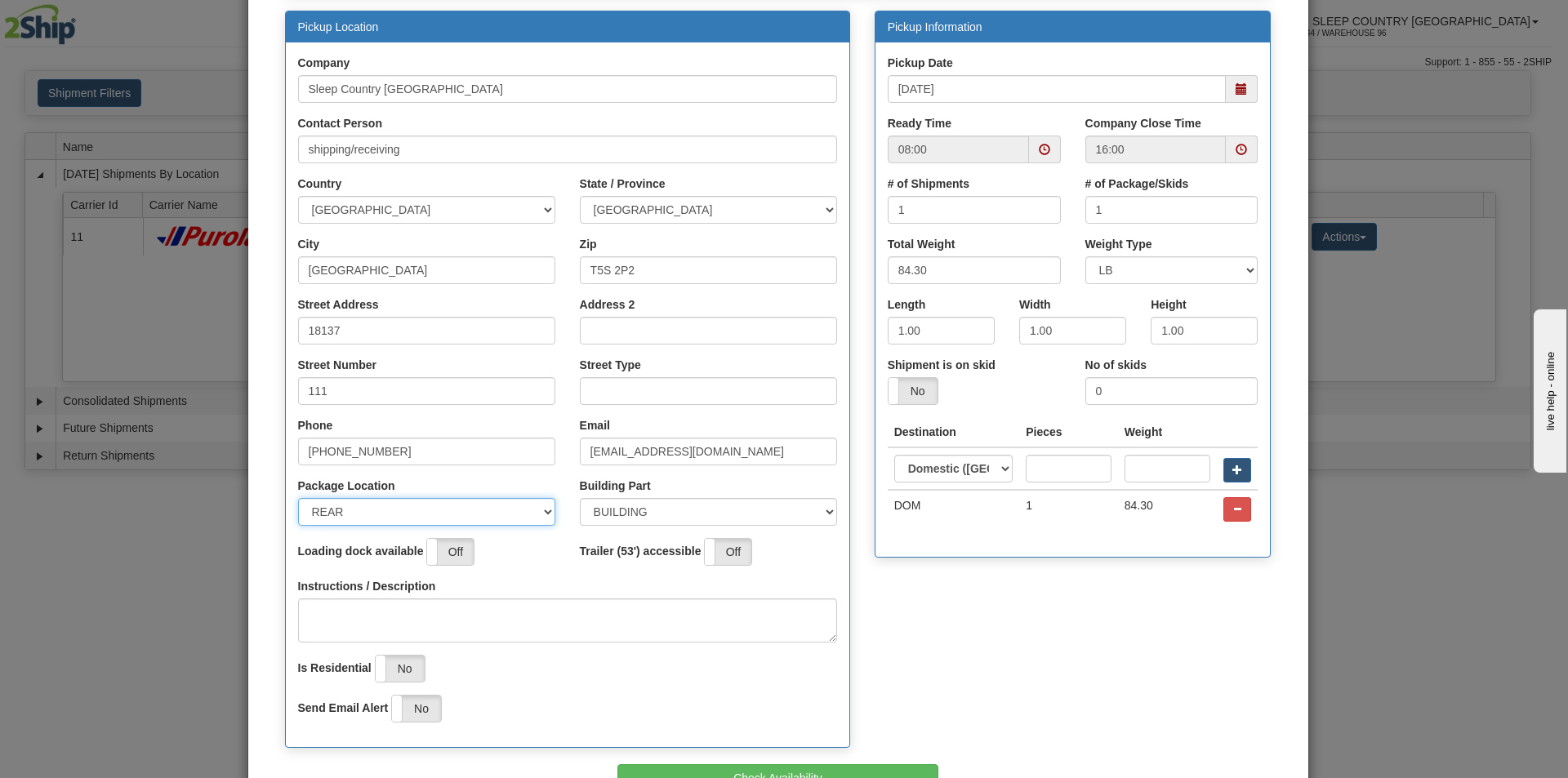
scroll to position [163, 0]
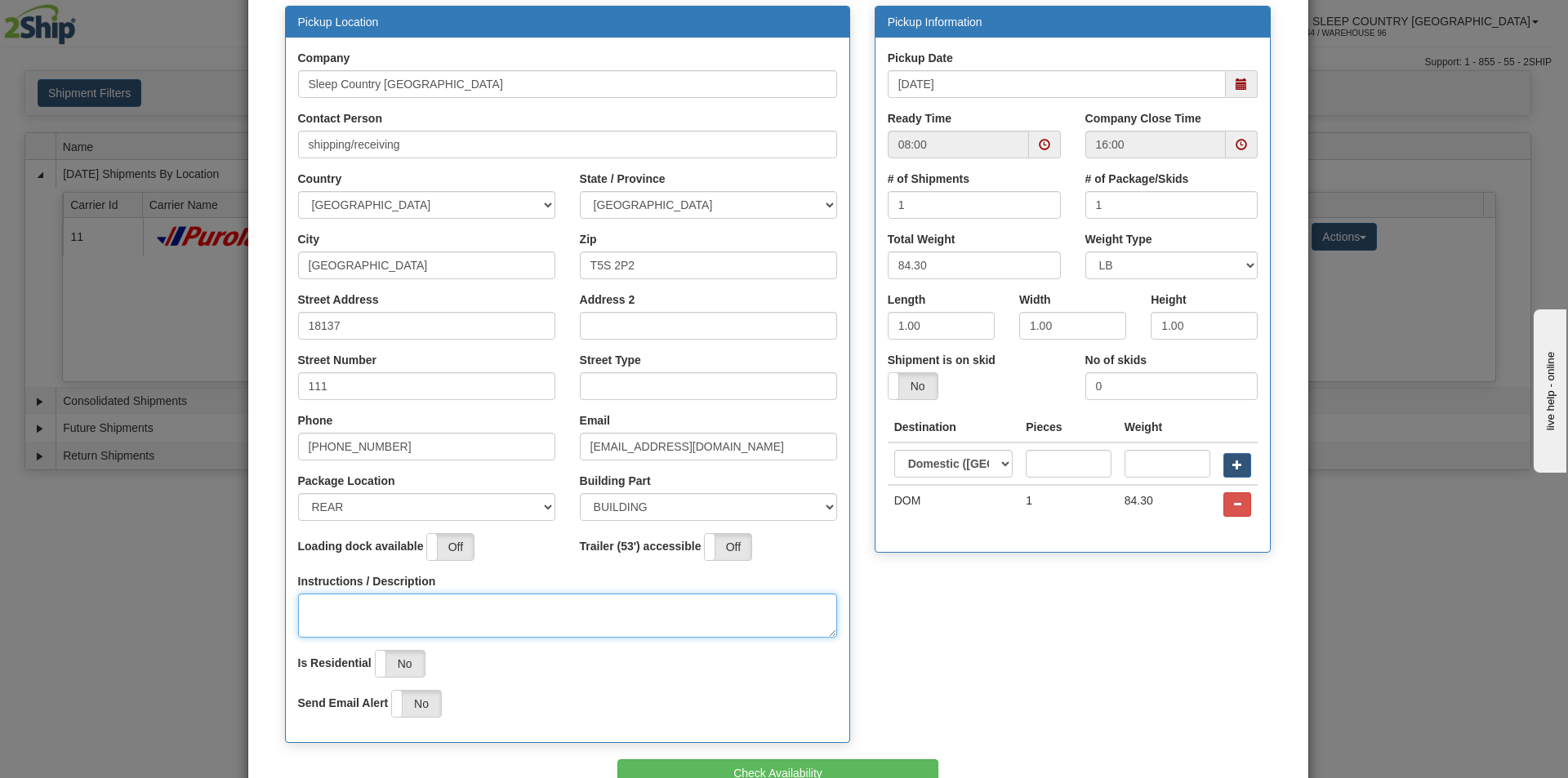
click at [389, 614] on textarea "Instructions / Description" at bounding box center [568, 615] width 539 height 44
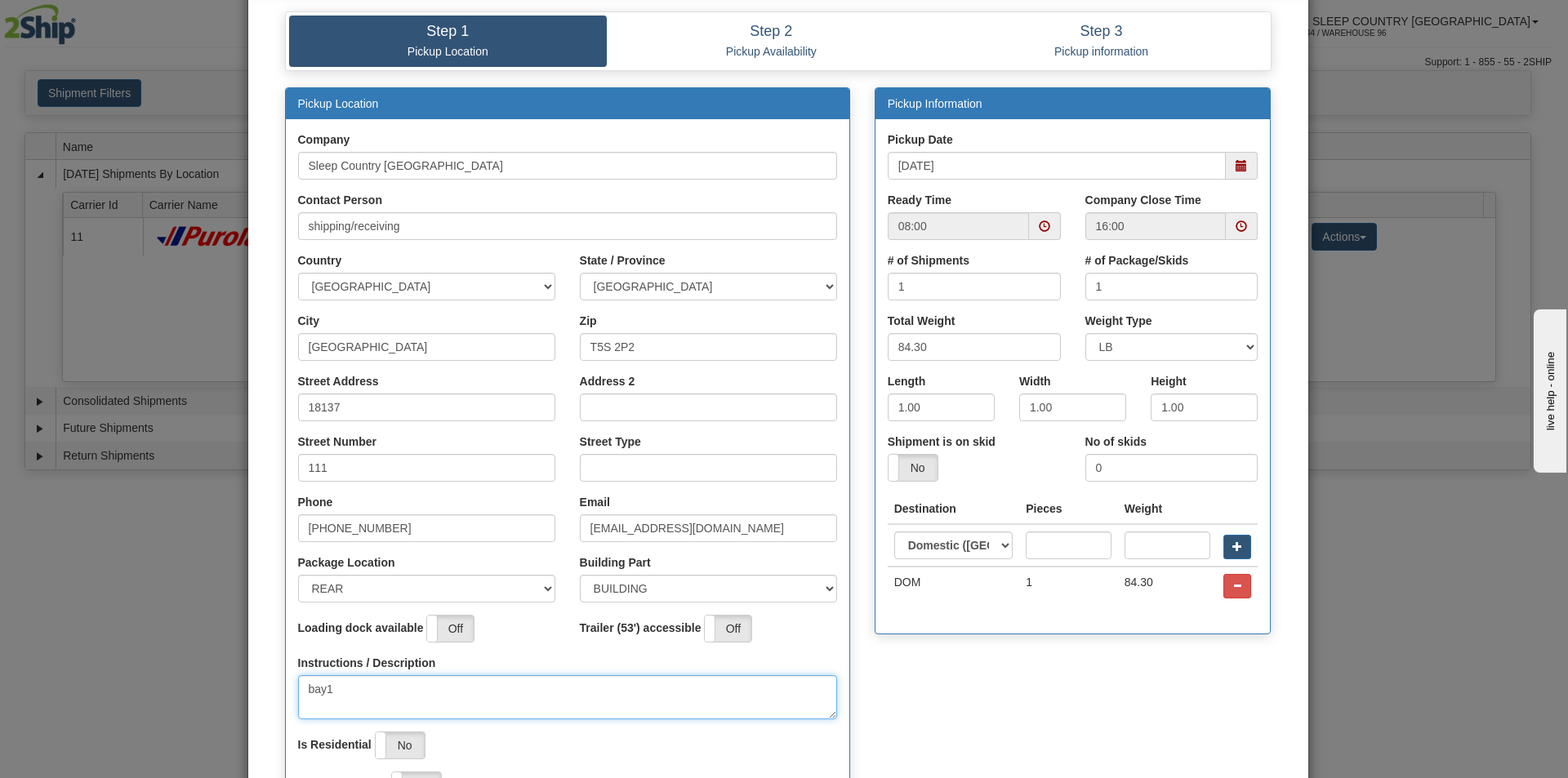
type textarea "bay1"
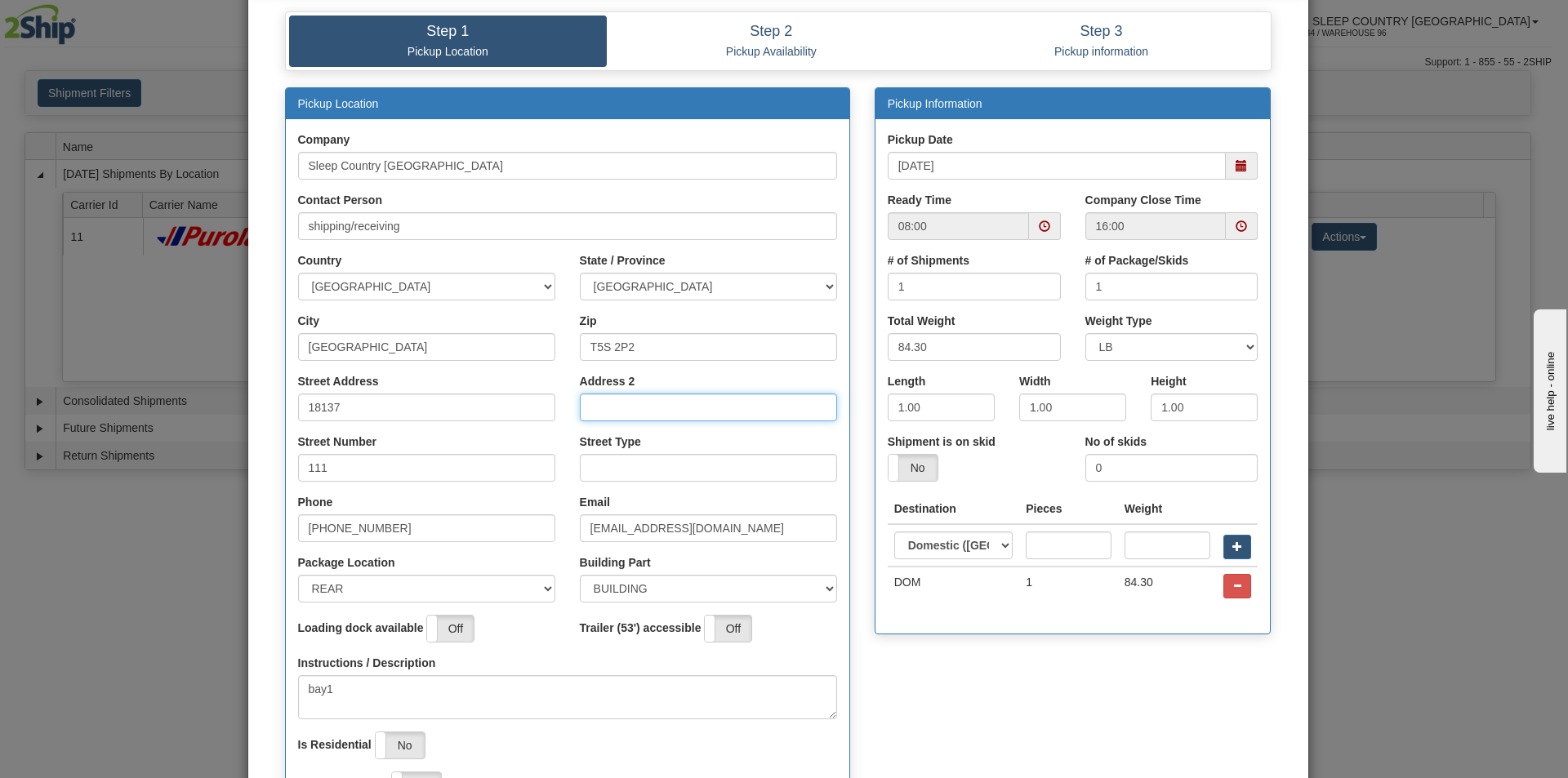
click at [611, 406] on input "Address 2" at bounding box center [709, 408] width 257 height 27
click at [617, 451] on div "Street Type" at bounding box center [709, 457] width 257 height 48
click at [625, 470] on input "Street Type" at bounding box center [709, 468] width 257 height 27
type input "AVE"
click at [1021, 224] on input "08:00" at bounding box center [958, 226] width 141 height 27
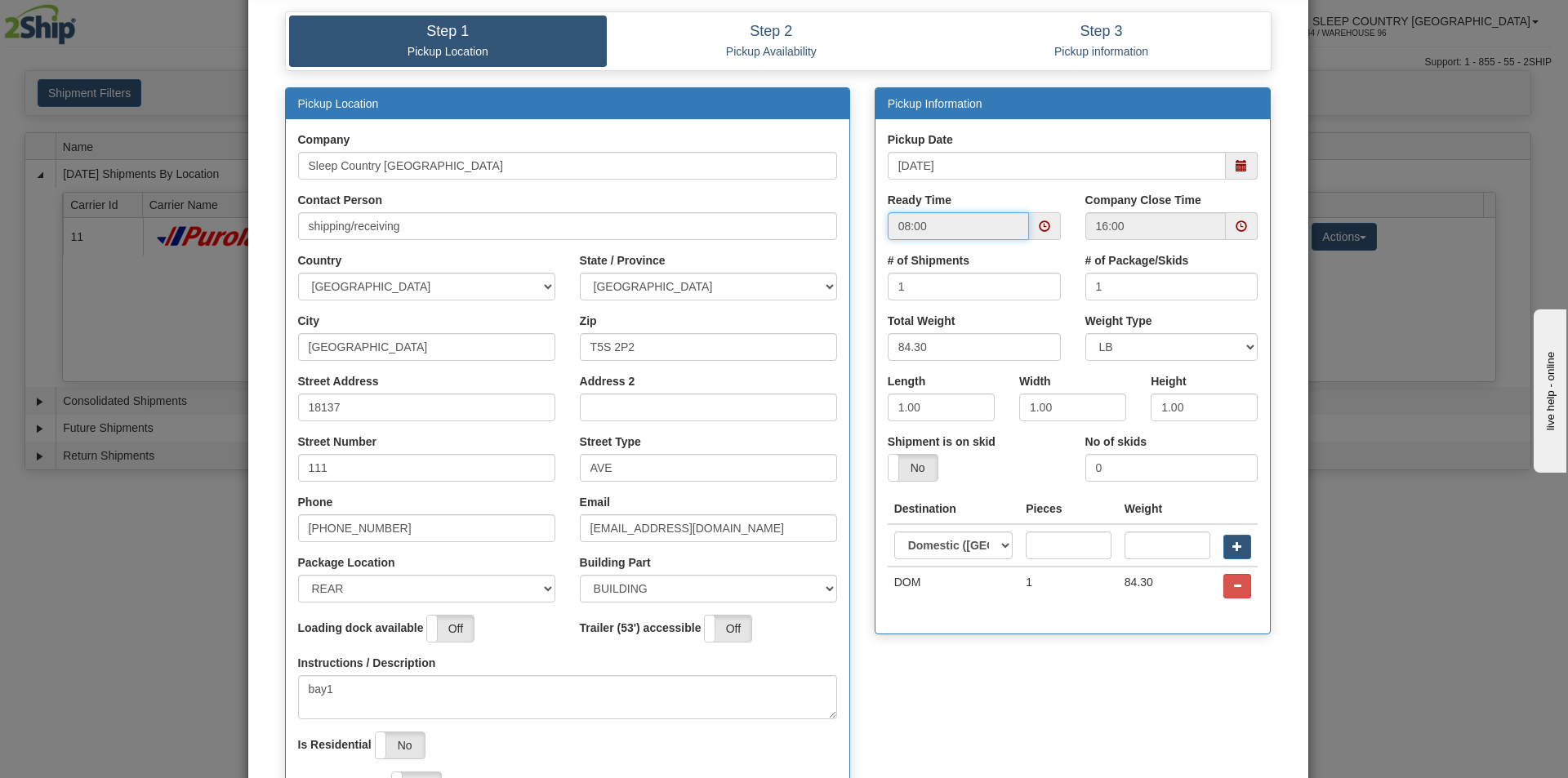
click at [1039, 231] on span at bounding box center [1044, 226] width 12 height 12
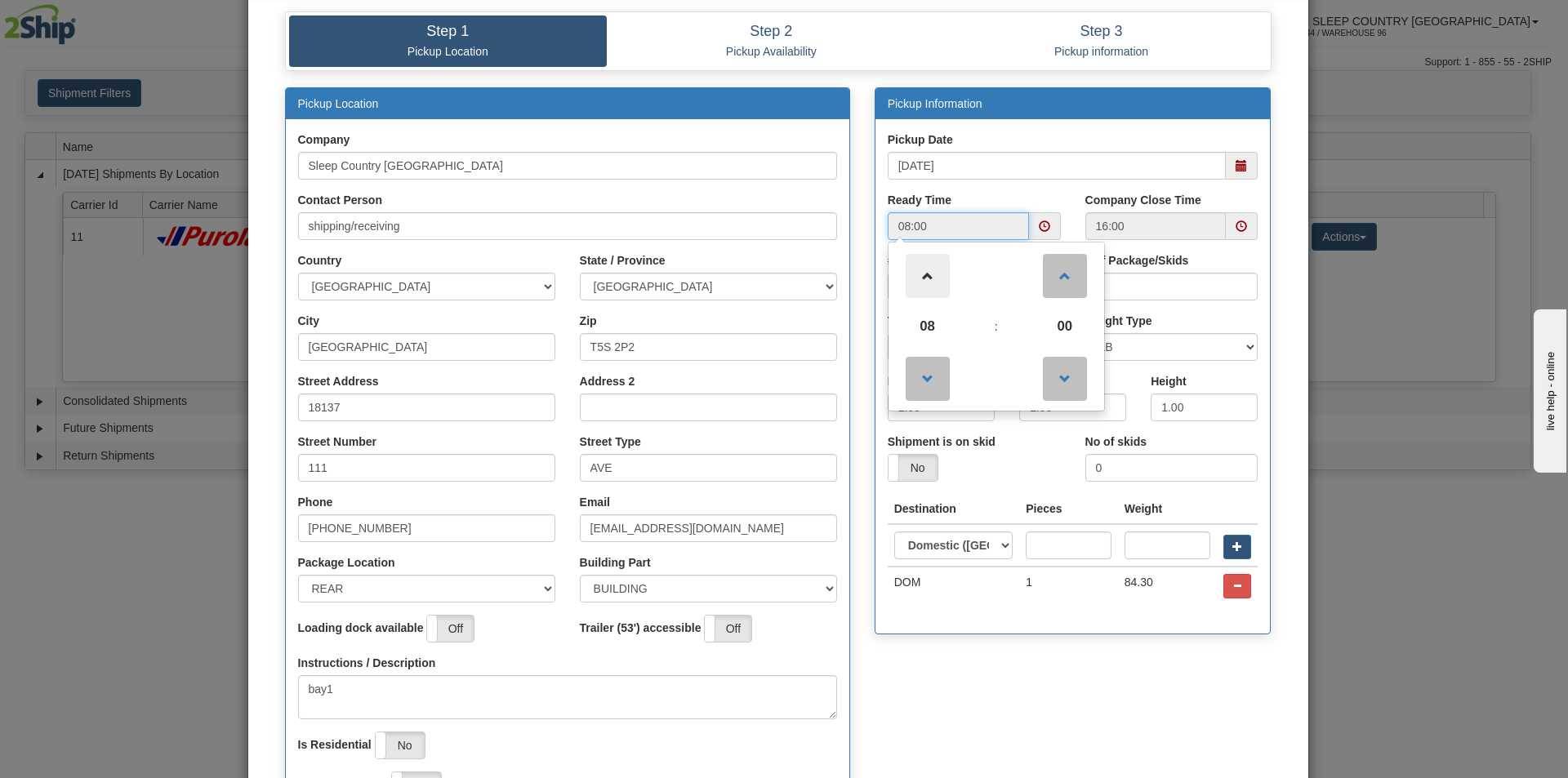
click at [927, 279] on span at bounding box center [927, 275] width 44 height 44
type input "12:00"
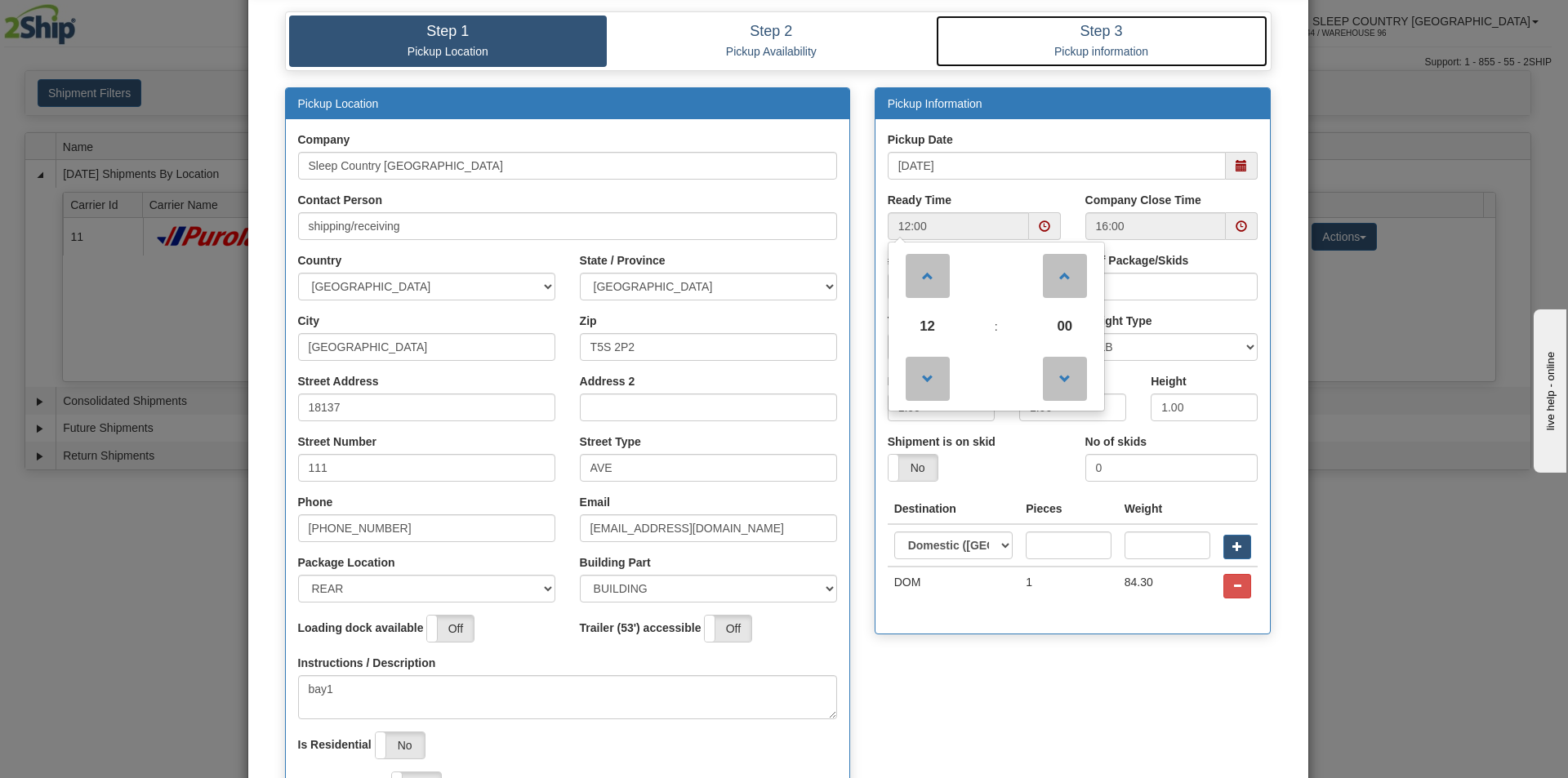
drag, startPoint x: 930, startPoint y: 19, endPoint x: 928, endPoint y: 59, distance: 40.0
click at [936, 19] on link "Step 3 Pickup information" at bounding box center [1102, 41] width 332 height 52
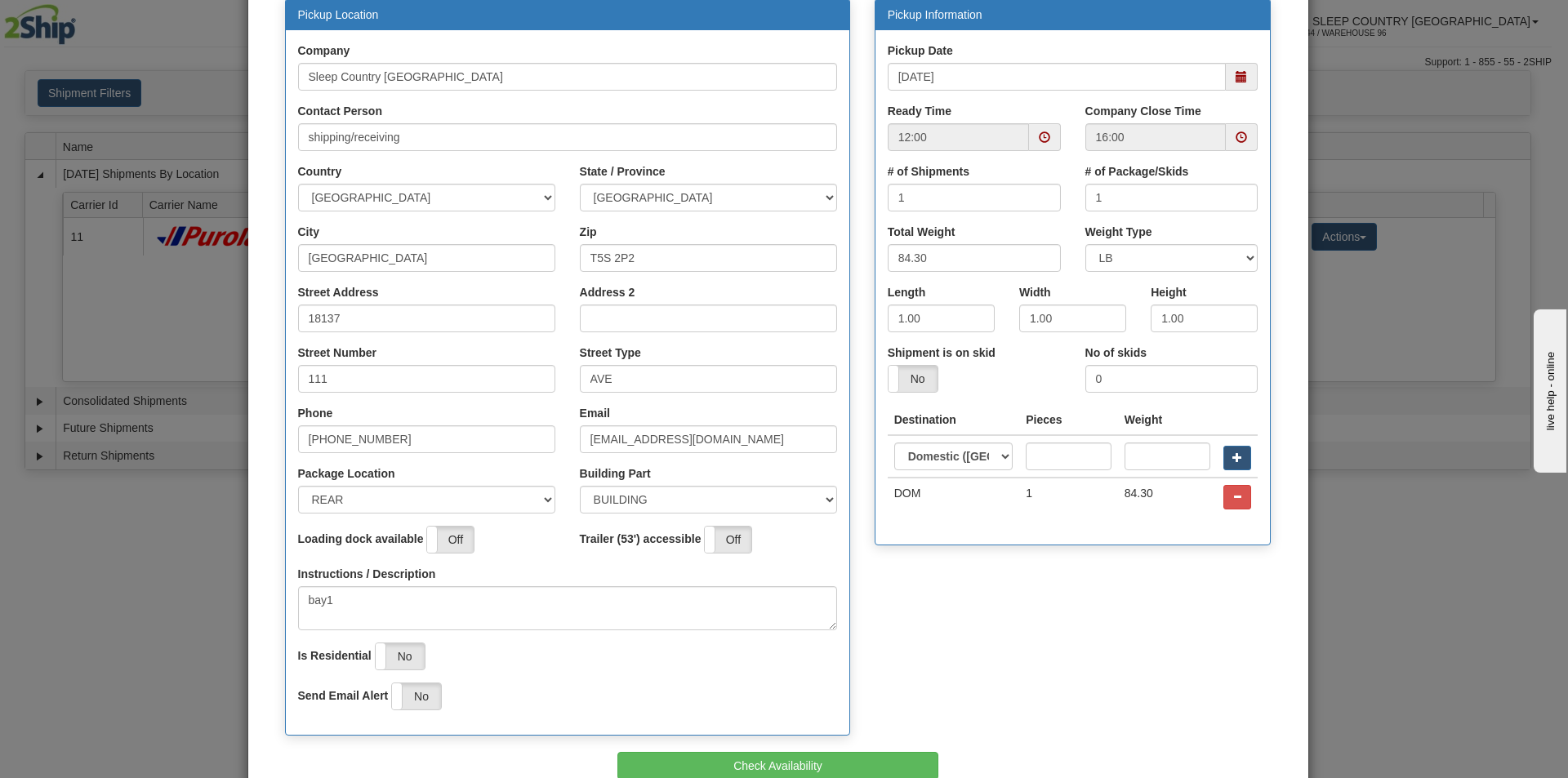
scroll to position [263, 0]
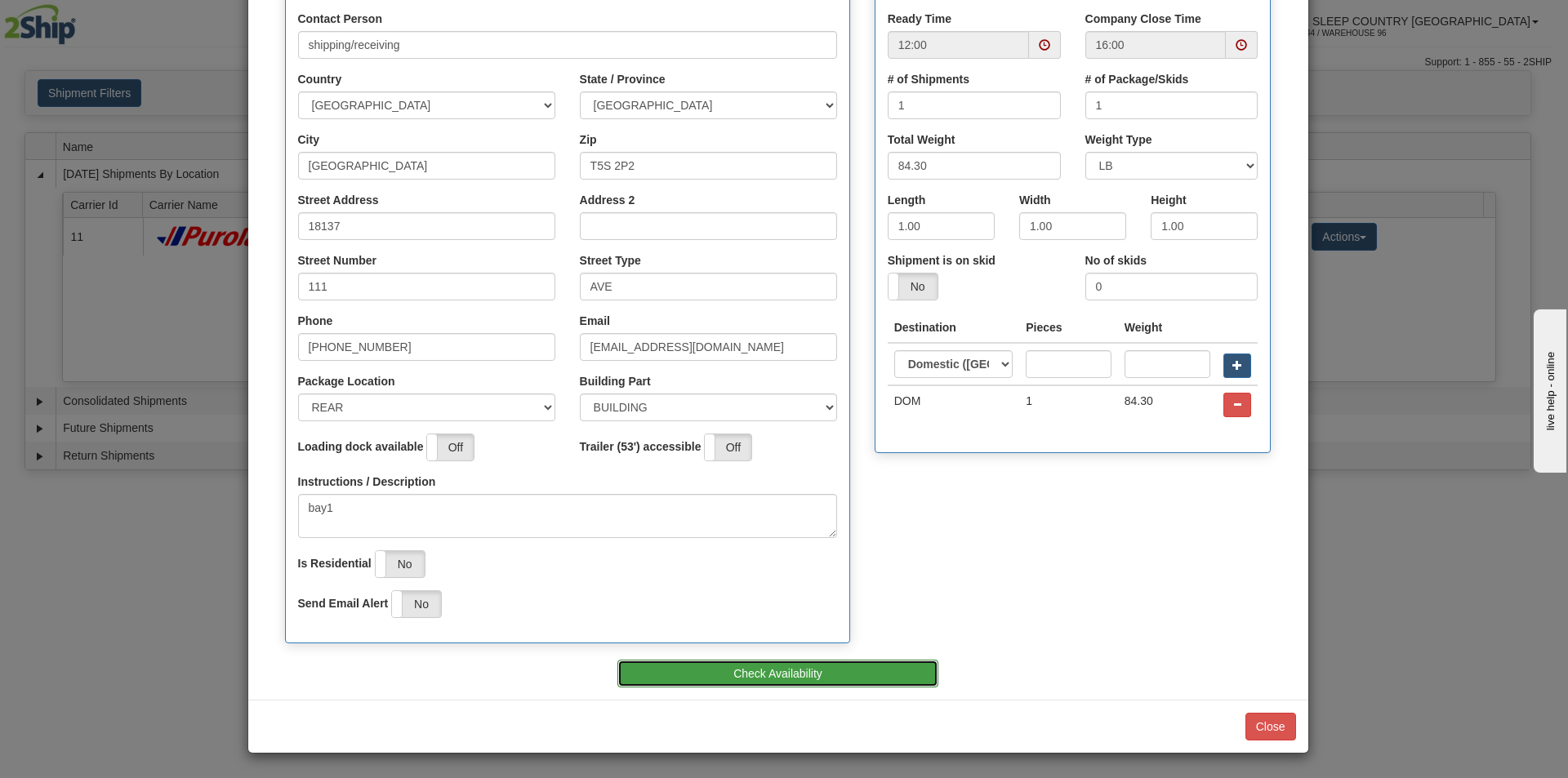
click at [761, 674] on button "Check Availability" at bounding box center [777, 674] width 321 height 27
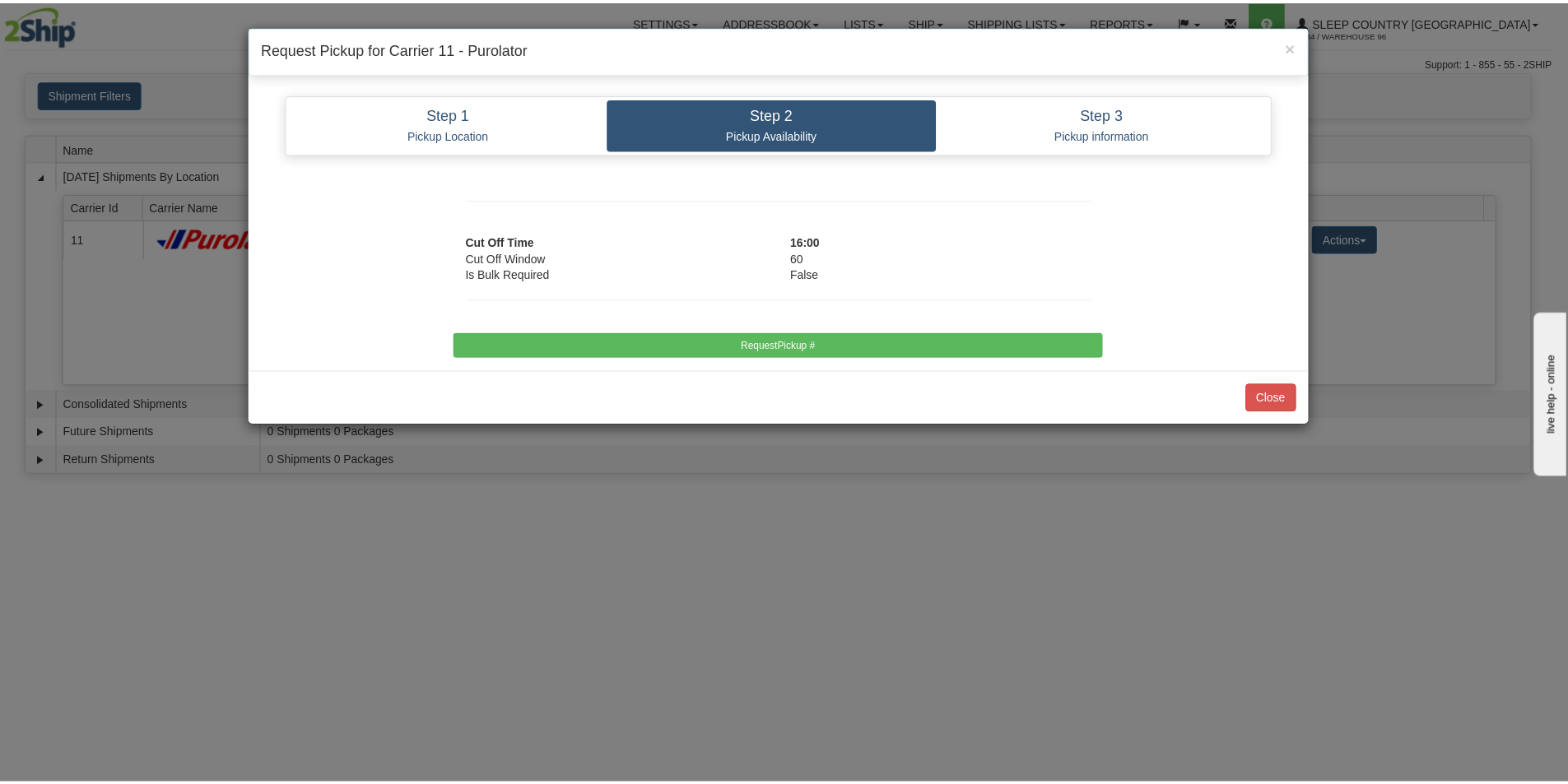
scroll to position [0, 0]
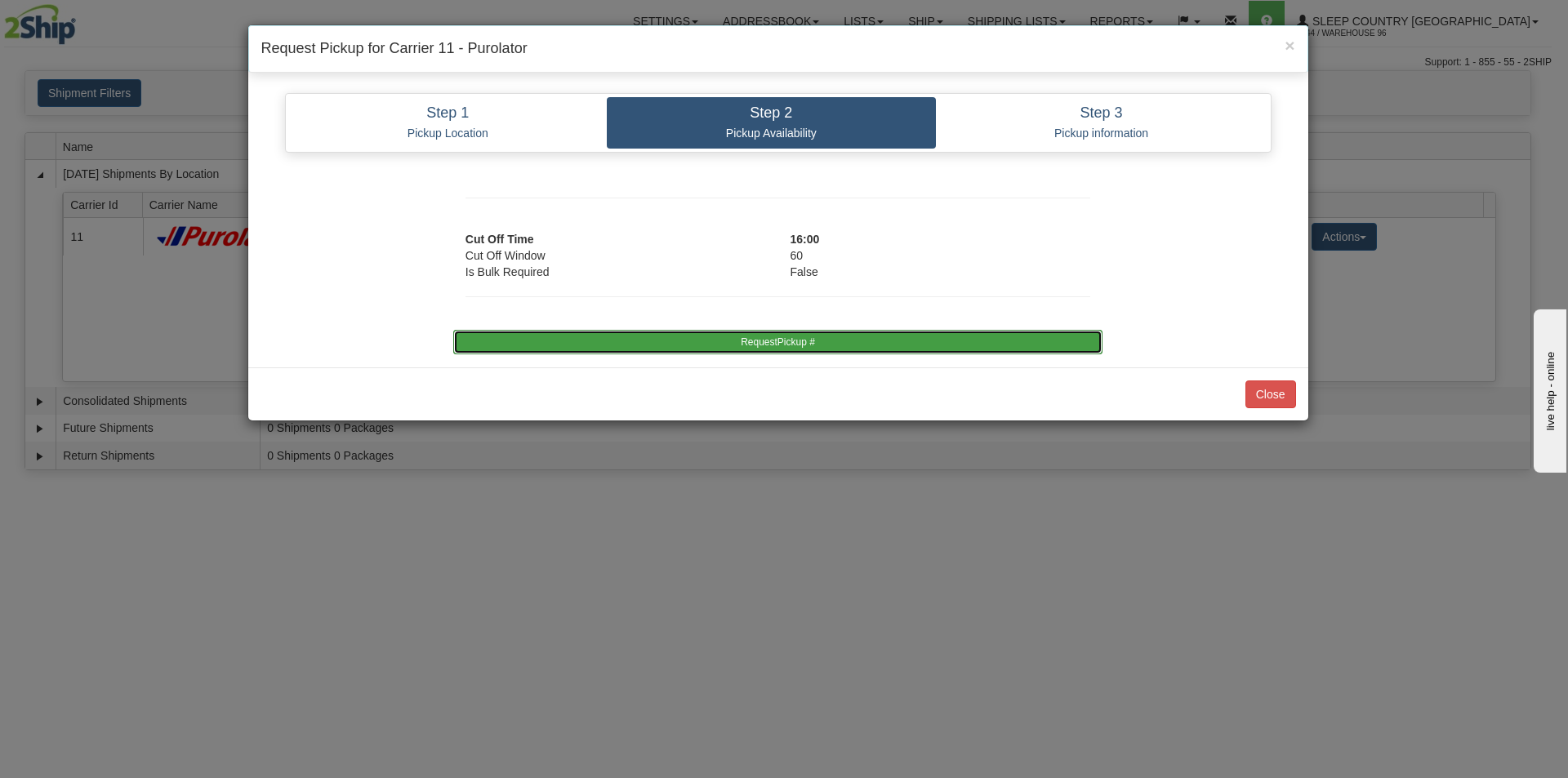
click at [785, 336] on button "RequestPickup #" at bounding box center [778, 341] width 649 height 24
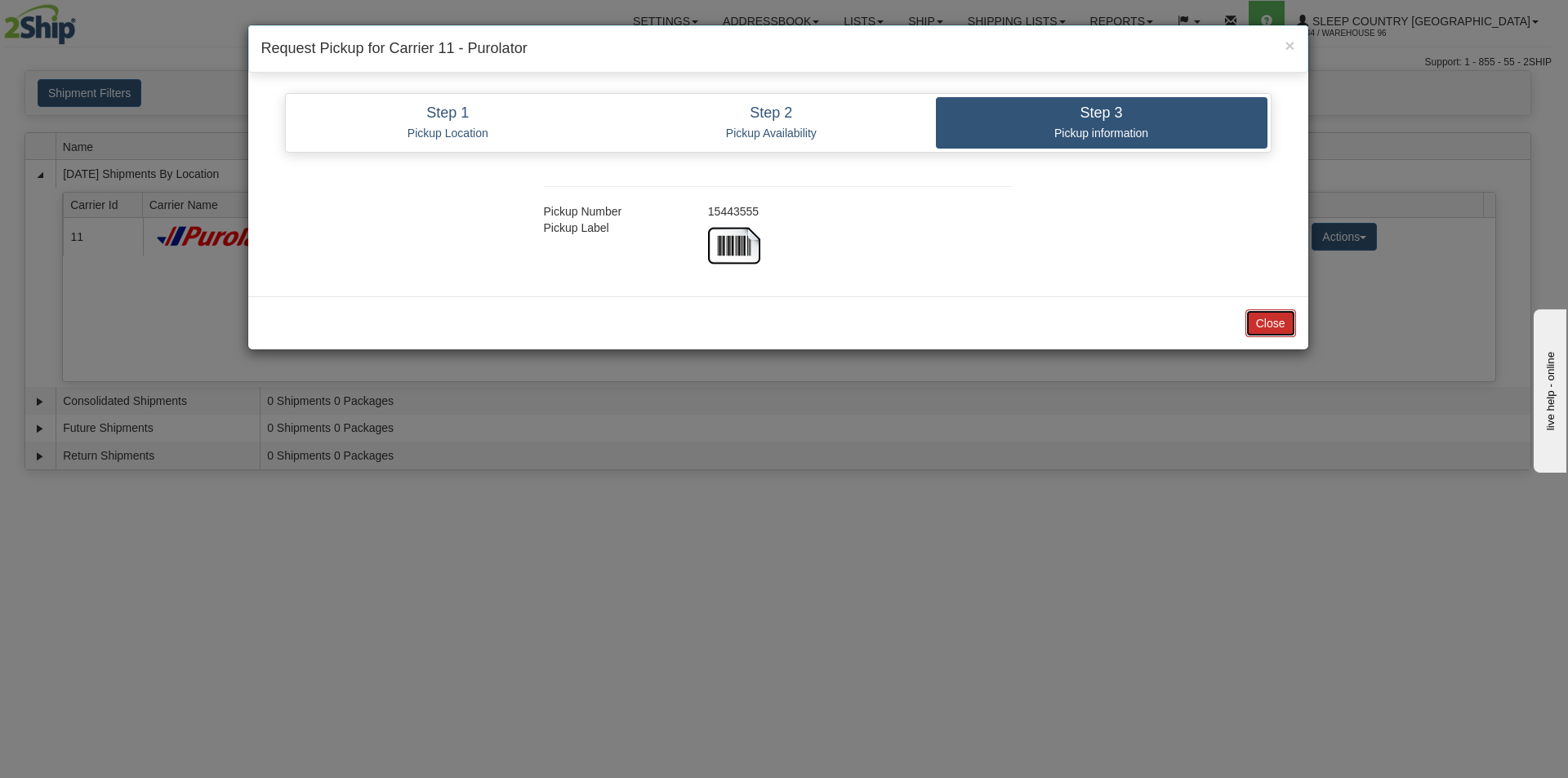
click at [1276, 320] on button "Close" at bounding box center [1271, 323] width 51 height 27
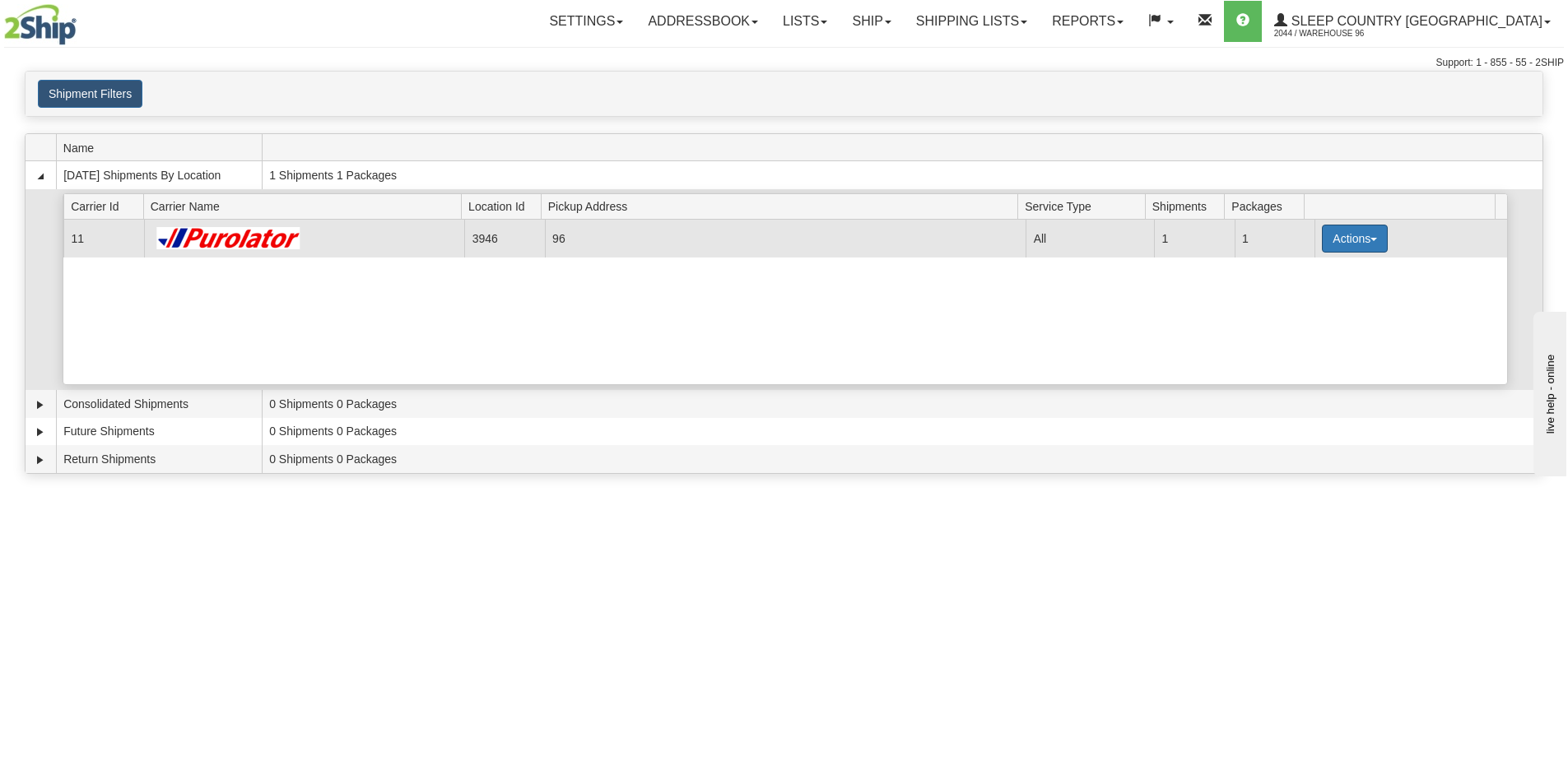
click at [1350, 251] on button "Actions" at bounding box center [1355, 239] width 66 height 28
click at [1332, 294] on link "Close" at bounding box center [1321, 292] width 132 height 22
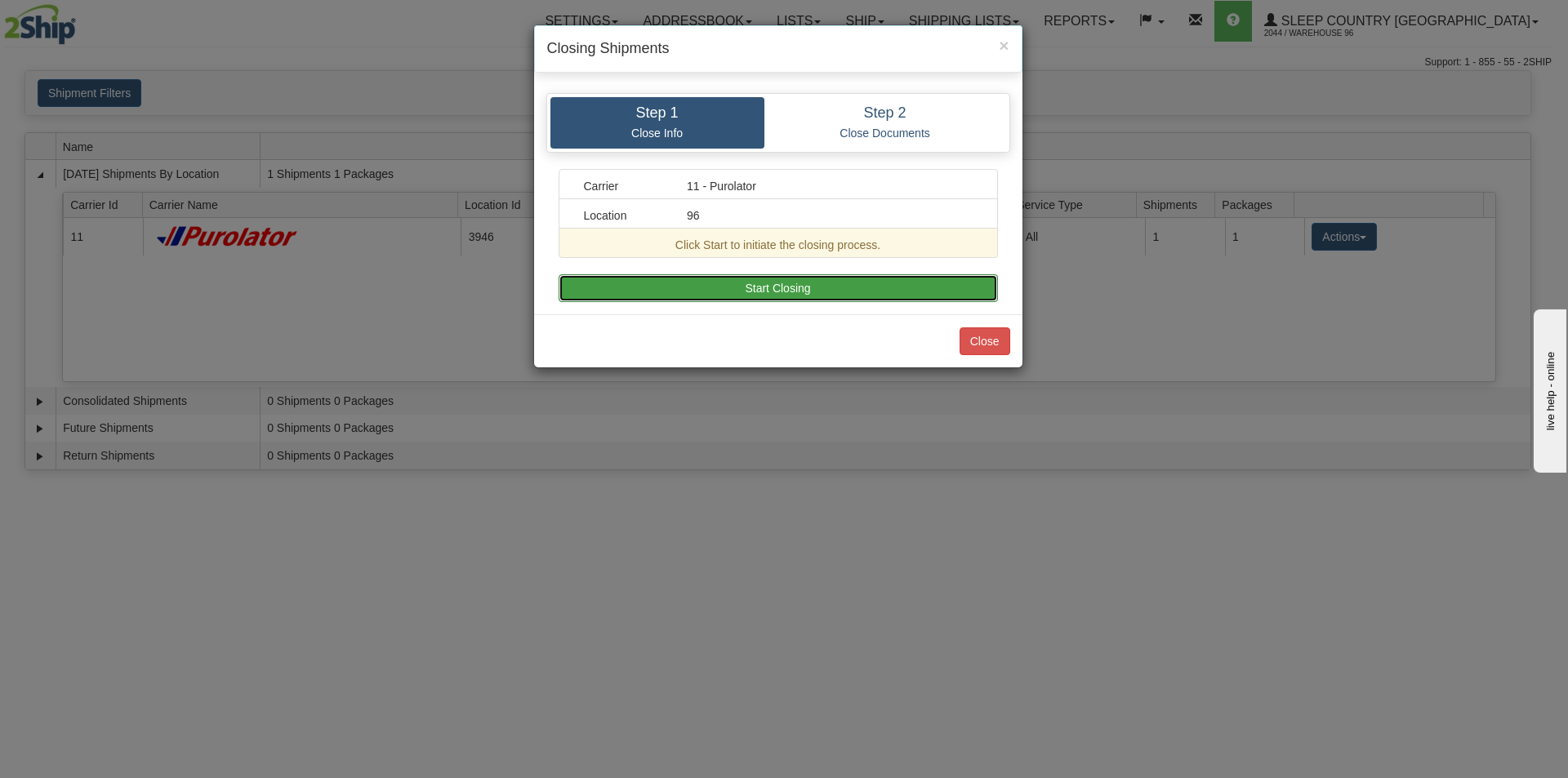
click at [781, 292] on button "Start Closing" at bounding box center [778, 288] width 440 height 27
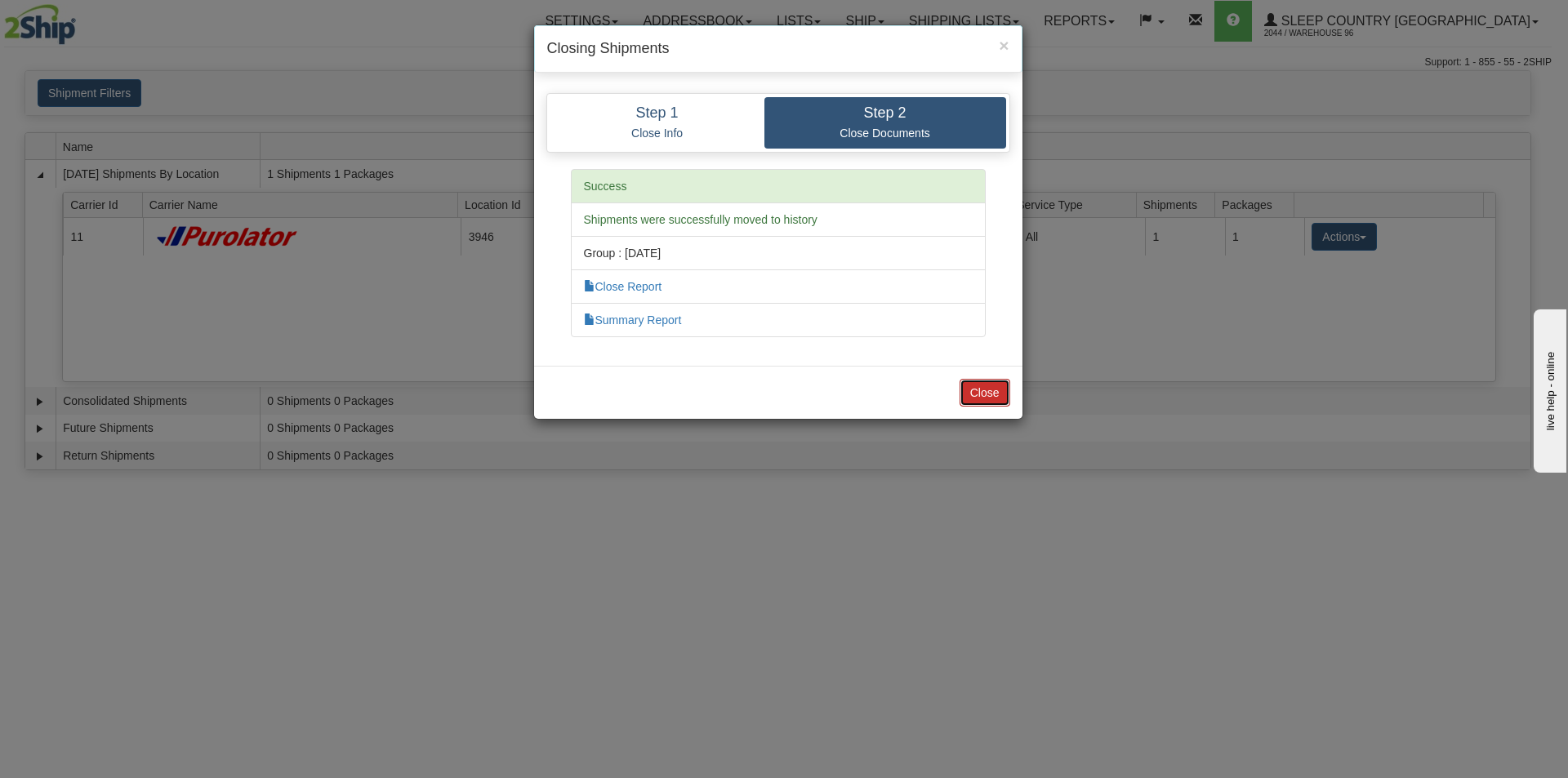
click at [985, 385] on button "Close" at bounding box center [985, 393] width 51 height 27
